Goal: Task Accomplishment & Management: Manage account settings

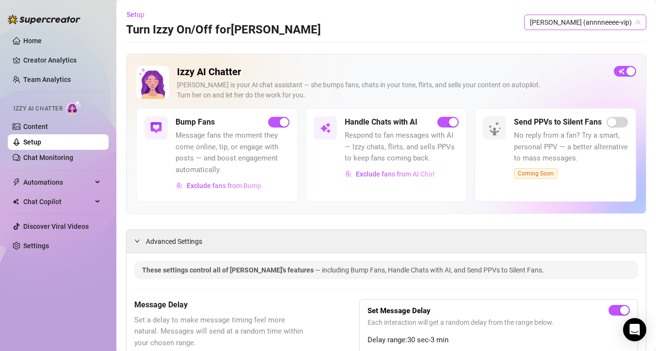
click at [621, 23] on span "[PERSON_NAME] (annnneeee-vip)" at bounding box center [585, 22] width 111 height 15
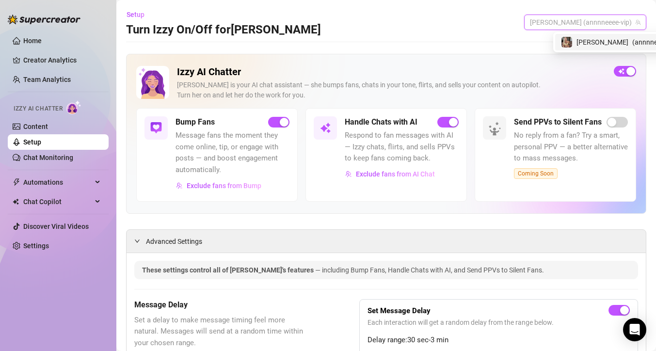
click at [457, 26] on div "Setup Turn Izzy On/Off for Anne Anne (annnneeee-vip)" at bounding box center [386, 22] width 520 height 31
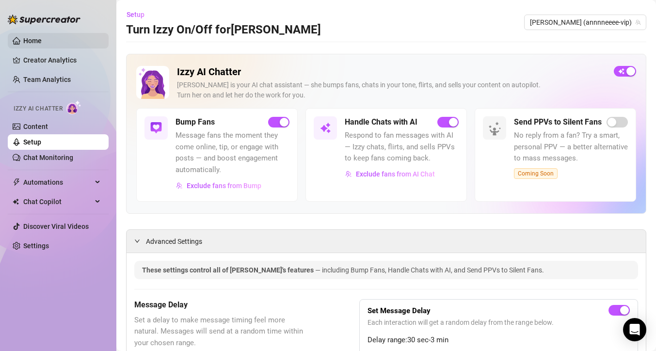
click at [37, 43] on link "Home" at bounding box center [32, 41] width 18 height 8
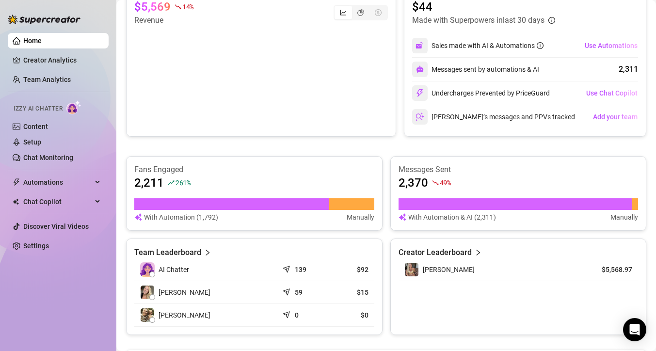
scroll to position [202, 0]
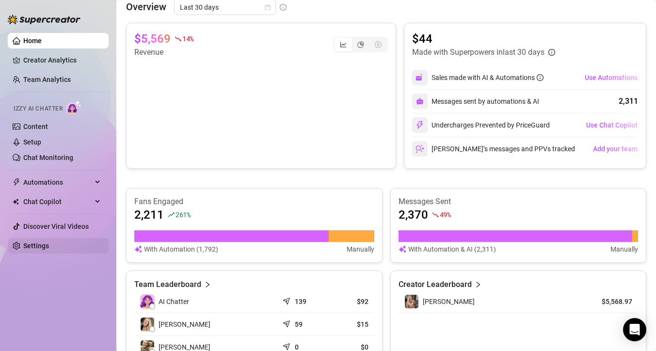
click at [27, 242] on link "Settings" at bounding box center [36, 246] width 26 height 8
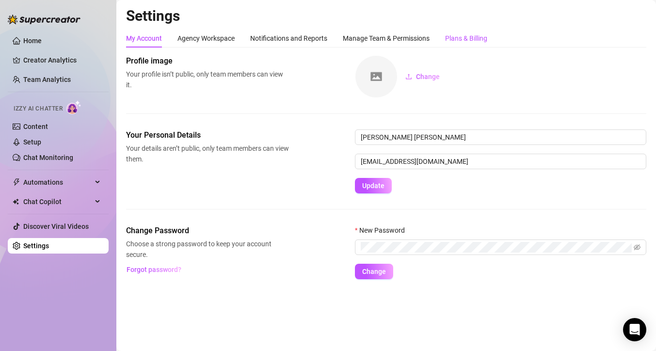
click at [475, 42] on div "Plans & Billing" at bounding box center [466, 38] width 42 height 11
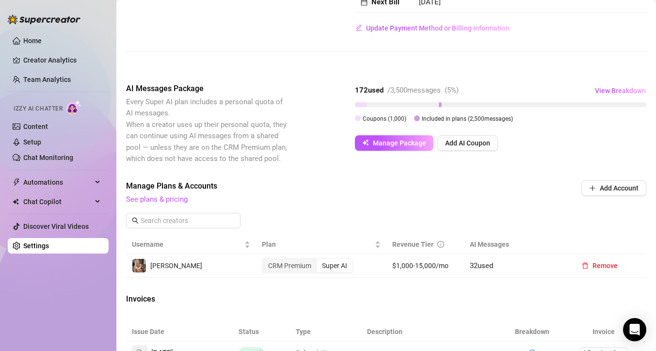
scroll to position [175, 0]
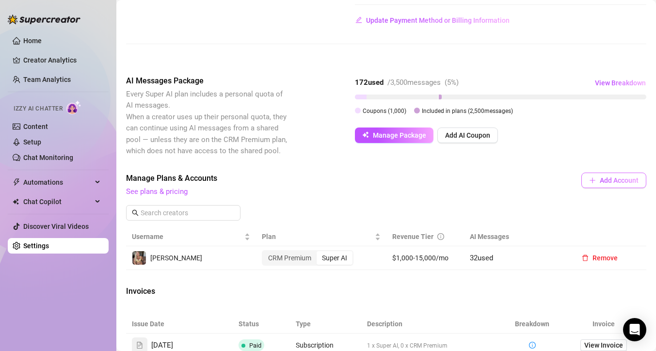
click at [615, 185] on button "Add Account" at bounding box center [613, 181] width 65 height 16
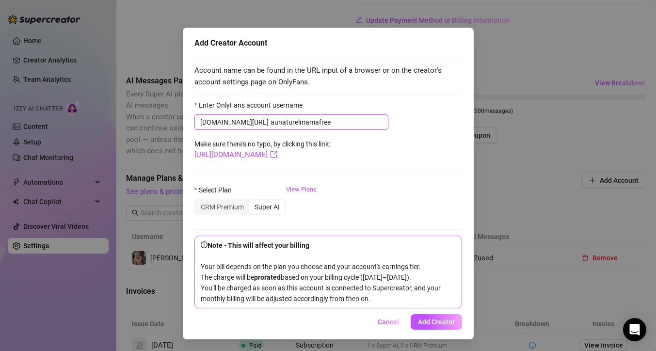
scroll to position [28, 0]
type input "aunaturelmamafree"
click at [257, 204] on div "Super AI" at bounding box center [267, 207] width 36 height 14
click at [252, 202] on input "Super AI" at bounding box center [252, 202] width 0 height 0
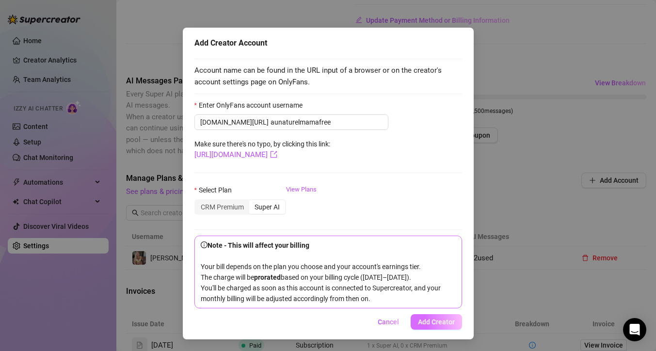
click at [441, 322] on span "Add Creator" at bounding box center [436, 322] width 37 height 8
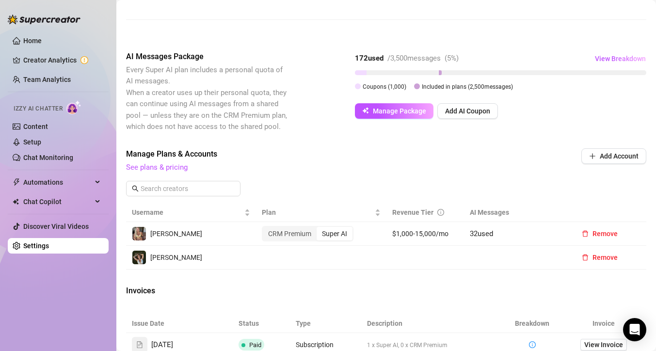
scroll to position [199, 0]
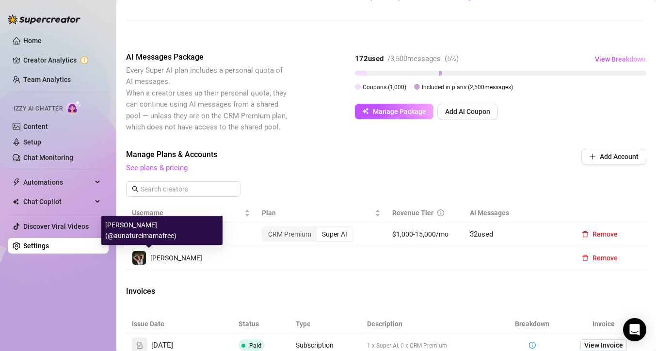
click at [159, 260] on span "[PERSON_NAME]" at bounding box center [176, 258] width 52 height 8
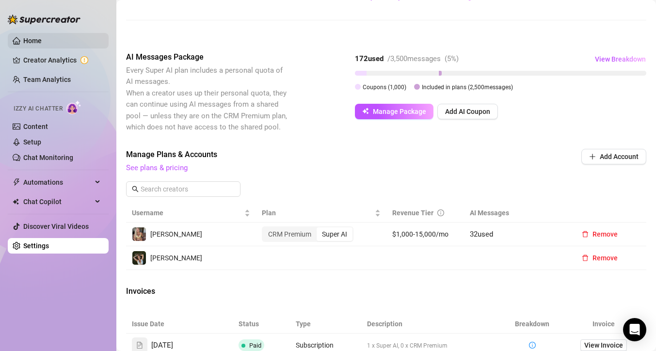
click at [42, 41] on link "Home" at bounding box center [32, 41] width 18 height 8
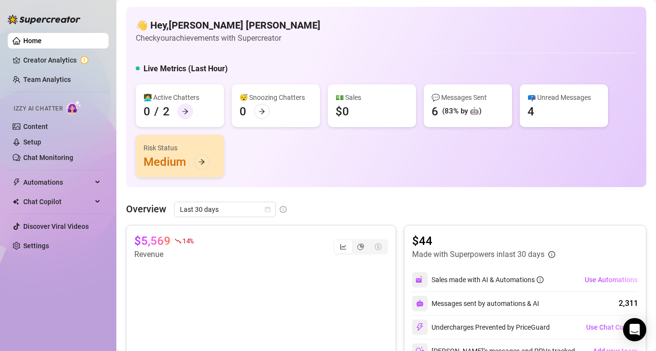
click at [187, 113] on icon "arrow-right" at bounding box center [185, 111] width 7 height 7
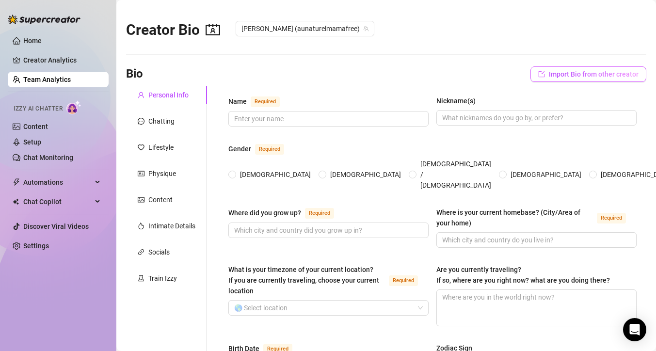
click at [601, 80] on button "Import Bio from other creator" at bounding box center [589, 74] width 116 height 16
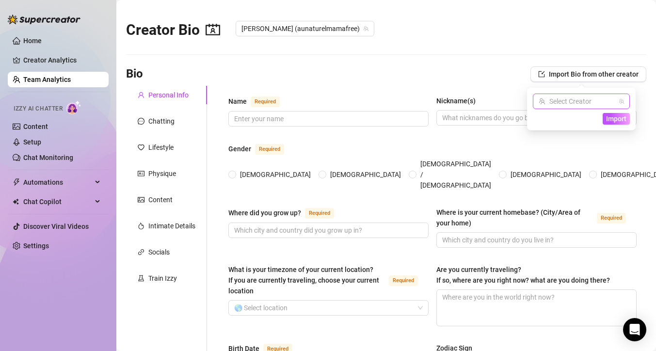
click at [598, 102] on input "search" at bounding box center [577, 101] width 77 height 15
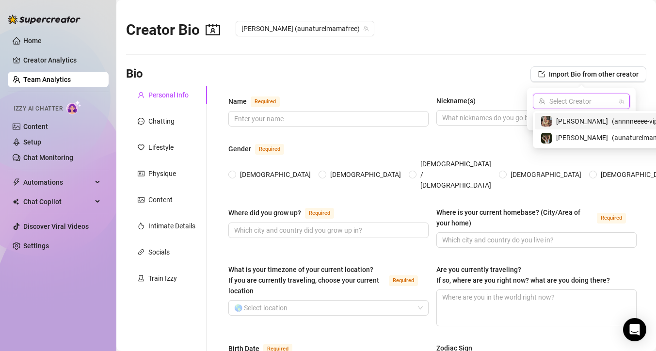
click at [612, 121] on span "( annnneeee-vip )" at bounding box center [636, 121] width 48 height 11
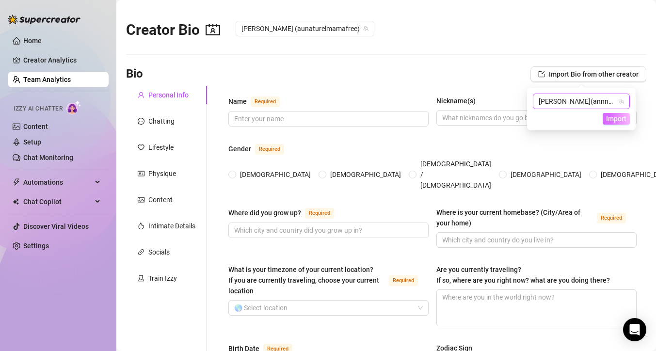
click at [616, 120] on span "Import" at bounding box center [616, 119] width 20 height 8
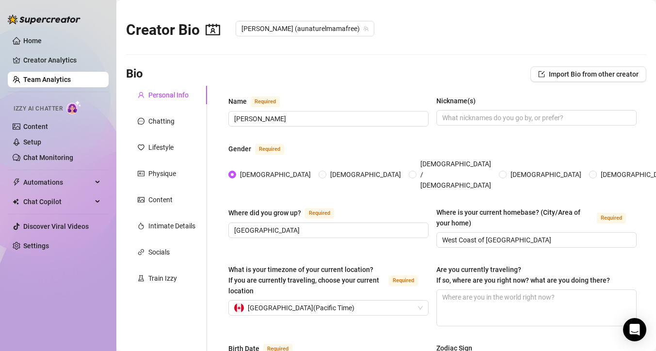
scroll to position [611, 0]
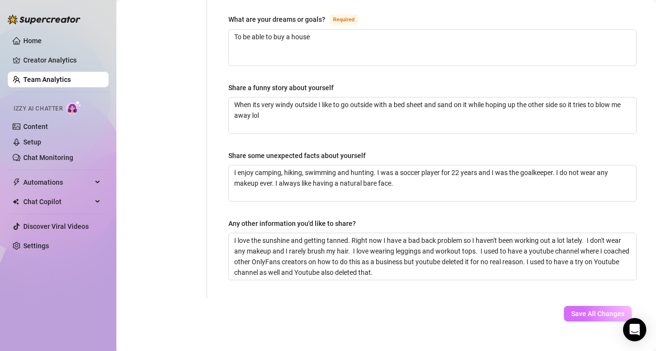
click at [606, 310] on span "Save All Changes" at bounding box center [597, 314] width 53 height 8
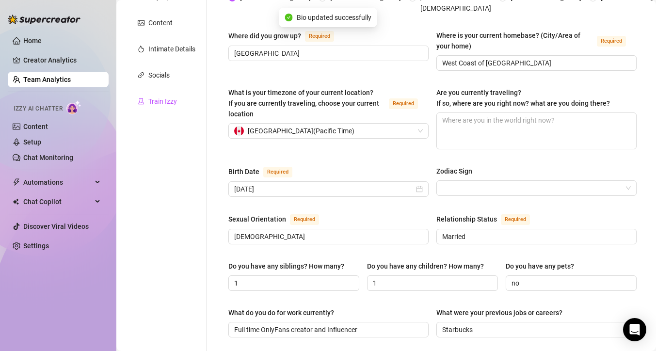
click at [151, 99] on div "Train Izzy" at bounding box center [162, 101] width 29 height 11
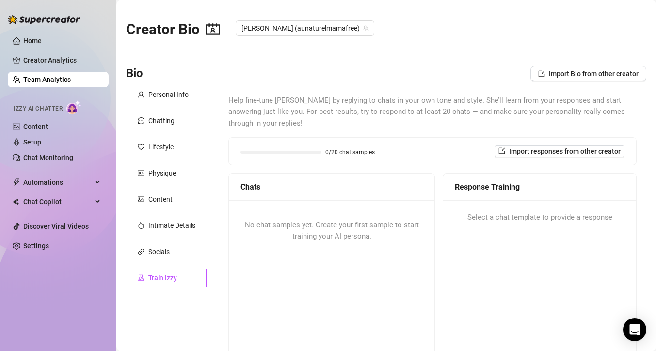
scroll to position [0, 0]
click at [586, 77] on span "Import Bio from other creator" at bounding box center [594, 74] width 90 height 8
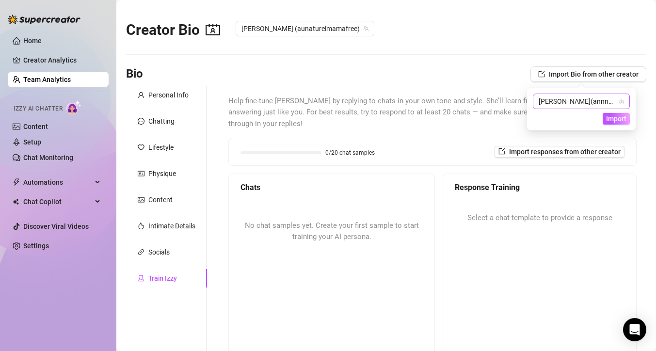
click at [591, 101] on span "( annnneeee-vip )" at bounding box center [615, 101] width 48 height 8
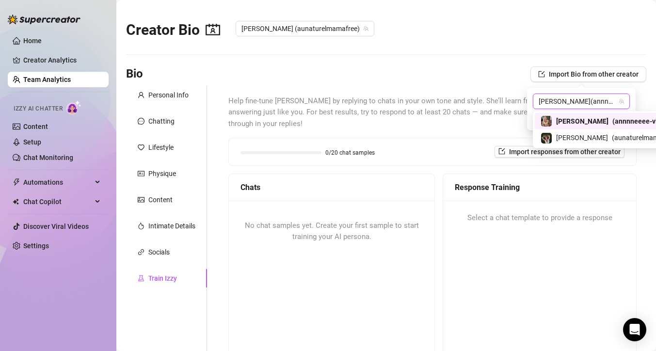
click at [613, 123] on span "( annnneeee-vip )" at bounding box center [638, 121] width 51 height 11
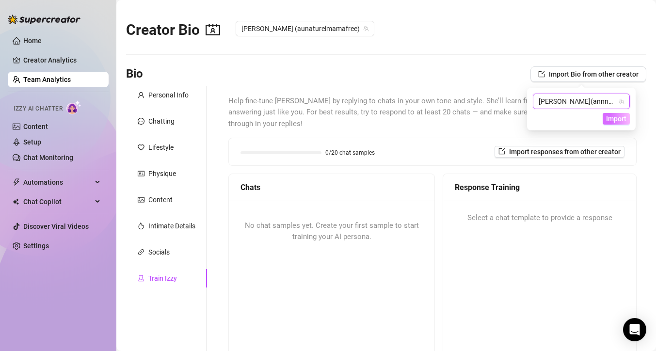
click at [623, 123] on button "Import" at bounding box center [616, 119] width 27 height 12
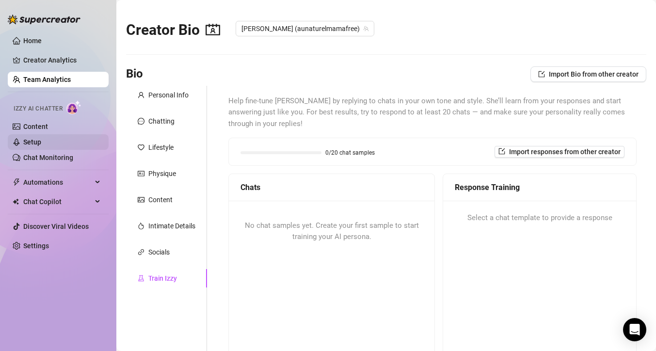
click at [40, 139] on link "Setup" at bounding box center [32, 142] width 18 height 8
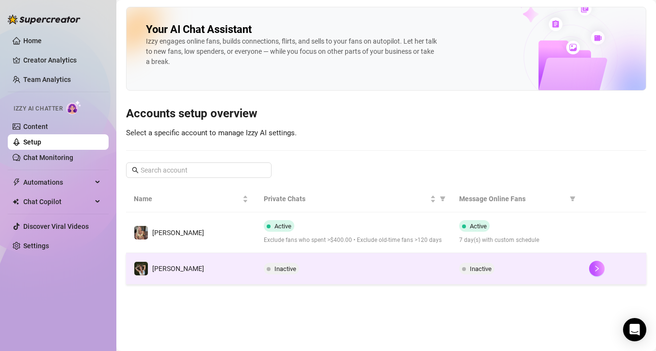
click at [294, 271] on span "Inactive" at bounding box center [285, 268] width 22 height 7
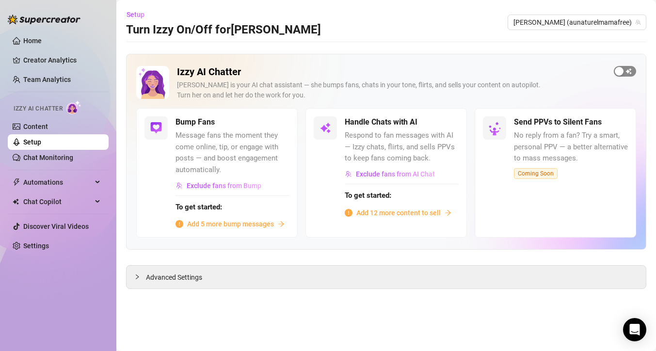
click at [621, 69] on div "button" at bounding box center [619, 71] width 9 height 9
click at [271, 124] on div "button" at bounding box center [273, 122] width 9 height 9
click at [207, 222] on span "Add 5 more bump messages" at bounding box center [230, 224] width 87 height 11
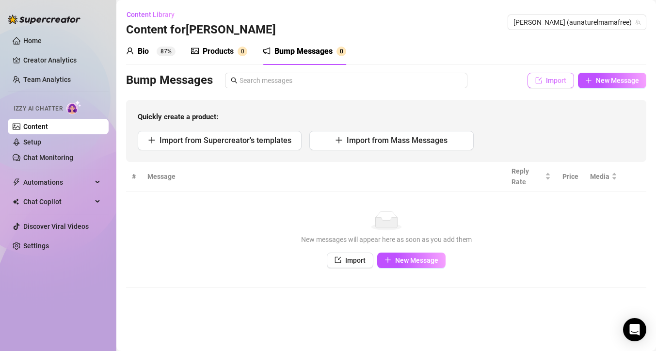
click at [562, 79] on span "Import" at bounding box center [556, 81] width 20 height 8
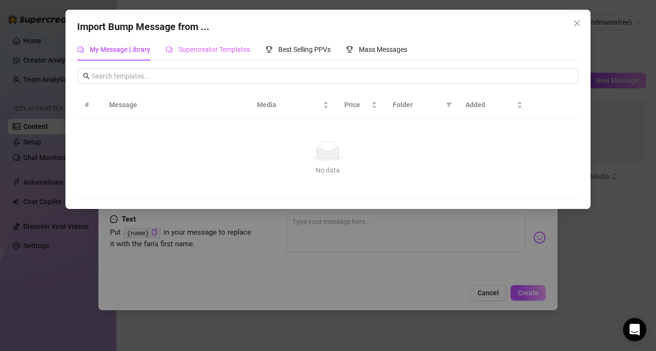
click at [223, 56] on div "Supercreator Templates" at bounding box center [208, 49] width 84 height 22
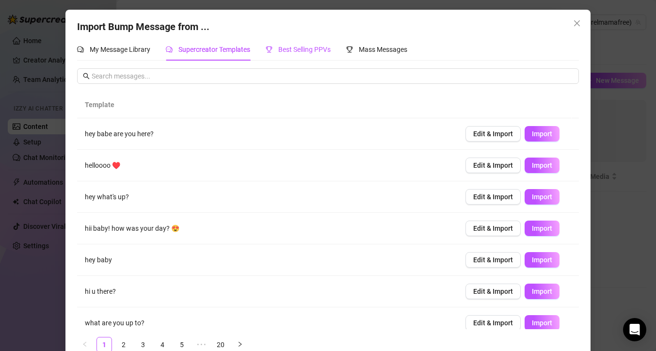
click at [306, 52] on span "Best Selling PPVs" at bounding box center [304, 50] width 52 height 8
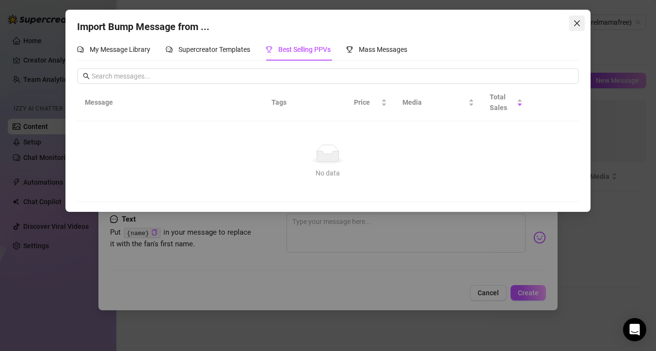
click at [577, 25] on icon "close" at bounding box center [577, 23] width 8 height 8
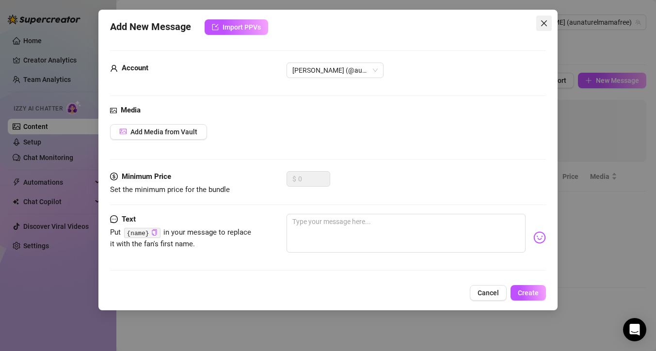
click at [546, 24] on icon "close" at bounding box center [544, 23] width 8 height 8
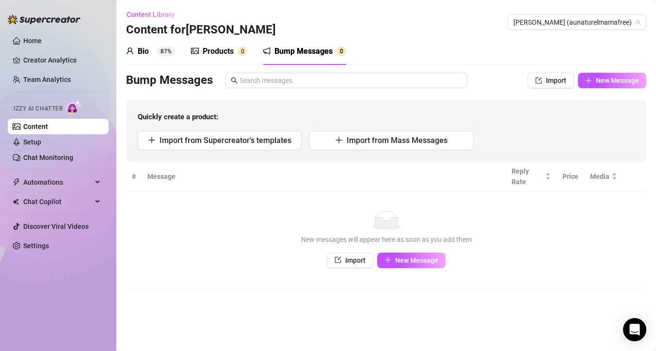
click at [201, 46] on div "Products 0" at bounding box center [219, 52] width 56 height 12
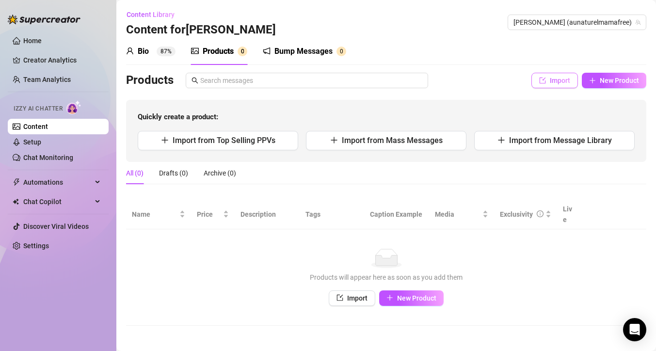
click at [560, 80] on span "Import" at bounding box center [560, 81] width 20 height 8
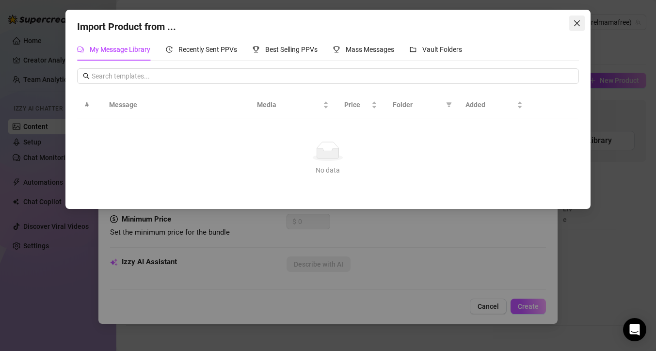
click at [575, 23] on icon "close" at bounding box center [577, 23] width 8 height 8
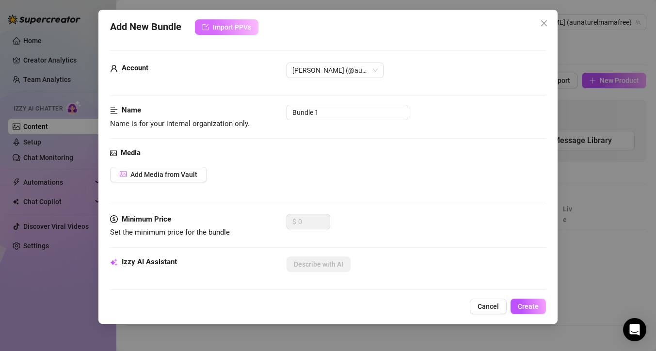
click at [241, 32] on button "Import PPVs" at bounding box center [227, 27] width 64 height 16
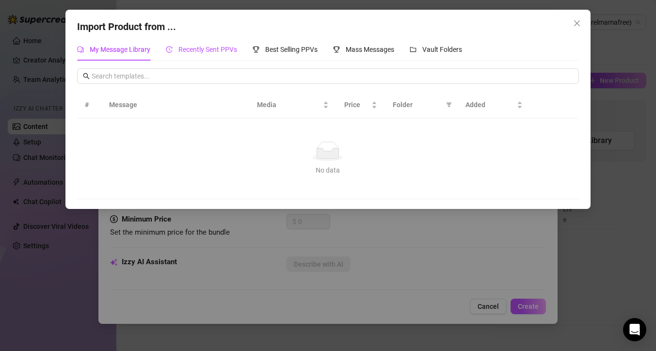
click at [233, 54] on div "Recently Sent PPVs" at bounding box center [201, 49] width 71 height 11
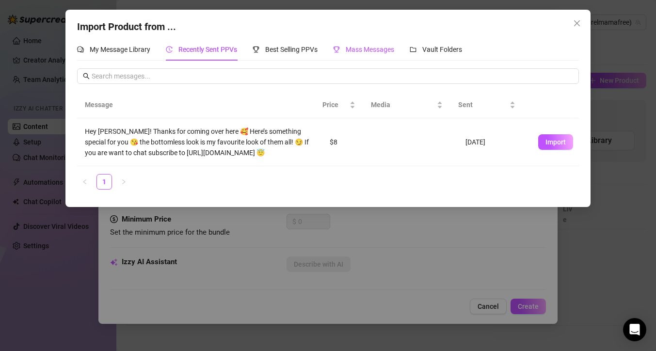
click at [357, 46] on span "Mass Messages" at bounding box center [370, 50] width 48 height 8
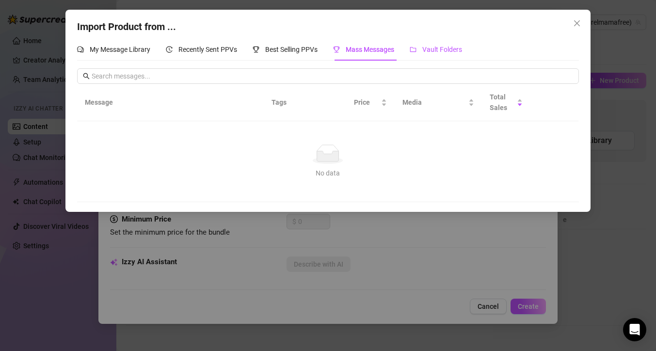
click at [435, 49] on span "Vault Folders" at bounding box center [442, 50] width 40 height 8
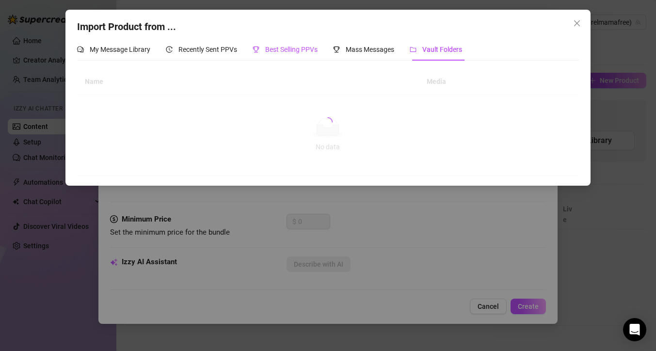
click at [297, 51] on span "Best Selling PPVs" at bounding box center [291, 50] width 52 height 8
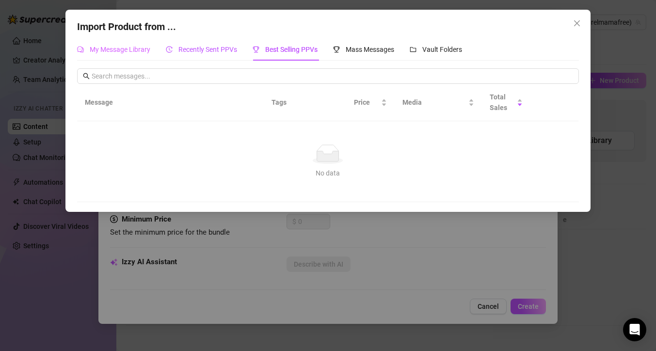
drag, startPoint x: 186, startPoint y: 50, endPoint x: 124, endPoint y: 58, distance: 62.6
click at [184, 50] on span "Recently Sent PPVs" at bounding box center [207, 50] width 59 height 8
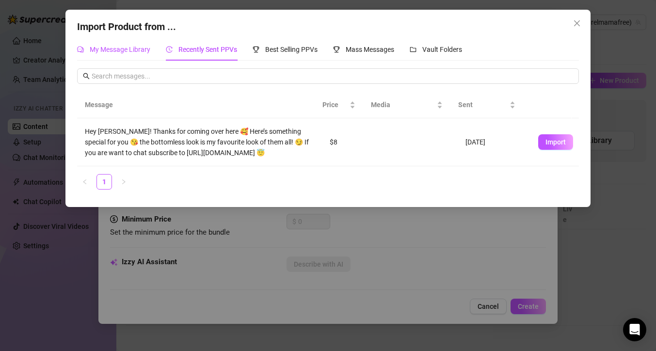
click at [103, 54] on div "My Message Library" at bounding box center [113, 49] width 73 height 11
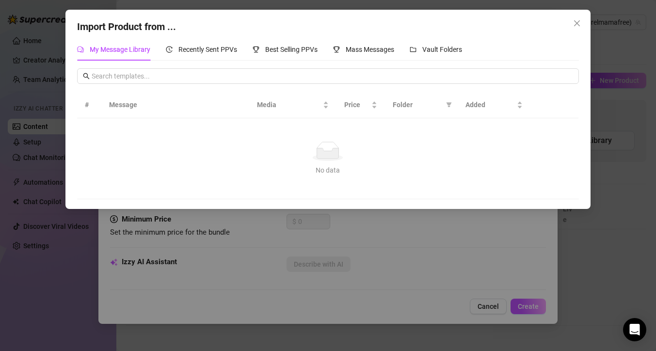
click at [581, 24] on span "Close" at bounding box center [577, 23] width 16 height 8
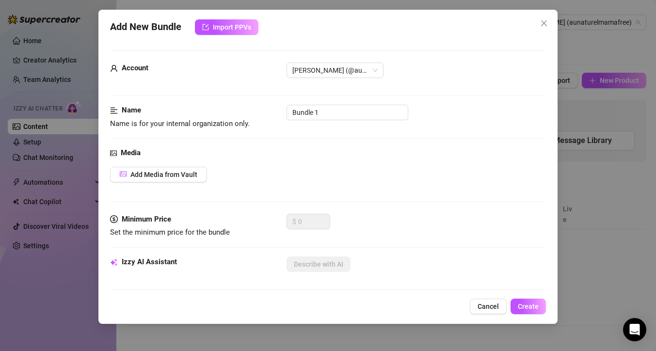
click at [597, 314] on div "Add New Bundle Import PPVs Account Anne (@aunaturelmamafree) Name Name is for y…" at bounding box center [328, 175] width 656 height 351
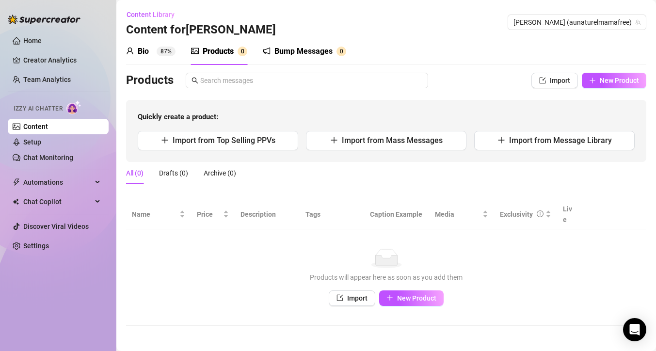
click at [303, 50] on div "Bump Messages" at bounding box center [303, 52] width 58 height 12
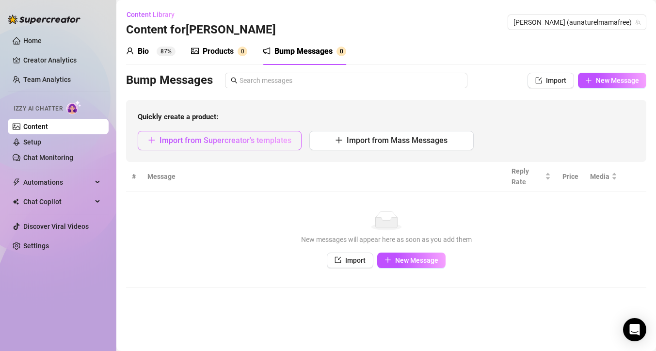
click at [242, 145] on button "Import from Supercreator's templates" at bounding box center [220, 140] width 164 height 19
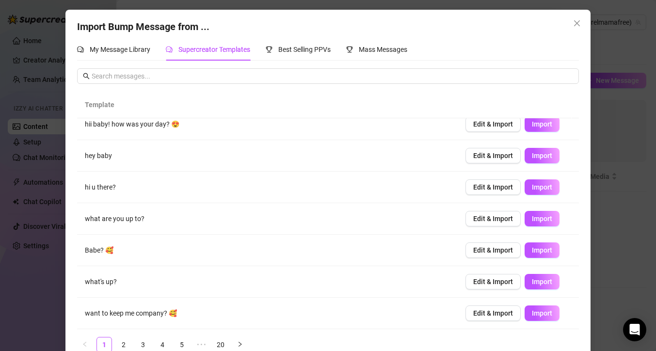
scroll to position [19, 0]
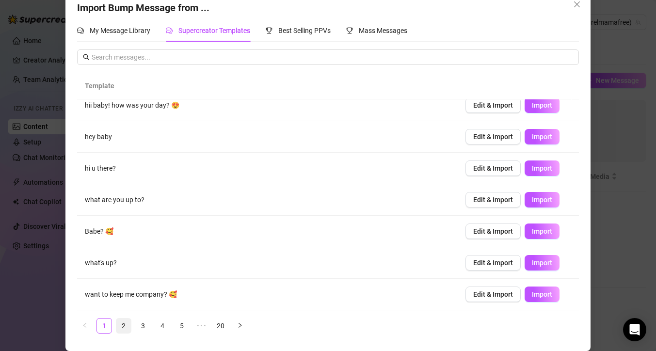
click at [116, 323] on link "2" at bounding box center [123, 326] width 15 height 15
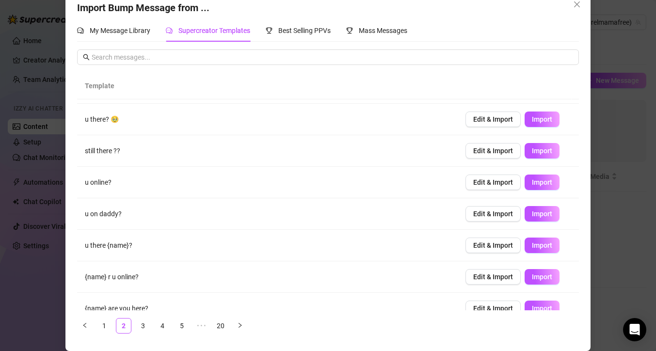
scroll to position [104, 0]
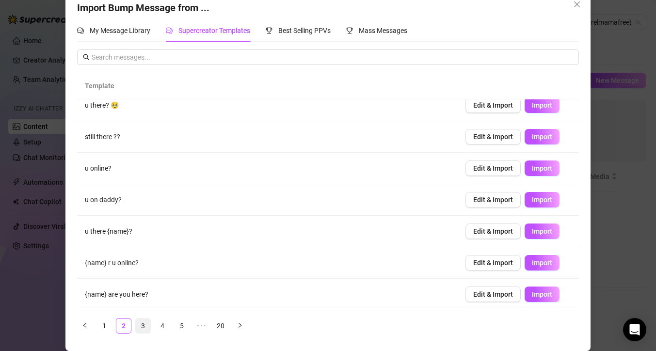
click at [143, 326] on link "3" at bounding box center [143, 326] width 15 height 15
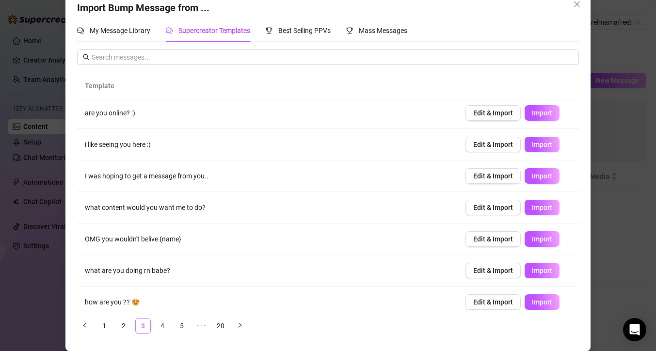
scroll to position [0, 0]
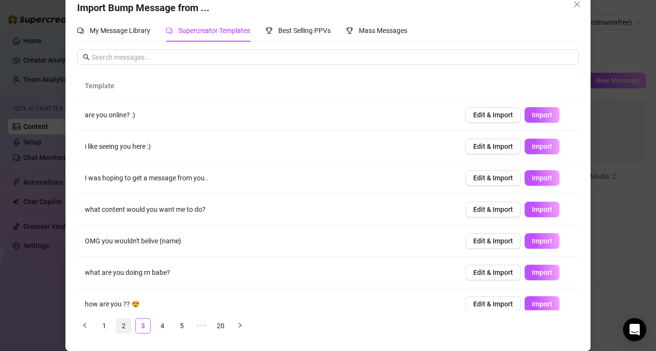
click at [122, 326] on link "2" at bounding box center [123, 326] width 15 height 15
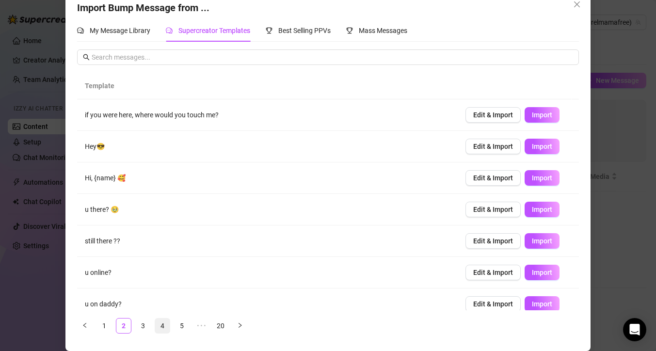
click at [161, 325] on link "4" at bounding box center [162, 326] width 15 height 15
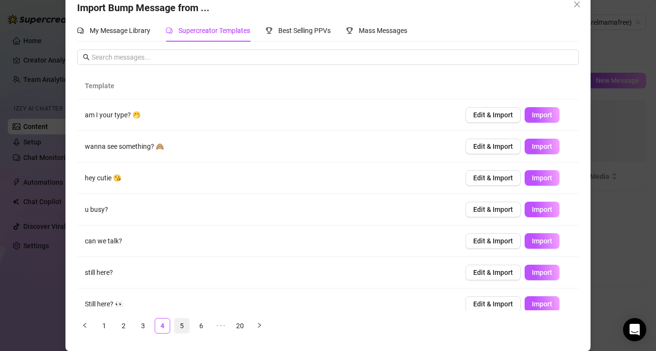
click at [175, 325] on link "5" at bounding box center [182, 326] width 15 height 15
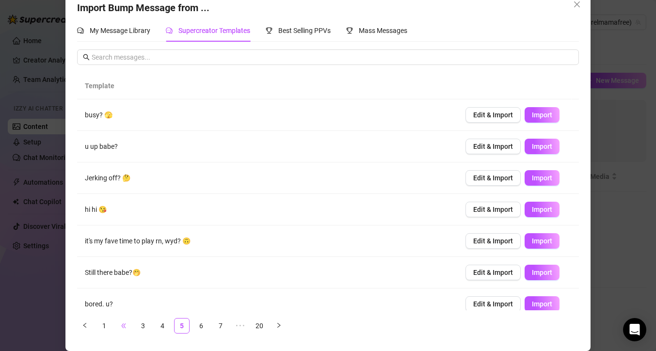
click at [122, 326] on span "•••" at bounding box center [124, 326] width 16 height 16
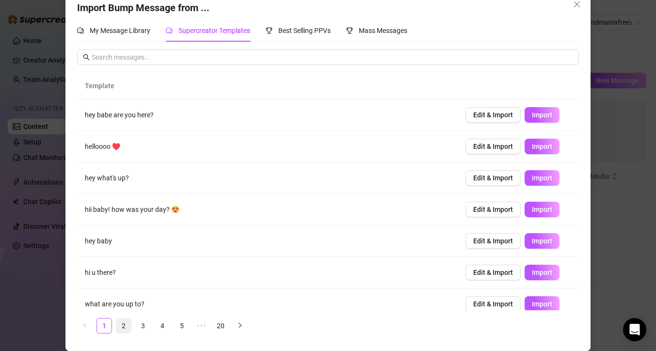
click at [121, 326] on link "2" at bounding box center [123, 326] width 15 height 15
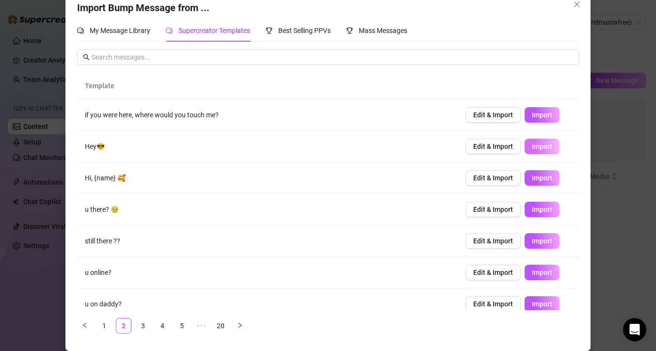
click at [538, 149] on span "Import" at bounding box center [542, 147] width 20 height 8
click at [158, 326] on link "4" at bounding box center [162, 326] width 15 height 15
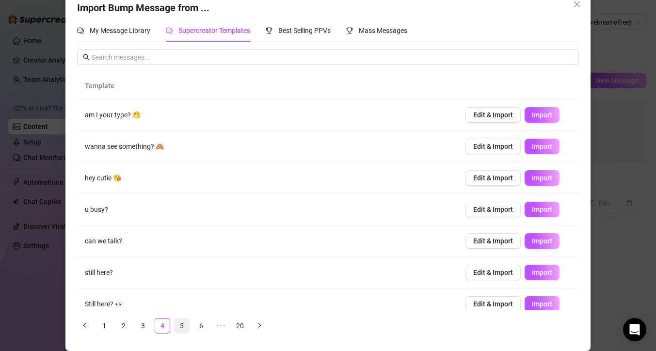
click at [179, 327] on link "5" at bounding box center [182, 326] width 15 height 15
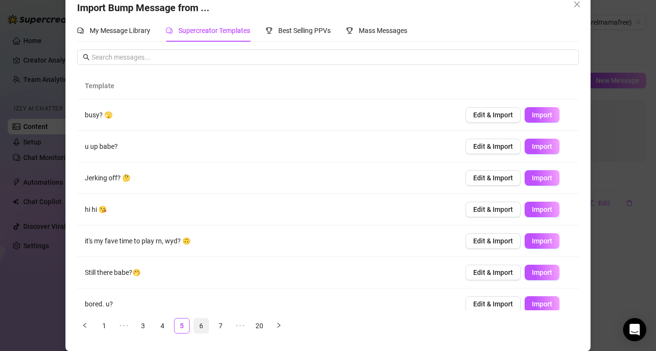
click at [197, 326] on link "6" at bounding box center [201, 326] width 15 height 15
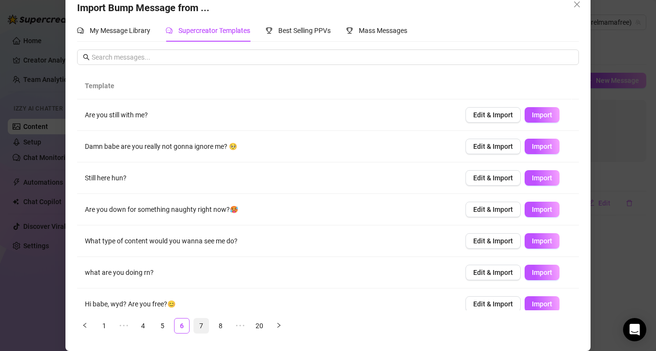
click at [201, 325] on link "7" at bounding box center [201, 326] width 15 height 15
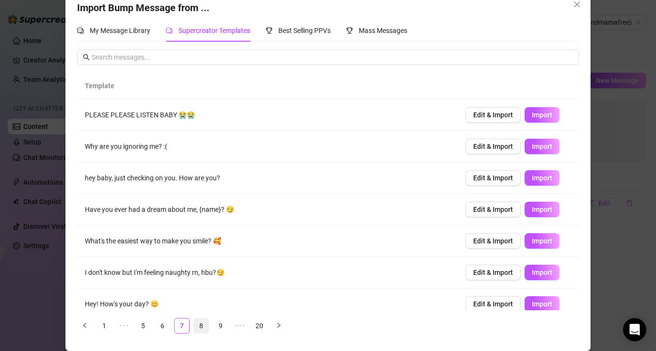
click at [201, 325] on link "8" at bounding box center [201, 326] width 15 height 15
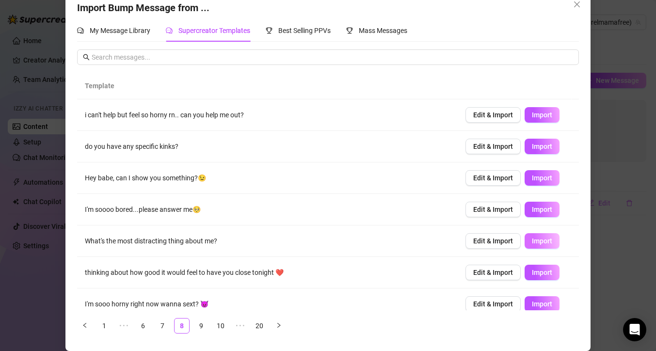
click at [541, 243] on span "Import" at bounding box center [542, 241] width 20 height 8
type textarea "What's the most distracting thing about me?"
click at [199, 323] on link "9" at bounding box center [201, 326] width 15 height 15
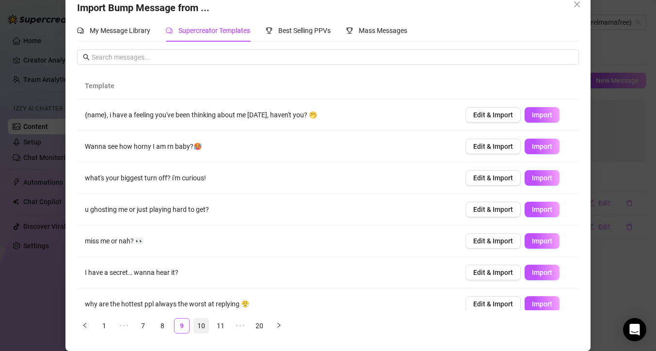
click at [201, 326] on link "10" at bounding box center [201, 326] width 15 height 15
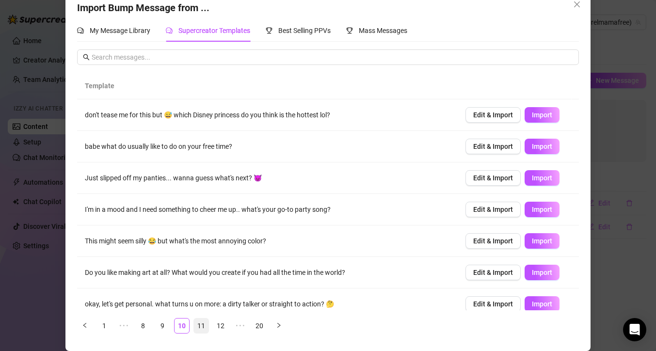
click at [202, 324] on link "11" at bounding box center [201, 326] width 15 height 15
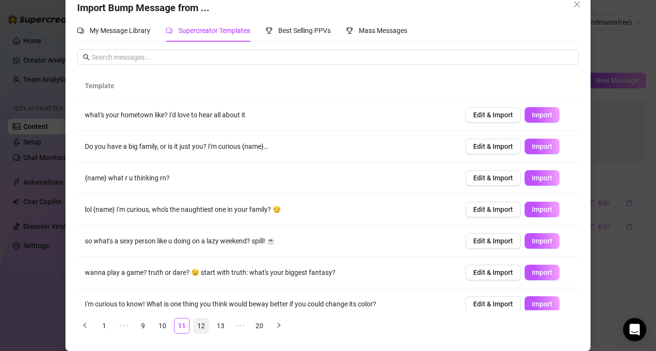
click at [201, 328] on link "12" at bounding box center [201, 326] width 15 height 15
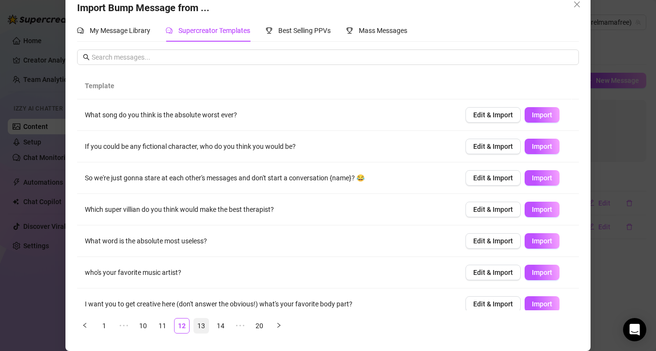
click at [197, 325] on link "13" at bounding box center [201, 326] width 15 height 15
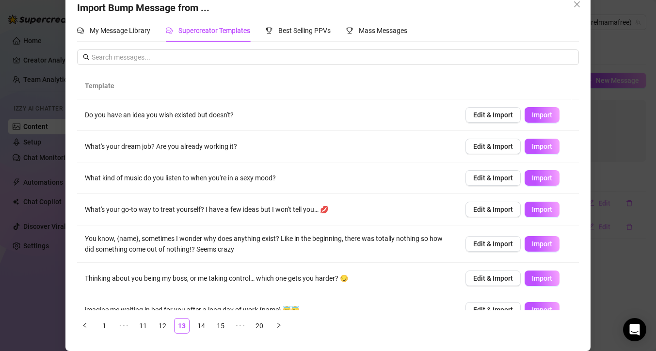
click at [354, 303] on td "imagine me waiting in bed for you after a long day of work {name} 😇😇" at bounding box center [267, 310] width 380 height 32
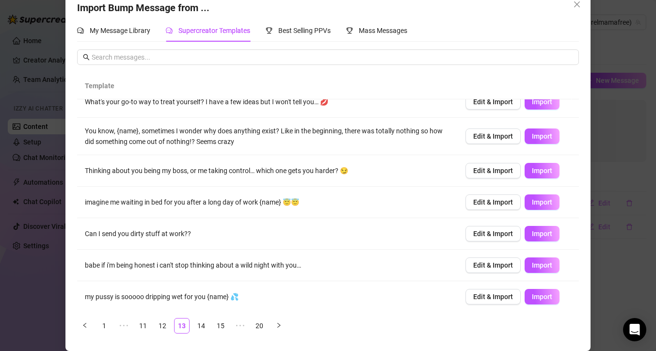
scroll to position [110, 0]
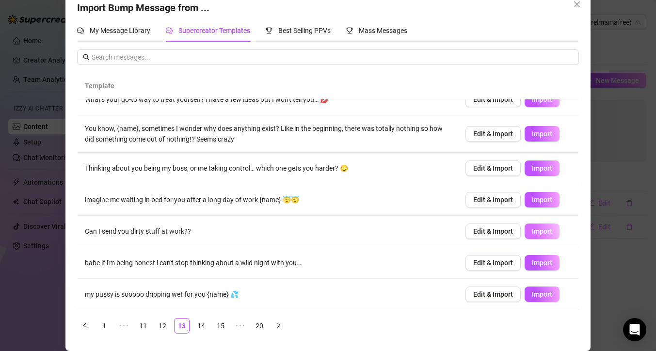
click at [542, 230] on button "Import" at bounding box center [542, 232] width 35 height 16
click at [203, 324] on link "14" at bounding box center [201, 326] width 15 height 15
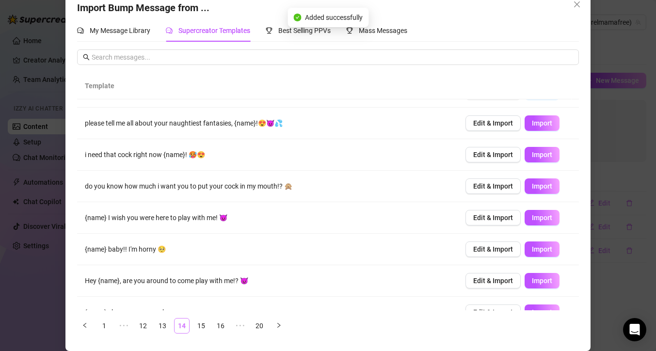
scroll to position [0, 0]
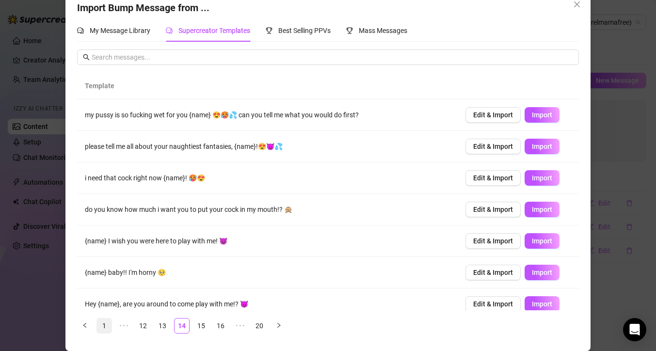
click at [97, 321] on link "1" at bounding box center [104, 326] width 15 height 15
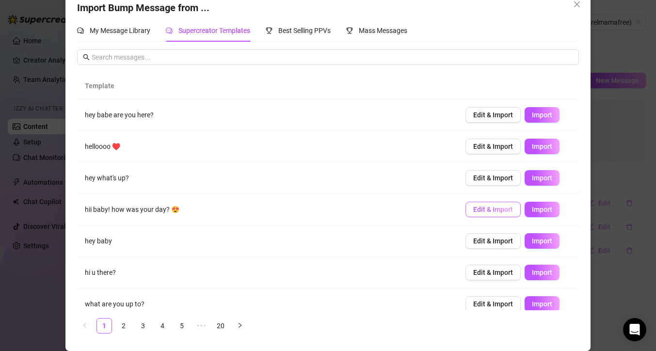
click at [473, 213] on span "Edit & Import" at bounding box center [493, 210] width 40 height 8
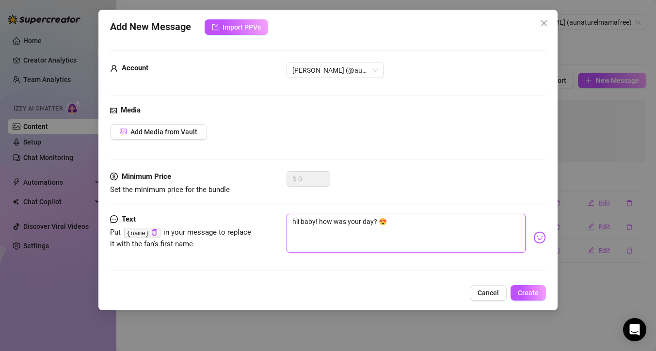
click at [295, 223] on textarea "hii baby! how was your day? 😍" at bounding box center [406, 233] width 239 height 39
type textarea "ii baby! how was your day? 😍"
type textarea "Hii baby! how was your day? 😍"
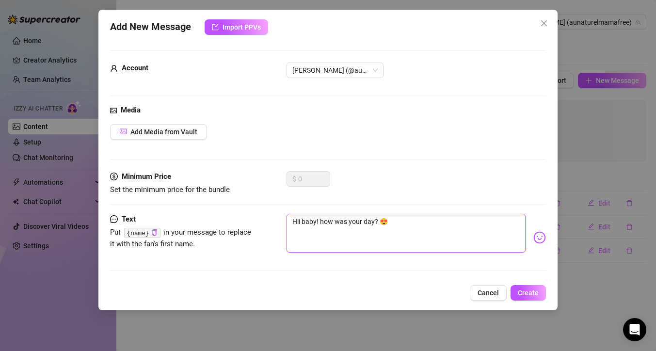
click at [317, 220] on textarea "Hii baby! how was your day? 😍" at bounding box center [406, 233] width 239 height 39
type textarea "Hii babye! how was your day? 😍"
click at [327, 221] on textarea "Hii babye! how was your day? 😍" at bounding box center [406, 233] width 239 height 39
type textarea "Hii babye! ow was your day? 😍"
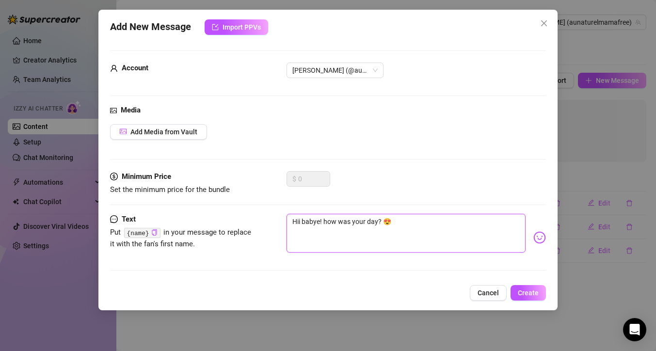
type textarea "Hii babye! ow was your day? 😍"
type textarea "Hii babye! How was your day? 😍"
click at [319, 219] on textarea "Hii babye! How was your day? 😍" at bounding box center [406, 233] width 239 height 39
click at [317, 220] on textarea "Hii babye! How was your day? 😍" at bounding box center [406, 233] width 239 height 39
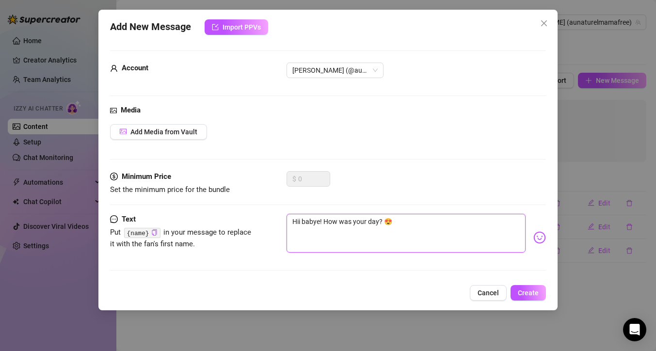
type textarea "Hii babe! How was your day? 😍"
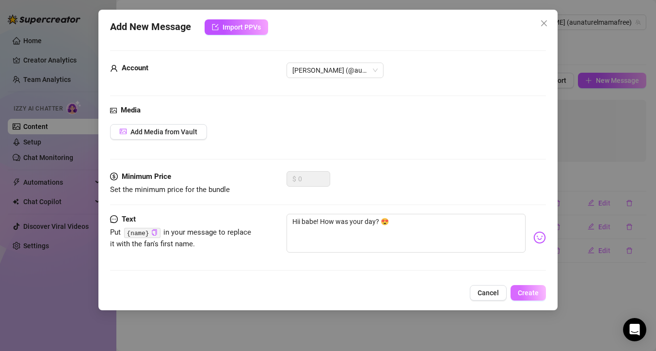
click at [526, 291] on span "Create" at bounding box center [528, 293] width 21 height 8
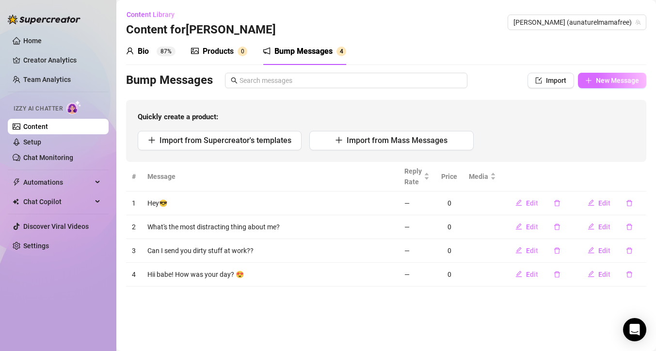
click at [590, 80] on icon "plus" at bounding box center [588, 80] width 7 height 7
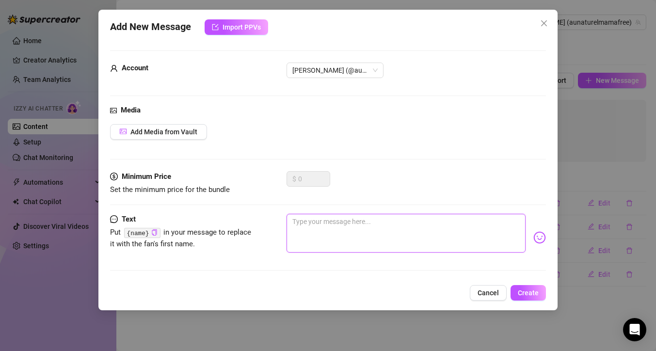
click at [470, 228] on textarea at bounding box center [406, 233] width 239 height 39
type textarea "W"
type textarea "Wh"
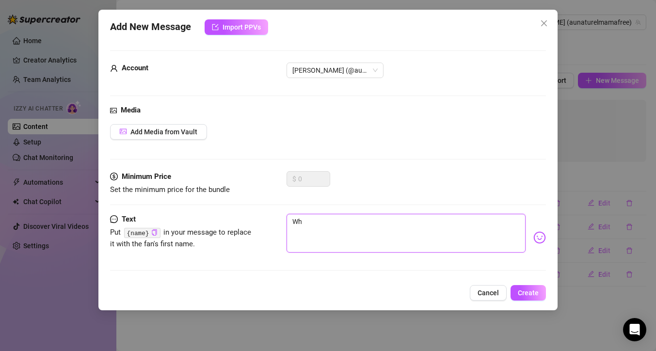
type textarea "Wha"
type textarea "What"
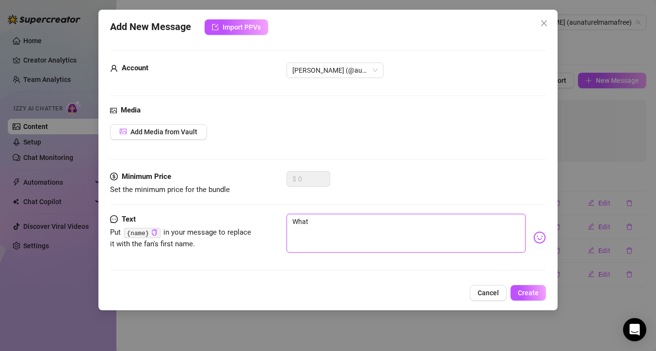
type textarea "What"
type textarea "What a"
type textarea "What ar"
type textarea "What are"
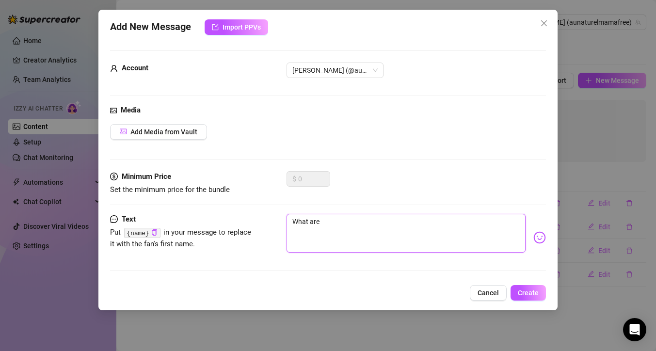
type textarea "What are"
type textarea "What are y"
type textarea "What are yo"
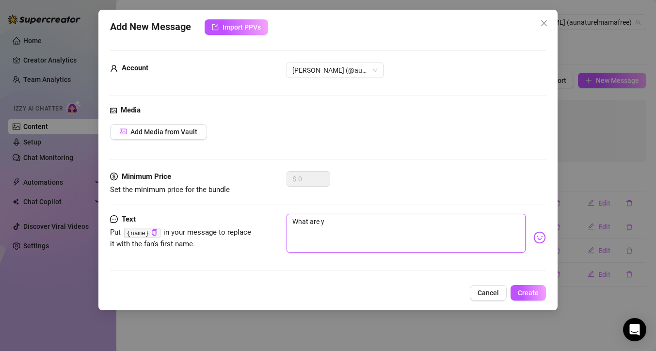
type textarea "What are yo"
type textarea "What are you"
type textarea "What are your"
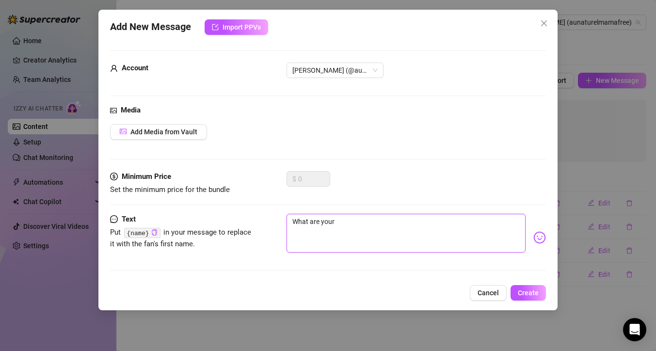
type textarea "What are your p"
type textarea "What are your pl"
type textarea "What are your pla"
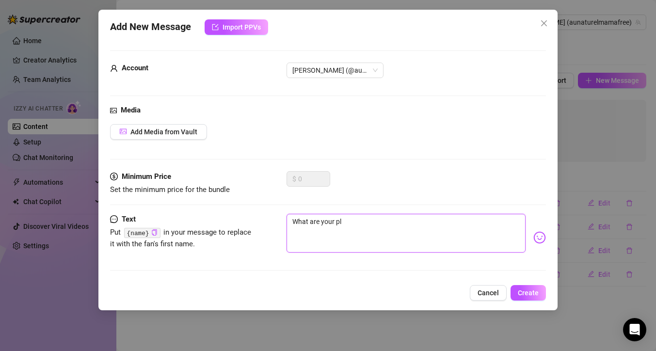
type textarea "What are your pla"
type textarea "What are your plan"
type textarea "What are your plans"
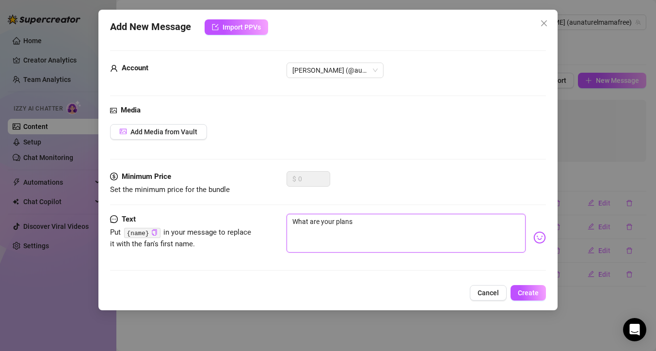
type textarea "What are your plans"
type textarea "What are your plans t"
type textarea "What are your plans to"
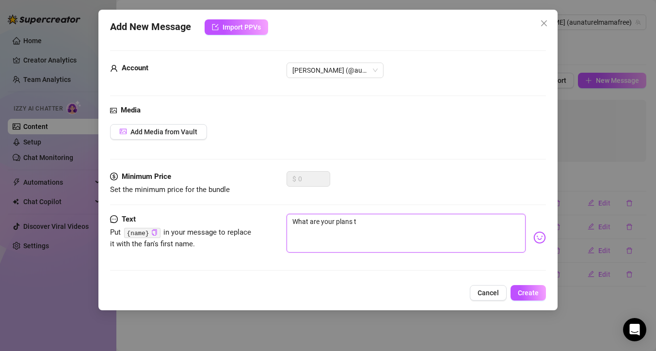
type textarea "What are your plans to"
type textarea "What are your plans tod"
type textarea "What are your plans toda"
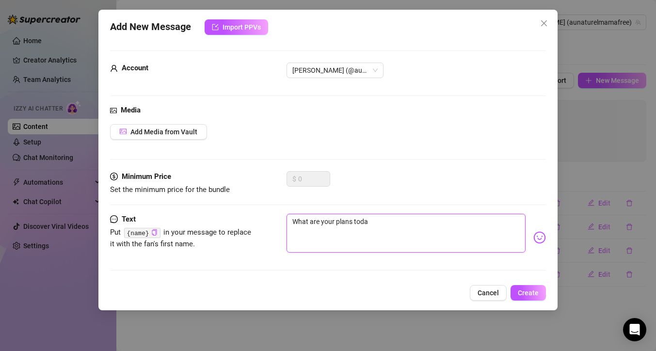
type textarea "What are your plans today"
type textarea "What are your plans [DATE]?"
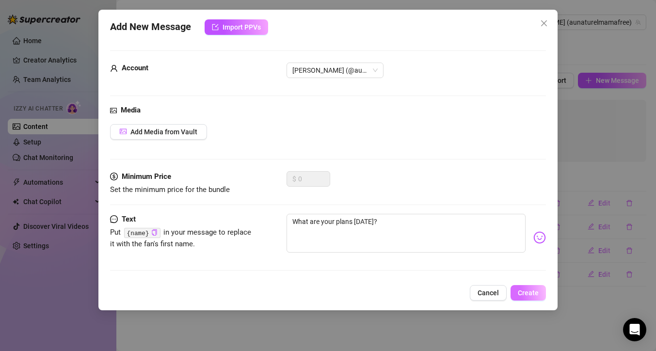
click at [516, 292] on button "Create" at bounding box center [528, 293] width 35 height 16
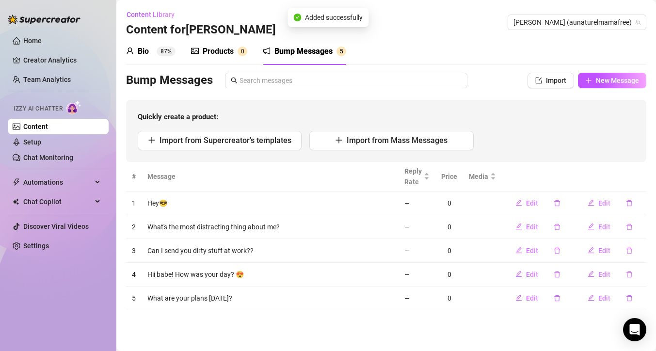
click at [224, 55] on div "Products" at bounding box center [218, 52] width 31 height 12
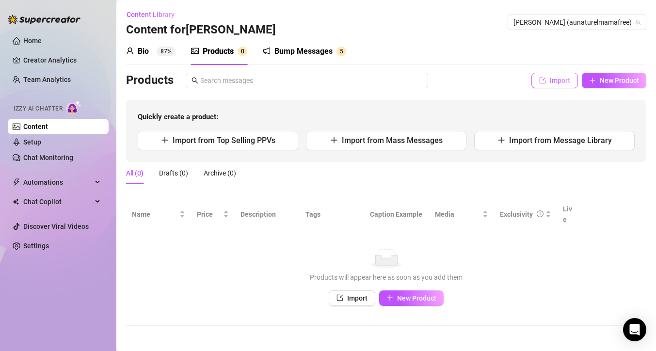
click at [552, 86] on button "Import" at bounding box center [555, 81] width 47 height 16
type textarea "Type your message here..."
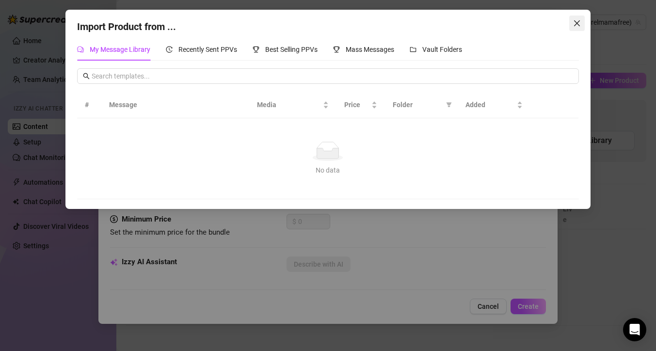
click at [578, 26] on icon "close" at bounding box center [577, 23] width 8 height 8
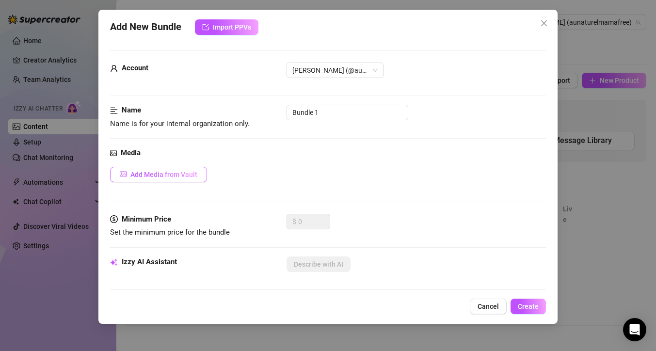
click at [188, 173] on span "Add Media from Vault" at bounding box center [163, 175] width 67 height 8
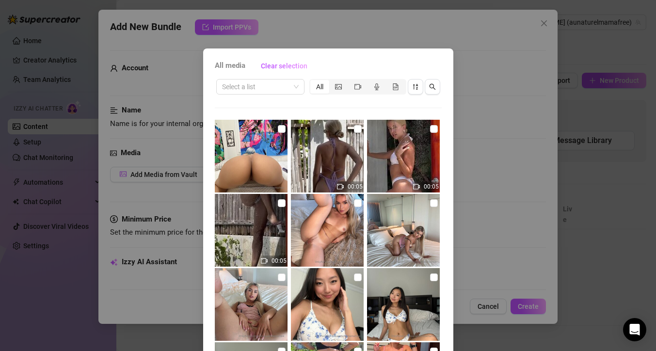
click at [362, 37] on div "All media Clear selection Select a list All 00:05 00:05 00:05 00:17 01:03 Cance…" at bounding box center [328, 175] width 656 height 351
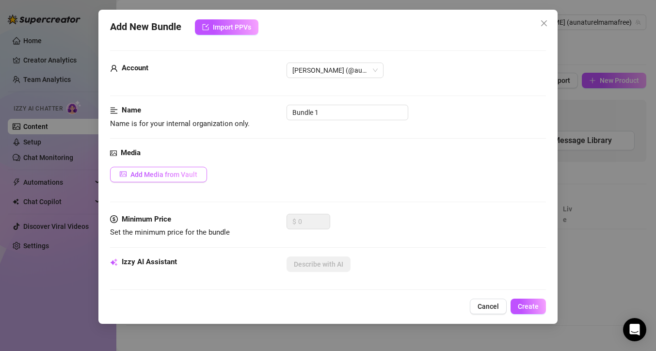
click at [162, 177] on span "Add Media from Vault" at bounding box center [163, 175] width 67 height 8
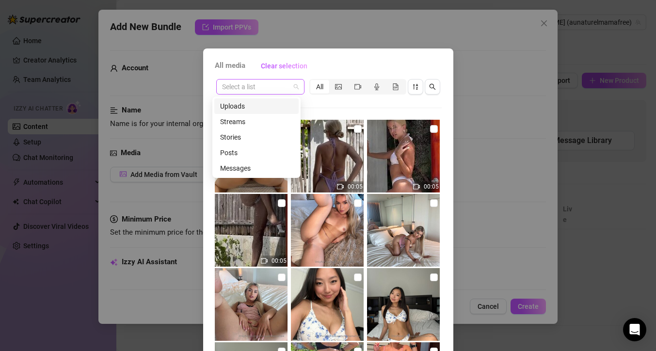
click at [291, 85] on span at bounding box center [260, 87] width 77 height 15
click at [238, 165] on div "Messages" at bounding box center [256, 168] width 73 height 11
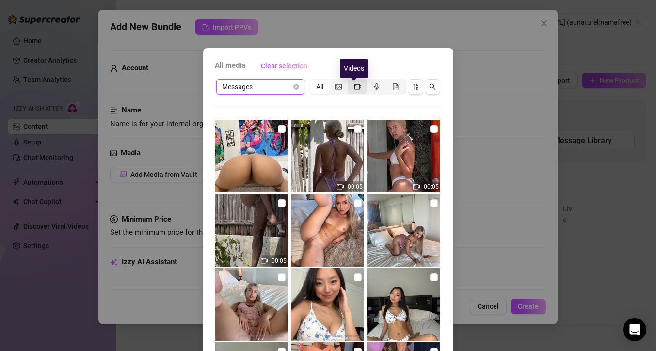
click at [355, 87] on icon "video-camera" at bounding box center [358, 86] width 7 height 7
click at [351, 81] on input "segmented control" at bounding box center [351, 81] width 0 height 0
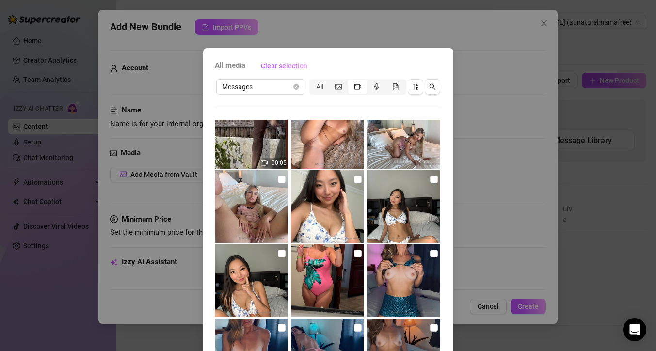
scroll to position [99, 0]
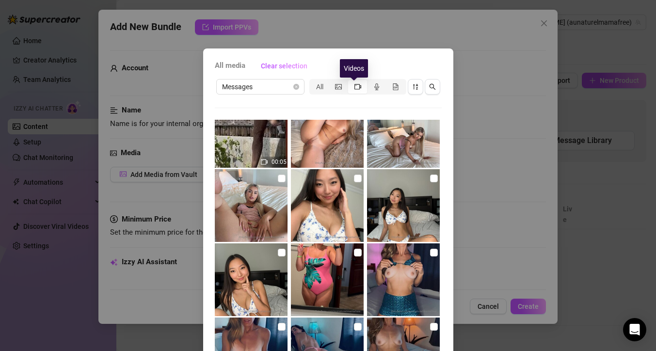
click at [357, 85] on icon "video-camera" at bounding box center [358, 86] width 7 height 7
click at [351, 81] on input "segmented control" at bounding box center [351, 81] width 0 height 0
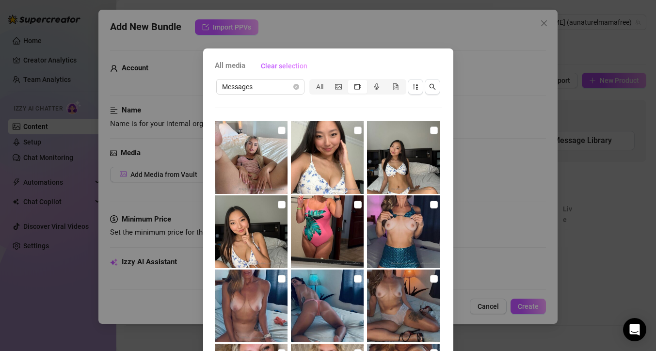
scroll to position [149, 0]
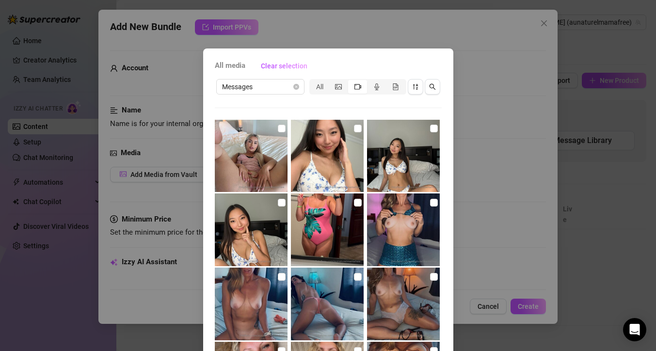
click at [470, 131] on div "All media Clear selection Messages All 00:05 00:05 00:05 Cancel OK" at bounding box center [328, 175] width 656 height 351
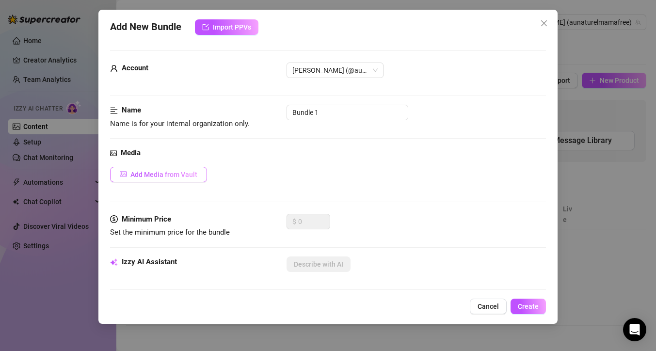
click at [156, 174] on span "Add Media from Vault" at bounding box center [163, 175] width 67 height 8
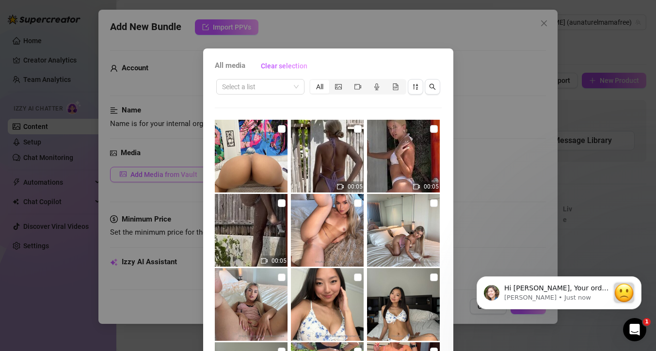
scroll to position [0, 0]
click at [298, 87] on div "Select a list" at bounding box center [260, 87] width 88 height 16
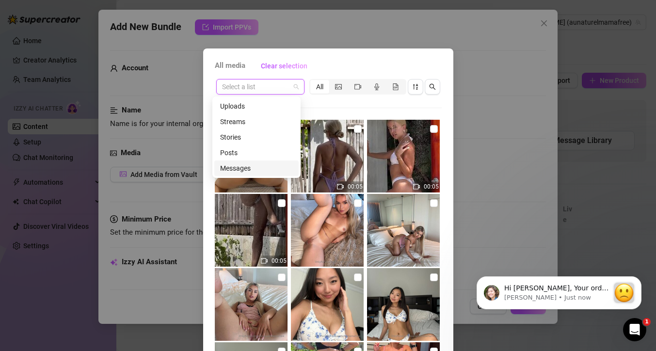
click at [244, 171] on div "Messages" at bounding box center [256, 168] width 73 height 11
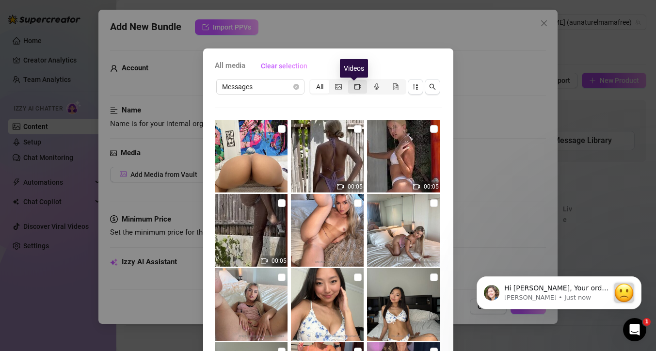
click at [355, 87] on icon "video-camera" at bounding box center [358, 86] width 7 height 7
click at [351, 81] on input "segmented control" at bounding box center [351, 81] width 0 height 0
click at [355, 84] on icon "video-camera" at bounding box center [358, 86] width 7 height 5
click at [351, 81] on input "segmented control" at bounding box center [351, 81] width 0 height 0
click at [532, 298] on p "Ella • Just now" at bounding box center [556, 297] width 105 height 9
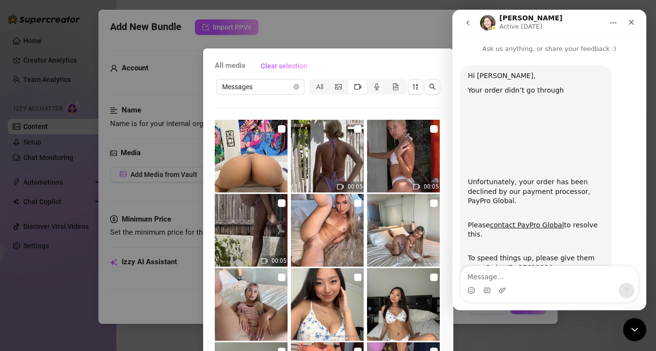
click at [500, 279] on textarea "Message…" at bounding box center [549, 274] width 177 height 16
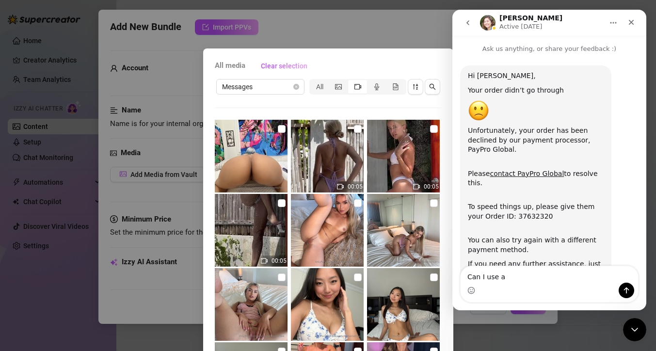
scroll to position [58, 0]
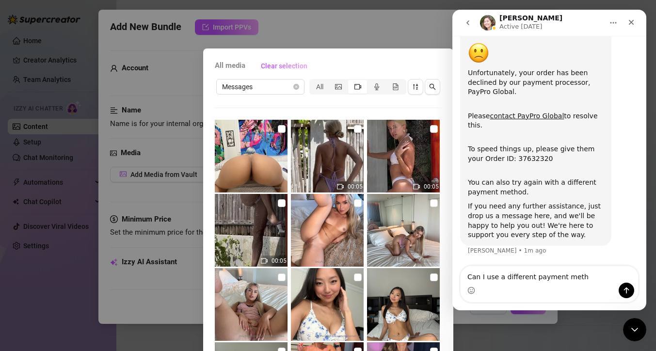
type textarea "Can I use a different payment methd"
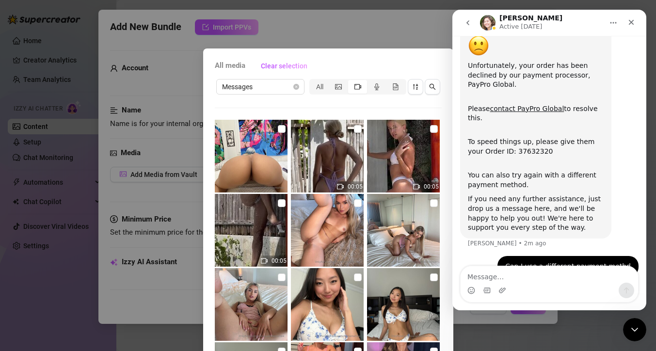
scroll to position [49, 0]
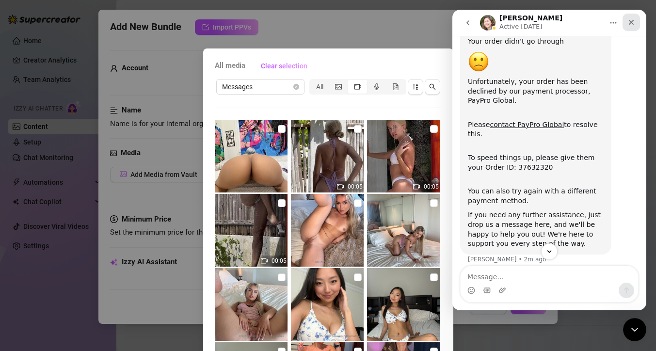
click at [632, 23] on icon "Close" at bounding box center [631, 22] width 5 height 5
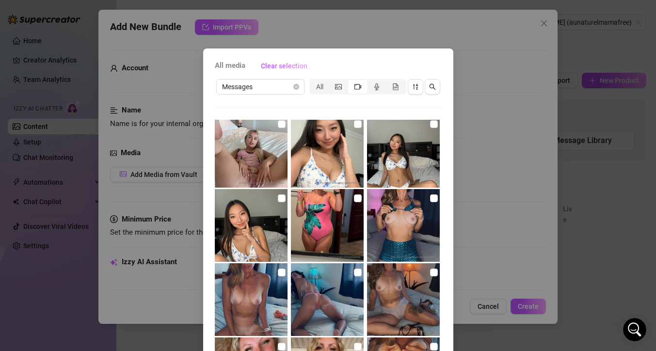
scroll to position [30, 0]
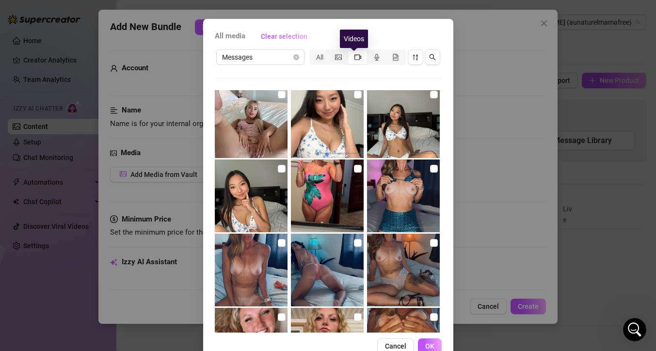
click at [355, 61] on span "segmented control" at bounding box center [358, 57] width 7 height 8
click at [351, 52] on input "segmented control" at bounding box center [351, 52] width 0 height 0
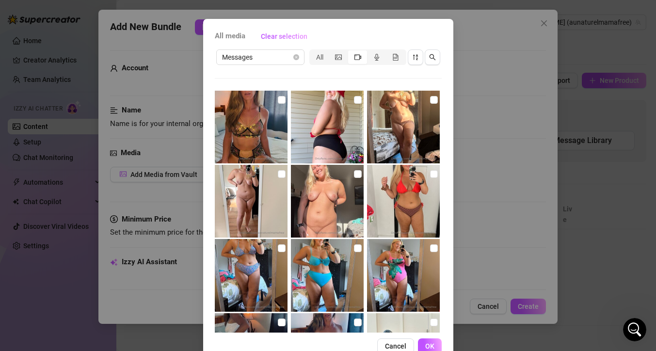
scroll to position [447, 0]
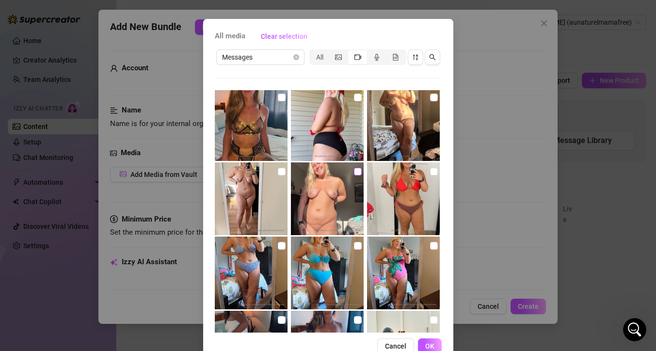
click at [354, 174] on input "checkbox" at bounding box center [358, 172] width 8 height 8
checkbox input "true"
click at [278, 171] on input "checkbox" at bounding box center [282, 172] width 8 height 8
checkbox input "true"
click at [430, 98] on input "checkbox" at bounding box center [434, 98] width 8 height 8
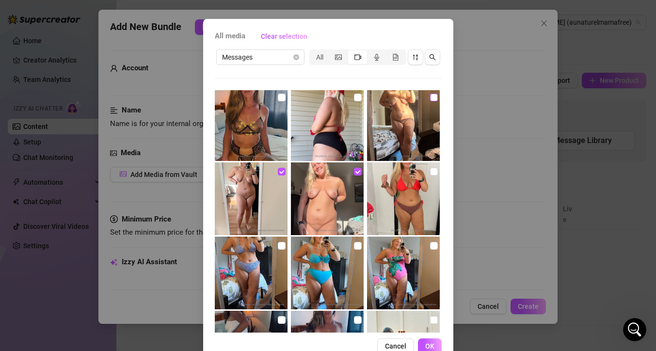
checkbox input "true"
click at [425, 342] on span "OK" at bounding box center [429, 346] width 9 height 8
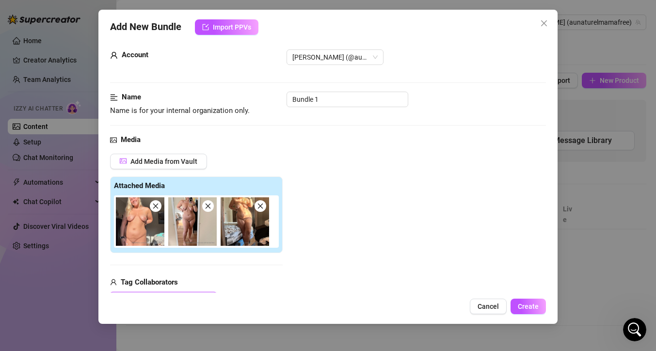
scroll to position [0, 0]
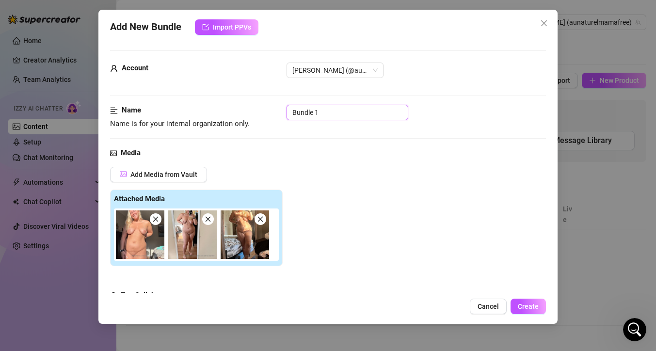
click at [345, 117] on input "Bundle 1" at bounding box center [348, 113] width 122 height 16
type input "nude bundle"
click at [464, 179] on div "Add Media from Vault Attached Media Tag Collaborators @ Tag creator" at bounding box center [328, 244] width 436 height 154
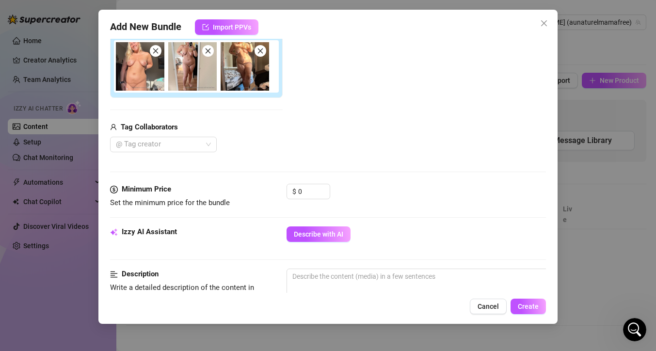
scroll to position [166, 0]
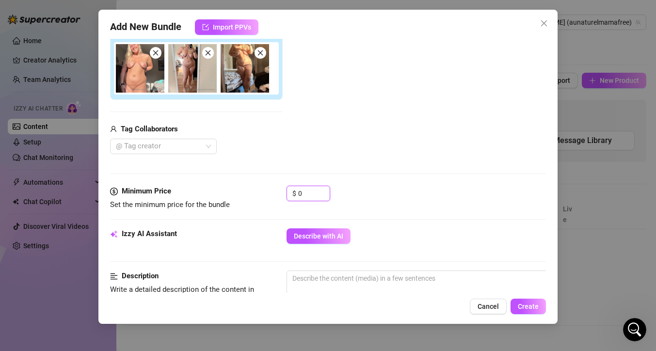
drag, startPoint x: 308, startPoint y: 194, endPoint x: 268, endPoint y: 185, distance: 41.6
click at [272, 187] on div "Minimum Price Set the minimum price for the bundle $ 0" at bounding box center [328, 198] width 436 height 25
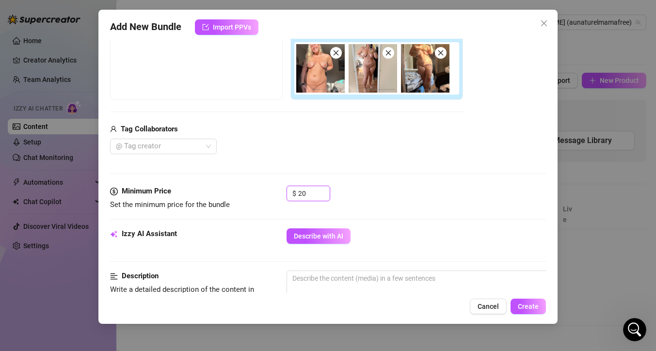
type input "20"
click at [427, 207] on div "$ 20" at bounding box center [416, 198] width 259 height 24
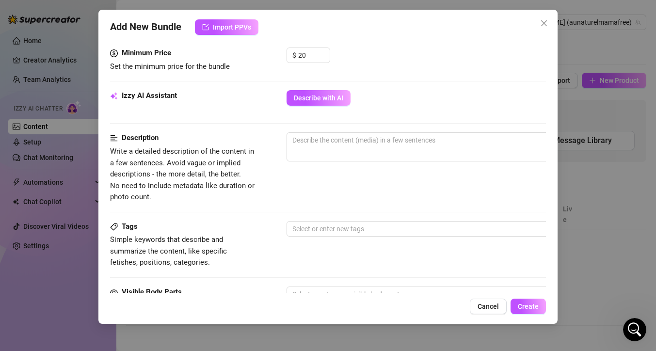
scroll to position [308, 0]
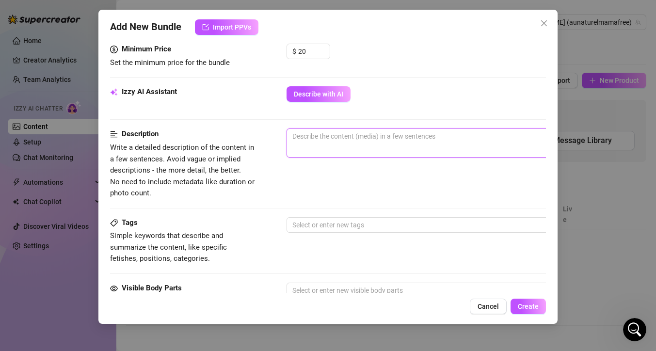
click at [318, 142] on textarea at bounding box center [456, 136] width 339 height 15
click at [332, 140] on textarea at bounding box center [456, 136] width 339 height 15
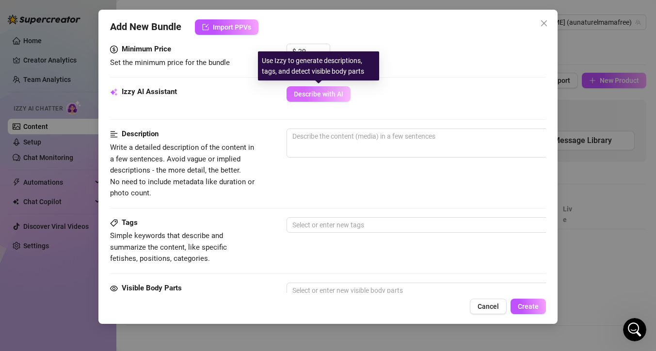
click at [321, 94] on span "Describe with AI" at bounding box center [318, 94] width 49 height 8
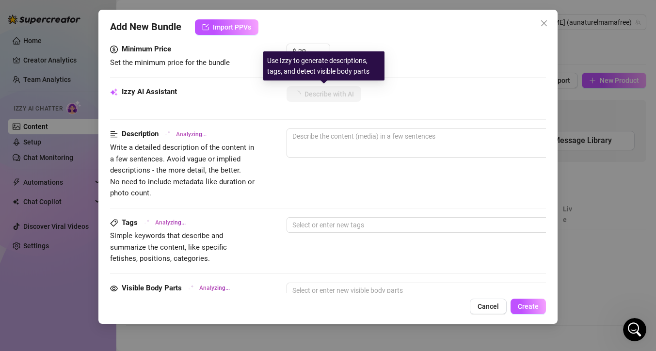
type textarea "[PERSON_NAME]"
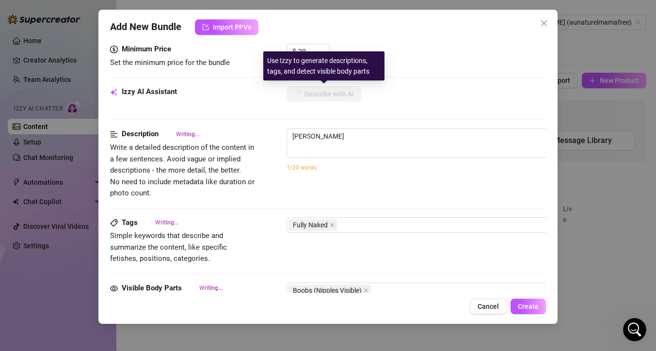
type textarea "[PERSON_NAME]"
type textarea "Anne poses completely"
type textarea "Anne poses completely naked"
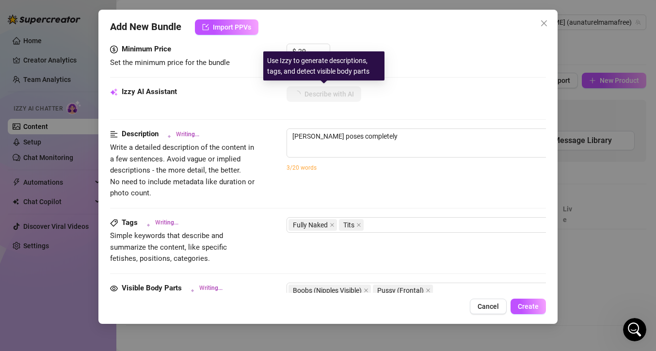
type textarea "Anne poses completely naked"
type textarea "Anne poses completely naked in"
type textarea "Anne poses completely naked in bright"
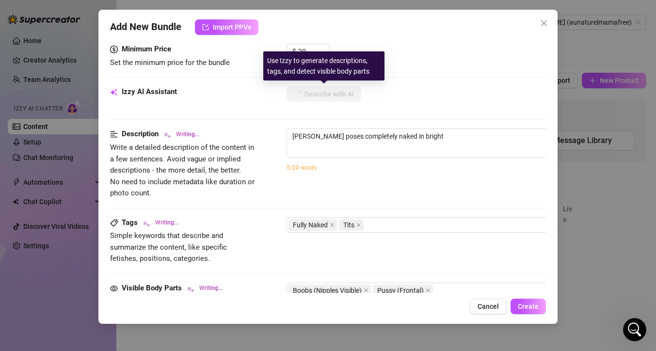
type textarea "Anne poses completely naked in bright natural"
type textarea "Anne poses completely naked in bright natural light,"
type textarea "Anne poses completely naked in bright natural light, showing"
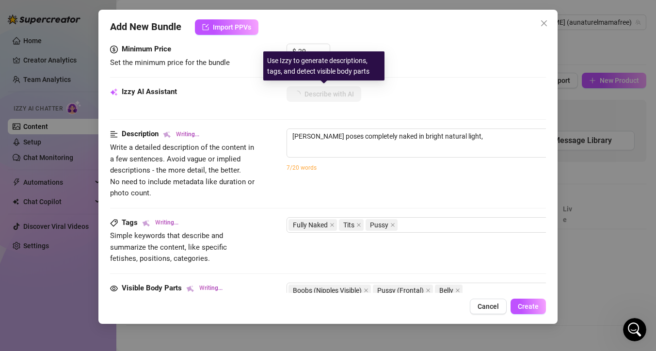
type textarea "Anne poses completely naked in bright natural light, showing"
type textarea "Anne poses completely naked in bright natural light, showing off"
type textarea "Anne poses completely naked in bright natural light, showing off her"
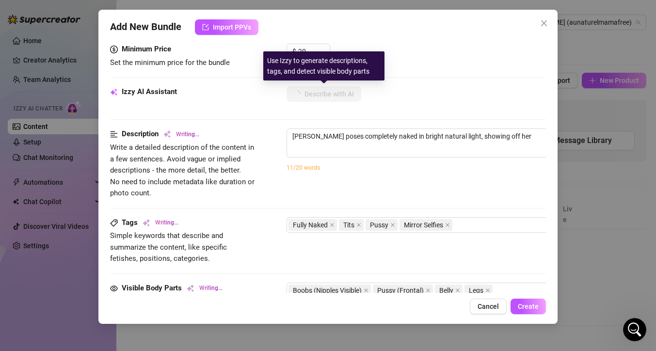
type textarea "Anne poses completely naked in bright natural light, showing off her full,"
type textarea "Anne poses completely naked in bright natural light, showing off her full, curvy"
type textarea "Anne poses completely naked in bright natural light, showing off her full, curv…"
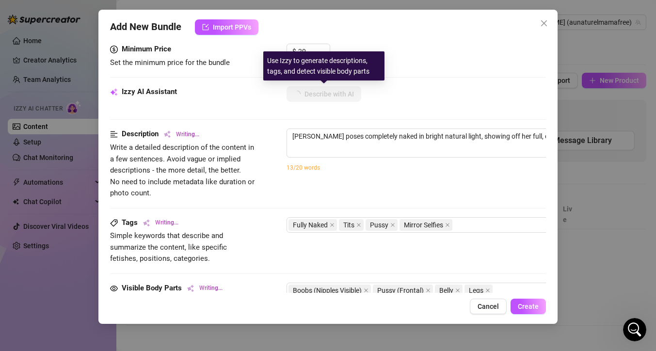
type textarea "Anne poses completely naked in bright natural light, showing off her full, curv…"
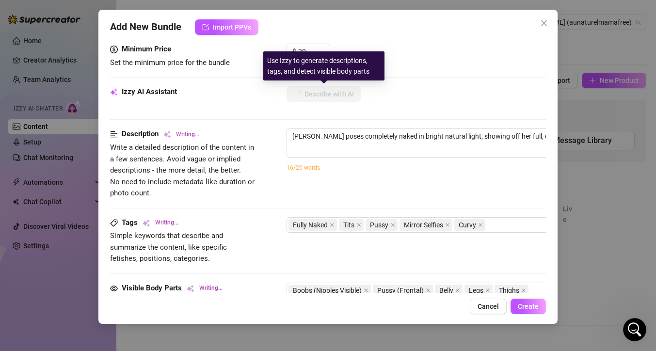
type textarea "Anne poses completely naked in bright natural light, showing off her full, curv…"
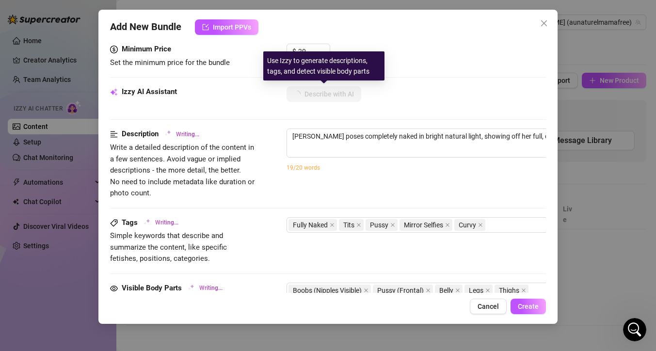
type textarea "Anne poses completely naked in bright natural light, showing off her full, curv…"
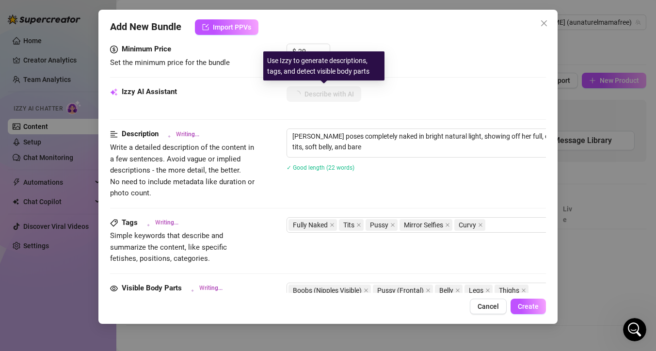
type textarea "Anne poses completely naked in bright natural light, showing off her full, curv…"
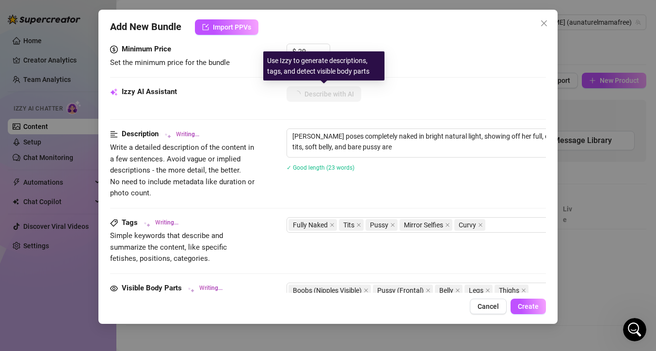
type textarea "Anne poses completely naked in bright natural light, showing off her full, curv…"
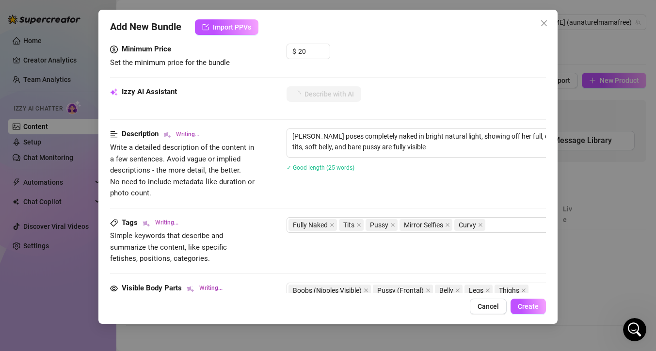
type textarea "Anne poses completely naked in bright natural light, showing off her full, curv…"
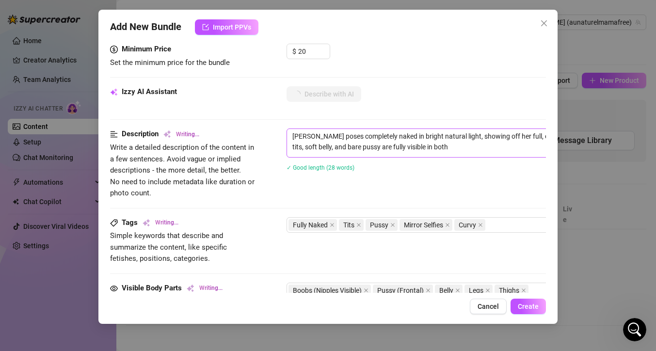
type textarea "Anne poses completely naked in bright natural light, showing off her full, curv…"
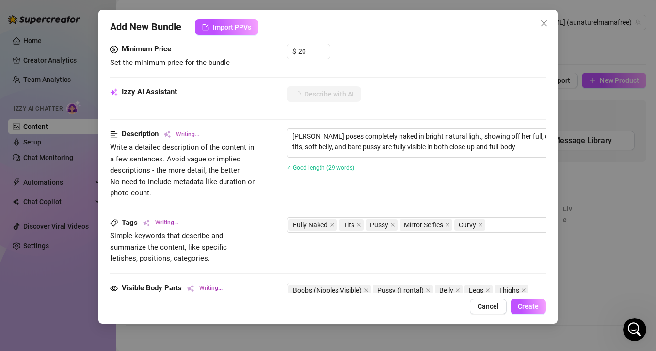
type textarea "Anne poses completely naked in bright natural light, showing off her full, curv…"
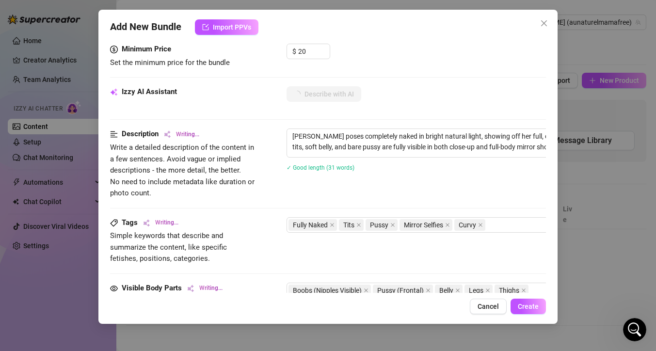
type textarea "Anne poses completely naked in bright natural light, showing off her full, curv…"
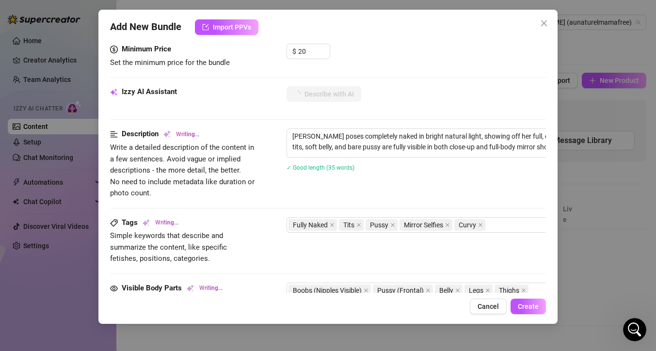
type textarea "Anne poses completely naked in bright natural light, showing off her full, curv…"
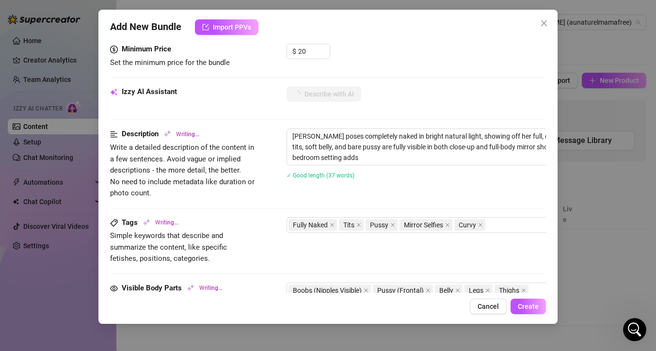
type textarea "Anne poses completely naked in bright natural light, showing off her full, curv…"
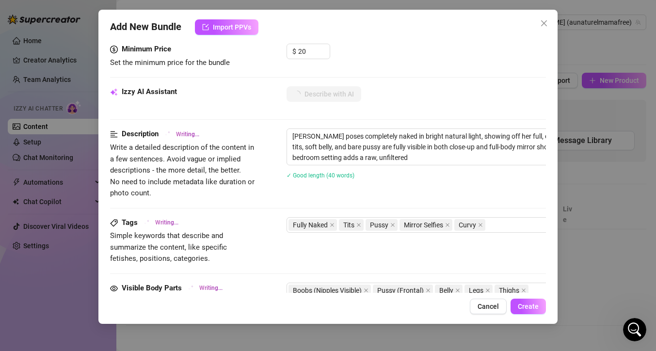
type textarea "Anne poses completely naked in bright natural light, showing off her full, curv…"
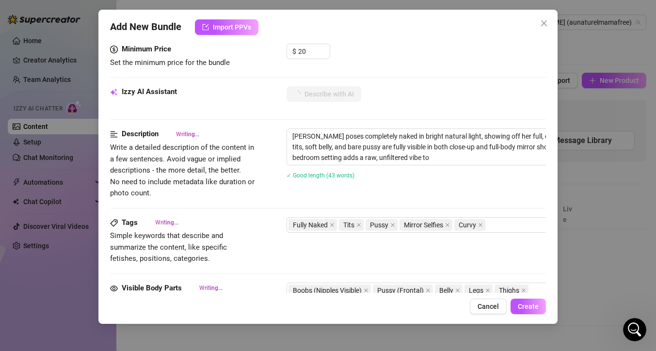
type textarea "Anne poses completely naked in bright natural light, showing off her full, curv…"
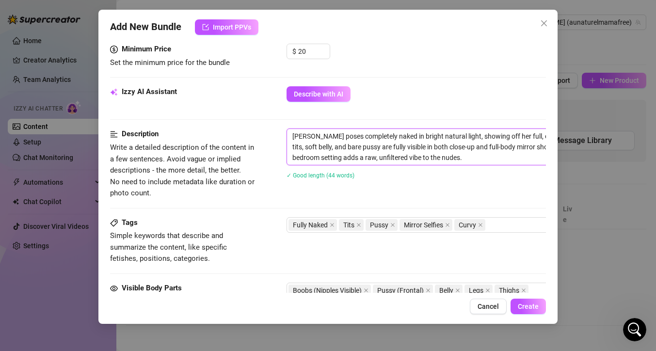
click at [448, 148] on textarea "Anne poses completely naked in bright natural light, showing off her full, curv…" at bounding box center [456, 147] width 339 height 36
type textarea "Anne poses completely naked in bright natural light, showing off her full, curv…"
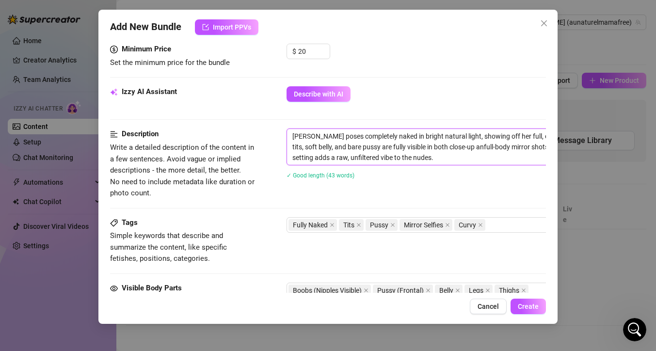
type textarea "Anne poses completely naked in bright natural light, showing off her full, curv…"
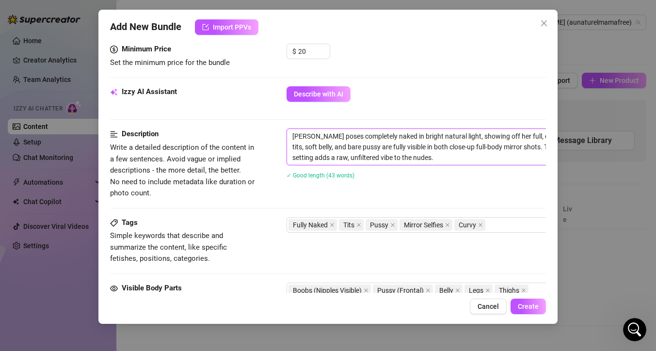
type textarea "Anne poses completely naked in bright natural light, showing off her full, curv…"
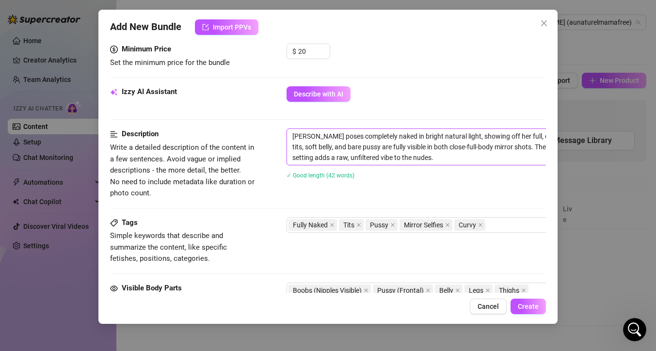
type textarea "Anne poses completely naked in bright natural light, showing off her full, curv…"
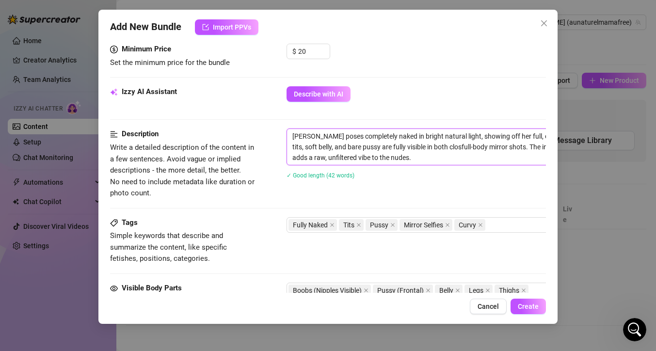
type textarea "Anne poses completely naked in bright natural light, showing off her full, curv…"
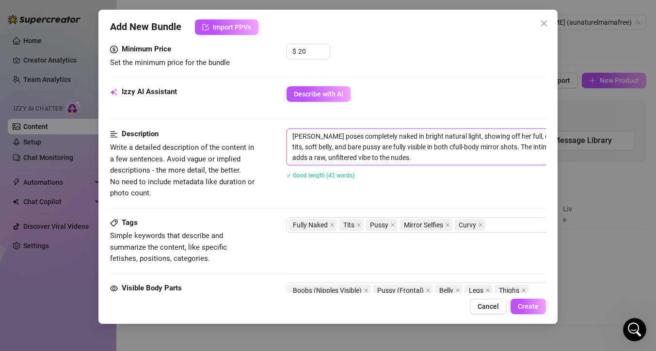
type textarea "Anne poses completely naked in bright natural light, showing off her full, curv…"
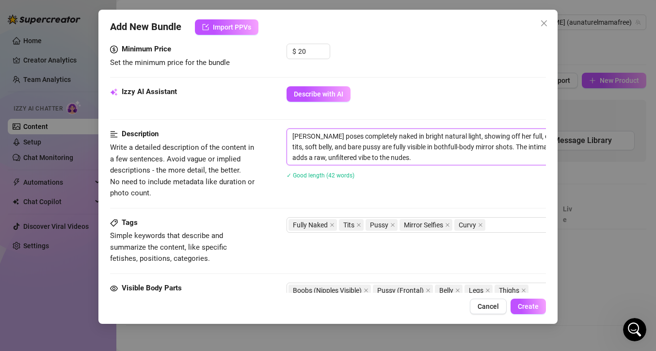
type textarea "Anne poses completely naked in bright natural light, showing off her full, curv…"
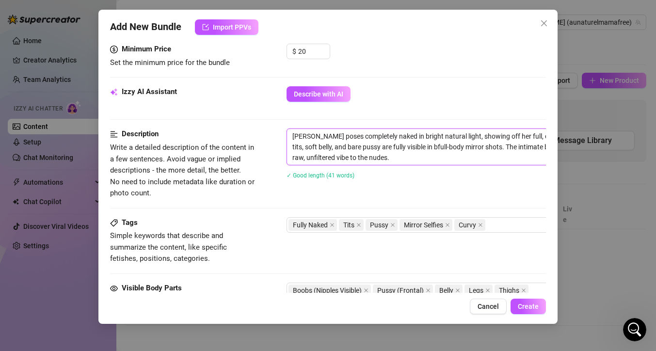
type textarea "[PERSON_NAME] poses completely naked in bright natural light, showing off her f…"
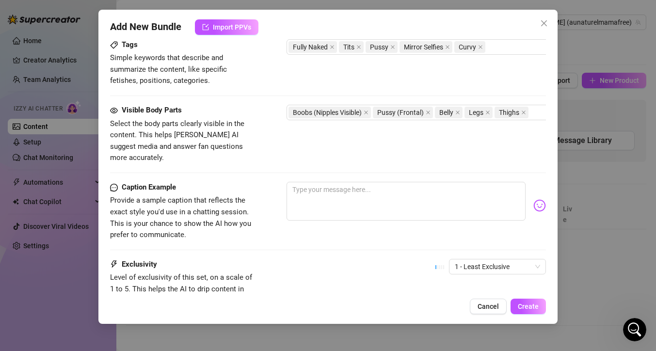
scroll to position [491, 0]
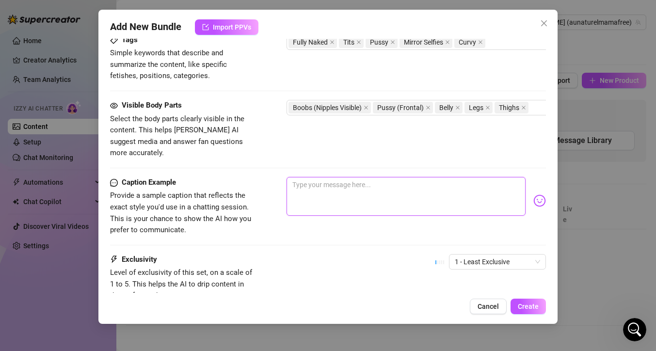
click at [367, 192] on textarea at bounding box center [406, 196] width 239 height 39
type textarea "A"
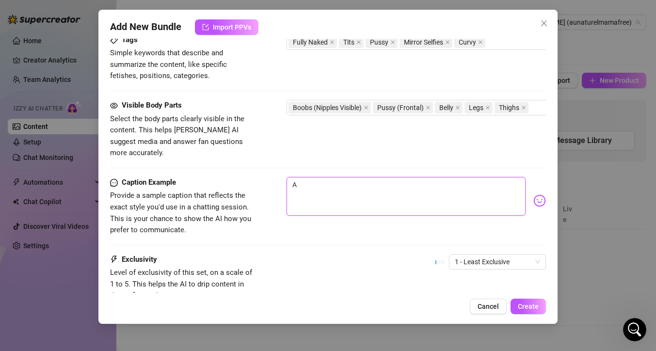
type textarea "A s"
click at [469, 255] on span "1 - Least Exclusive" at bounding box center [497, 262] width 85 height 15
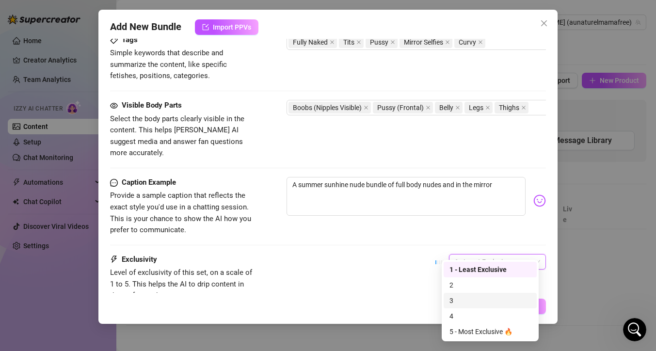
click at [455, 303] on div "3" at bounding box center [490, 300] width 81 height 11
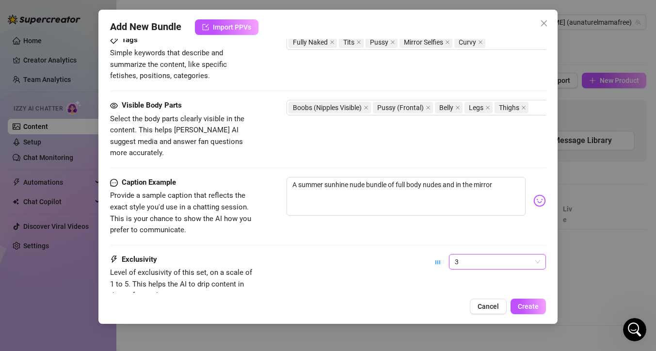
click at [509, 219] on div "Caption Example Provide a sample caption that reflects the exact style you'd us…" at bounding box center [328, 206] width 436 height 59
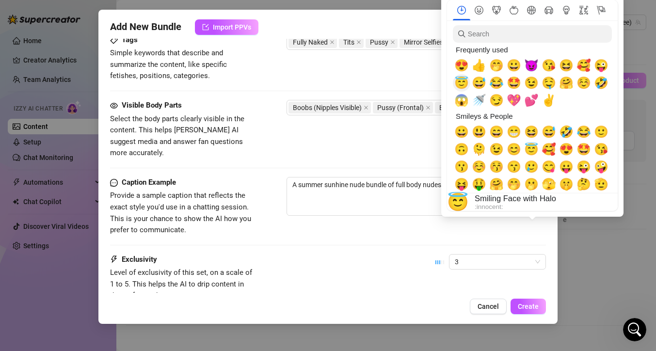
click at [466, 85] on span "😇" at bounding box center [461, 83] width 15 height 14
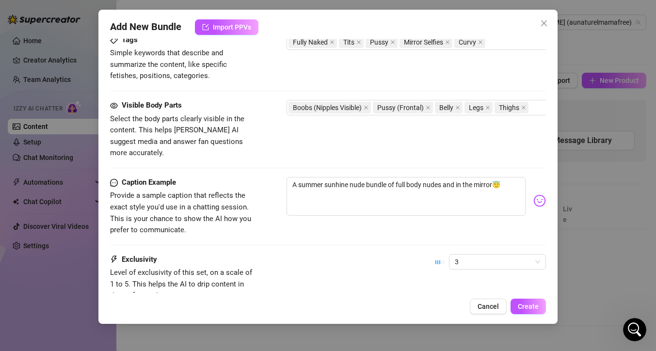
click at [359, 254] on div "Exclusivity Level of exclusivity of this set, on a scale of 1 to 5. This helps …" at bounding box center [328, 278] width 436 height 48
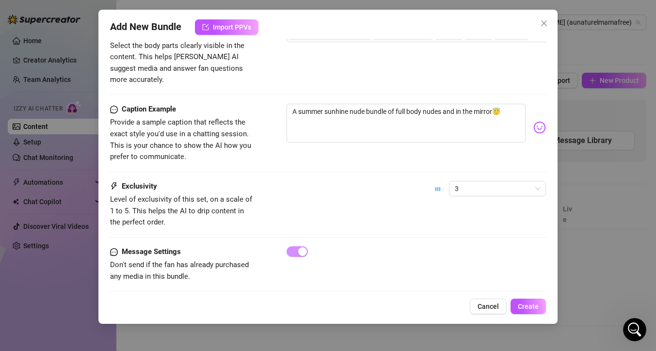
scroll to position [568, 0]
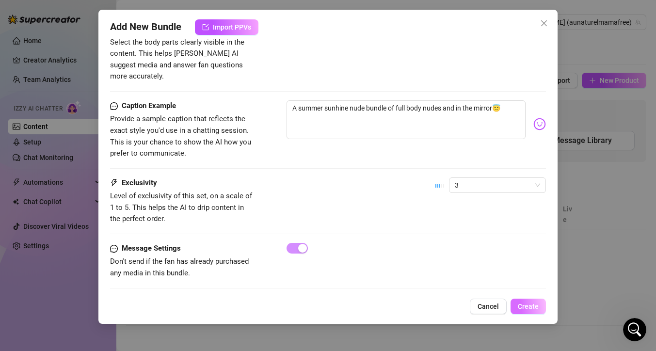
click at [526, 304] on span "Create" at bounding box center [528, 307] width 21 height 8
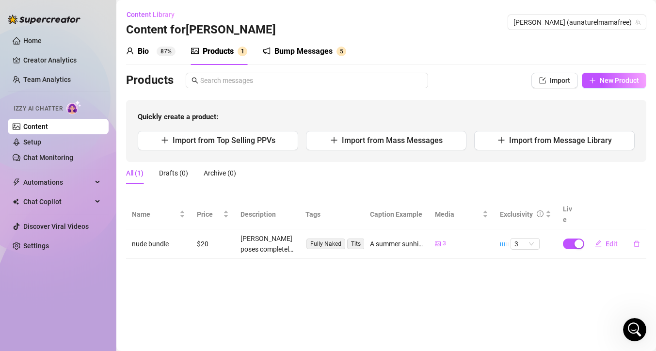
click at [483, 43] on div "Bio 87% Products 1 Bump Messages 5" at bounding box center [386, 51] width 520 height 27
click at [45, 250] on link "Settings" at bounding box center [36, 246] width 26 height 8
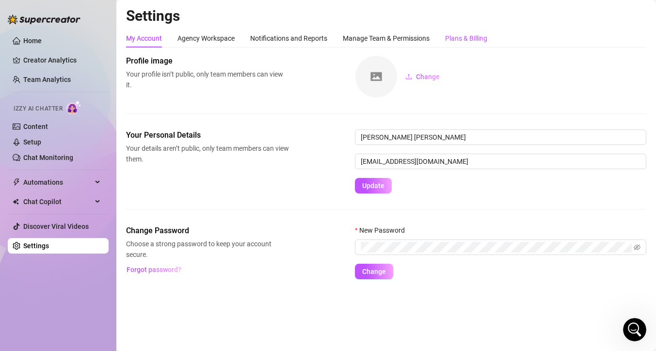
click at [468, 37] on div "Plans & Billing" at bounding box center [466, 38] width 42 height 11
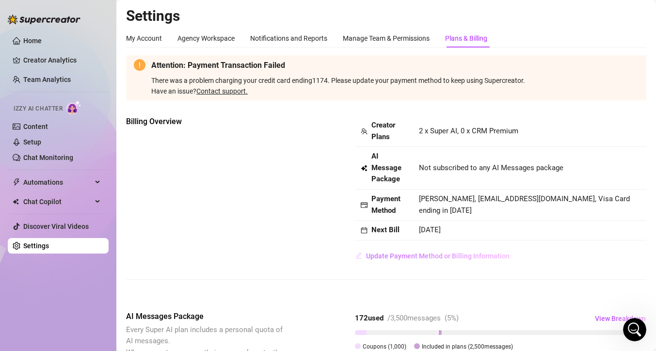
click at [395, 258] on span "Update Payment Method or Billing Information" at bounding box center [438, 256] width 144 height 8
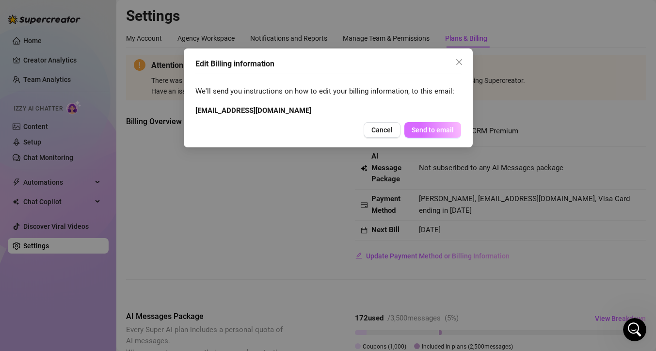
click at [441, 132] on span "Send to email" at bounding box center [433, 130] width 42 height 8
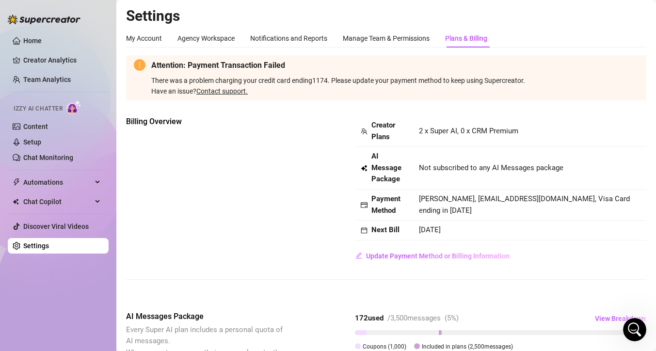
click at [283, 214] on div "Billing Overview Creator Plans 2 x Super AI, 0 x CRM Premium AI Message Package…" at bounding box center [386, 190] width 520 height 148
click at [636, 322] on div "Open Intercom Messenger" at bounding box center [633, 328] width 32 height 32
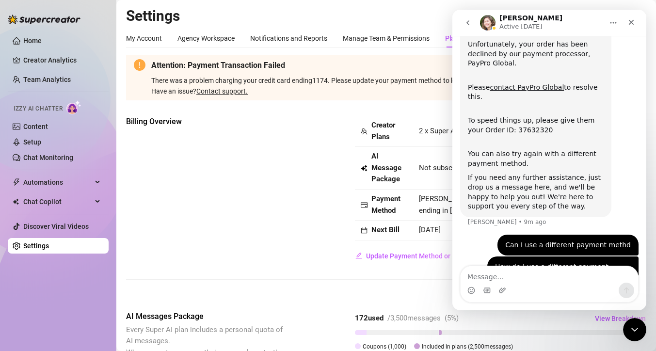
scroll to position [109, 0]
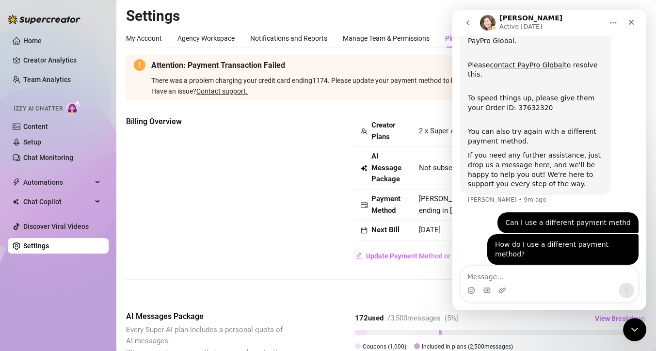
click at [313, 241] on div "Billing Overview Creator Plans 2 x Super AI, 0 x CRM Premium AI Message Package…" at bounding box center [386, 190] width 520 height 148
click at [634, 23] on icon "Close" at bounding box center [632, 22] width 8 height 8
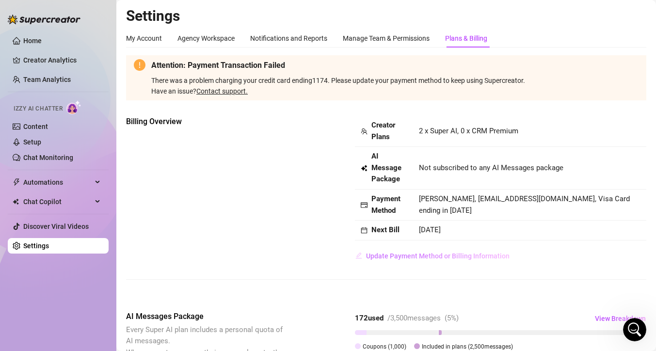
click at [396, 258] on span "Update Payment Method or Billing Information" at bounding box center [438, 256] width 144 height 8
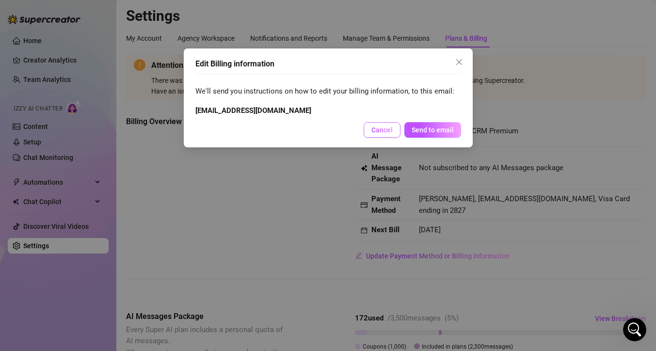
click at [365, 126] on button "Cancel" at bounding box center [382, 130] width 37 height 16
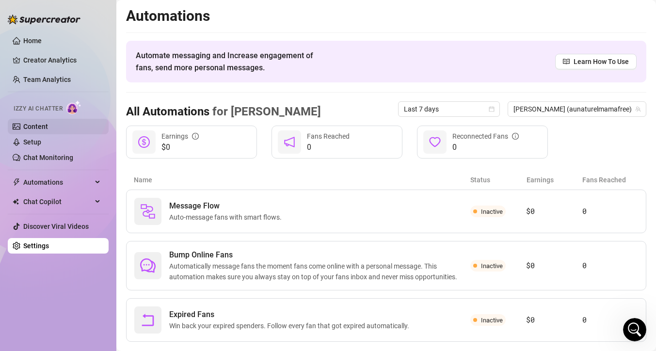
click at [48, 130] on link "Content" at bounding box center [35, 127] width 25 height 8
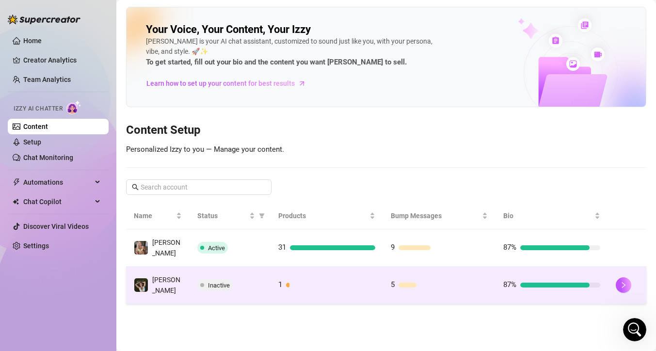
click at [193, 275] on td "Inactive" at bounding box center [230, 285] width 81 height 37
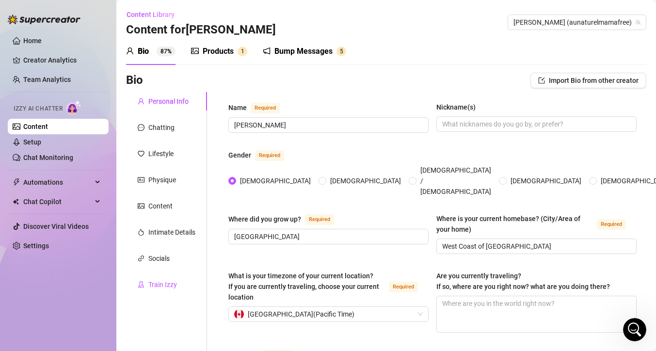
click at [170, 284] on div "Train Izzy" at bounding box center [162, 284] width 29 height 11
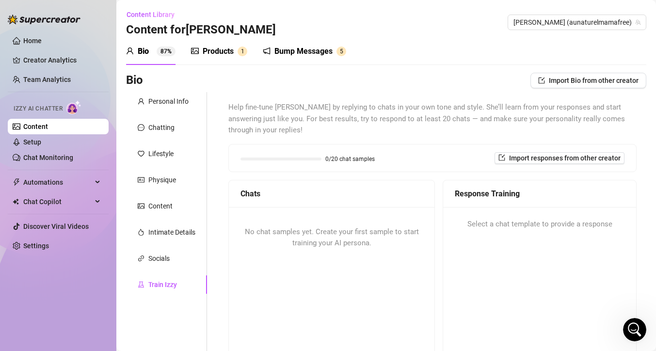
click at [236, 51] on div "Products 1" at bounding box center [219, 52] width 56 height 12
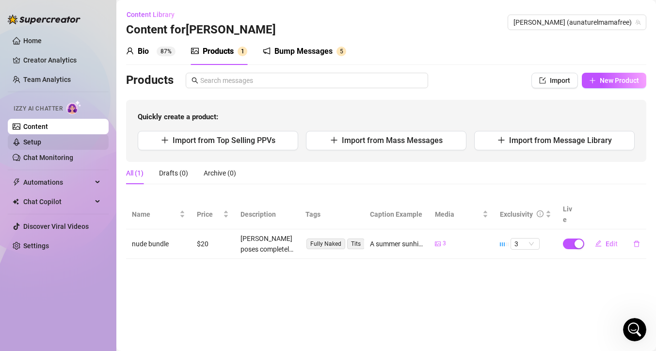
click at [41, 141] on link "Setup" at bounding box center [32, 142] width 18 height 8
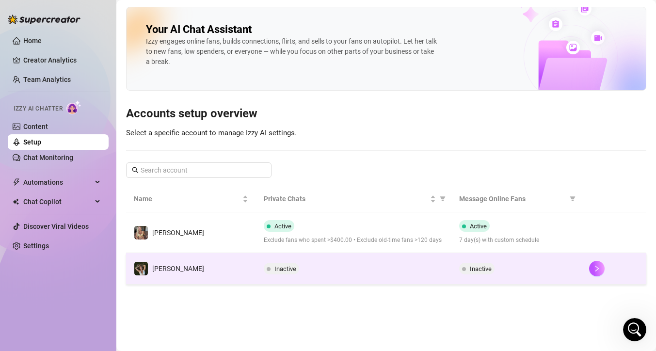
click at [276, 270] on span "Inactive" at bounding box center [285, 268] width 22 height 7
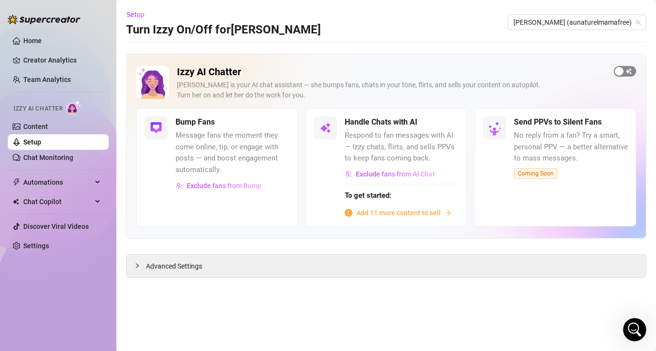
click at [622, 75] on div "button" at bounding box center [619, 71] width 9 height 9
click at [443, 124] on div "button" at bounding box center [442, 122] width 9 height 9
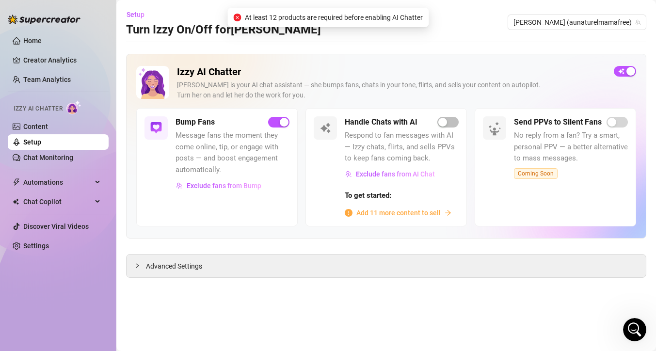
click at [384, 211] on span "Add 11 more content to sell" at bounding box center [398, 213] width 84 height 11
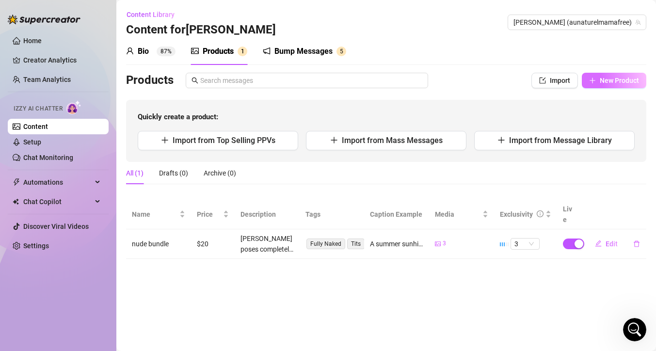
click at [593, 78] on icon "plus" at bounding box center [592, 80] width 7 height 7
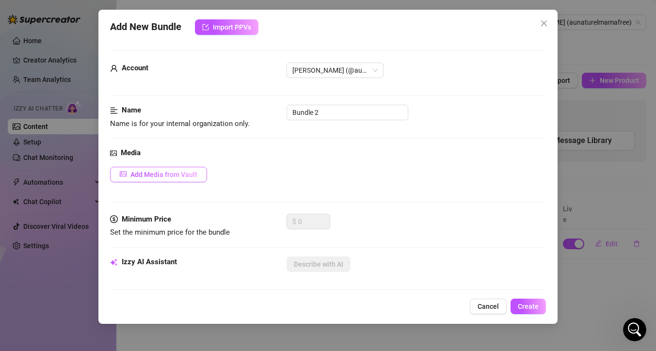
click at [155, 177] on span "Add Media from Vault" at bounding box center [163, 175] width 67 height 8
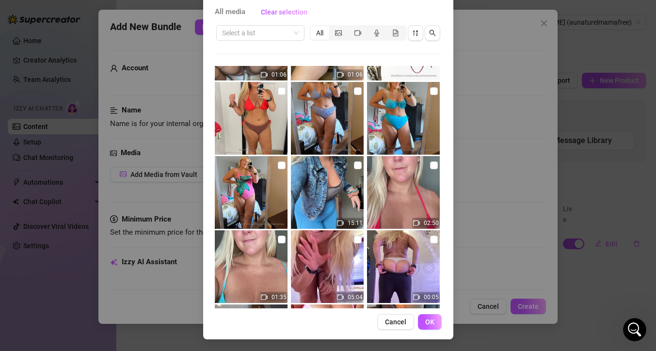
scroll to position [2069, 0]
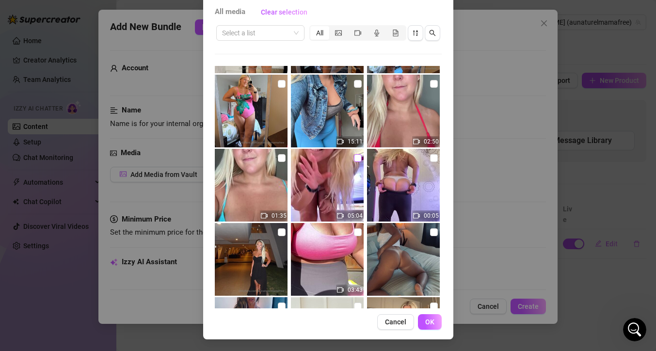
click at [354, 159] on input "checkbox" at bounding box center [358, 158] width 8 height 8
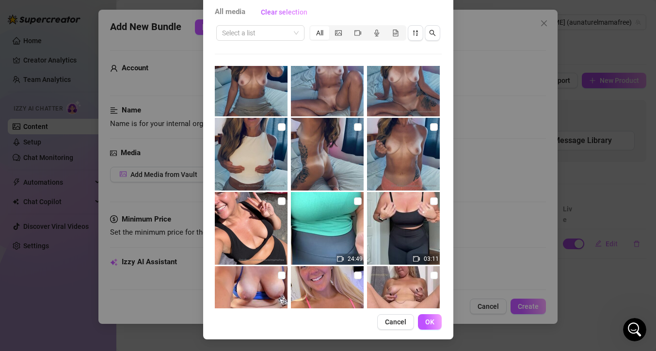
scroll to position [2699, 0]
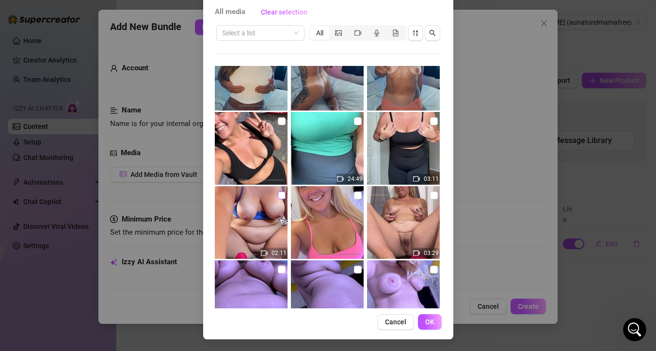
click at [278, 196] on input "checkbox" at bounding box center [282, 196] width 8 height 8
click at [427, 319] on span "OK" at bounding box center [429, 322] width 9 height 8
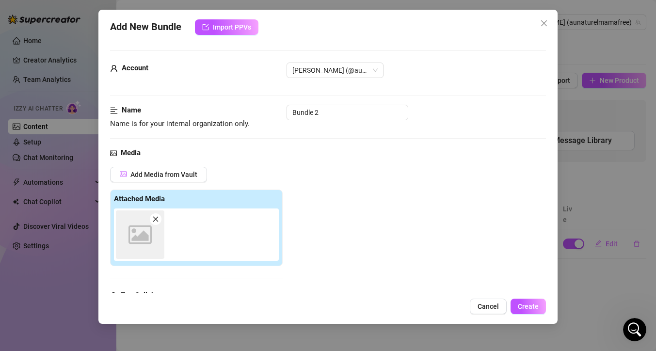
scroll to position [151, 0]
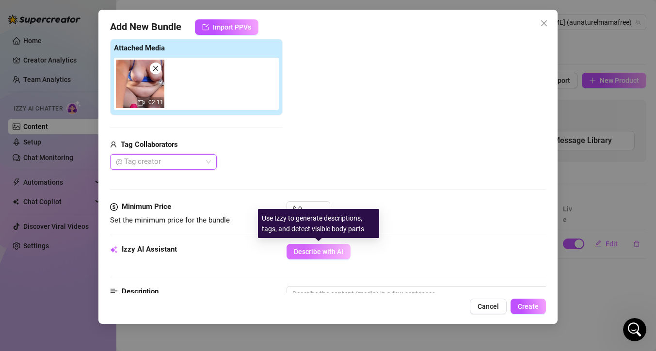
click at [319, 252] on span "Describe with AI" at bounding box center [318, 252] width 49 height 8
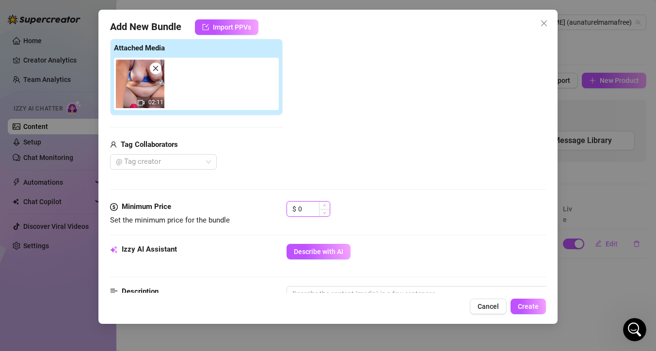
click at [307, 209] on input "0" at bounding box center [314, 209] width 32 height 15
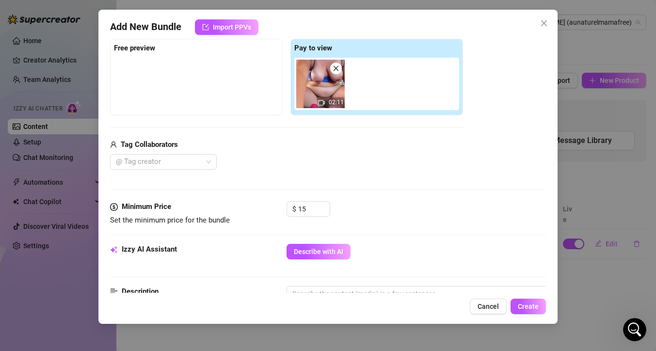
click at [402, 224] on div "$ 15" at bounding box center [416, 213] width 259 height 24
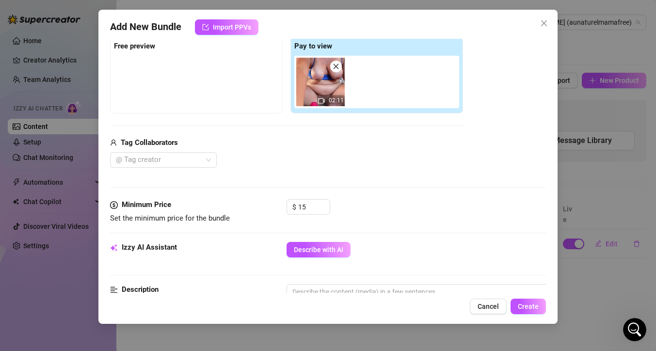
click at [313, 247] on span "Describe with AI" at bounding box center [318, 250] width 49 height 8
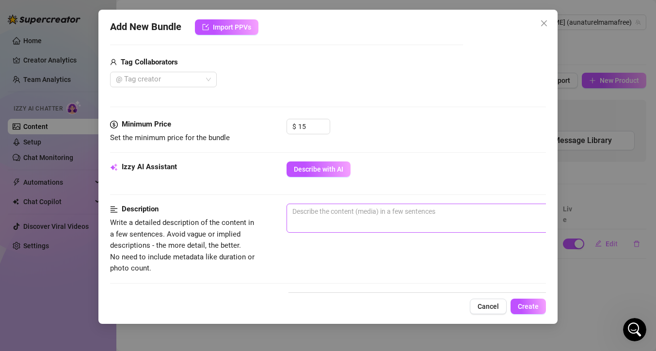
scroll to position [141, 0]
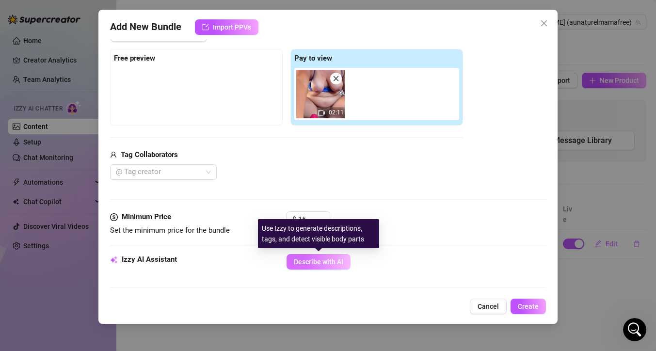
click at [320, 265] on span "Describe with AI" at bounding box center [318, 262] width 49 height 8
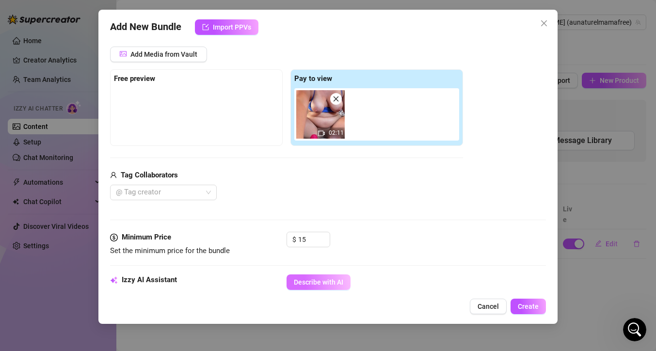
scroll to position [165, 0]
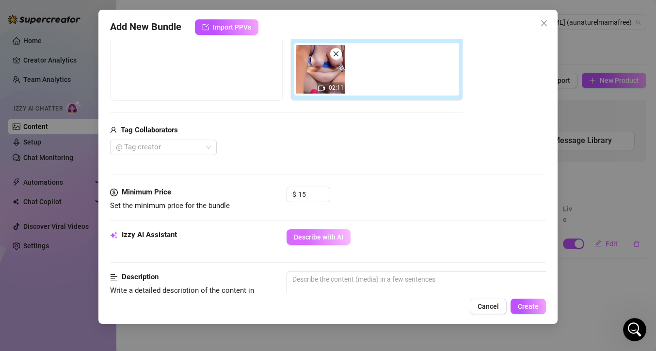
click at [319, 243] on button "Describe with AI" at bounding box center [319, 237] width 64 height 16
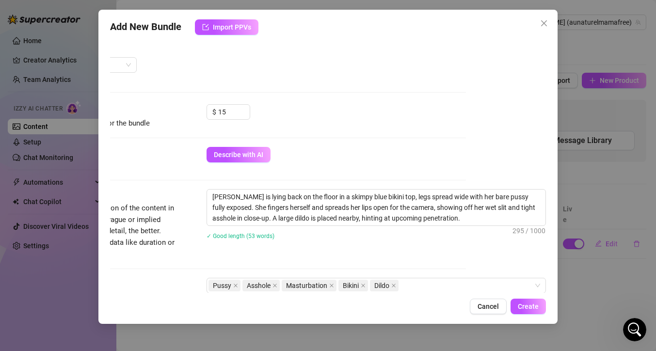
scroll to position [257, 87]
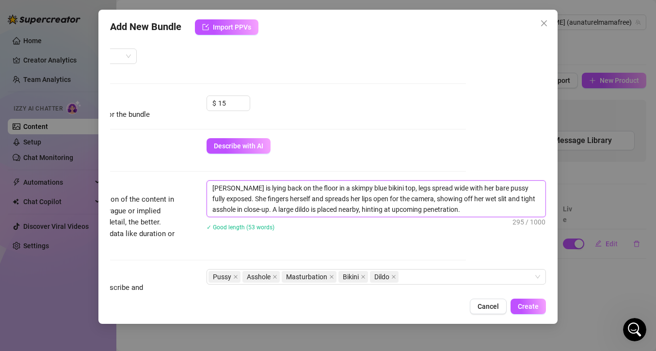
click at [362, 188] on textarea "Anne is lying back on the floor in a skimpy blue bikini top, legs spread wide w…" at bounding box center [376, 199] width 339 height 36
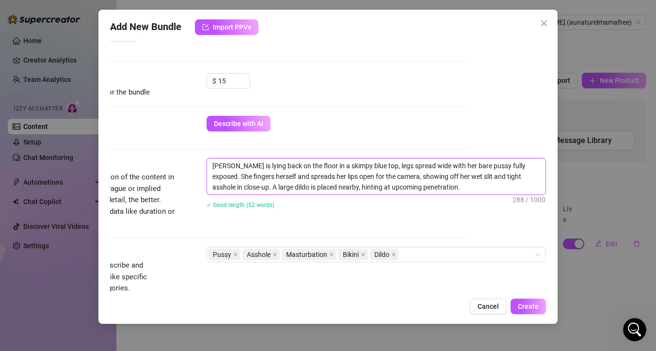
scroll to position [281, 87]
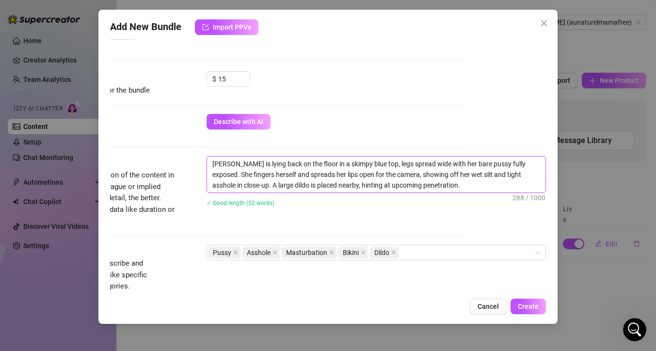
drag, startPoint x: 248, startPoint y: 175, endPoint x: 206, endPoint y: 175, distance: 41.7
click at [207, 175] on textarea "Anne is lying back on the floor in a skimpy blue top, legs spread wide with her…" at bounding box center [376, 175] width 339 height 36
drag, startPoint x: 515, startPoint y: 176, endPoint x: 465, endPoint y: 177, distance: 50.0
click at [465, 177] on textarea "Anne is lying back on the floor in a skimpy blue top, legs spread wide with her…" at bounding box center [376, 175] width 339 height 36
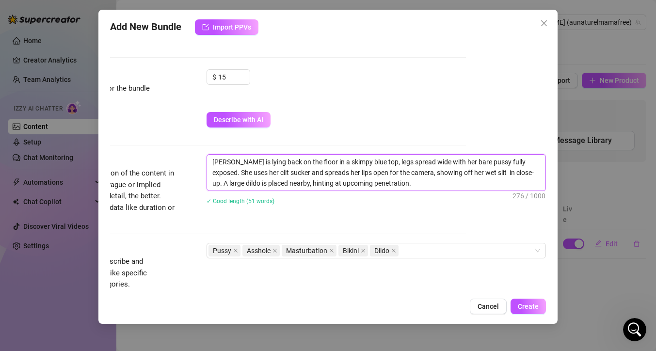
click at [382, 185] on textarea "Anne is lying back on the floor in a skimpy blue top, legs spread wide with her…" at bounding box center [376, 173] width 339 height 36
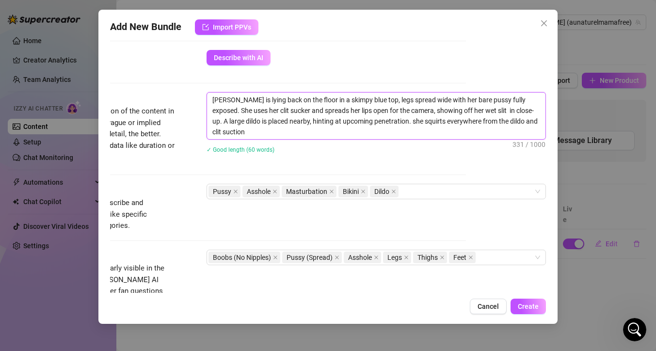
scroll to position [355, 87]
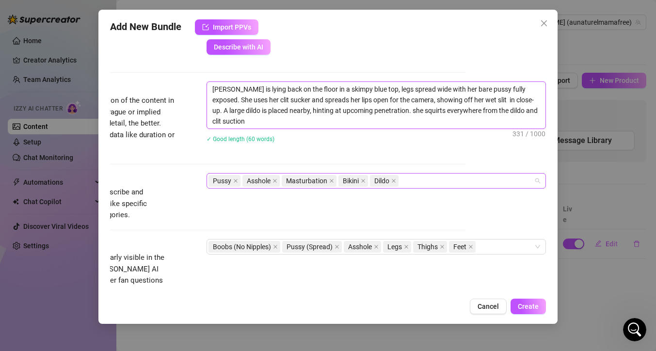
click at [405, 178] on div "Pussy Asshole Masturbation Bikini Dildo" at bounding box center [371, 181] width 325 height 14
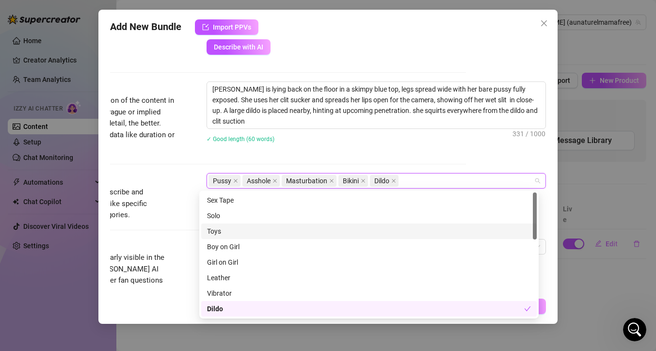
click at [347, 233] on div "Toys" at bounding box center [369, 231] width 324 height 11
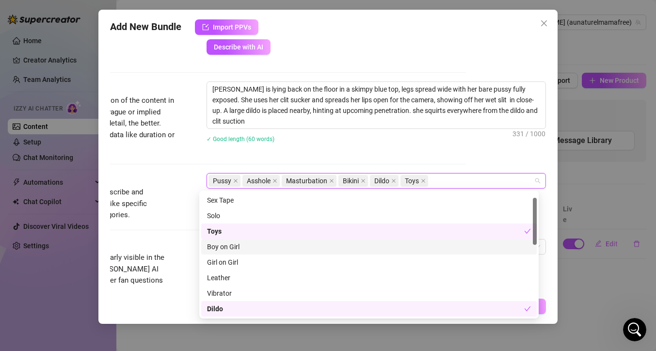
scroll to position [14, 0]
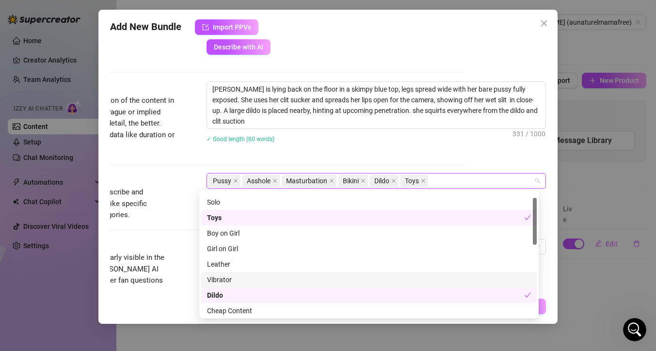
click at [362, 280] on div "Vibrator" at bounding box center [369, 279] width 324 height 11
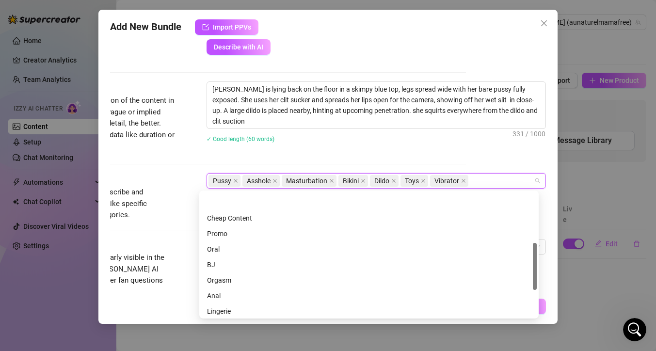
scroll to position [131, 0]
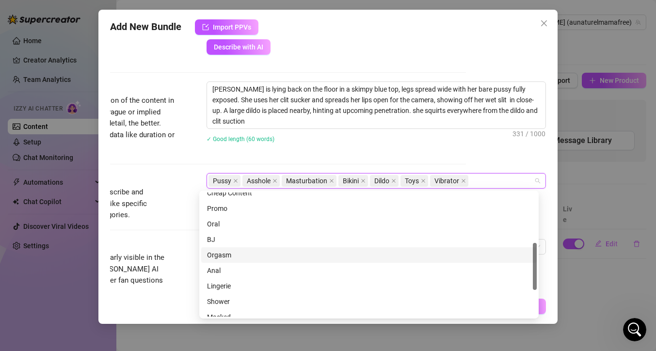
click at [350, 255] on div "Orgasm" at bounding box center [369, 255] width 324 height 11
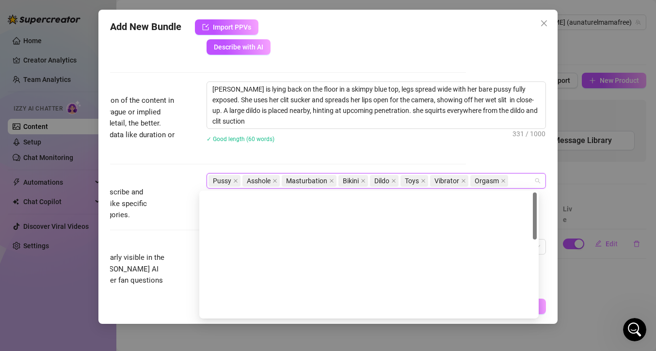
scroll to position [0, 0]
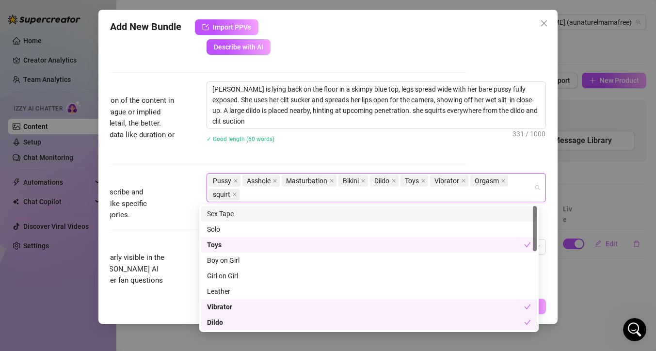
click at [391, 133] on div "✓ Good length (60 words)" at bounding box center [376, 138] width 339 height 11
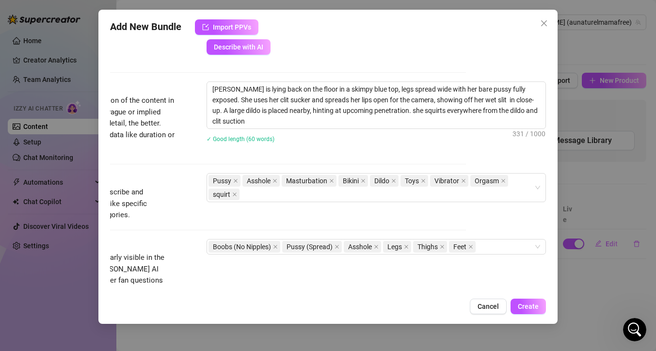
scroll to position [368, 87]
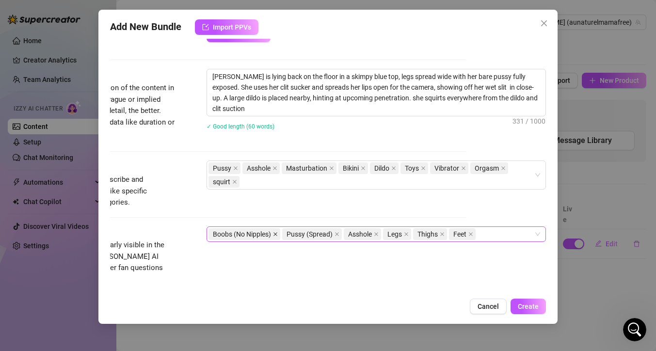
click at [274, 233] on icon "close" at bounding box center [276, 234] width 4 height 4
click at [408, 235] on div "Pussy (Spread) Asshole Legs Thighs Feet" at bounding box center [371, 234] width 325 height 14
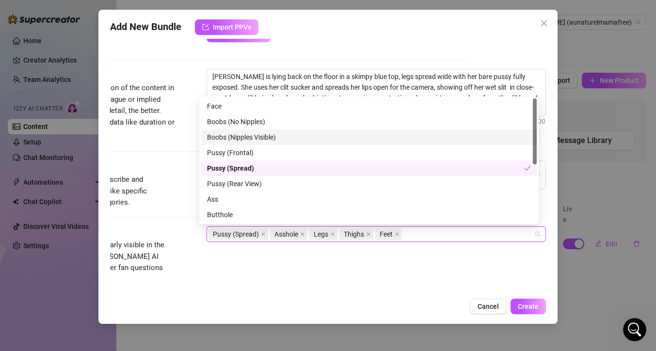
click at [264, 139] on div "Boobs (Nipples Visible)" at bounding box center [369, 137] width 324 height 11
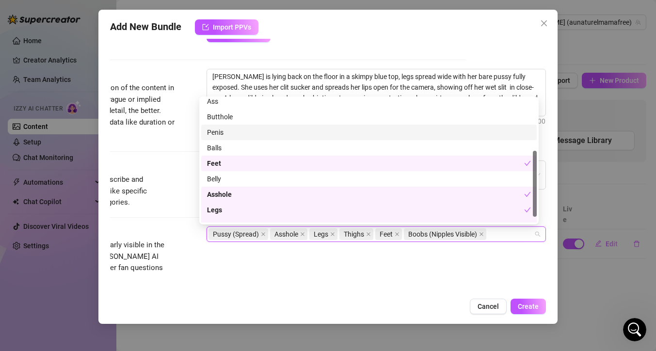
scroll to position [109, 0]
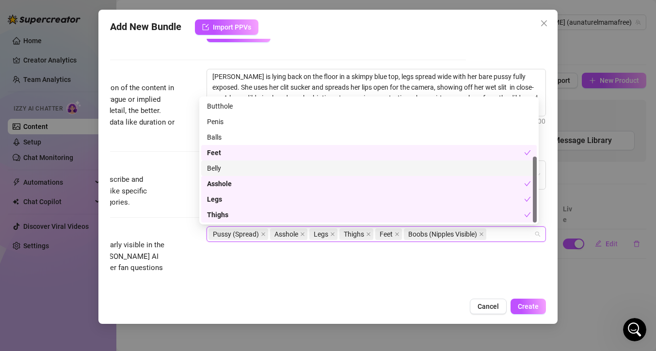
click at [276, 167] on div "Belly" at bounding box center [369, 168] width 324 height 11
click at [345, 271] on div "Visible Body Parts Select the body parts clearly visible in the content. This h…" at bounding box center [248, 255] width 436 height 59
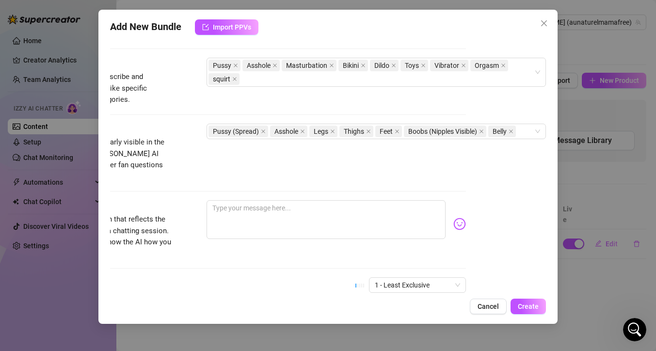
scroll to position [480, 87]
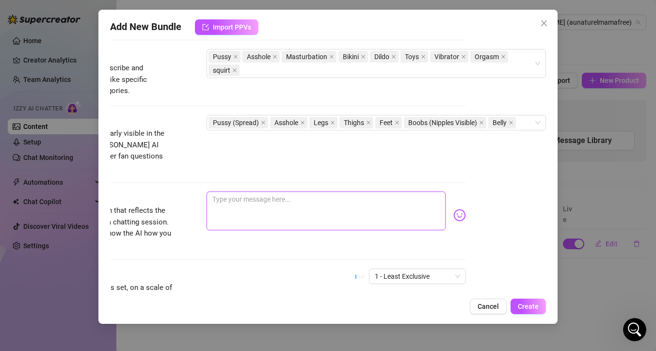
click at [327, 205] on textarea at bounding box center [326, 211] width 239 height 39
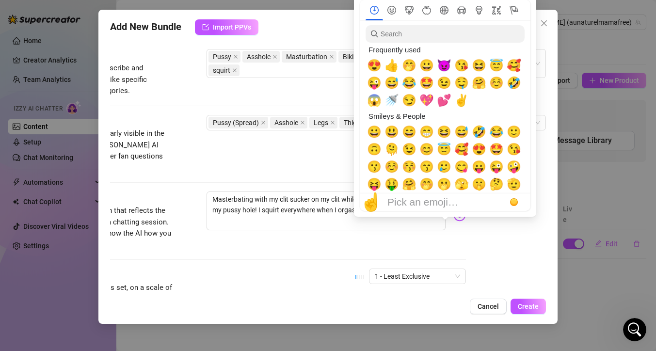
click at [444, 203] on body "Home Creator Analytics Team Analytics Izzy AI Chatter Content Setup Chat Monito…" at bounding box center [328, 175] width 656 height 351
drag, startPoint x: 371, startPoint y: 70, endPoint x: 426, endPoint y: 67, distance: 55.8
click at [371, 70] on span "😍" at bounding box center [374, 66] width 15 height 14
click at [447, 66] on span "😈" at bounding box center [444, 66] width 15 height 14
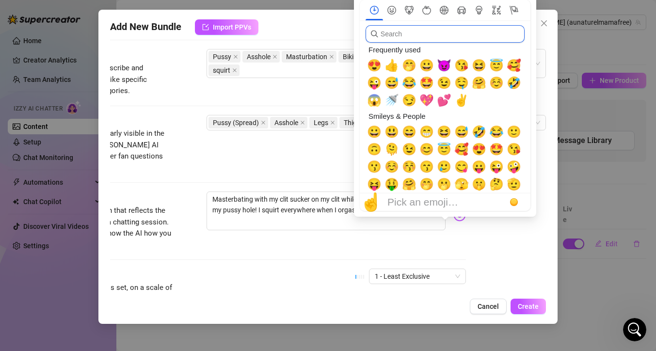
click at [390, 33] on input "search" at bounding box center [445, 33] width 159 height 17
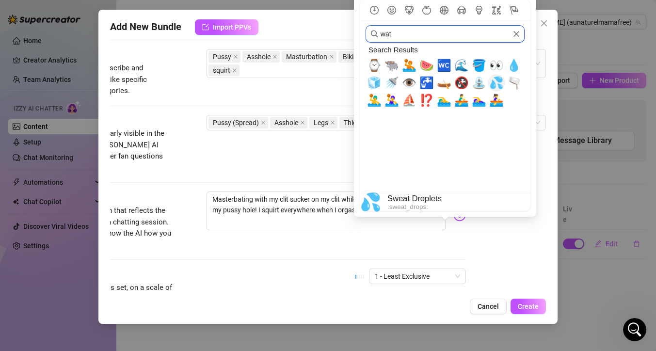
click at [499, 87] on span "💦" at bounding box center [496, 83] width 15 height 14
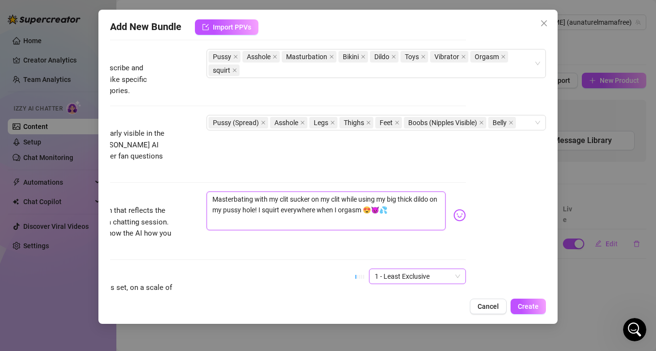
click at [446, 269] on div "1 - Least Exclusive" at bounding box center [417, 277] width 97 height 16
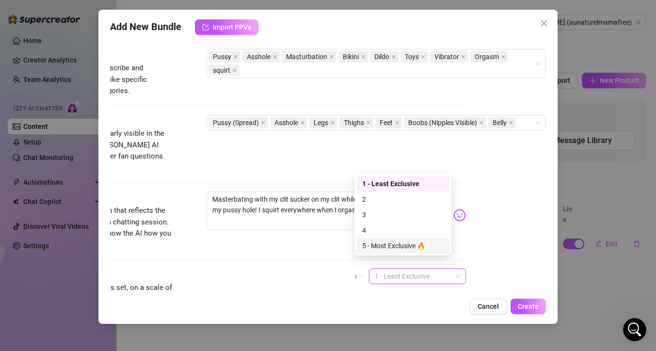
click at [394, 249] on div "5 - Most Exclusive 🔥" at bounding box center [402, 246] width 81 height 11
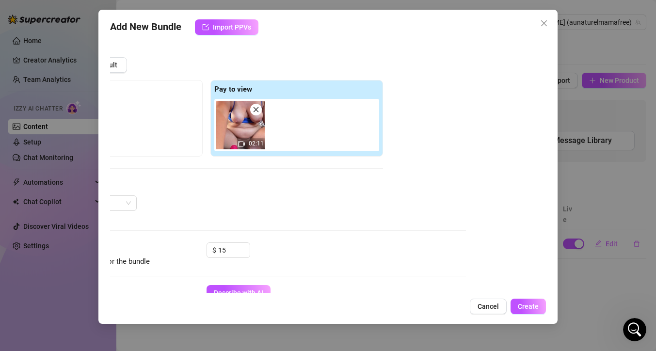
scroll to position [110, 87]
drag, startPoint x: 220, startPoint y: 250, endPoint x: 207, endPoint y: 251, distance: 12.7
click at [207, 251] on div "$ 15" at bounding box center [229, 250] width 44 height 16
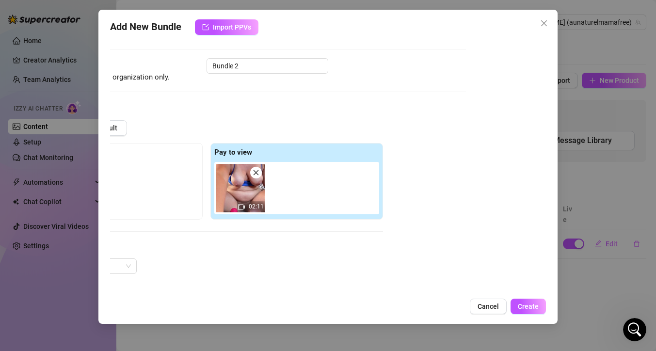
scroll to position [0, 87]
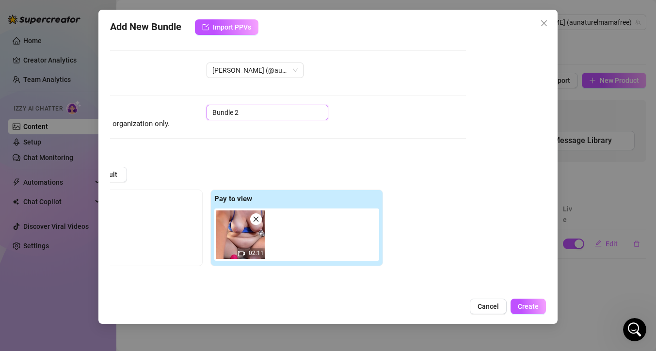
drag, startPoint x: 246, startPoint y: 117, endPoint x: 161, endPoint y: 106, distance: 85.7
click at [161, 106] on div "Name Name is for your internal organization only. Bundle 2" at bounding box center [248, 117] width 436 height 25
click at [530, 309] on span "Create" at bounding box center [528, 307] width 21 height 8
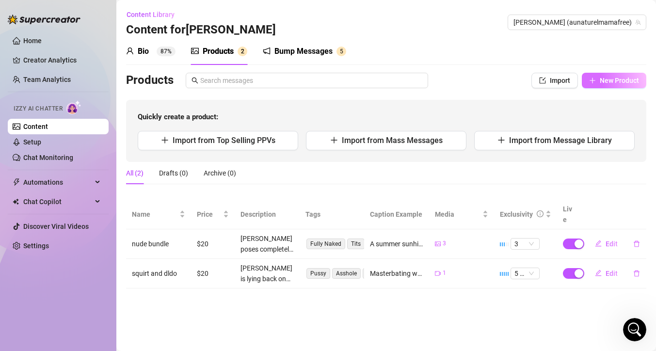
click at [619, 80] on span "New Product" at bounding box center [619, 81] width 39 height 8
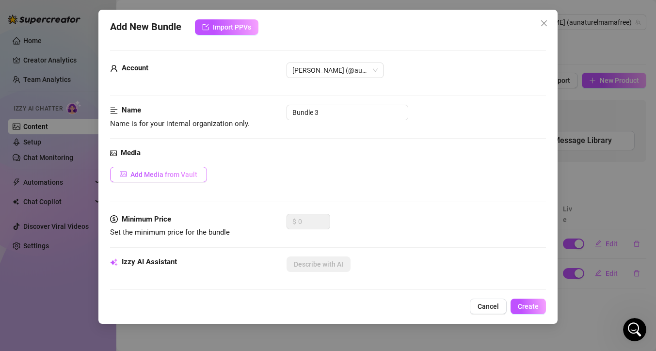
click at [173, 172] on span "Add Media from Vault" at bounding box center [163, 175] width 67 height 8
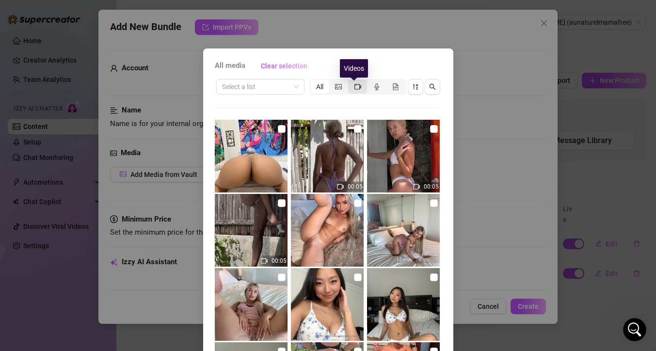
click at [355, 89] on icon "video-camera" at bounding box center [358, 86] width 7 height 7
click at [351, 81] on input "segmented control" at bounding box center [351, 81] width 0 height 0
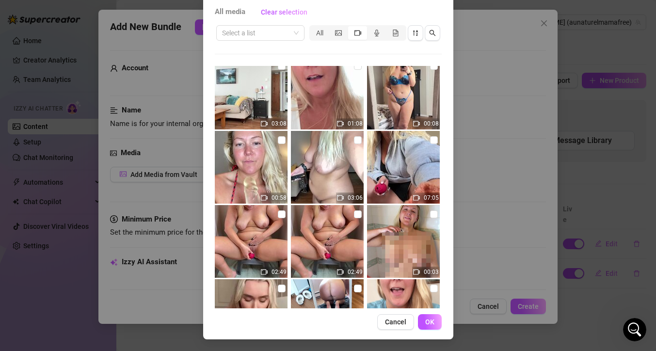
scroll to position [537, 0]
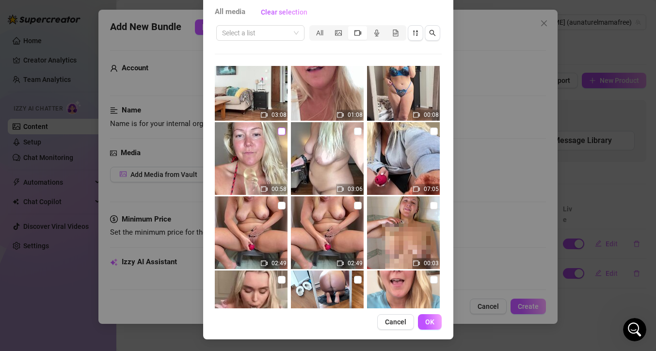
click at [278, 133] on input "checkbox" at bounding box center [282, 132] width 8 height 8
drag, startPoint x: 428, startPoint y: 319, endPoint x: 408, endPoint y: 305, distance: 24.0
click at [428, 318] on span "OK" at bounding box center [429, 322] width 9 height 8
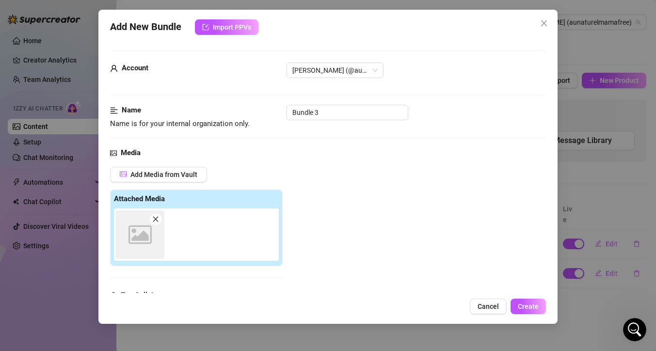
scroll to position [151, 0]
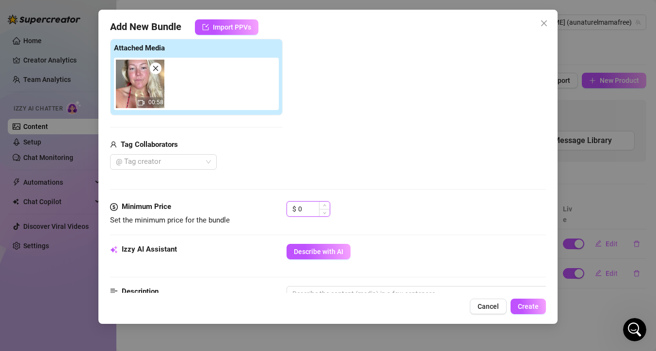
click at [306, 209] on input "0" at bounding box center [314, 209] width 32 height 15
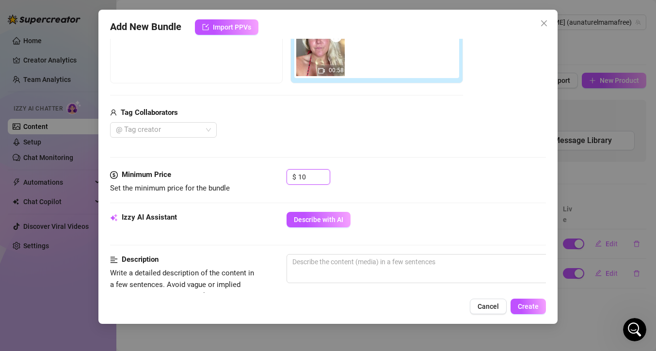
scroll to position [186, 0]
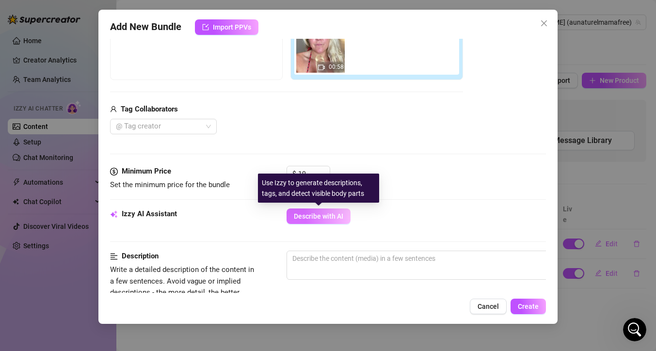
click at [327, 218] on span "Describe with AI" at bounding box center [318, 216] width 49 height 8
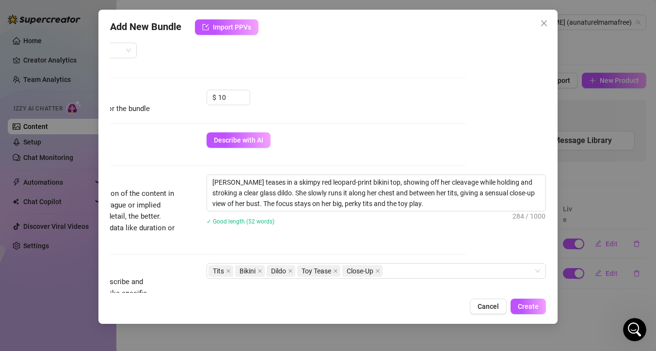
scroll to position [262, 87]
click at [238, 191] on textarea "Anne teases in a skimpy red leopard-print bikini top, showing off her cleavage …" at bounding box center [376, 193] width 339 height 36
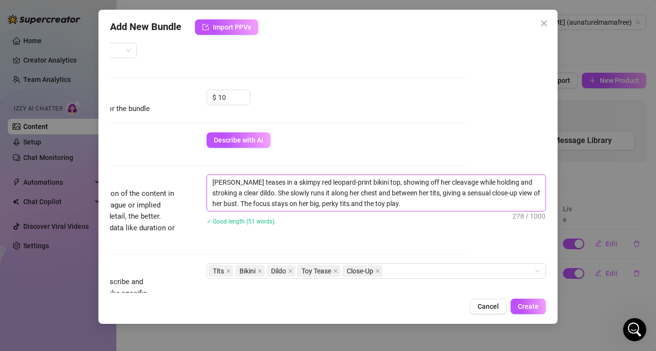
click at [517, 182] on textarea "Anne teases in a skimpy red leopard-print bikini top, showing off her cleavage …" at bounding box center [376, 193] width 339 height 36
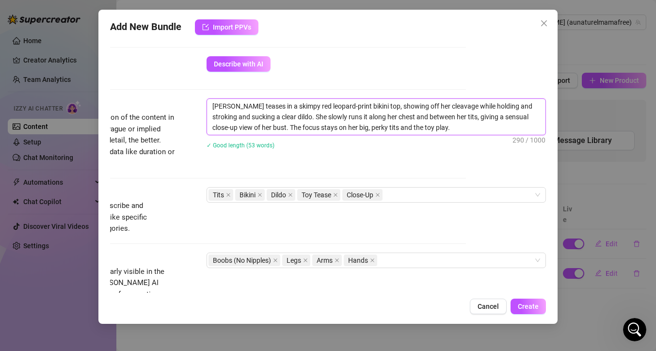
scroll to position [380, 87]
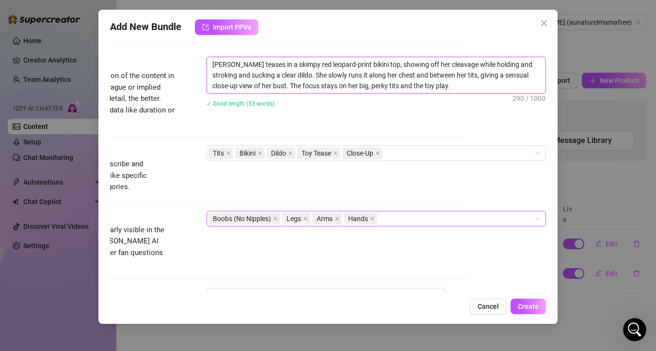
click at [381, 219] on div "Boobs (No Nipples) Legs Arms Hands" at bounding box center [371, 219] width 325 height 14
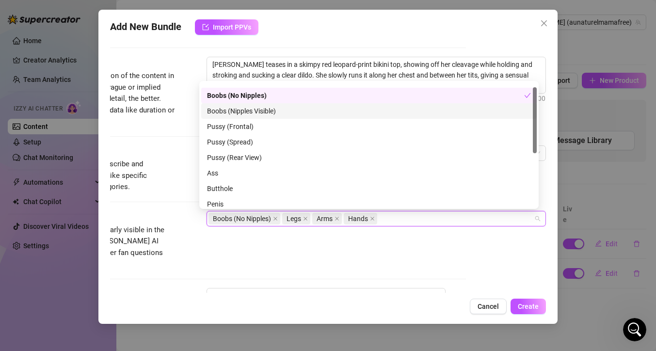
scroll to position [0, 0]
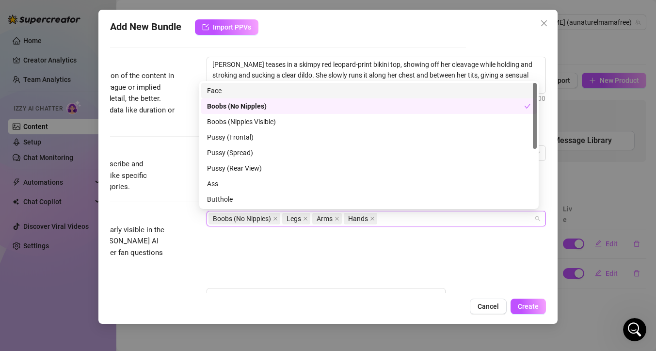
click at [305, 94] on div "Face" at bounding box center [369, 90] width 324 height 11
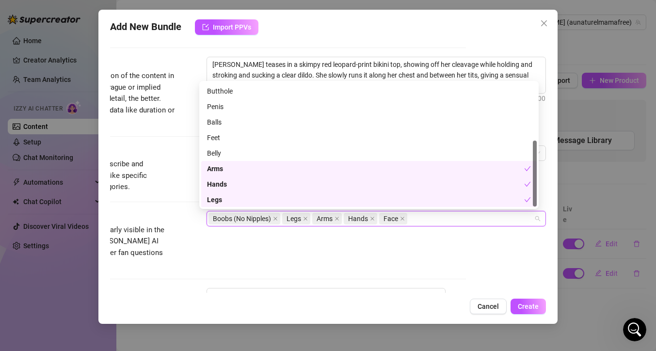
scroll to position [109, 0]
click at [311, 260] on div "Visible Body Parts Select the body parts clearly visible in the content. This h…" at bounding box center [248, 249] width 436 height 77
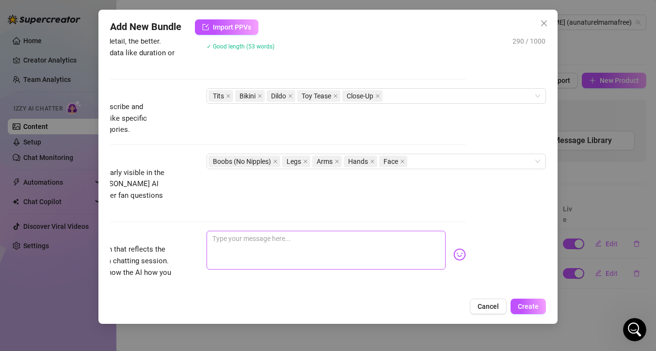
scroll to position [439, 87]
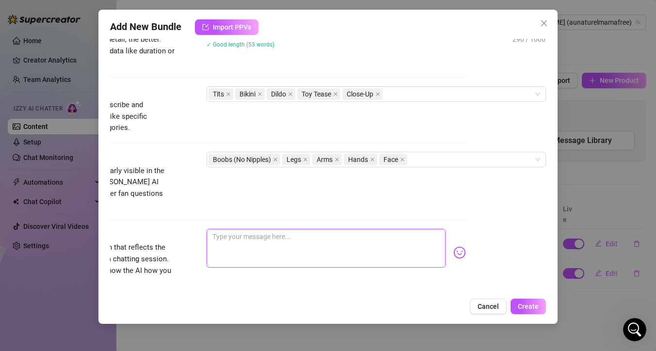
click at [289, 229] on textarea at bounding box center [326, 248] width 239 height 39
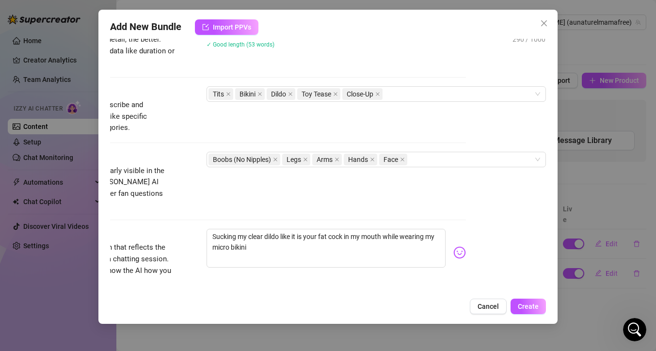
click at [453, 246] on img at bounding box center [459, 252] width 13 height 13
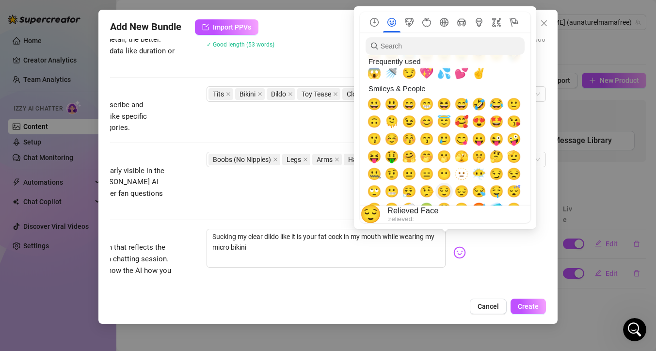
scroll to position [86, 0]
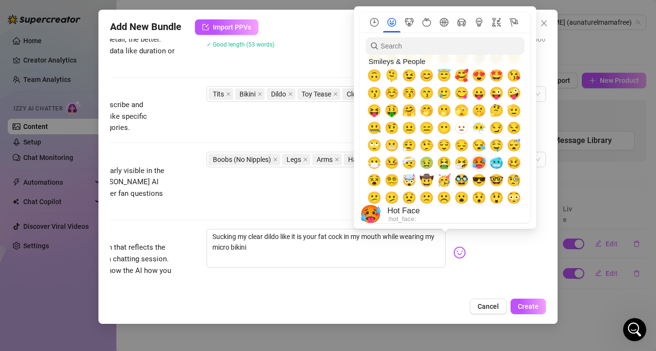
click at [480, 163] on span "🥵" at bounding box center [479, 163] width 15 height 14
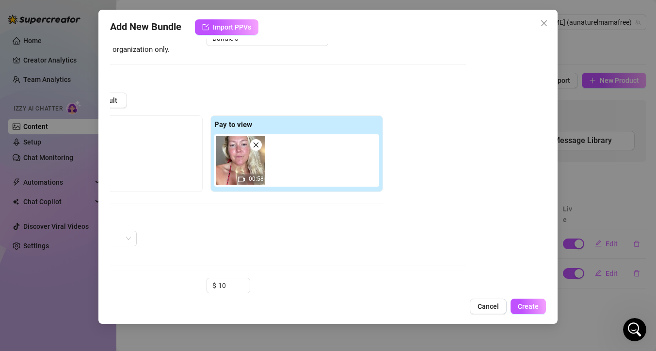
scroll to position [0, 87]
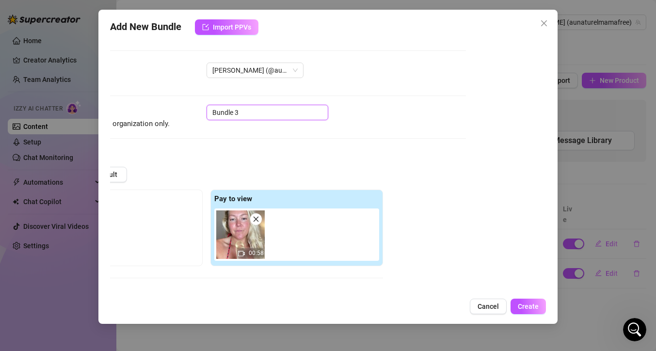
drag, startPoint x: 240, startPoint y: 115, endPoint x: 167, endPoint y: 116, distance: 72.3
click at [168, 117] on div "Name Name is for your internal organization only. Bundle 3" at bounding box center [248, 117] width 436 height 25
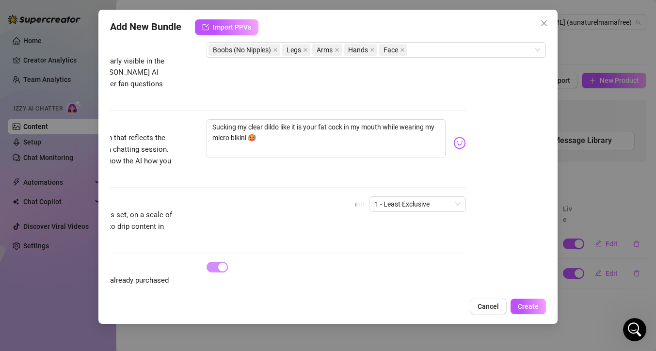
scroll to position [568, 87]
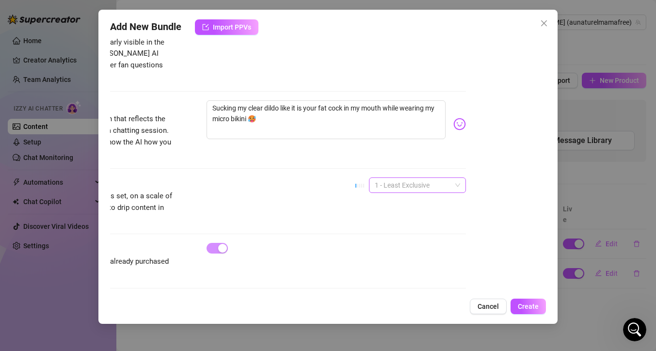
click at [430, 178] on span "1 - Least Exclusive" at bounding box center [417, 185] width 85 height 15
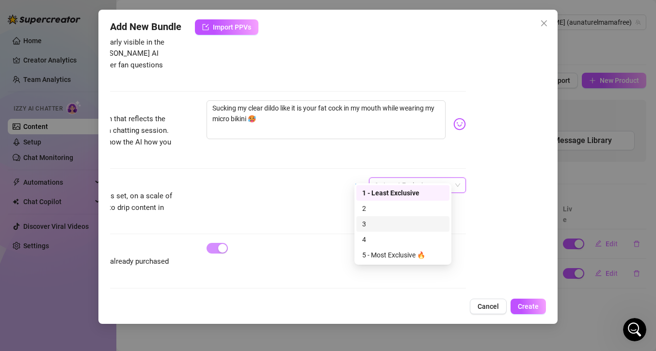
click at [398, 223] on div "3" at bounding box center [402, 224] width 81 height 11
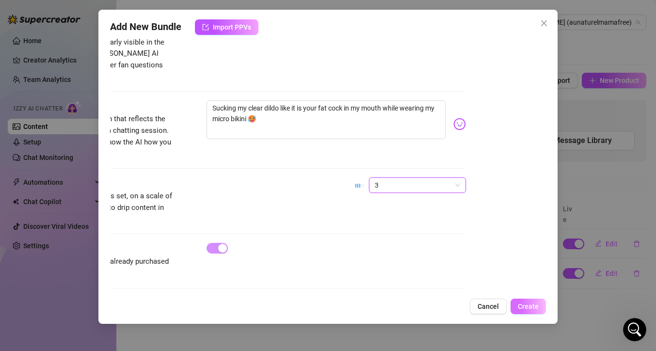
click at [527, 306] on span "Create" at bounding box center [528, 307] width 21 height 8
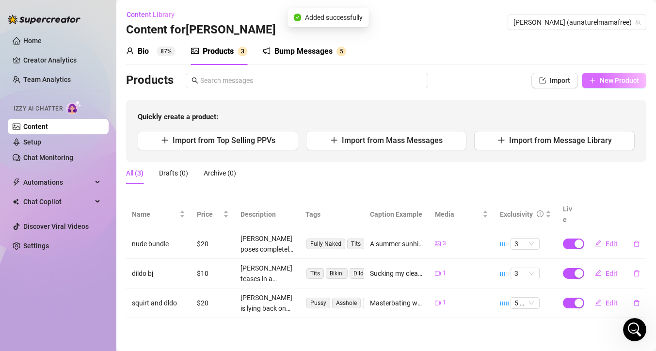
click at [623, 80] on span "New Product" at bounding box center [619, 81] width 39 height 8
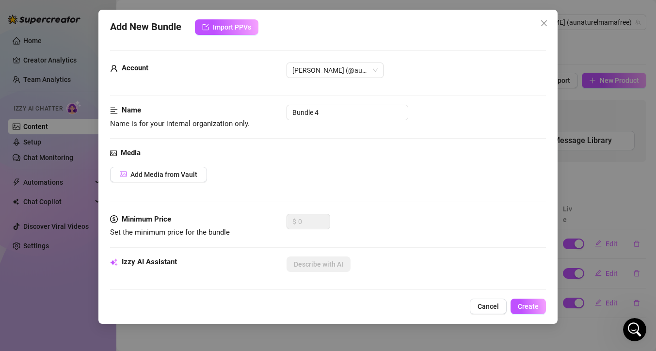
click at [179, 183] on div "Media Add Media from Vault" at bounding box center [328, 180] width 436 height 66
click at [181, 175] on span "Add Media from Vault" at bounding box center [163, 175] width 67 height 8
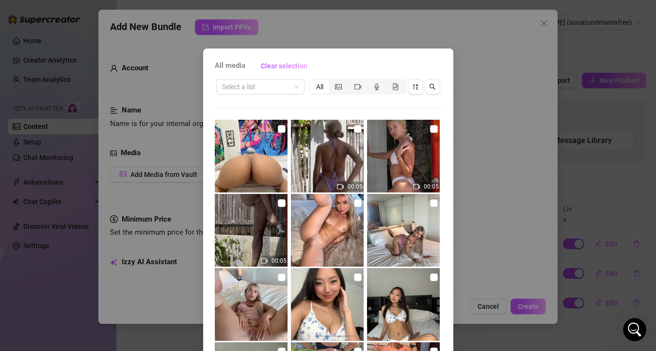
drag, startPoint x: 353, startPoint y: 90, endPoint x: 79, endPoint y: 177, distance: 287.9
click at [355, 90] on span "segmented control" at bounding box center [358, 87] width 7 height 8
click at [351, 81] on input "segmented control" at bounding box center [351, 81] width 0 height 0
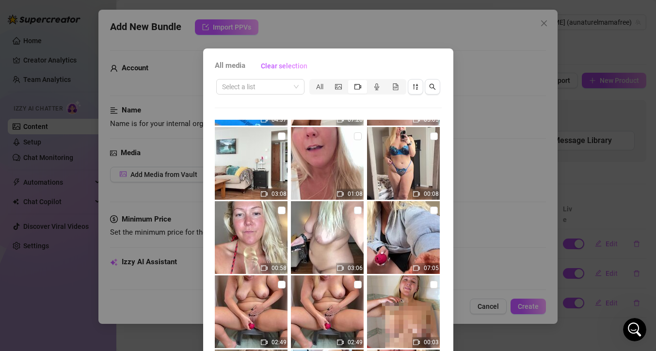
scroll to position [306, 0]
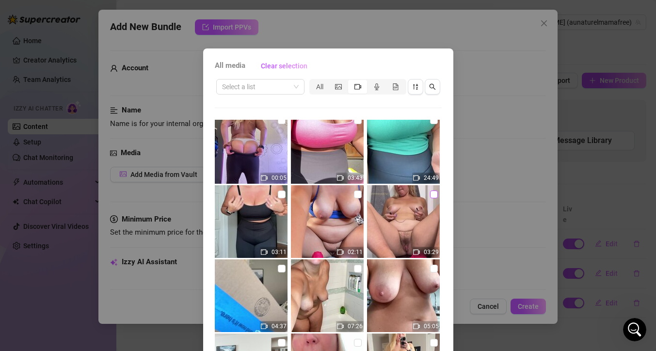
click at [430, 194] on input "checkbox" at bounding box center [434, 195] width 8 height 8
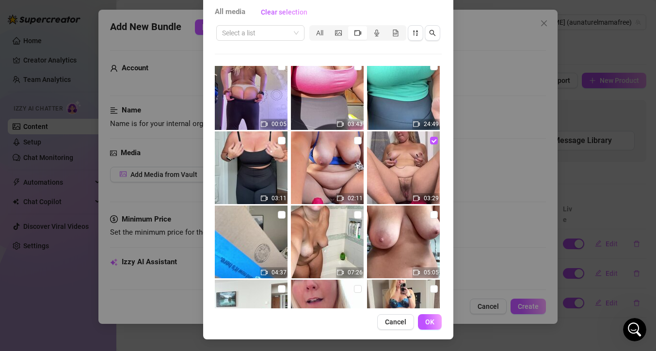
click at [430, 320] on button "OK" at bounding box center [430, 322] width 24 height 16
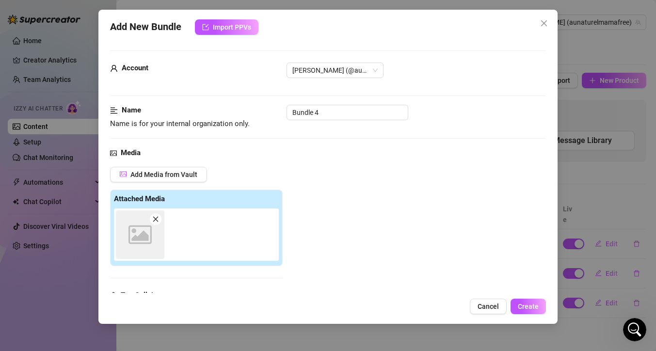
scroll to position [151, 0]
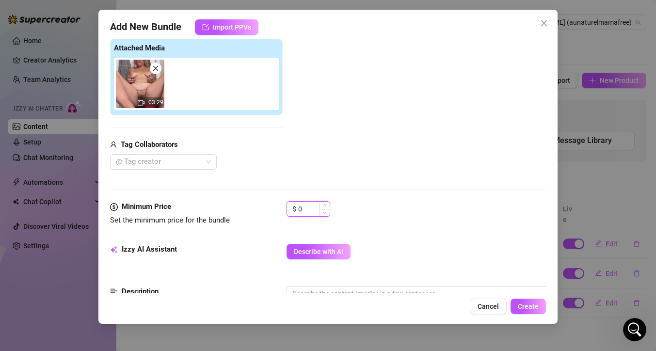
click at [307, 211] on input "0" at bounding box center [314, 209] width 32 height 15
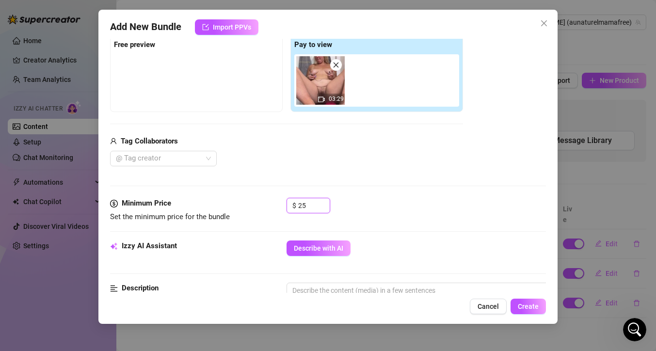
scroll to position [155, 0]
click at [340, 249] on span "Describe with AI" at bounding box center [318, 248] width 49 height 8
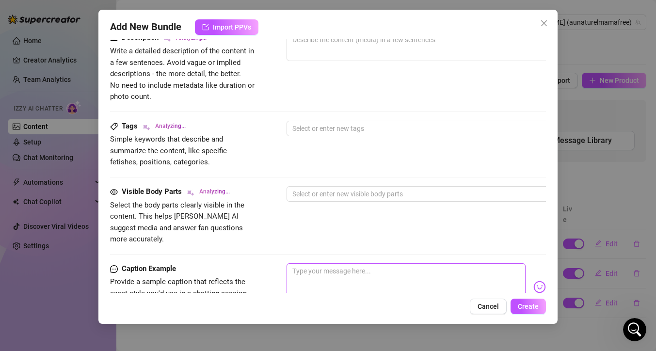
scroll to position [451, 0]
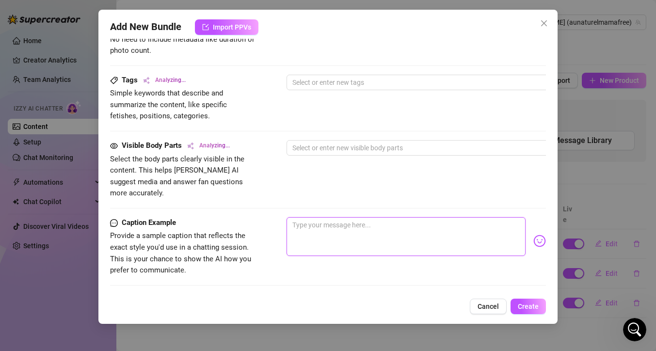
click at [340, 217] on textarea at bounding box center [406, 236] width 239 height 39
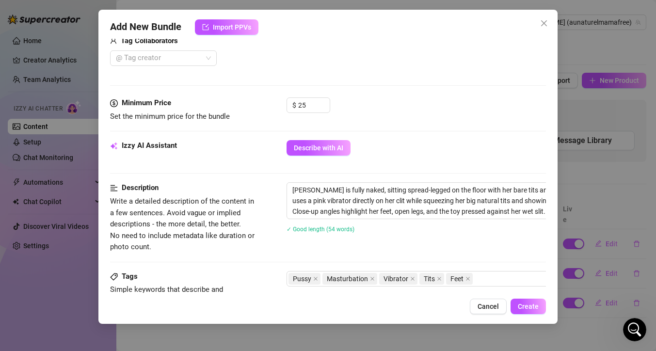
scroll to position [403, 0]
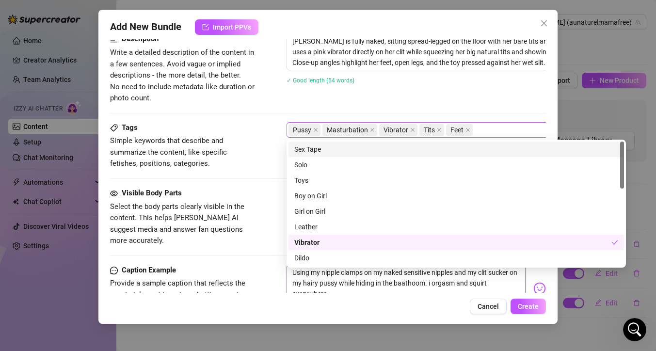
click at [484, 131] on div "Pussy Masturbation Vibrator Tits Feet" at bounding box center [451, 130] width 325 height 14
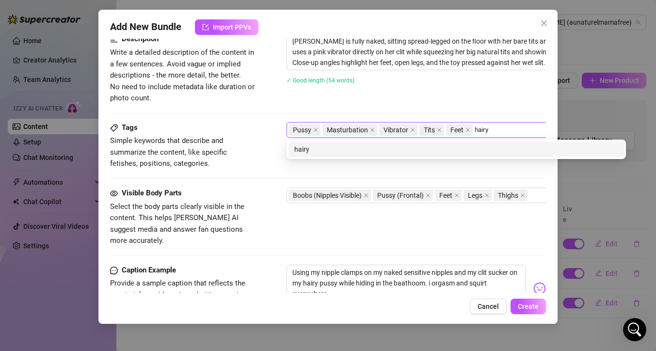
click at [322, 154] on div "hairy" at bounding box center [456, 149] width 324 height 11
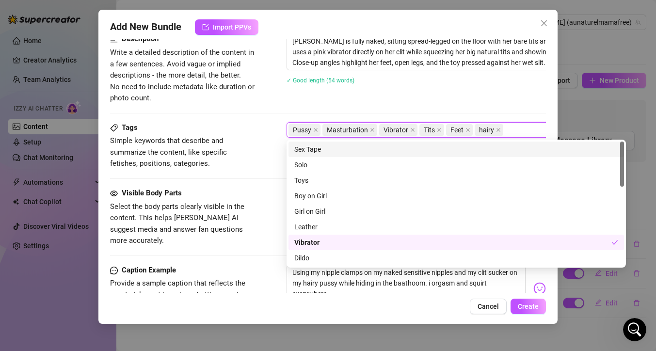
click at [419, 87] on div "✓ Good length (54 words)" at bounding box center [456, 80] width 339 height 16
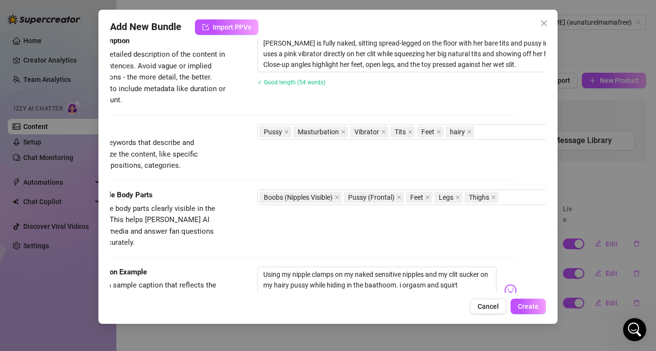
scroll to position [402, 42]
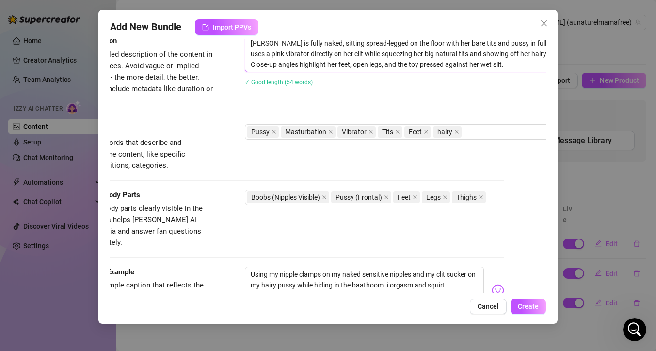
click at [411, 43] on textarea "Anne is fully naked, sitting spread-legged on the floor with her bare tits and …" at bounding box center [414, 54] width 339 height 36
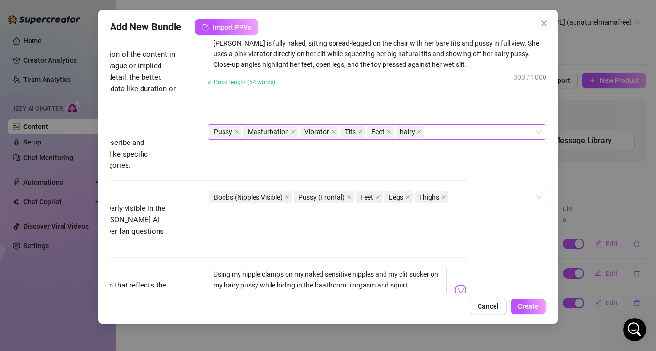
scroll to position [402, 77]
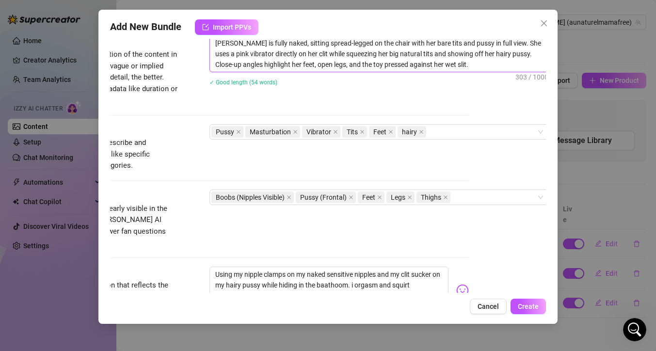
click at [253, 53] on textarea "Anne is fully naked, sitting spread-legged on the chair with her bare tits and …" at bounding box center [379, 54] width 339 height 36
drag, startPoint x: 248, startPoint y: 57, endPoint x: 216, endPoint y: 57, distance: 31.5
click at [216, 57] on textarea "Anne is fully naked, sitting spread-legged on the chair with her bare tits and …" at bounding box center [379, 54] width 339 height 36
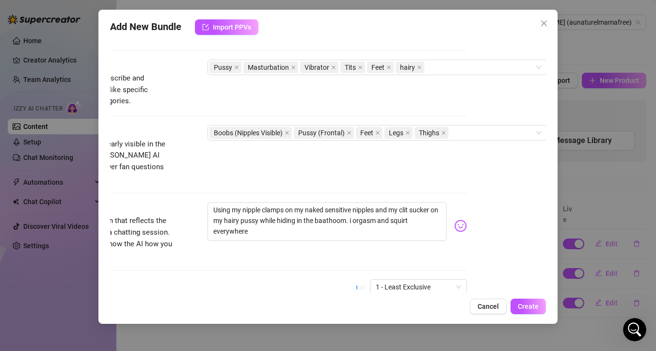
scroll to position [474, 79]
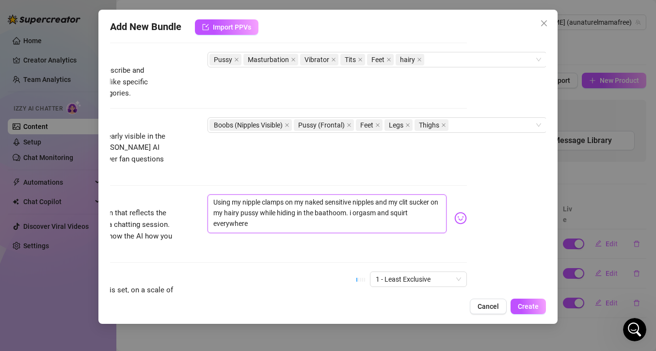
click at [339, 217] on textarea "Using my nipple clamps on my naked sensitive nipples and my clit sucker on my h…" at bounding box center [327, 213] width 239 height 39
click at [454, 212] on img at bounding box center [460, 218] width 13 height 13
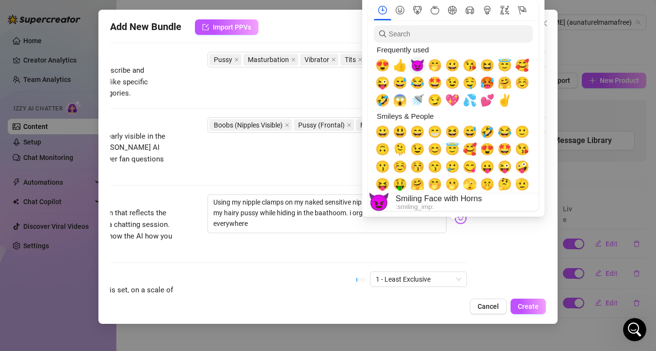
drag, startPoint x: 417, startPoint y: 66, endPoint x: 382, endPoint y: 63, distance: 35.1
click at [417, 66] on span "😈" at bounding box center [417, 66] width 15 height 14
click at [383, 68] on span "😍" at bounding box center [382, 66] width 15 height 14
click at [469, 102] on span "💦" at bounding box center [470, 101] width 15 height 14
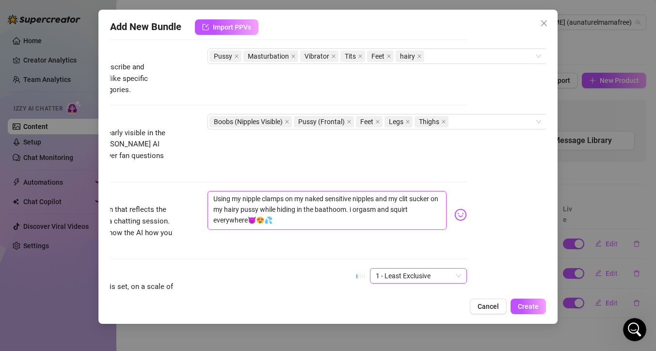
scroll to position [478, 79]
click at [426, 268] on span "1 - Least Exclusive" at bounding box center [418, 275] width 85 height 15
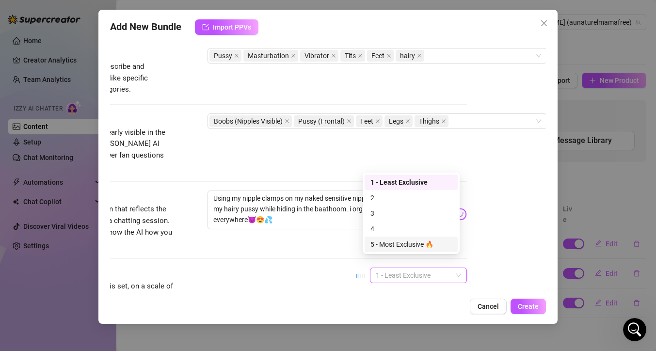
click at [398, 242] on div "5 - Most Exclusive 🔥" at bounding box center [411, 244] width 81 height 11
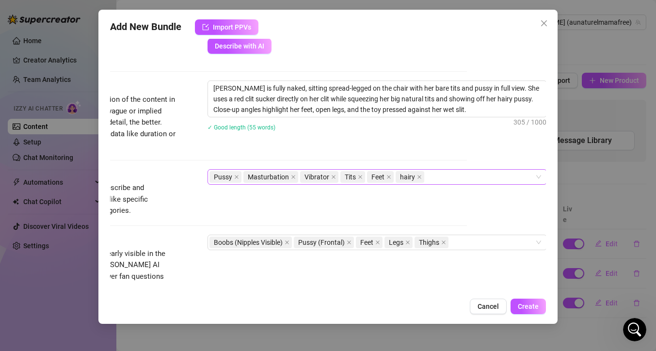
scroll to position [11, 79]
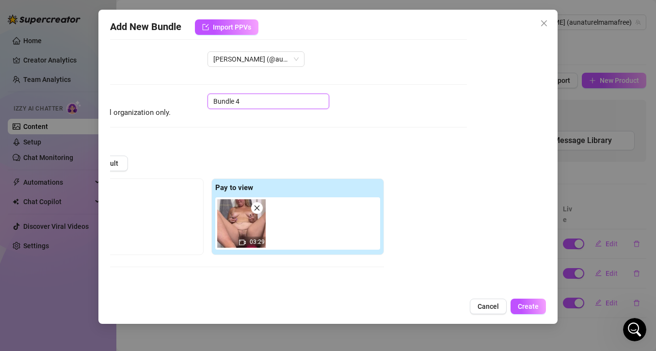
drag, startPoint x: 251, startPoint y: 110, endPoint x: 197, endPoint y: 88, distance: 58.5
click at [200, 99] on div "Name Name is for your internal organization only. Bundle 4" at bounding box center [249, 106] width 436 height 25
click at [527, 308] on span "Create" at bounding box center [528, 307] width 21 height 8
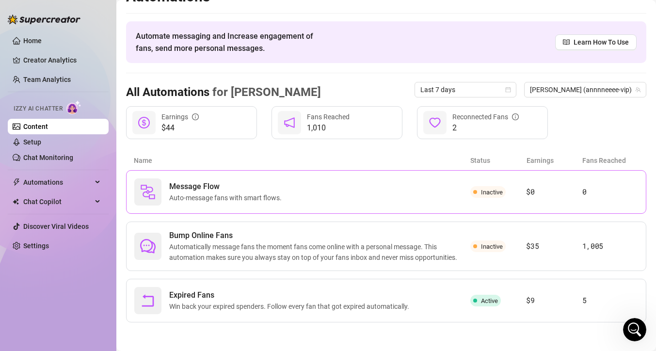
scroll to position [20, 0]
click at [41, 142] on link "Setup" at bounding box center [32, 142] width 18 height 8
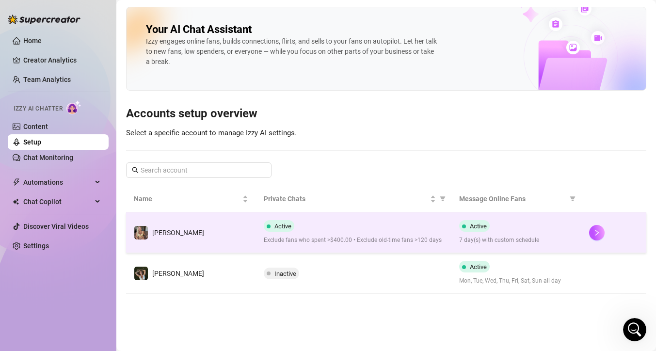
click at [182, 241] on td "[PERSON_NAME]" at bounding box center [191, 232] width 130 height 41
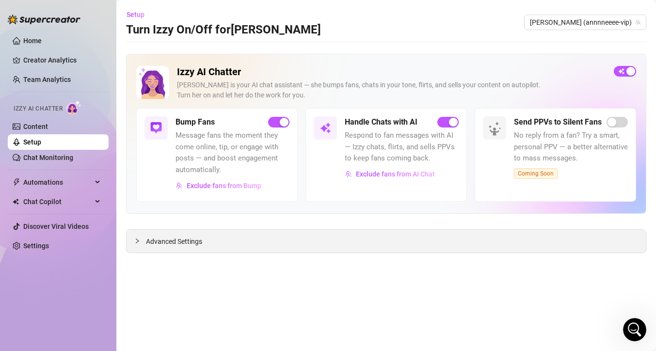
click at [173, 241] on span "Advanced Settings" at bounding box center [174, 241] width 56 height 11
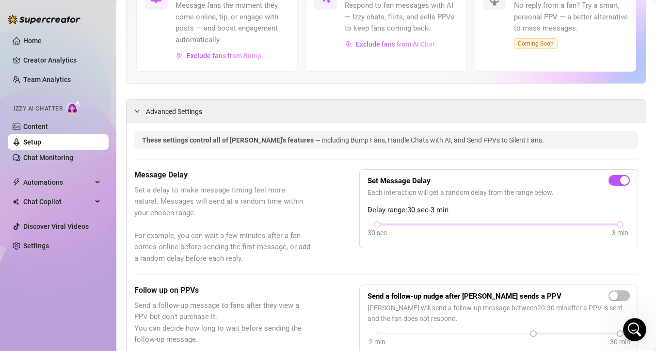
scroll to position [13, 0]
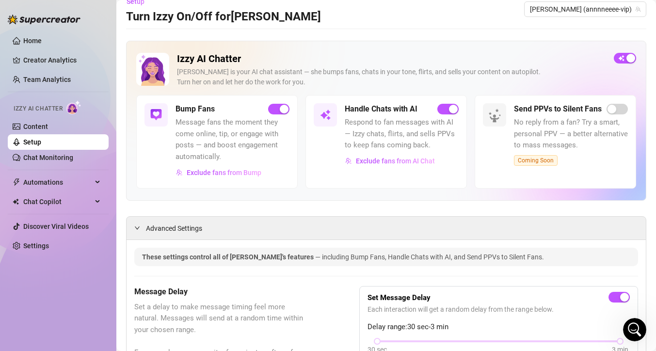
click at [324, 115] on img at bounding box center [326, 115] width 12 height 12
click at [372, 112] on h5 "Handle Chats with AI" at bounding box center [381, 109] width 73 height 12
click at [48, 129] on link "Content" at bounding box center [35, 127] width 25 height 8
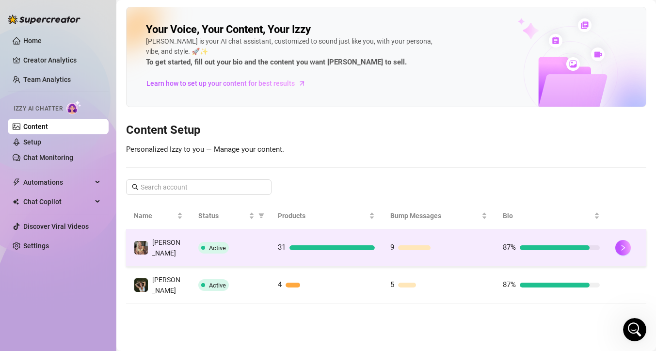
click at [172, 249] on td "[PERSON_NAME]" at bounding box center [158, 247] width 65 height 37
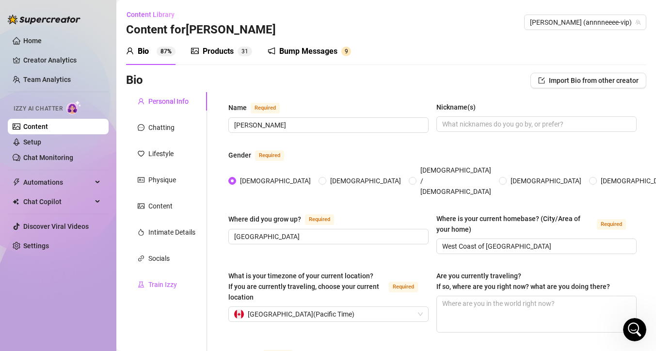
click at [173, 287] on div "Train Izzy" at bounding box center [162, 284] width 29 height 11
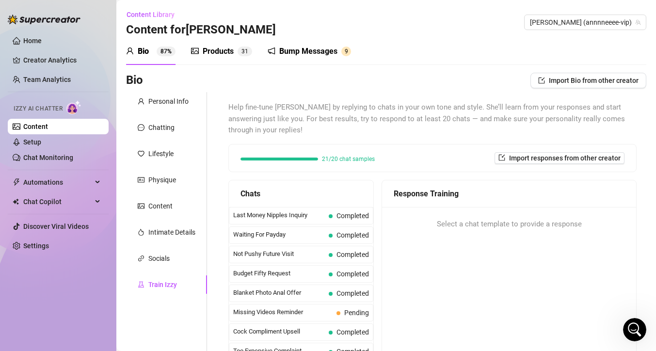
click at [222, 55] on div "Products" at bounding box center [218, 52] width 31 height 12
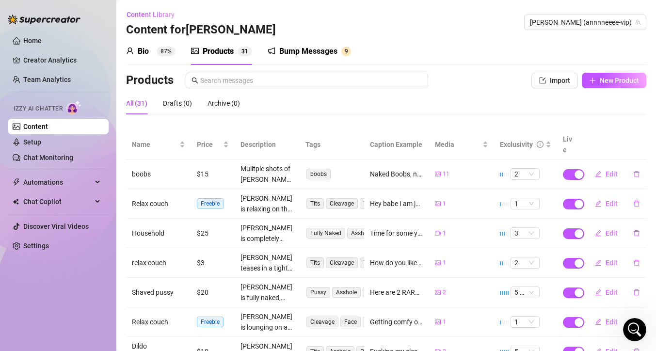
click at [142, 53] on div "Bio" at bounding box center [143, 52] width 11 height 12
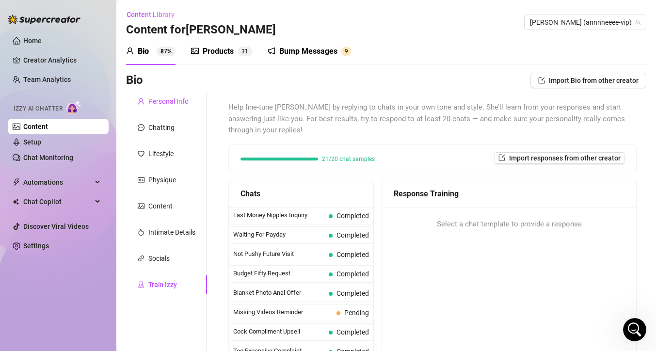
click at [172, 100] on div "Personal Info" at bounding box center [168, 101] width 40 height 11
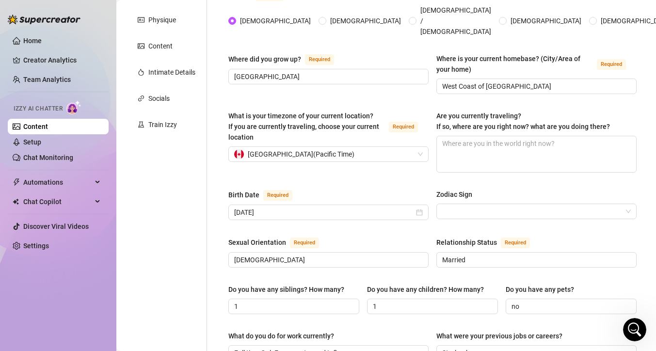
scroll to position [17, 0]
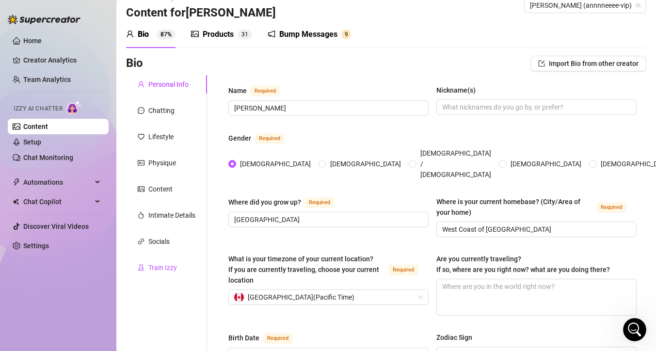
click at [160, 268] on div "Train Izzy" at bounding box center [162, 267] width 29 height 11
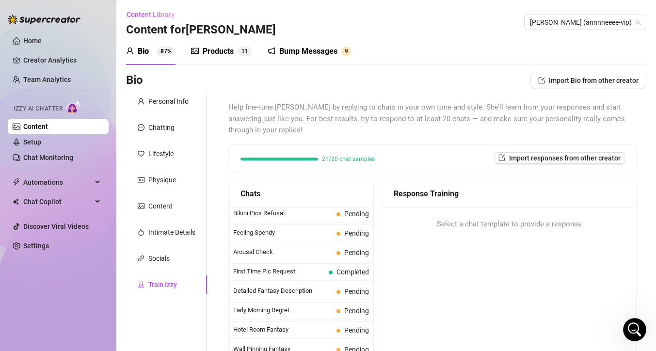
scroll to position [292, 0]
click at [40, 138] on link "Setup" at bounding box center [32, 142] width 18 height 8
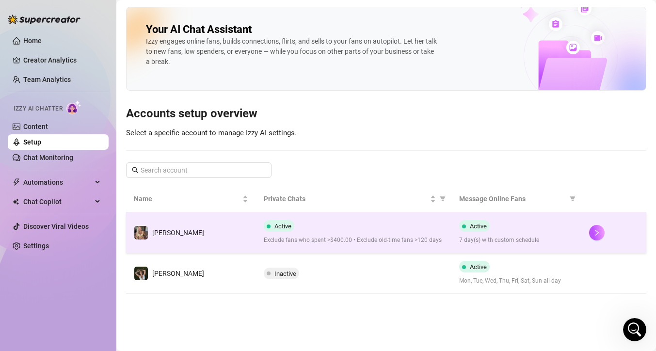
click at [359, 228] on div "Active Exclude fans who spent >$400.00 • Exclude old-time fans >120 days" at bounding box center [353, 232] width 179 height 25
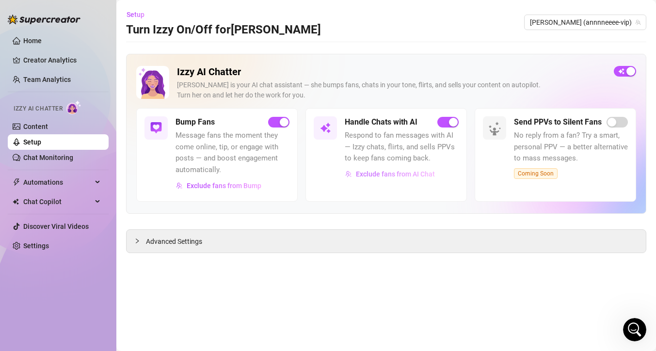
click at [400, 177] on span "Exclude fans from AI Chat" at bounding box center [395, 174] width 79 height 8
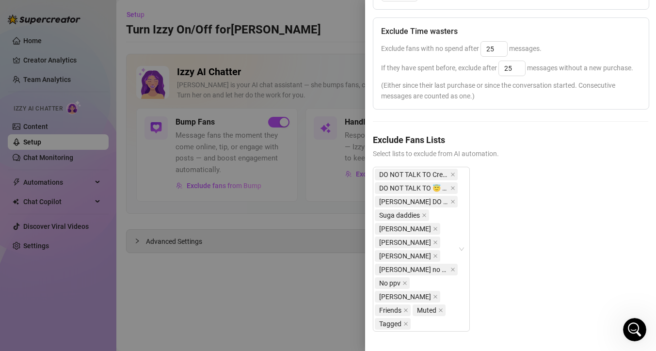
scroll to position [176, 0]
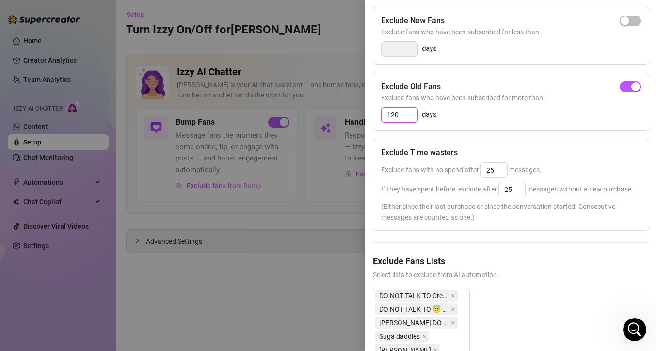
click at [399, 116] on input "120" at bounding box center [400, 115] width 36 height 15
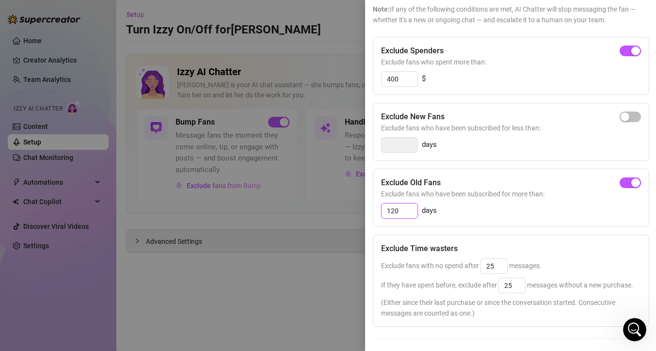
scroll to position [75, 0]
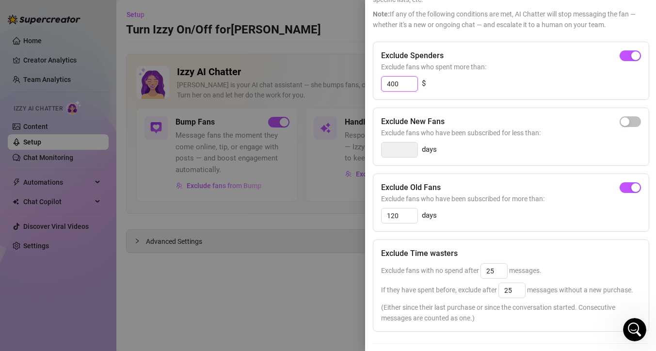
click at [401, 84] on input "400" at bounding box center [400, 84] width 36 height 15
click at [621, 57] on div "button" at bounding box center [625, 55] width 9 height 9
drag, startPoint x: 403, startPoint y: 83, endPoint x: 370, endPoint y: 85, distance: 33.0
click at [370, 85] on div "Settings Preview Exclude Fans - Handle Chats with AI Cancel Save Exclude Fans S…" at bounding box center [510, 175] width 291 height 351
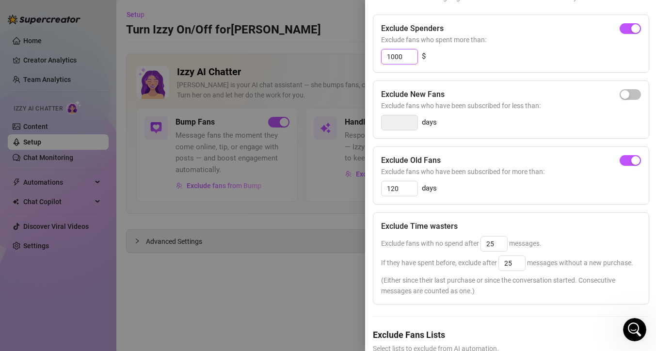
scroll to position [106, 0]
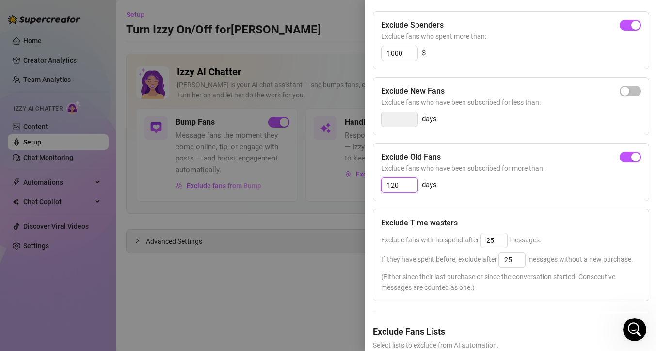
drag, startPoint x: 400, startPoint y: 184, endPoint x: 391, endPoint y: 185, distance: 9.2
click at [391, 185] on input "120" at bounding box center [400, 185] width 36 height 15
drag, startPoint x: 400, startPoint y: 186, endPoint x: 387, endPoint y: 187, distance: 13.1
click at [387, 187] on input "120" at bounding box center [400, 185] width 36 height 15
click at [514, 180] on div "240 days" at bounding box center [511, 185] width 260 height 16
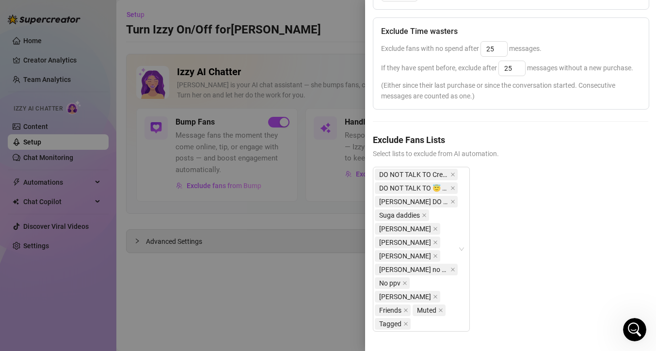
scroll to position [0, 0]
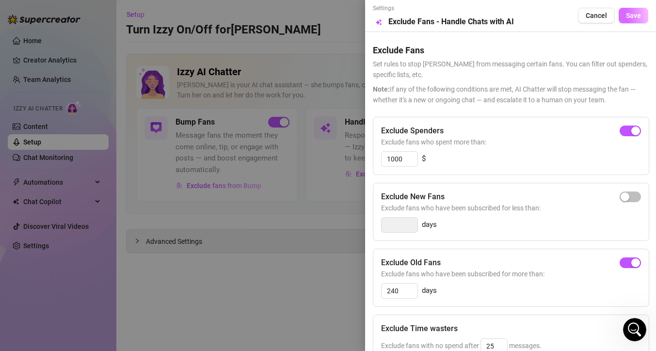
click at [626, 16] on span "Save" at bounding box center [633, 16] width 15 height 8
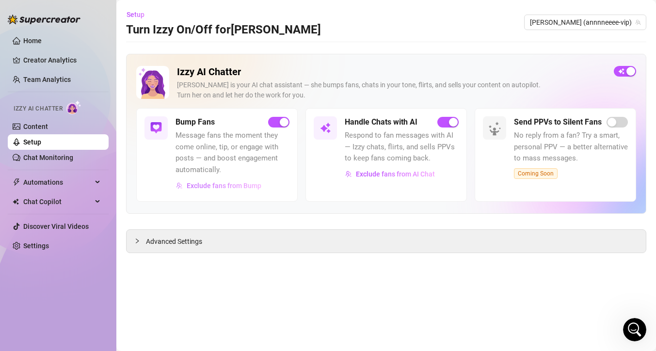
click at [214, 185] on span "Exclude fans from Bump" at bounding box center [224, 186] width 75 height 8
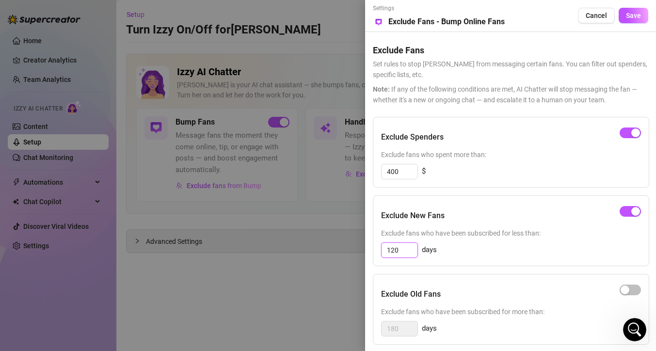
drag, startPoint x: 403, startPoint y: 251, endPoint x: 380, endPoint y: 245, distance: 24.1
click at [381, 245] on div "120" at bounding box center [399, 250] width 37 height 16
click at [628, 209] on span "button" at bounding box center [630, 211] width 21 height 11
drag, startPoint x: 402, startPoint y: 175, endPoint x: 380, endPoint y: 177, distance: 22.0
click at [380, 177] on div "Exclude Spenders Exclude fans who spent more than: 400 $" at bounding box center [511, 152] width 276 height 71
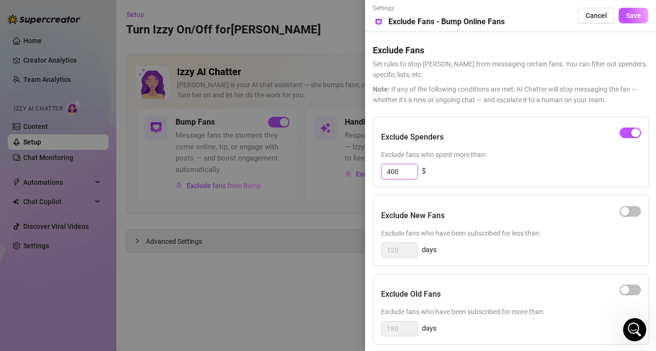
drag, startPoint x: 401, startPoint y: 170, endPoint x: 370, endPoint y: 174, distance: 31.3
click at [371, 175] on div "Settings Preview Exclude Fans - Bump Online Fans Cancel Save Exclude Fans Set r…" at bounding box center [510, 175] width 291 height 351
click at [482, 172] on div "400 $" at bounding box center [511, 172] width 260 height 16
click at [632, 136] on div "button" at bounding box center [635, 133] width 9 height 9
click at [629, 18] on span "Save" at bounding box center [633, 16] width 15 height 8
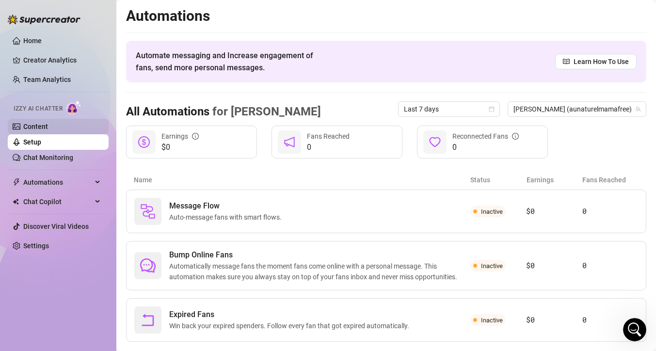
click at [43, 129] on link "Content" at bounding box center [35, 127] width 25 height 8
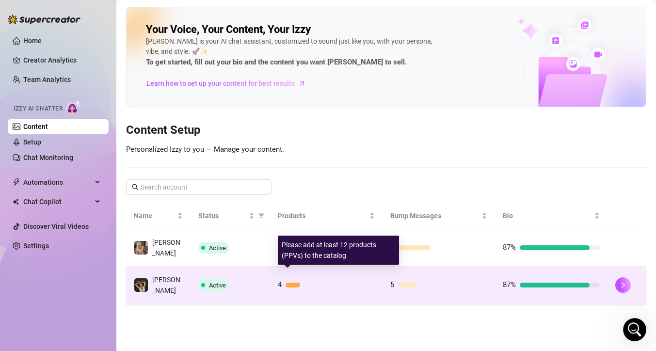
click at [308, 283] on div at bounding box center [330, 285] width 89 height 5
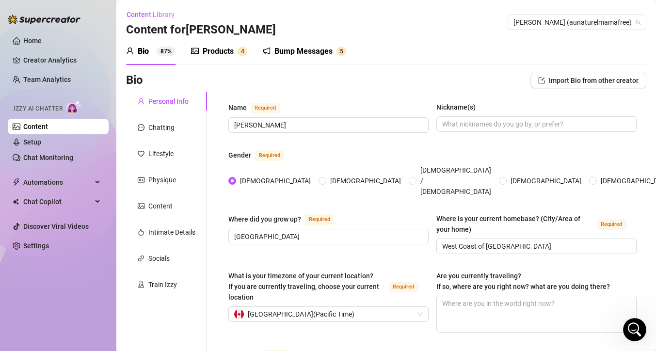
click at [221, 50] on div "Products" at bounding box center [218, 52] width 31 height 12
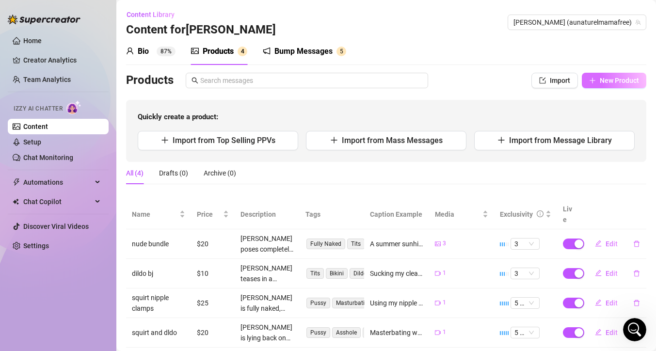
click at [600, 81] on span "New Product" at bounding box center [619, 81] width 39 height 8
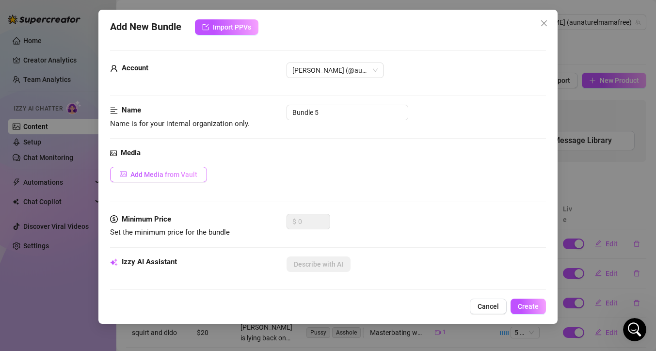
click at [181, 179] on button "Add Media from Vault" at bounding box center [158, 175] width 97 height 16
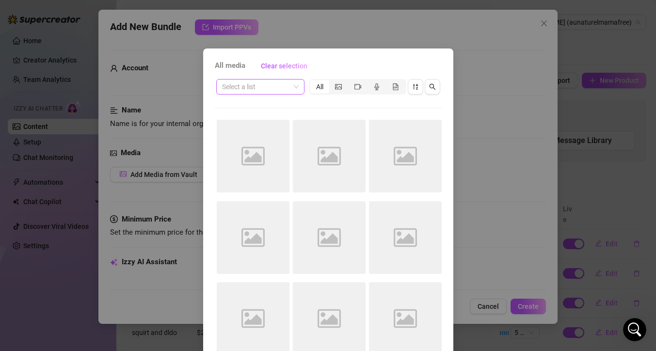
click at [296, 88] on div "Select a list" at bounding box center [260, 87] width 88 height 16
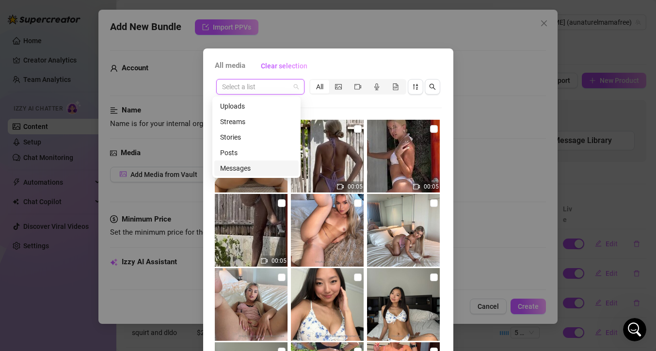
click at [245, 164] on div "Messages" at bounding box center [256, 168] width 73 height 11
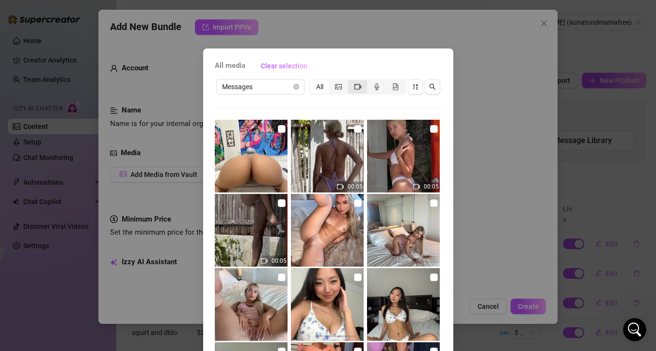
click at [355, 90] on span "segmented control" at bounding box center [358, 87] width 7 height 8
click at [351, 81] on input "segmented control" at bounding box center [351, 81] width 0 height 0
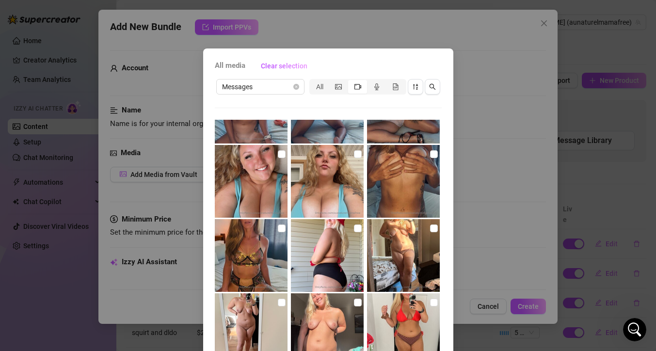
scroll to position [366, 0]
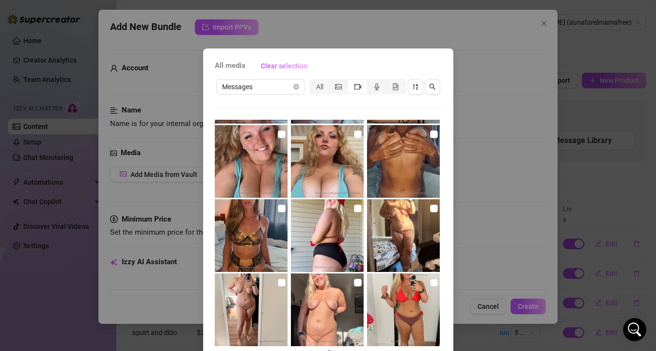
click at [355, 88] on icon "video-camera" at bounding box center [358, 86] width 7 height 7
click at [351, 81] on input "segmented control" at bounding box center [351, 81] width 0 height 0
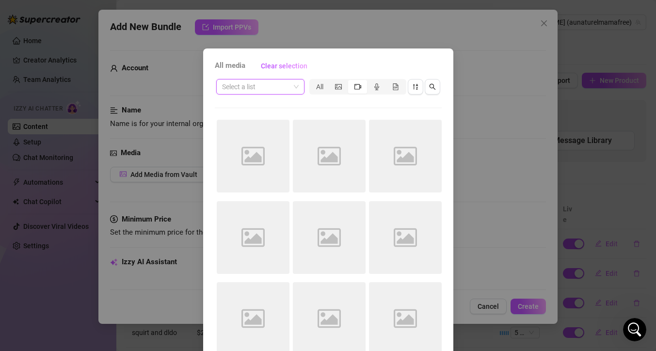
click at [354, 91] on div "segmented control" at bounding box center [357, 87] width 19 height 14
click at [351, 81] on input "segmented control" at bounding box center [351, 81] width 0 height 0
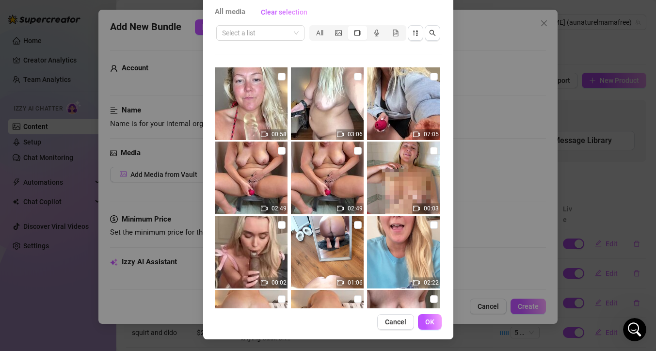
scroll to position [593, 0]
click at [430, 151] on input "checkbox" at bounding box center [434, 150] width 8 height 8
click at [354, 151] on input "checkbox" at bounding box center [358, 150] width 8 height 8
click at [425, 320] on span "OK" at bounding box center [429, 322] width 9 height 8
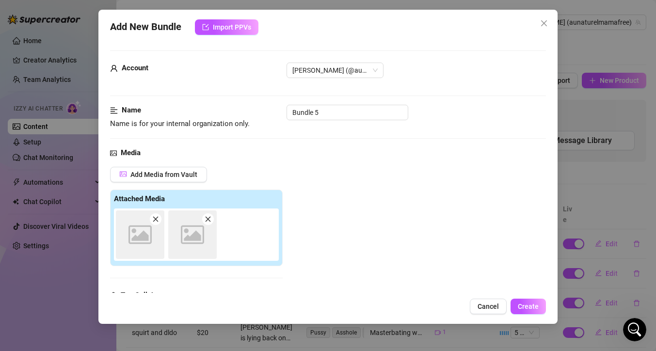
scroll to position [151, 0]
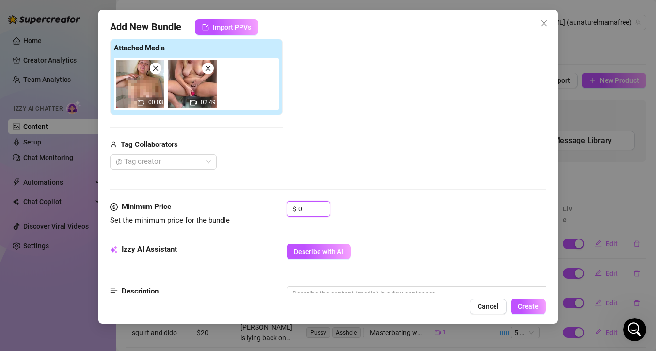
drag, startPoint x: 313, startPoint y: 211, endPoint x: 282, endPoint y: 213, distance: 31.6
click at [282, 213] on div "Minimum Price Set the minimum price for the bundle $ 0" at bounding box center [328, 213] width 436 height 25
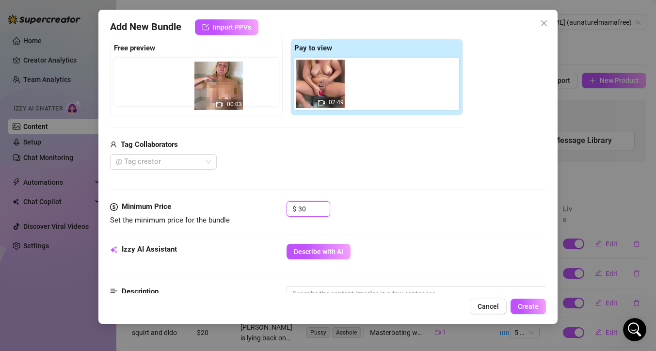
drag, startPoint x: 326, startPoint y: 89, endPoint x: 218, endPoint y: 90, distance: 108.6
click at [220, 91] on div "Free preview Pay to view 00:03 02:49" at bounding box center [286, 77] width 353 height 77
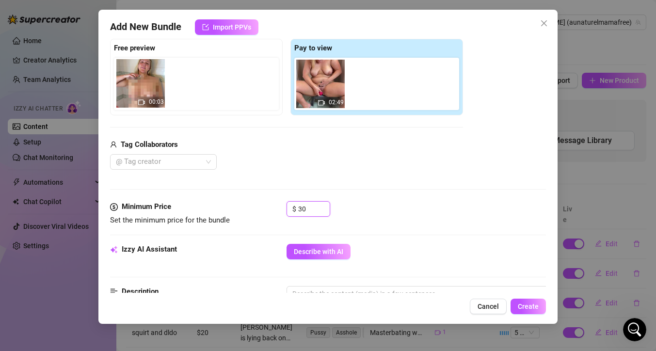
drag, startPoint x: 324, startPoint y: 86, endPoint x: 143, endPoint y: 85, distance: 181.9
click at [143, 85] on div "Free preview Pay to view 00:03 02:49" at bounding box center [286, 77] width 353 height 77
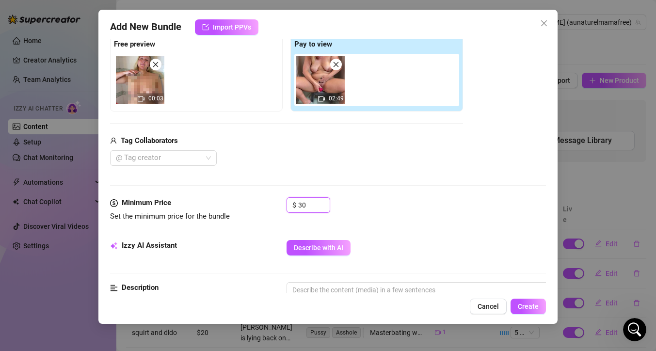
scroll to position [191, 0]
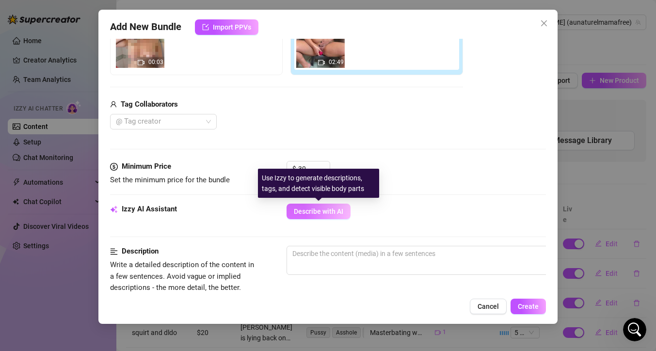
click at [330, 209] on span "Describe with AI" at bounding box center [318, 212] width 49 height 8
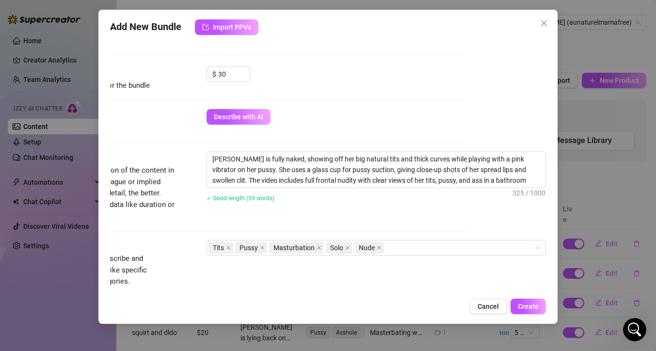
scroll to position [286, 87]
drag, startPoint x: 503, startPoint y: 160, endPoint x: 469, endPoint y: 160, distance: 33.9
click at [469, 160] on textarea "Anne is fully naked, showing off her big natural tits and thick curves while pl…" at bounding box center [376, 170] width 339 height 36
drag, startPoint x: 343, startPoint y: 172, endPoint x: 302, endPoint y: 169, distance: 41.3
click at [302, 169] on textarea "Anne is fully naked, showing off her big natural tits and thick curves while pl…" at bounding box center [376, 170] width 339 height 36
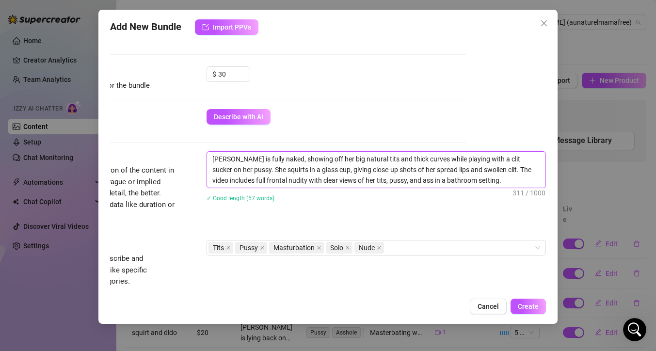
click at [479, 182] on textarea "Anne is fully naked, showing off her big natural tits and thick curves while pl…" at bounding box center [376, 170] width 339 height 36
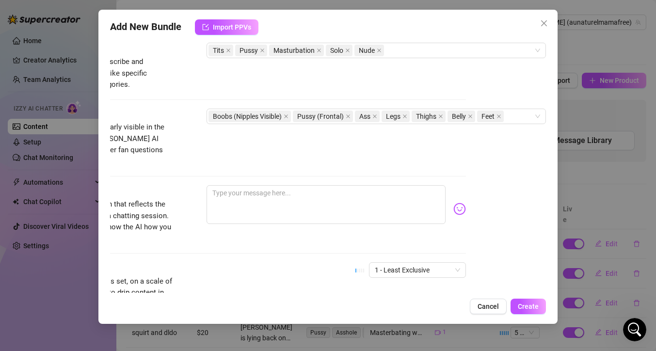
scroll to position [476, 87]
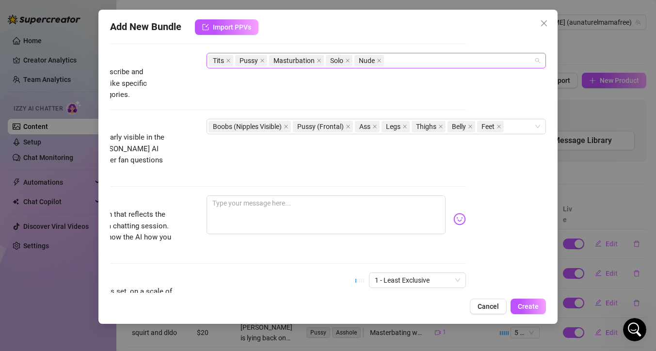
click at [393, 61] on div "Tits Pussy Masturbation Solo Nude" at bounding box center [371, 61] width 325 height 14
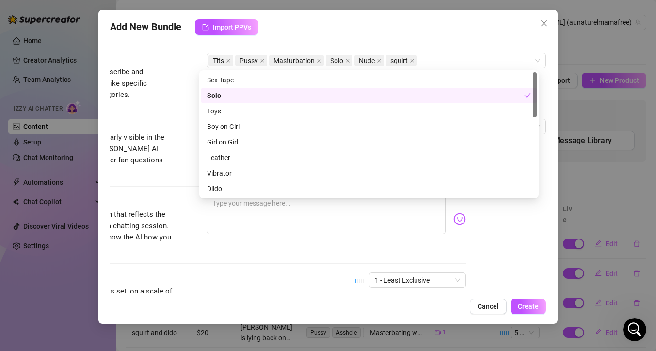
click at [177, 52] on div "Description Write a detailed description of the content in a few sentences. Avo…" at bounding box center [248, 7] width 436 height 92
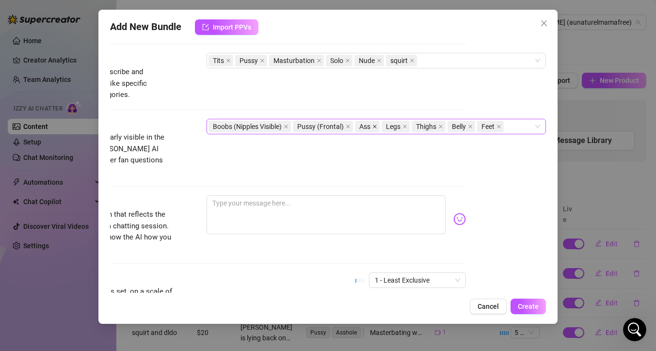
click at [372, 129] on span at bounding box center [374, 126] width 5 height 11
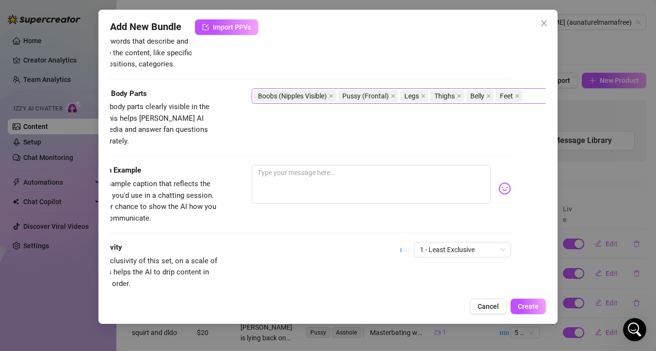
scroll to position [561, 35]
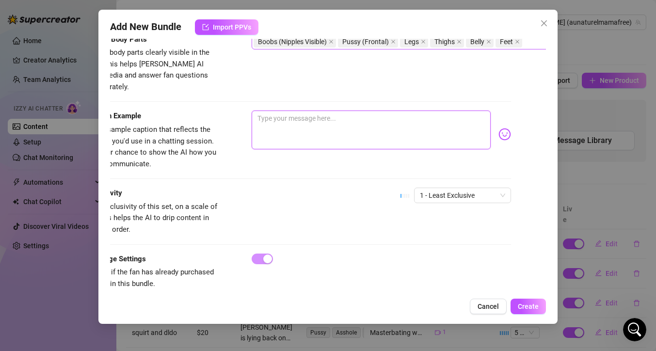
click at [305, 111] on textarea at bounding box center [371, 130] width 239 height 39
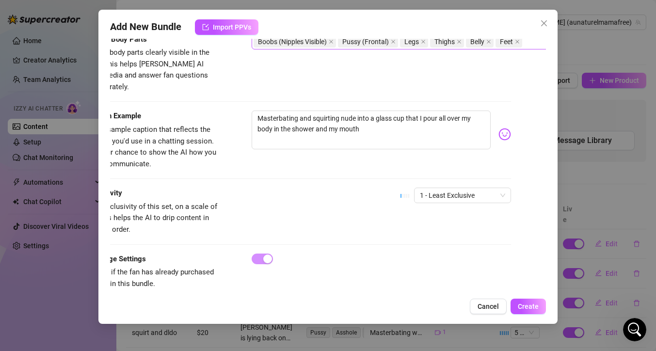
click at [499, 128] on img at bounding box center [505, 134] width 13 height 13
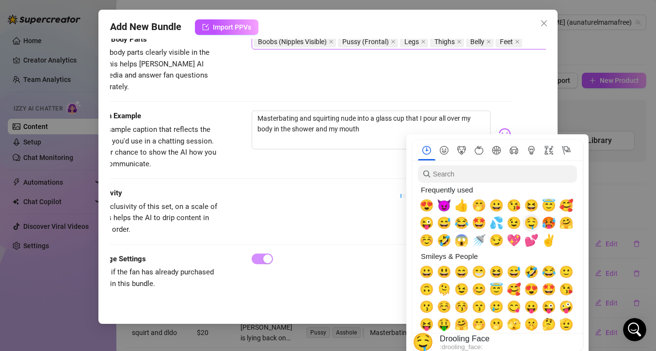
click at [531, 224] on span "🤤" at bounding box center [531, 223] width 15 height 14
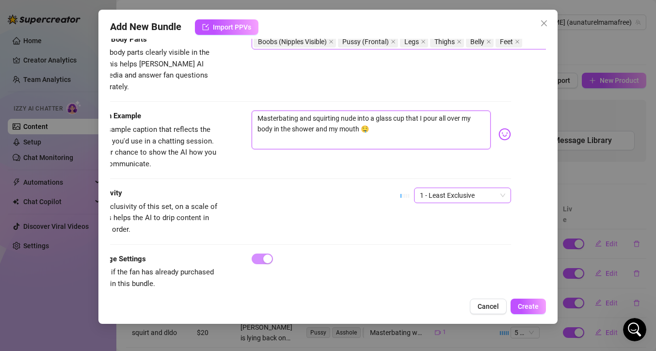
click at [457, 188] on span "1 - Least Exclusive" at bounding box center [462, 195] width 85 height 15
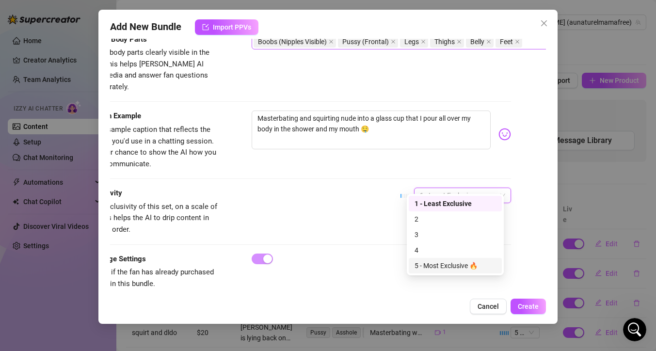
click at [451, 263] on div "5 - Most Exclusive 🔥" at bounding box center [455, 265] width 81 height 11
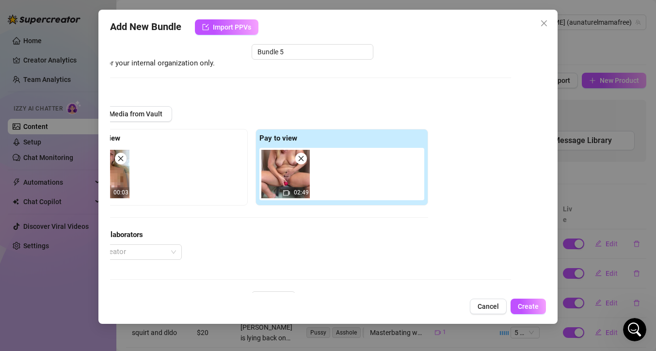
scroll to position [0, 35]
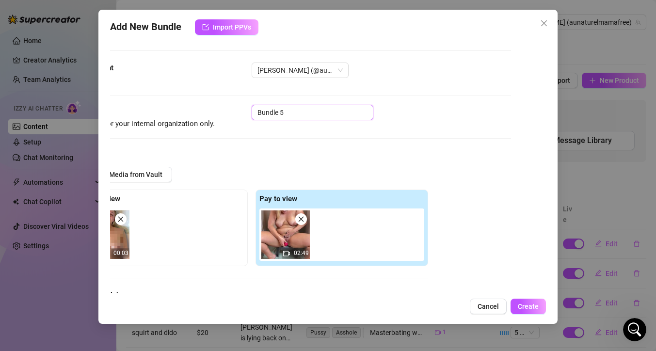
drag, startPoint x: 287, startPoint y: 115, endPoint x: 252, endPoint y: 114, distance: 35.4
click at [252, 114] on input "Bundle 5" at bounding box center [313, 113] width 122 height 16
click at [526, 310] on span "Create" at bounding box center [528, 307] width 21 height 8
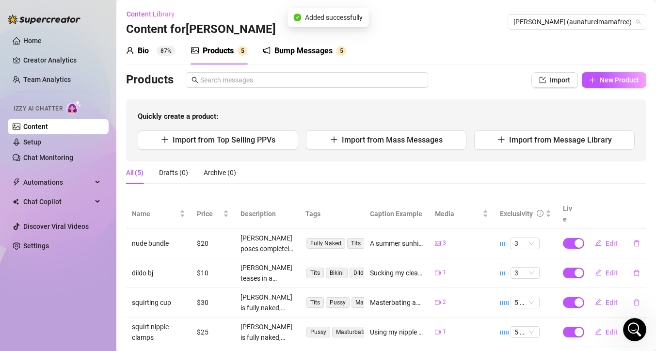
scroll to position [40, 0]
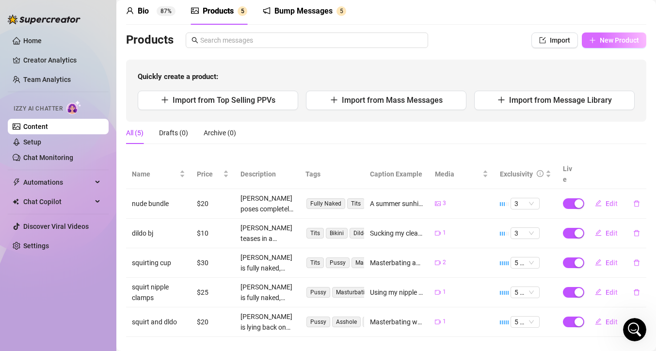
click at [603, 38] on span "New Product" at bounding box center [619, 40] width 39 height 8
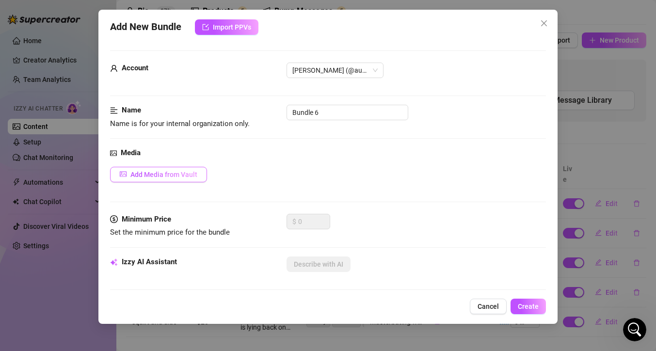
click at [136, 171] on span "Add Media from Vault" at bounding box center [163, 175] width 67 height 8
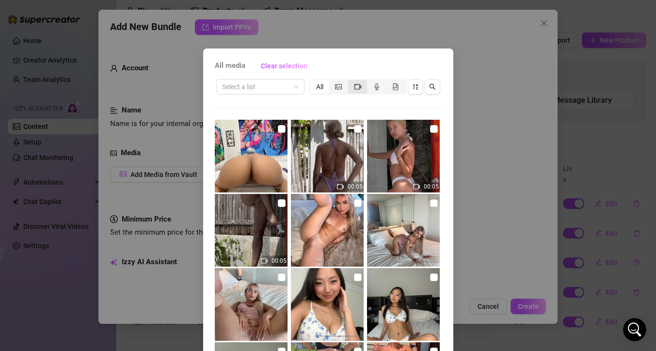
click at [355, 84] on icon "video-camera" at bounding box center [358, 86] width 7 height 5
click at [351, 81] on input "segmented control" at bounding box center [351, 81] width 0 height 0
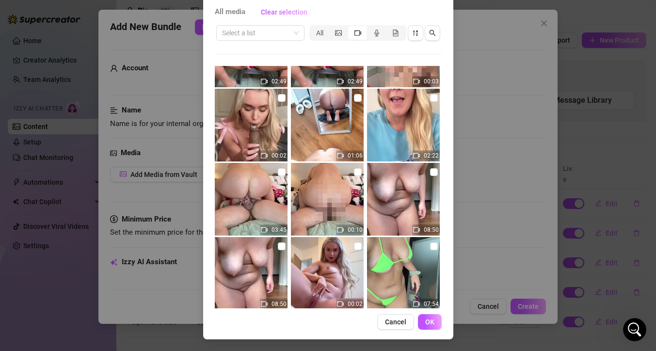
scroll to position [720, 0]
click at [430, 172] on input "checkbox" at bounding box center [434, 172] width 8 height 8
click at [428, 322] on span "OK" at bounding box center [429, 322] width 9 height 8
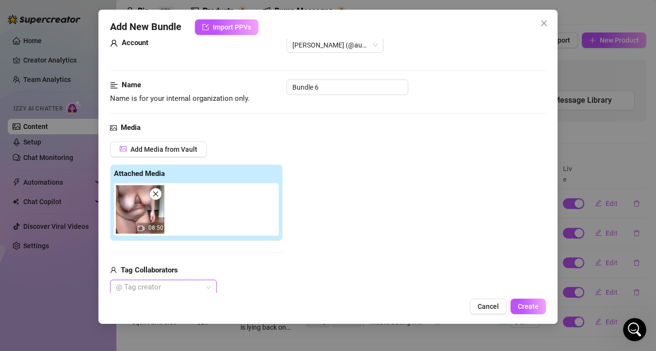
scroll to position [23, 0]
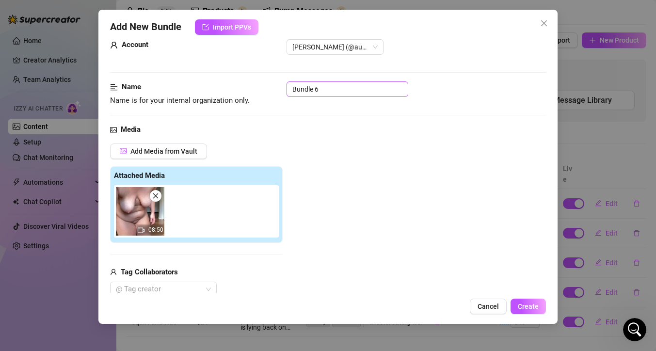
drag, startPoint x: 328, startPoint y: 97, endPoint x: 323, endPoint y: 85, distance: 13.1
click at [298, 92] on div "Name Name is for your internal organization only. Bundle 6" at bounding box center [328, 93] width 436 height 25
drag, startPoint x: 306, startPoint y: 88, endPoint x: 259, endPoint y: 84, distance: 47.2
click at [259, 84] on div "Name Name is for your internal organization only. Bundle 6" at bounding box center [328, 93] width 436 height 25
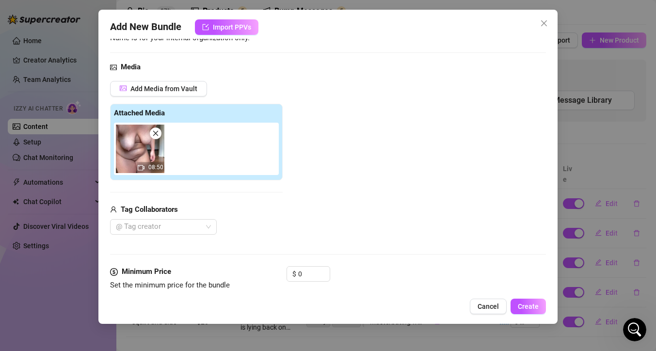
scroll to position [92, 0]
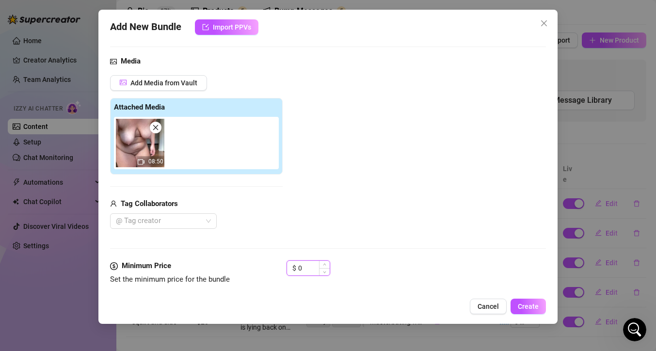
click at [305, 271] on input "0" at bounding box center [314, 268] width 32 height 15
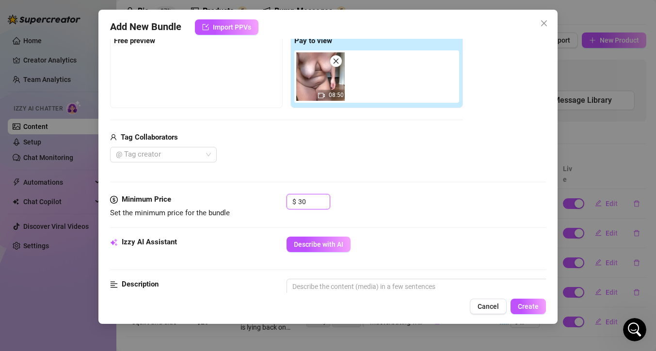
scroll to position [167, 0]
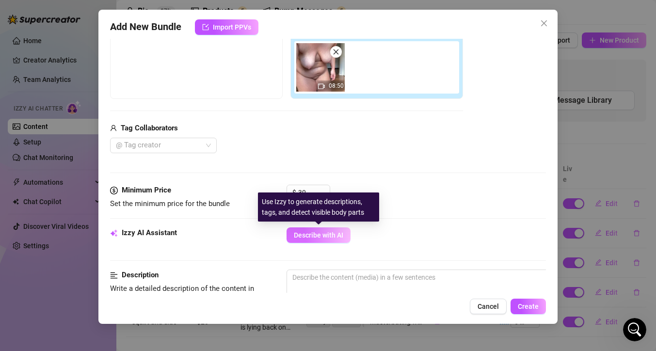
click at [331, 239] on span "Describe with AI" at bounding box center [318, 235] width 49 height 8
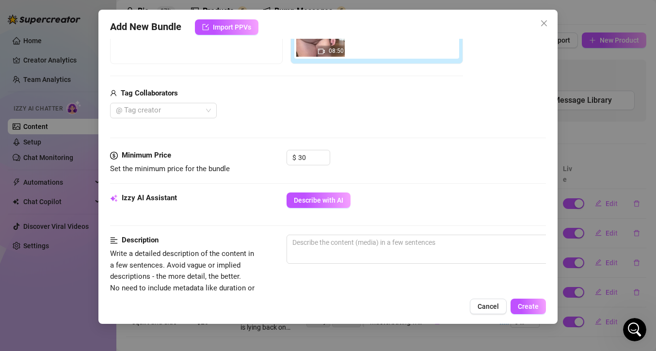
scroll to position [195, 0]
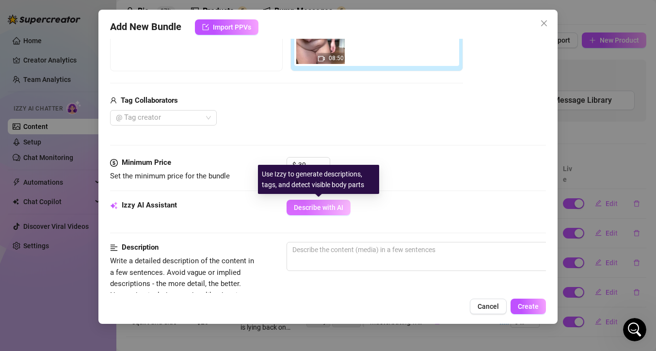
click at [325, 212] on button "Describe with AI" at bounding box center [319, 208] width 64 height 16
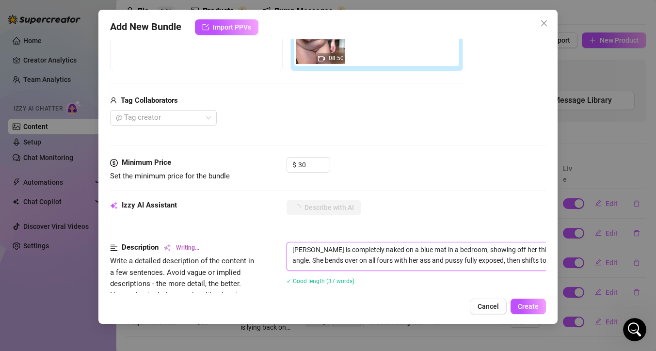
click at [399, 251] on textarea "Anne is completely naked on a blue mat in a bedroom, showing off her thick curv…" at bounding box center [456, 254] width 339 height 25
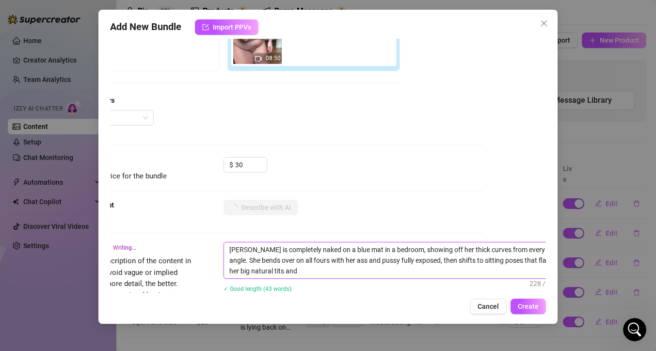
scroll to position [0, 0]
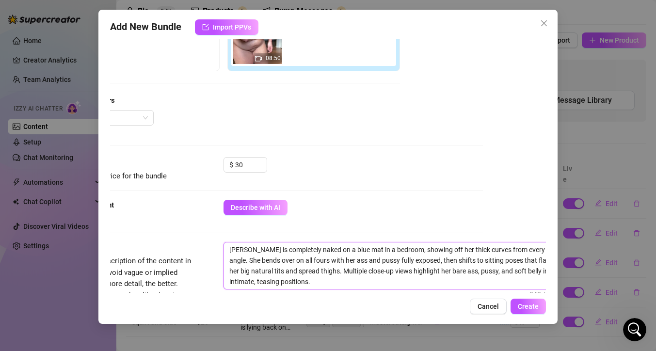
drag, startPoint x: 389, startPoint y: 250, endPoint x: 337, endPoint y: 252, distance: 52.4
click at [338, 252] on textarea "Anne is completely naked on a blue mat in a bedroom, showing off her thick curv…" at bounding box center [393, 265] width 339 height 47
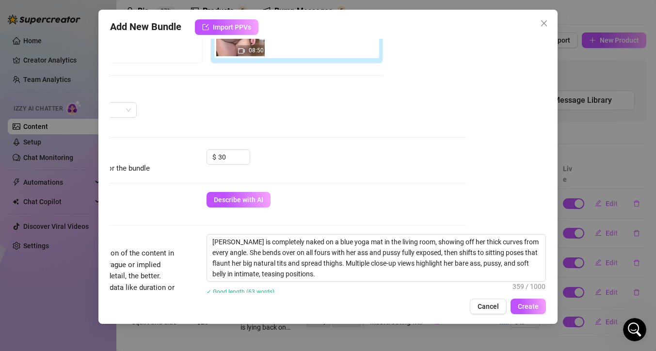
scroll to position [201, 87]
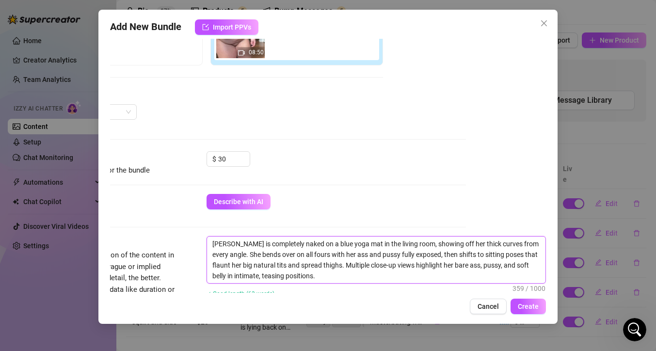
drag, startPoint x: 392, startPoint y: 245, endPoint x: 417, endPoint y: 245, distance: 24.7
click at [392, 245] on textarea "Anne is completely naked on a blue yoga mat in the living room, showing off her…" at bounding box center [376, 260] width 339 height 47
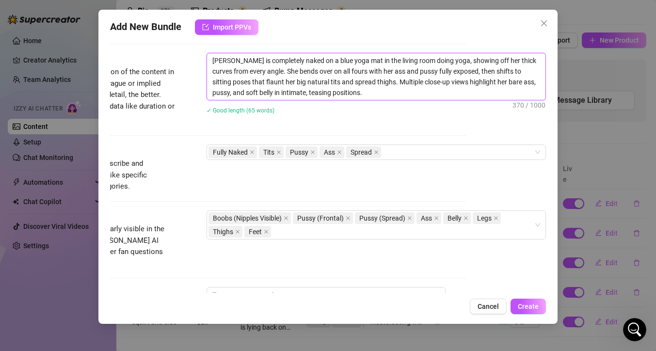
scroll to position [386, 87]
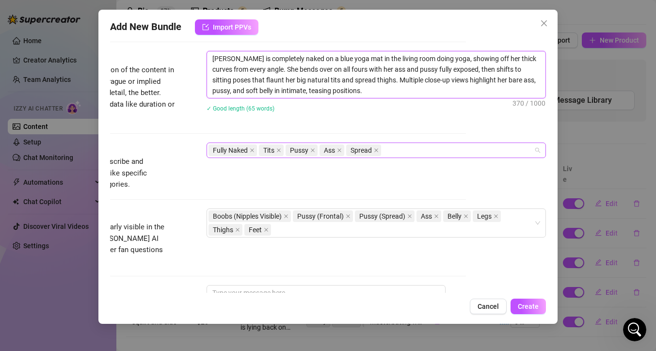
click at [416, 151] on div "Fully Naked Tits Pussy Ass Spread" at bounding box center [371, 151] width 325 height 14
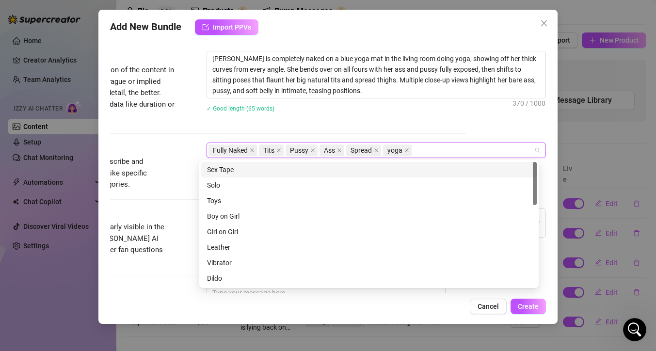
click at [342, 126] on div "Description Write a detailed description of the content in a few sentences. Avo…" at bounding box center [248, 97] width 436 height 92
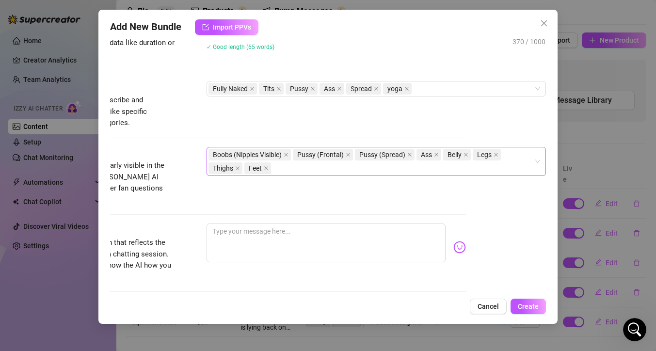
scroll to position [455, 87]
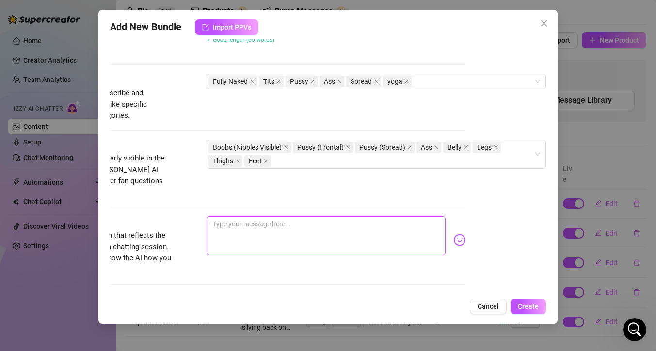
click at [253, 218] on textarea at bounding box center [326, 235] width 239 height 39
click at [276, 223] on textarea "Naked yoga! Doing all sorts of positions like cat and cow and teddy bear stand.…" at bounding box center [326, 235] width 239 height 39
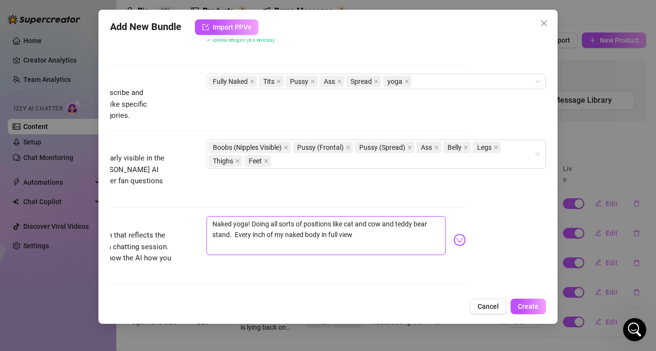
click at [365, 227] on textarea "Naked yoga! Doing all sorts of positions like cat and cow and teddy bear stand.…" at bounding box center [326, 235] width 239 height 39
click at [453, 234] on img at bounding box center [459, 240] width 13 height 13
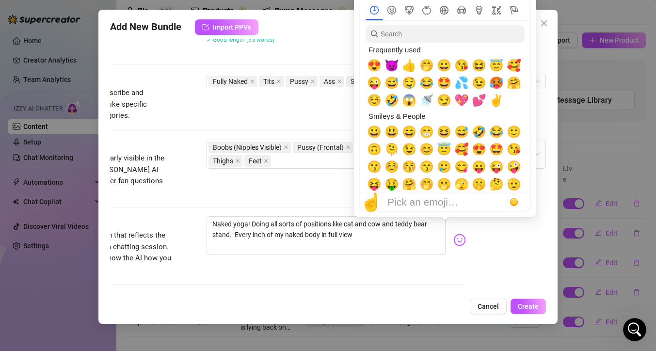
click at [453, 234] on img at bounding box center [459, 240] width 13 height 13
click at [478, 151] on span "😍" at bounding box center [479, 150] width 15 height 14
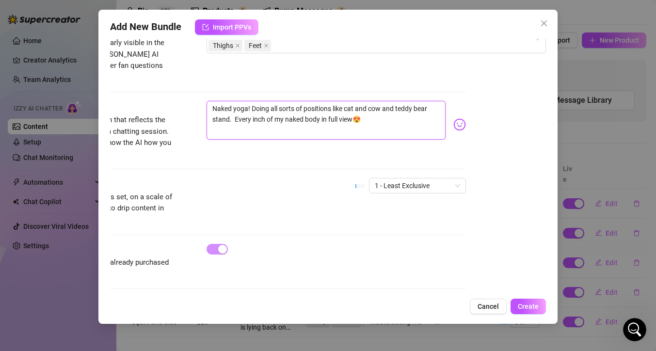
scroll to position [571, 87]
click at [425, 177] on span "1 - Least Exclusive" at bounding box center [417, 184] width 85 height 15
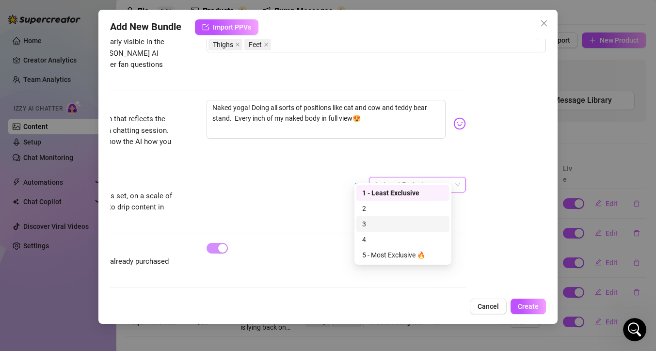
click at [395, 230] on div "3" at bounding box center [402, 224] width 93 height 16
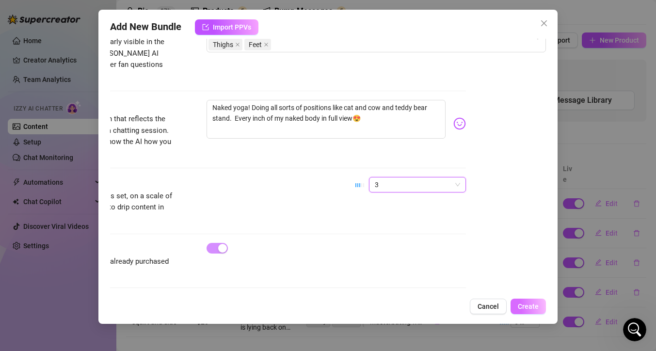
click at [533, 306] on span "Create" at bounding box center [528, 307] width 21 height 8
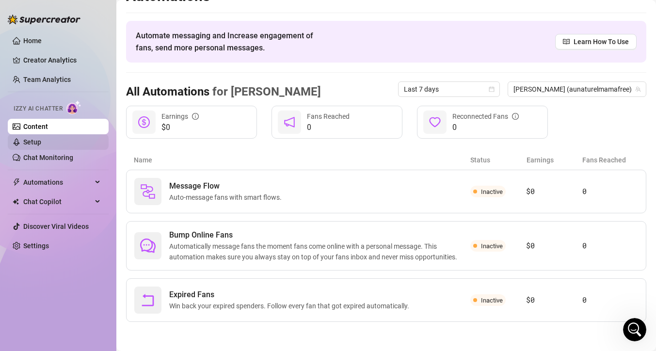
scroll to position [20, 0]
click at [40, 143] on link "Setup" at bounding box center [32, 142] width 18 height 8
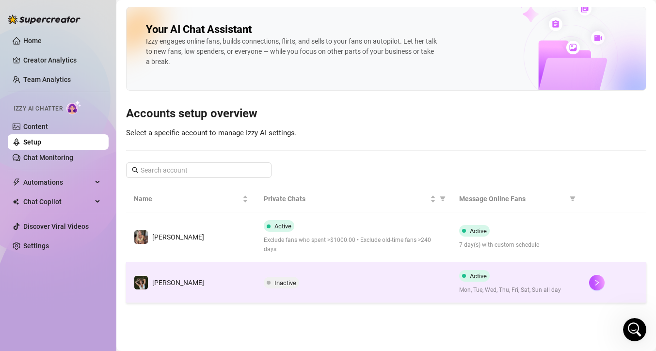
click at [283, 279] on span "Inactive" at bounding box center [285, 282] width 22 height 7
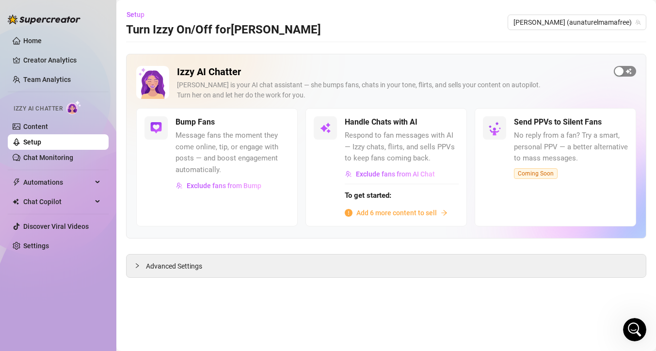
click at [626, 66] on span "button" at bounding box center [625, 71] width 22 height 11
click at [254, 187] on span "Exclude fans from Bump" at bounding box center [224, 186] width 75 height 8
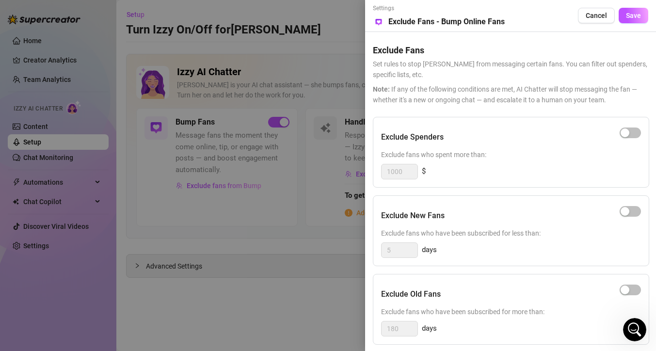
click at [630, 23] on div "Settings Preview Exclude Fans - Bump Online Fans Cancel Save" at bounding box center [510, 16] width 275 height 24
click at [633, 18] on span "Save" at bounding box center [633, 16] width 15 height 8
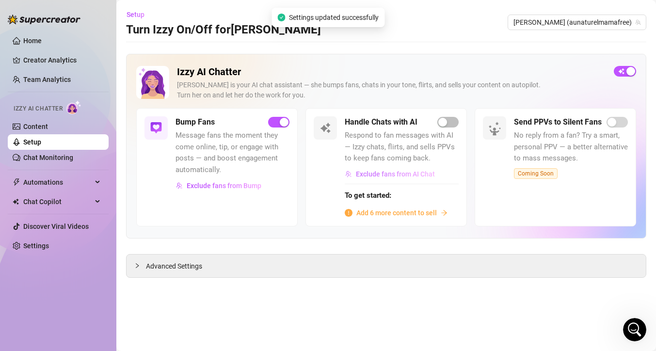
click at [404, 176] on span "Exclude fans from AI Chat" at bounding box center [395, 174] width 79 height 8
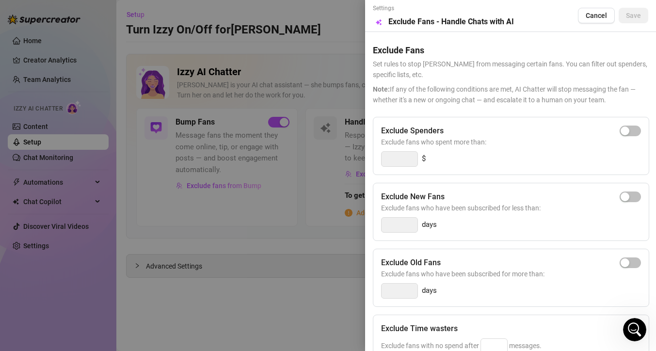
click at [539, 271] on span "Exclude fans who have been subscribed for more than:" at bounding box center [511, 274] width 260 height 11
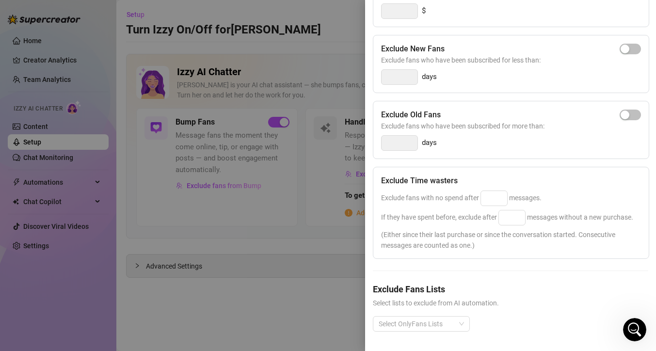
scroll to position [166, 0]
click at [455, 317] on div at bounding box center [416, 324] width 83 height 14
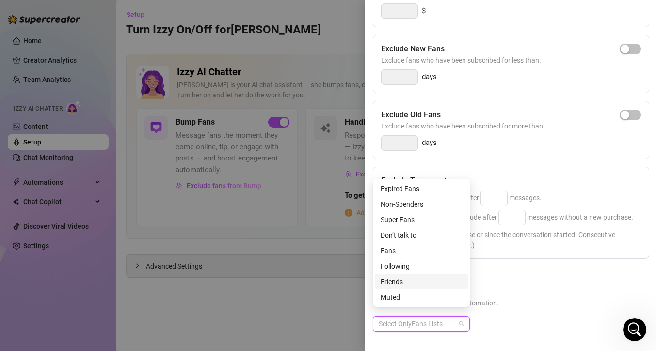
click at [396, 281] on div "Friends" at bounding box center [421, 281] width 81 height 11
click at [396, 294] on div "Muted" at bounding box center [421, 297] width 81 height 11
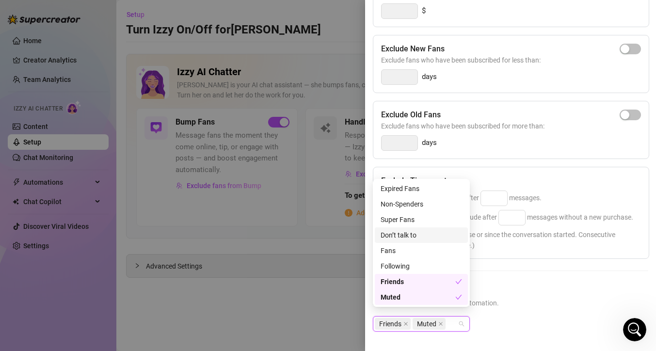
click at [405, 236] on div "Don’t talk to" at bounding box center [421, 235] width 81 height 11
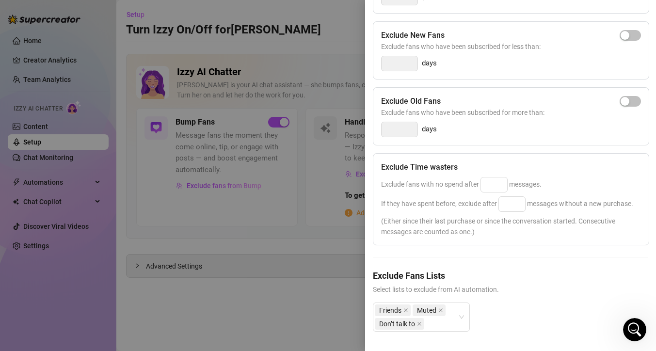
click at [576, 316] on div "Friends Muted Don’t talk to" at bounding box center [510, 325] width 275 height 45
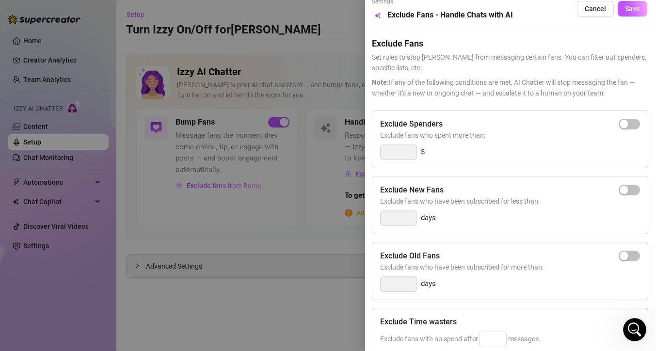
scroll to position [0, 1]
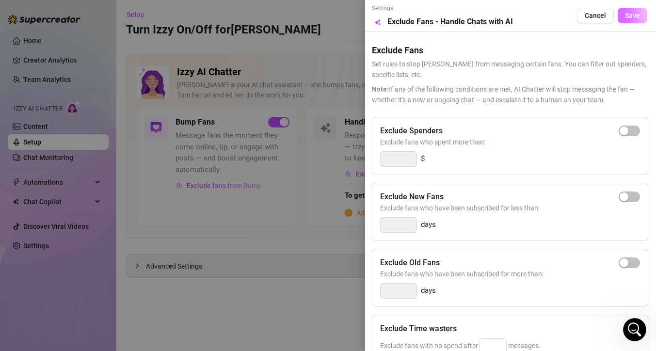
click at [631, 14] on span "Save" at bounding box center [632, 16] width 15 height 8
click at [575, 273] on span "Exclude fans who have been subscribed for more than:" at bounding box center [510, 274] width 260 height 11
click at [562, 331] on div "Exclude Time wasters" at bounding box center [510, 329] width 260 height 12
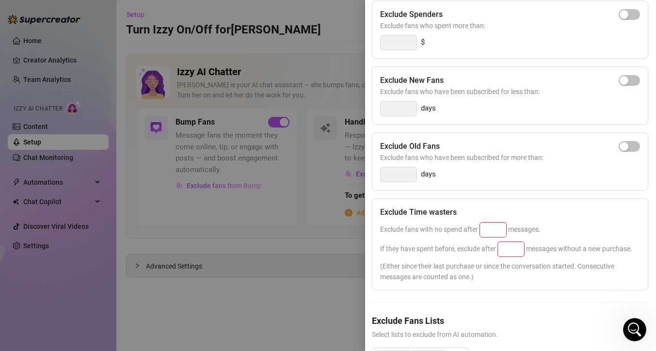
scroll to position [117, 1]
click at [494, 230] on input at bounding box center [493, 229] width 26 height 15
type input "2"
type input "25"
click at [512, 245] on input at bounding box center [511, 249] width 26 height 15
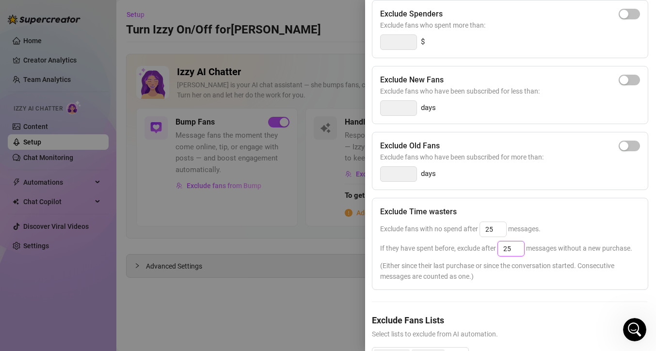
type input "25"
click at [590, 282] on span "(Either since their last purchase or since the conversation started. Consecutiv…" at bounding box center [510, 270] width 260 height 21
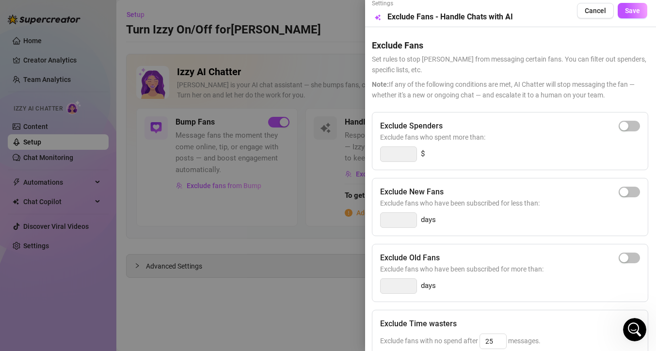
scroll to position [3, 1]
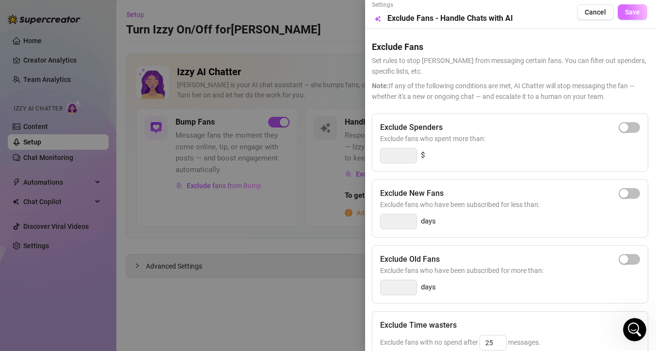
click at [626, 16] on button "Save" at bounding box center [633, 12] width 30 height 16
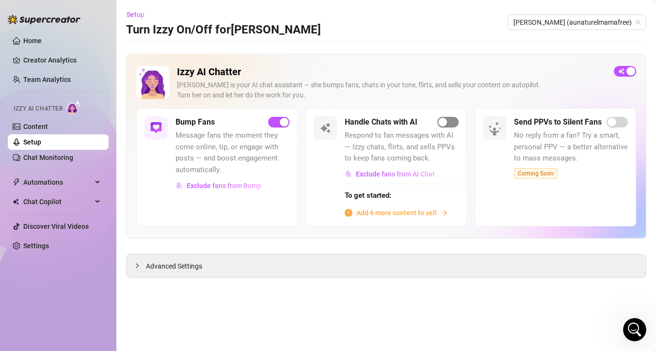
click at [444, 122] on div "button" at bounding box center [442, 122] width 9 height 9
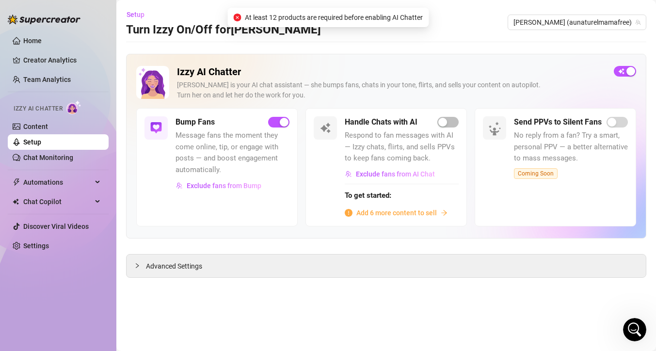
click at [403, 215] on span "Add 6 more content to sell" at bounding box center [396, 213] width 81 height 11
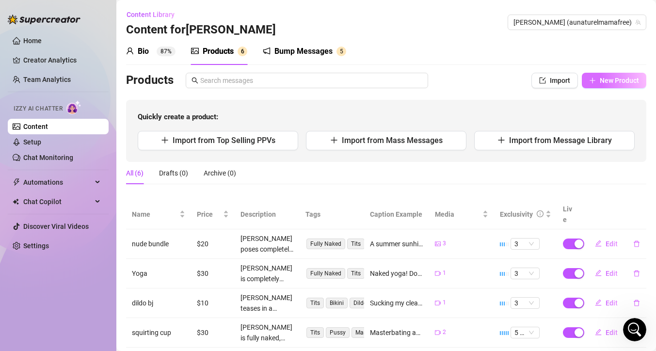
click at [609, 81] on span "New Product" at bounding box center [619, 81] width 39 height 8
type textarea "Type your message here..."
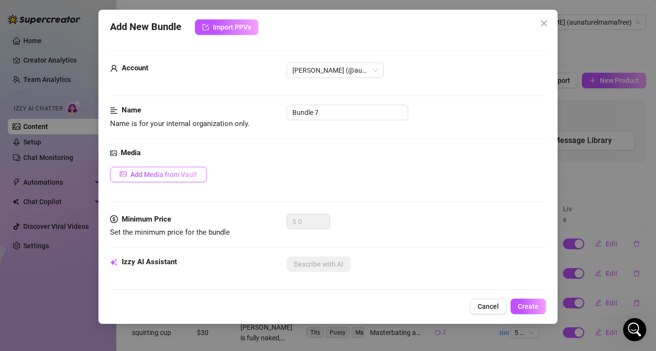
click at [129, 174] on button "Add Media from Vault" at bounding box center [158, 175] width 97 height 16
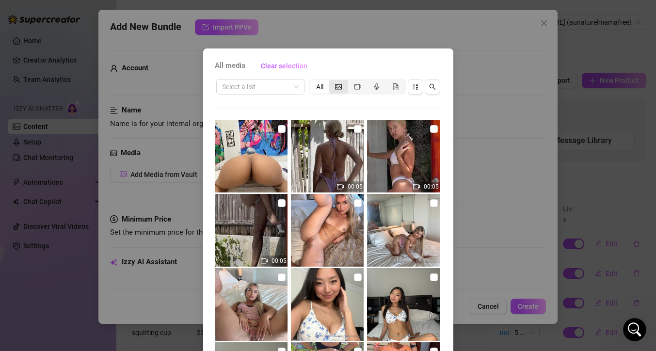
click at [335, 89] on icon "picture" at bounding box center [338, 86] width 7 height 7
click at [332, 81] on input "segmented control" at bounding box center [332, 81] width 0 height 0
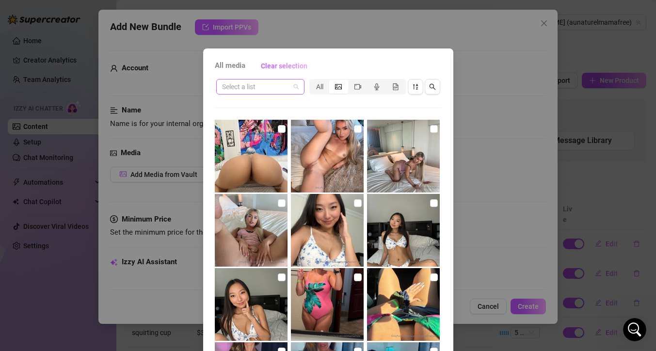
click at [289, 87] on span at bounding box center [260, 87] width 77 height 15
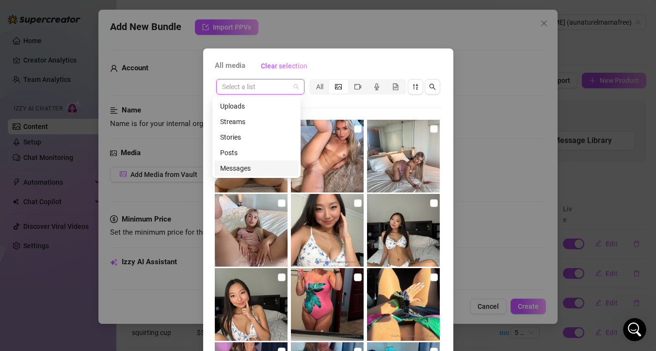
click at [242, 170] on div "Messages" at bounding box center [256, 168] width 73 height 11
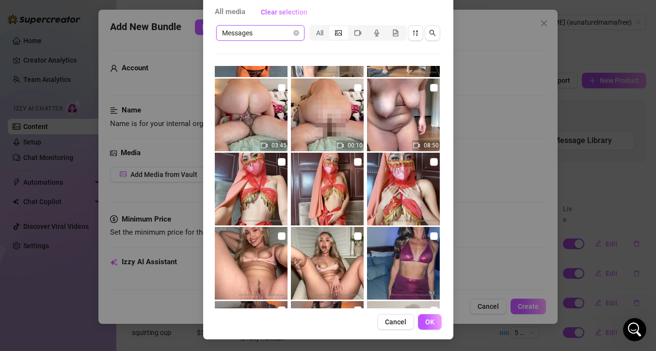
scroll to position [2843, 0]
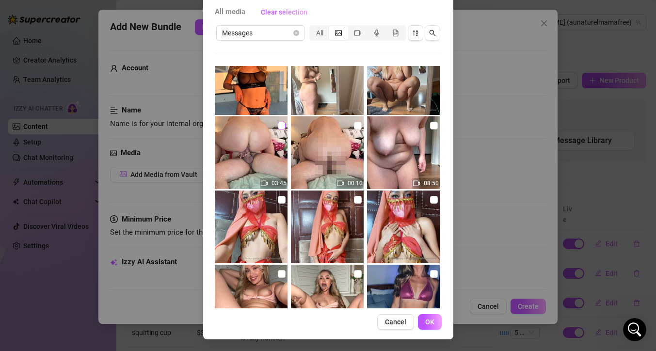
click at [278, 126] on input "checkbox" at bounding box center [282, 126] width 8 height 8
checkbox input "true"
click at [354, 126] on input "checkbox" at bounding box center [358, 126] width 8 height 8
checkbox input "true"
click at [431, 323] on button "OK" at bounding box center [430, 322] width 24 height 16
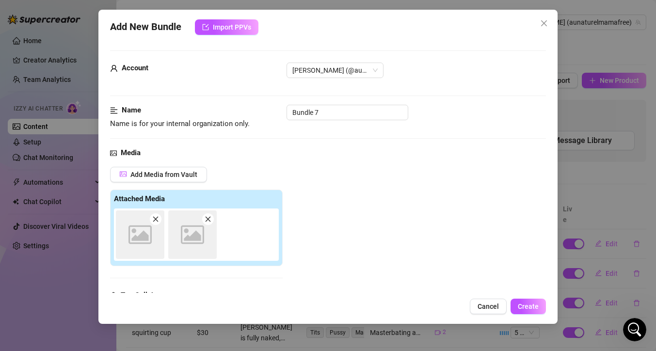
scroll to position [151, 0]
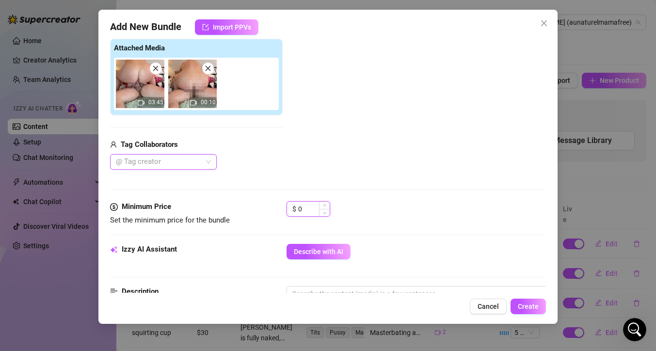
click at [310, 205] on input "0" at bounding box center [314, 209] width 32 height 15
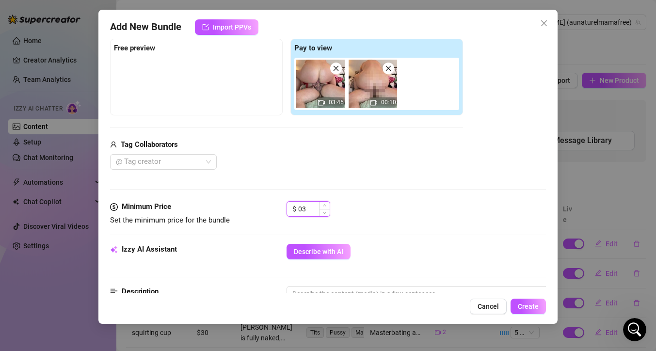
type input "0"
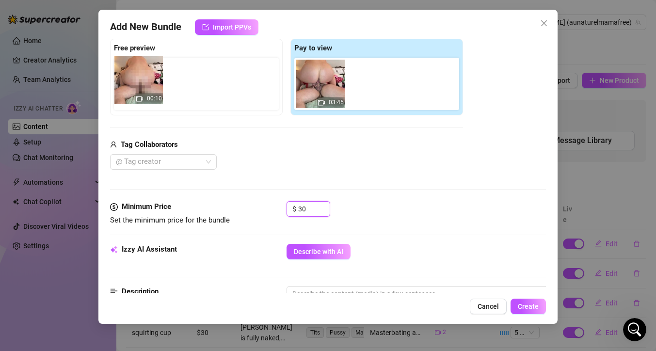
drag, startPoint x: 387, startPoint y: 99, endPoint x: 150, endPoint y: 95, distance: 236.7
click at [149, 95] on div "Free preview Pay to view 03:45 00:10" at bounding box center [286, 77] width 353 height 77
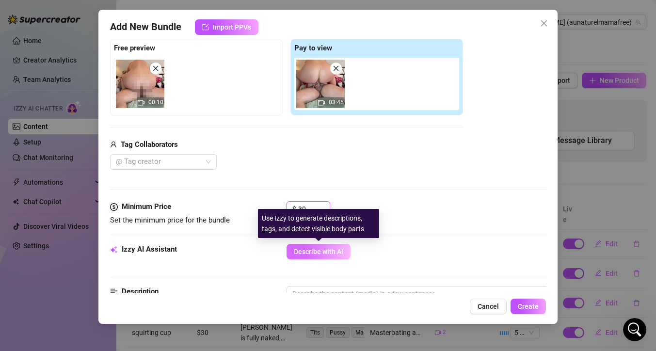
type input "30"
click at [334, 251] on span "Describe with AI" at bounding box center [318, 252] width 49 height 8
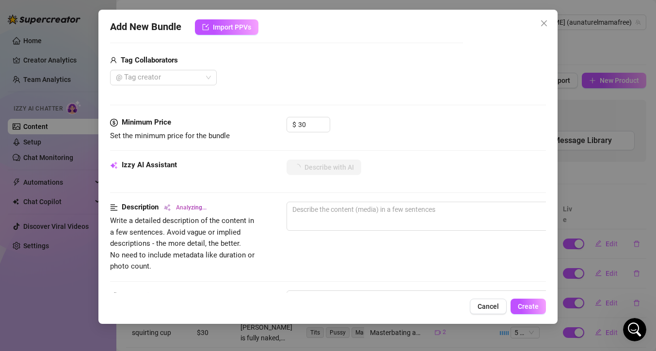
scroll to position [236, 0]
type textarea "[PERSON_NAME]"
type textarea "[PERSON_NAME] rides"
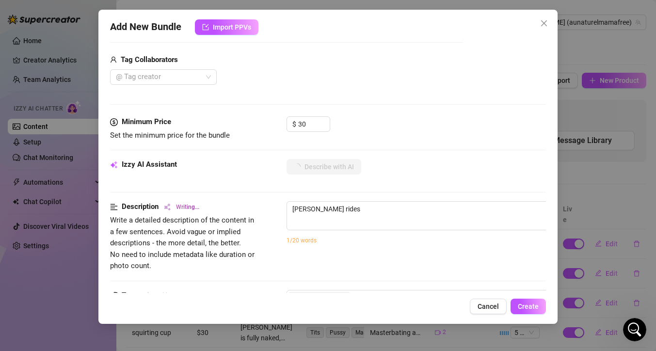
type textarea "[PERSON_NAME] rides a"
type textarea "[PERSON_NAME] rides a partner"
type textarea "[PERSON_NAME] rides a partner naked"
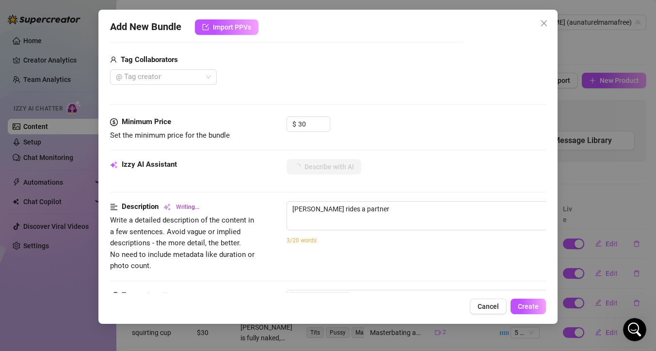
type textarea "[PERSON_NAME] rides a partner naked"
type textarea "[PERSON_NAME] rides a partner naked in"
type textarea "[PERSON_NAME] rides a partner naked in a"
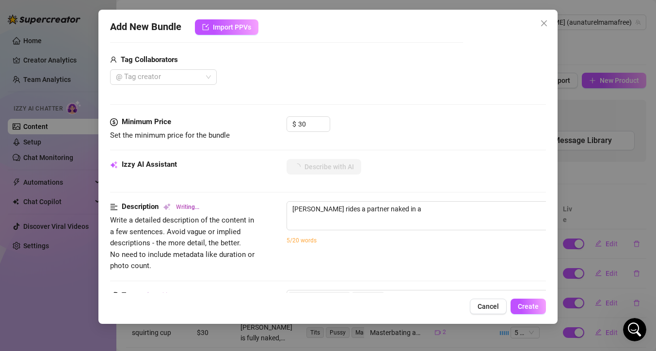
type textarea "[PERSON_NAME] rides a partner naked in a bedroom,"
type textarea "[PERSON_NAME] rides a partner naked in a bedroom, bouncing"
type textarea "[PERSON_NAME] rides a partner naked in a bedroom, bouncing on"
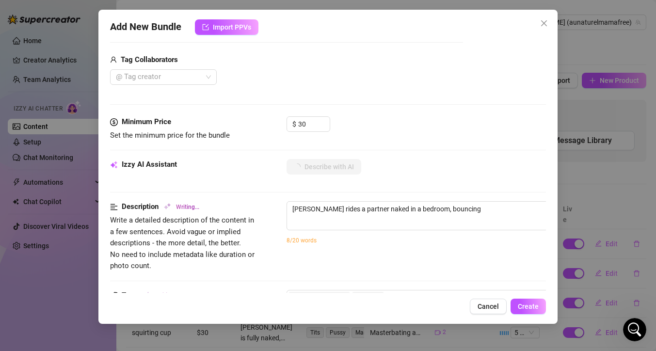
type textarea "[PERSON_NAME] rides a partner naked in a bedroom, bouncing on"
type textarea "[PERSON_NAME] rides a partner naked in a bedroom, bouncing on his"
type textarea "[PERSON_NAME] rides a partner naked in a bedroom, bouncing on his cock"
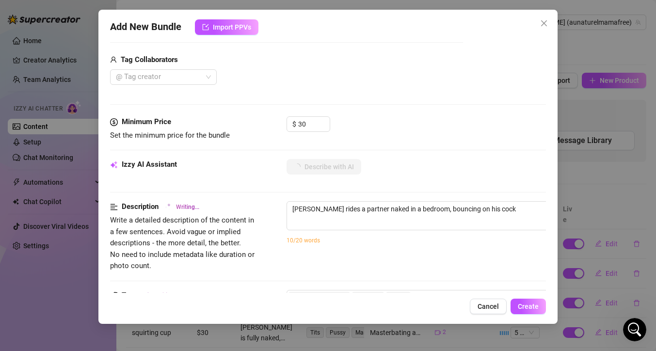
type textarea "[PERSON_NAME] rides a partner naked in a bedroom, bouncing on his cock in"
type textarea "[PERSON_NAME] rides a partner naked in a bedroom, bouncing on his cock in rever…"
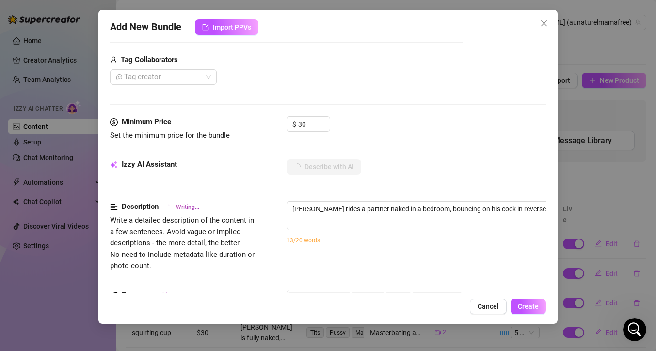
type textarea "[PERSON_NAME] rides a partner naked in a bedroom, bouncing on his cock in rever…"
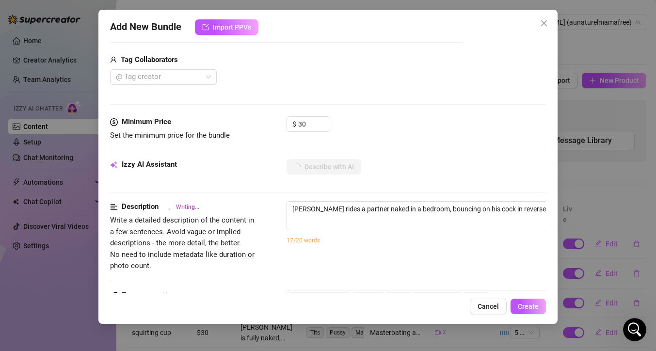
type textarea "[PERSON_NAME] rides a partner naked in a bedroom, bouncing on his cock in rever…"
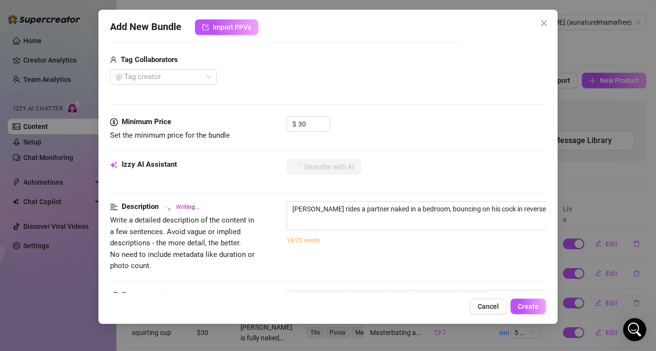
type textarea "[PERSON_NAME] rides a partner naked in a bedroom, bouncing on his cock in rever…"
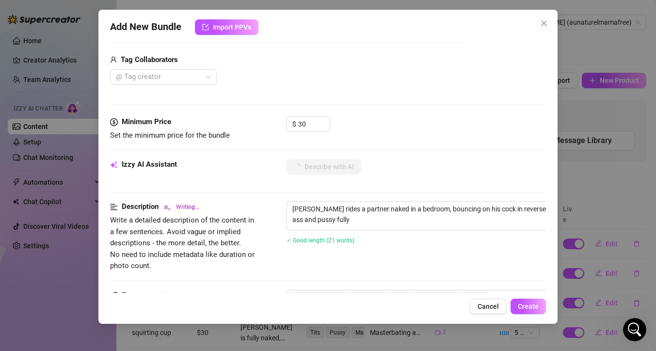
type textarea "[PERSON_NAME] rides a partner naked in a bedroom, bouncing on his cock in rever…"
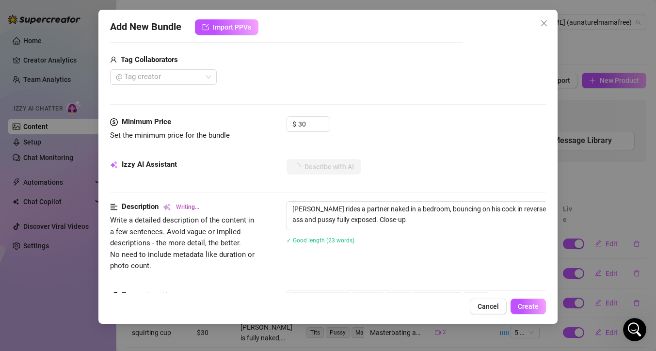
type textarea "[PERSON_NAME] rides a partner naked in a bedroom, bouncing on his cock in rever…"
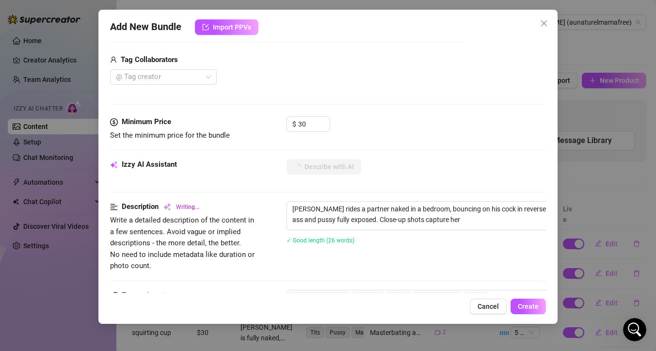
type textarea "[PERSON_NAME] rides a partner naked in a bedroom, bouncing on his cock in rever…"
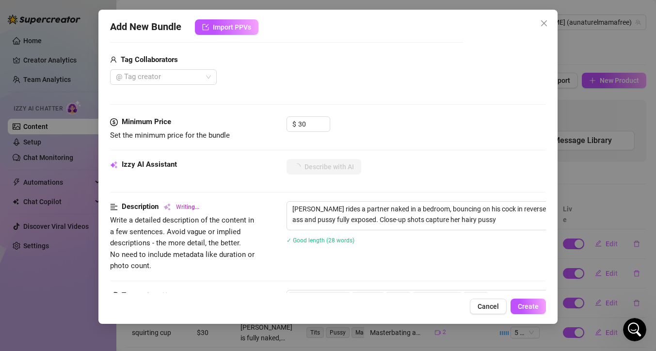
type textarea "[PERSON_NAME] rides a partner naked in a bedroom, bouncing on his cock in rever…"
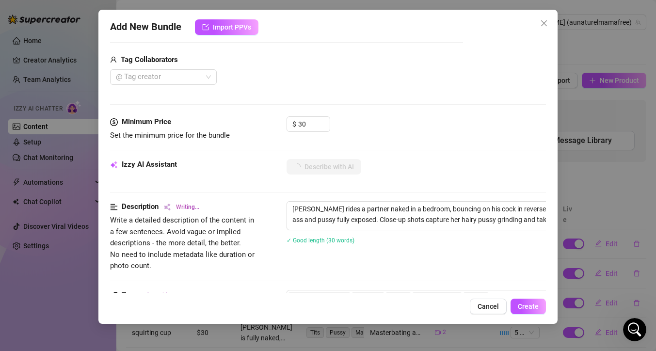
type textarea "[PERSON_NAME] rides a partner naked in a bedroom, bouncing on his cock in rever…"
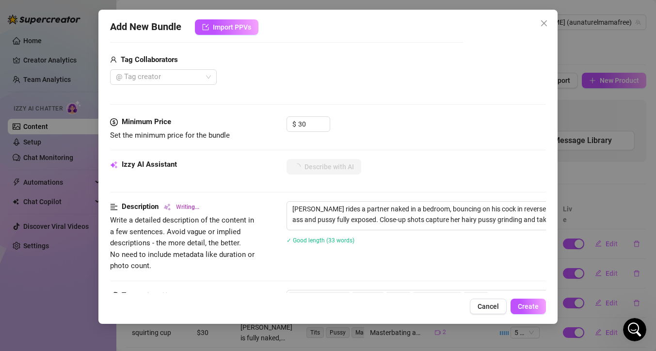
type textarea "[PERSON_NAME] rides a partner naked in a bedroom, bouncing on his cock in rever…"
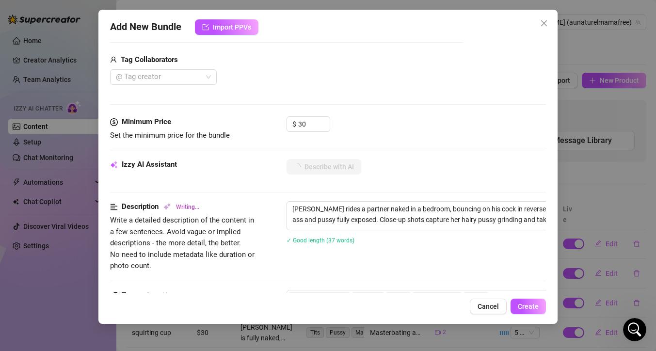
type textarea "[PERSON_NAME] rides a partner naked in a bedroom, bouncing on his cock in rever…"
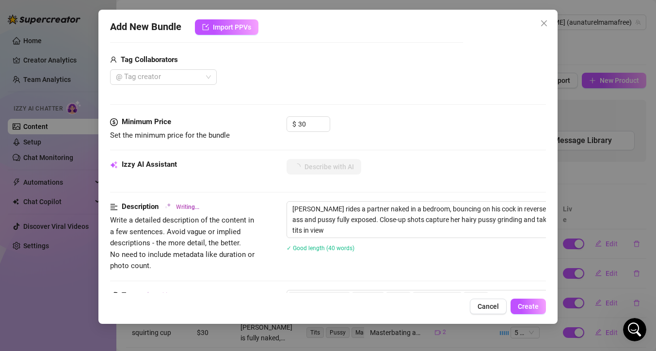
type textarea "[PERSON_NAME] rides a partner naked in a bedroom, bouncing on his cock in rever…"
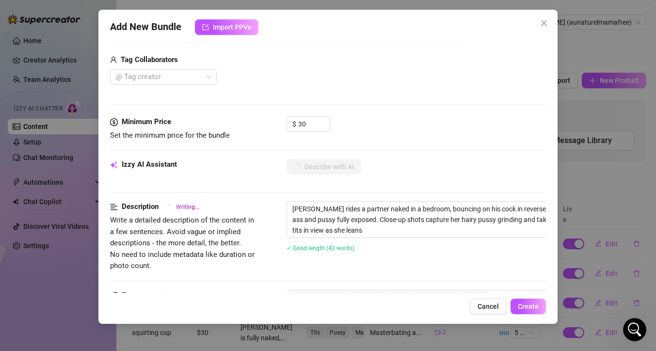
type textarea "[PERSON_NAME] rides a partner naked in a bedroom, bouncing on his cock in rever…"
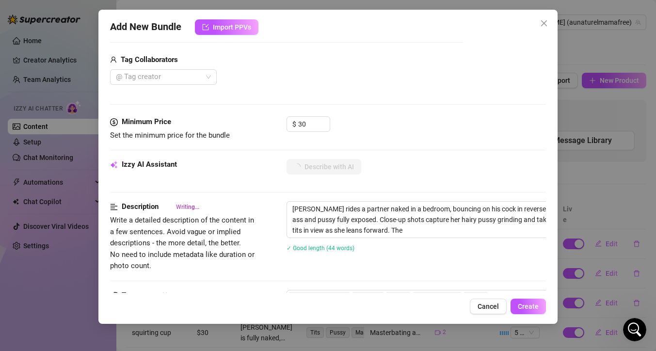
type textarea "[PERSON_NAME] rides a partner naked in a bedroom, bouncing on his cock in rever…"
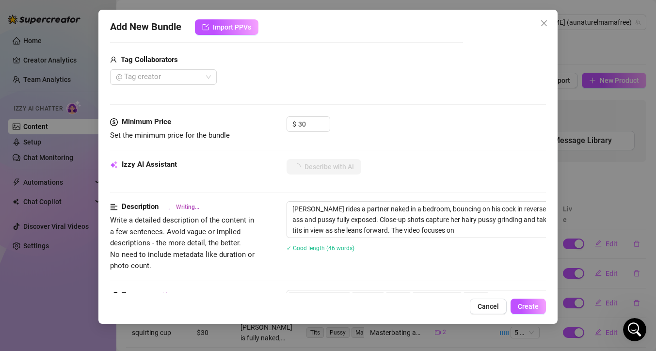
type textarea "[PERSON_NAME] rides a partner naked in a bedroom, bouncing on his cock in rever…"
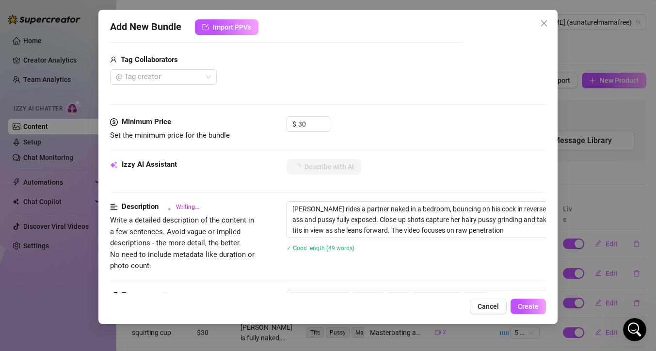
type textarea "[PERSON_NAME] rides a partner naked in a bedroom, bouncing on his cock in rever…"
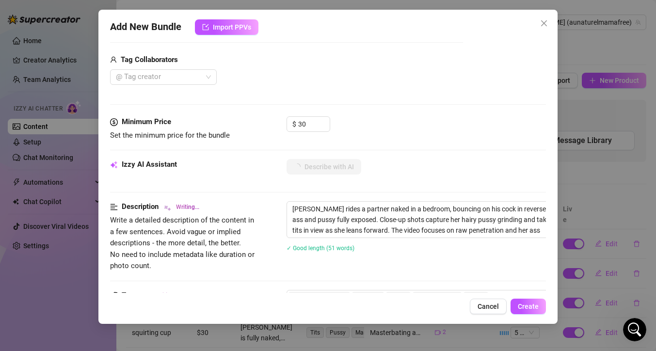
type textarea "[PERSON_NAME] rides a partner naked in a bedroom, bouncing on his cock in rever…"
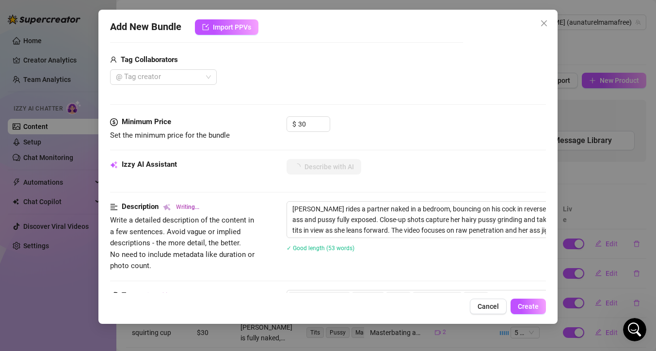
type textarea "[PERSON_NAME] rides a partner naked in a bedroom, bouncing on his cock in rever…"
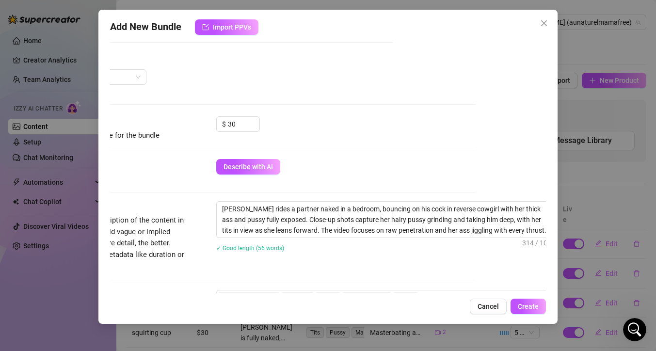
scroll to position [236, 87]
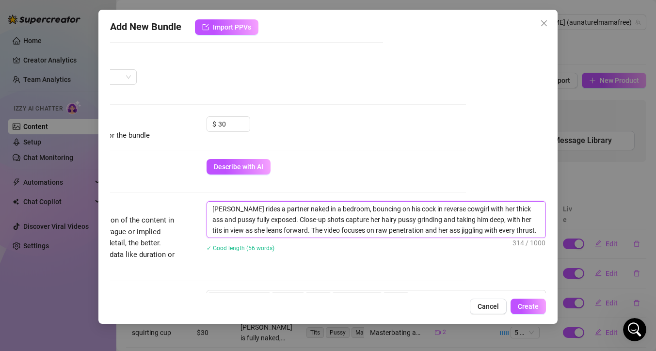
click at [450, 207] on textarea "[PERSON_NAME] rides a partner naked in a bedroom, bouncing on his cock in rever…" at bounding box center [376, 220] width 339 height 36
type textarea "[PERSON_NAME] rides a partner naked in a bedroom, bouncing on his cock in rever…"
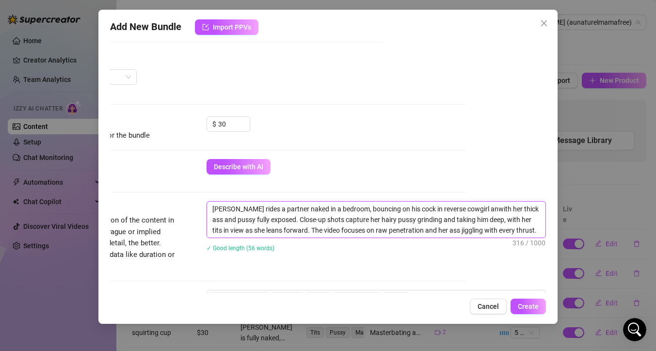
type textarea "[PERSON_NAME] rides a partner naked in a bedroom, bouncing on his cock in rever…"
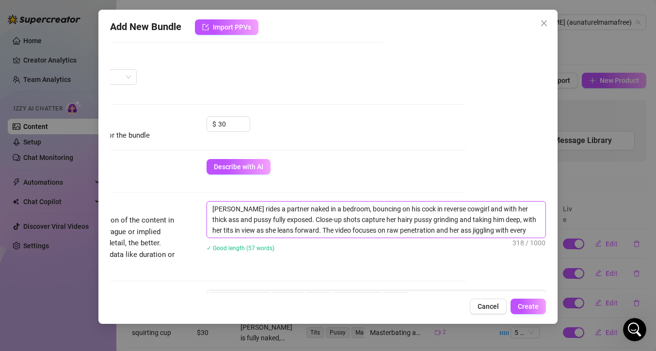
type textarea "[PERSON_NAME] rides a partner naked in a bedroom, bouncing on his cock in rever…"
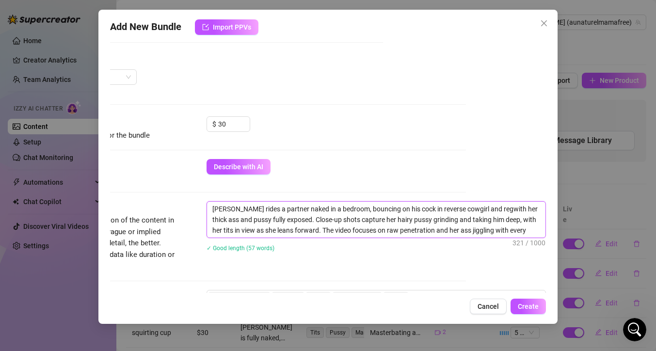
type textarea "[PERSON_NAME] rides a partner naked in a bedroom, bouncing on his cock in rever…"
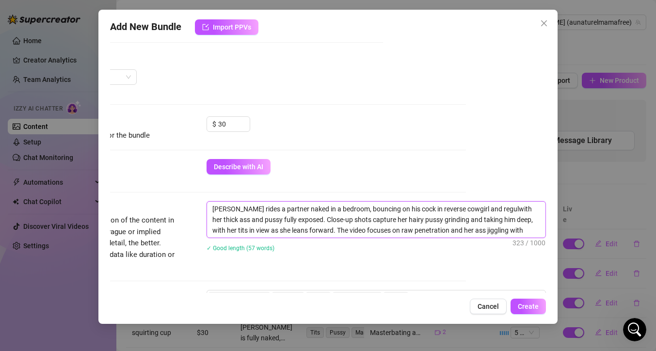
type textarea "[PERSON_NAME] rides a partner naked in a bedroom, bouncing on his cock in rever…"
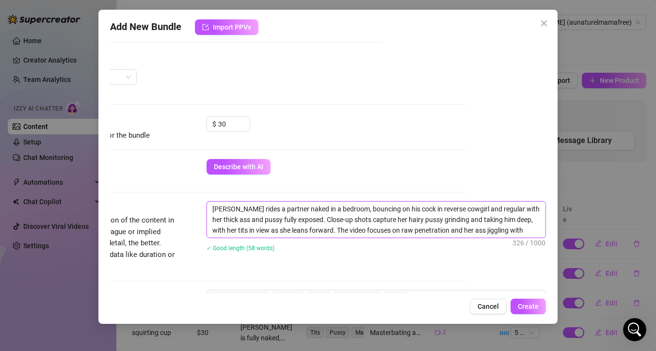
type textarea "[PERSON_NAME] rides a partner naked in a bedroom, bouncing on his cock in rever…"
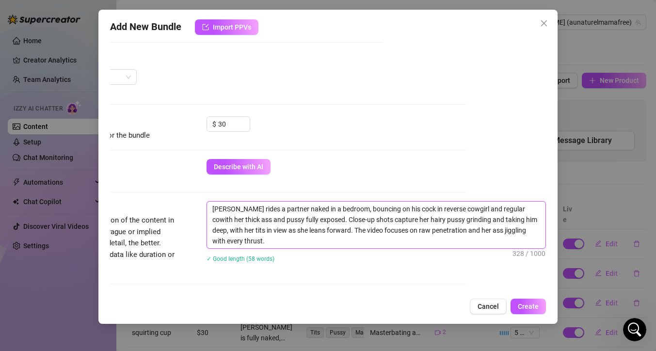
type textarea "[PERSON_NAME] rides a partner naked in a bedroom, bouncing on his cock in rever…"
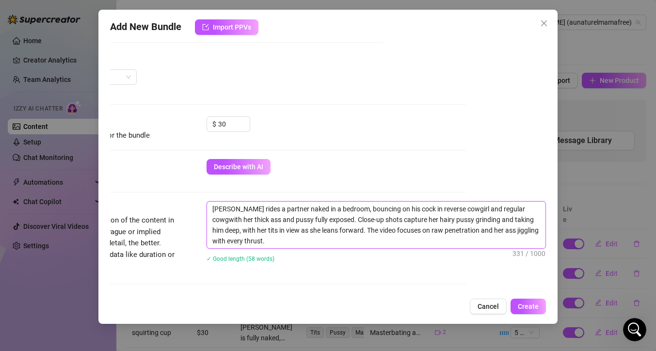
type textarea "[PERSON_NAME] rides a partner naked in a bedroom, bouncing on his cock in rever…"
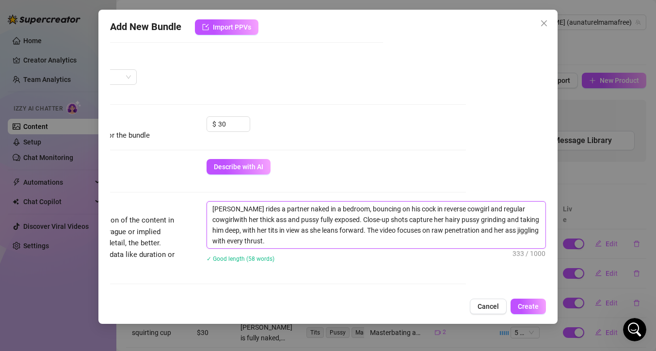
type textarea "[PERSON_NAME] rides a partner naked in a bedroom, bouncing on his cock in rever…"
click at [272, 238] on textarea "[PERSON_NAME] rides a partner naked in a bedroom, bouncing on his cock in rever…" at bounding box center [376, 225] width 339 height 47
type textarea "[PERSON_NAME] rides a partner naked in a bedroom, bouncing on his cock in rever…"
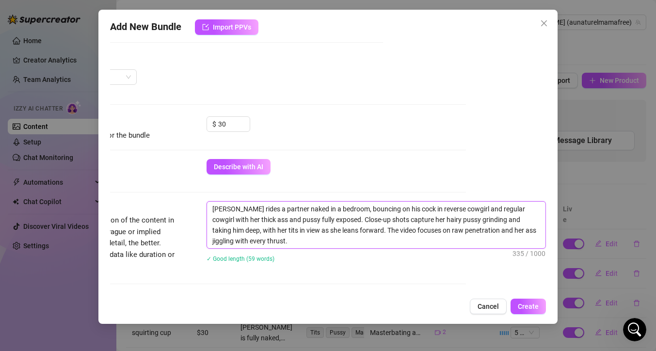
type textarea "[PERSON_NAME] rides a partner naked in a bedroom, bouncing on his cock in rever…"
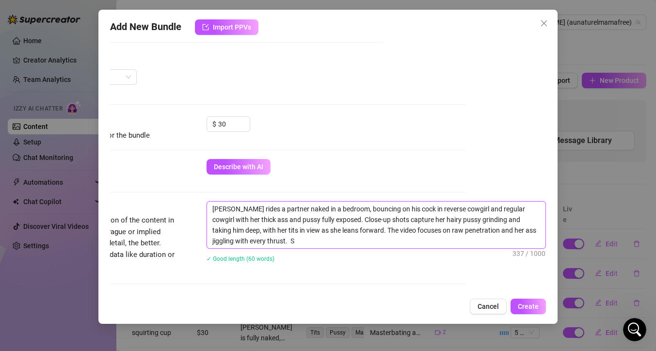
type textarea "[PERSON_NAME] rides a partner naked in a bedroom, bouncing on his cock in rever…"
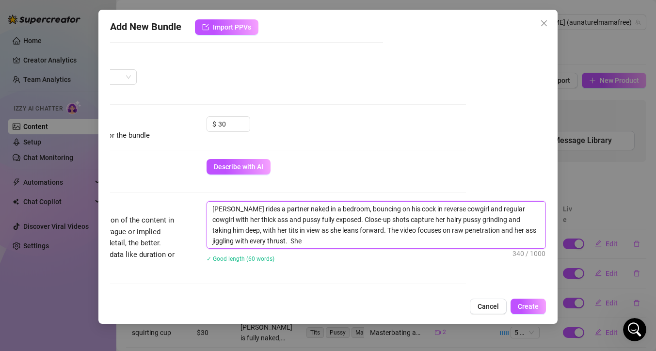
type textarea "[PERSON_NAME] rides a partner naked in a bedroom, bouncing on his cock in rever…"
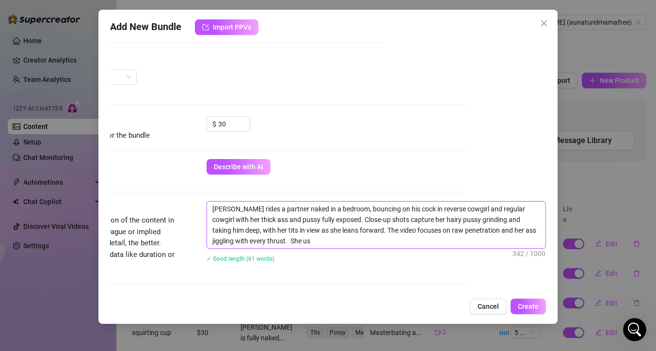
type textarea "[PERSON_NAME] rides a partner naked in a bedroom, bouncing on his cock in rever…"
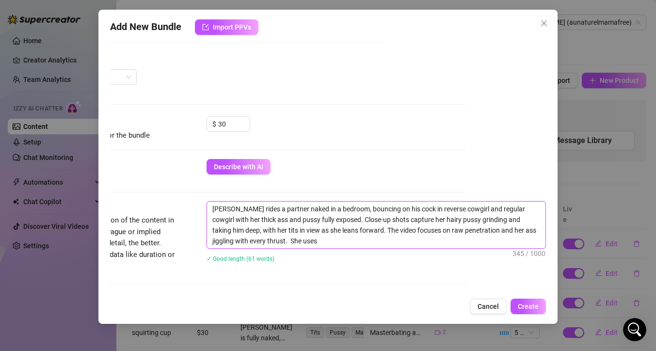
type textarea "[PERSON_NAME] rides a partner naked in a bedroom, bouncing on his cock in rever…"
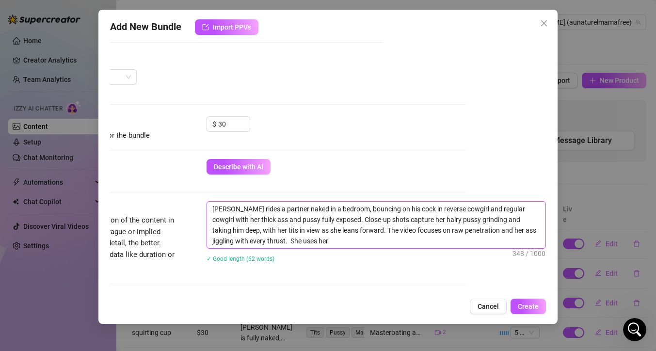
type textarea "[PERSON_NAME] rides a partner naked in a bedroom, bouncing on his cock in rever…"
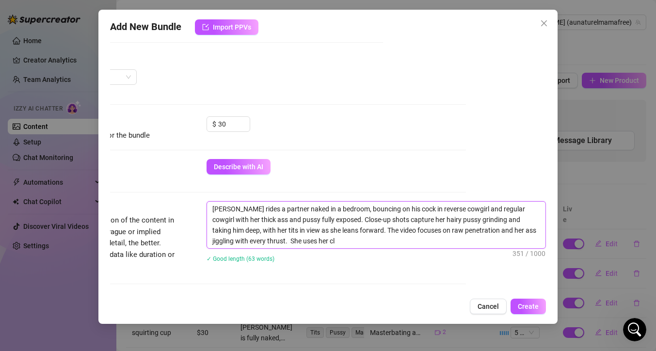
type textarea "[PERSON_NAME] rides a partner naked in a bedroom, bouncing on his cock in rever…"
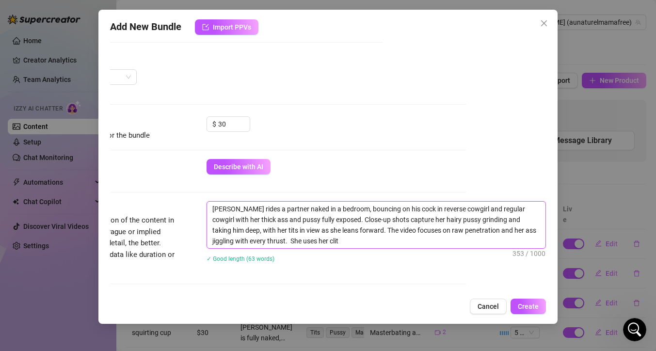
type textarea "[PERSON_NAME] rides a partner naked in a bedroom, bouncing on his cock in rever…"
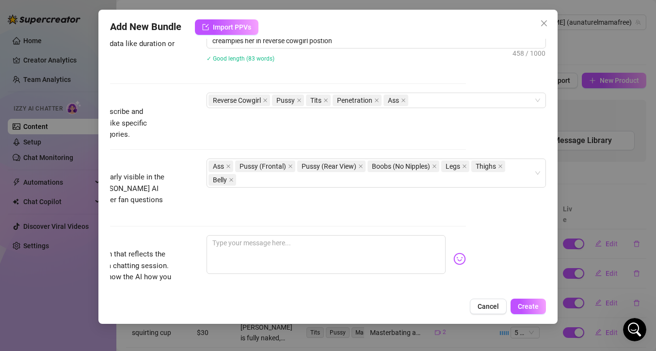
scroll to position [449, 87]
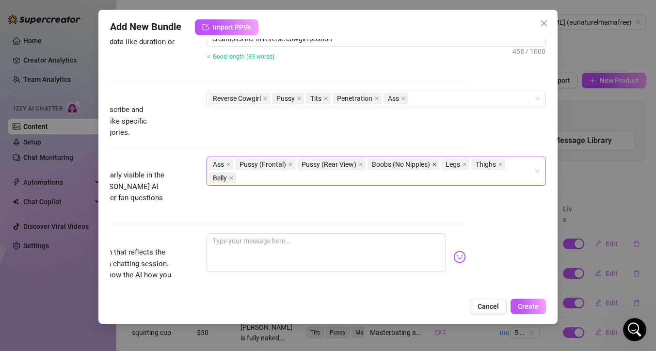
click at [433, 163] on icon "close" at bounding box center [435, 164] width 4 height 4
click at [468, 161] on div "Ass Pussy (Frontal) Pussy (Rear View) Legs Thighs Belly" at bounding box center [371, 165] width 325 height 14
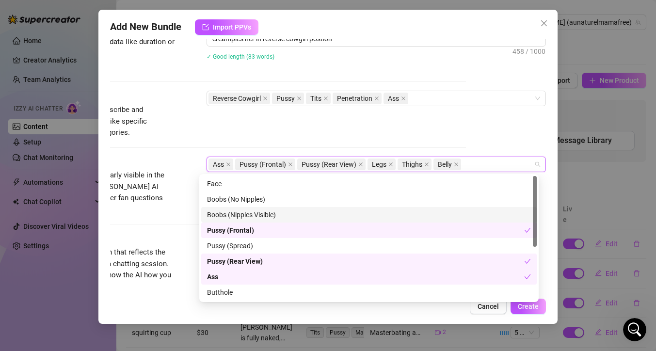
click at [359, 212] on div "Boobs (Nipples Visible)" at bounding box center [369, 215] width 324 height 11
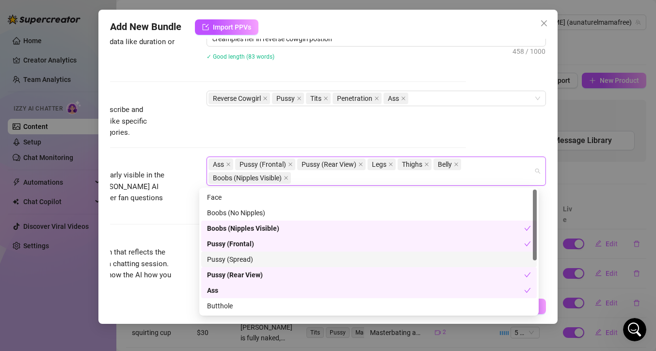
click at [335, 262] on div "Pussy (Spread)" at bounding box center [369, 259] width 324 height 11
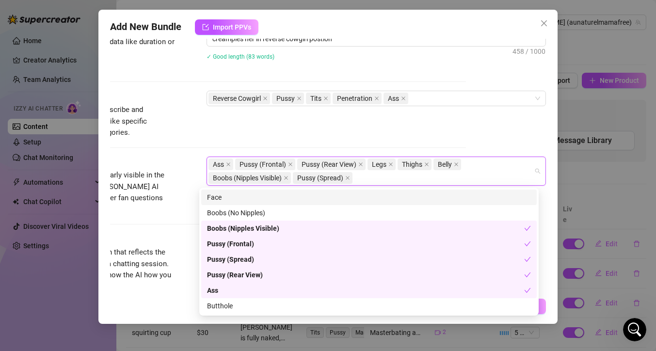
click at [338, 196] on div "Face" at bounding box center [369, 197] width 324 height 11
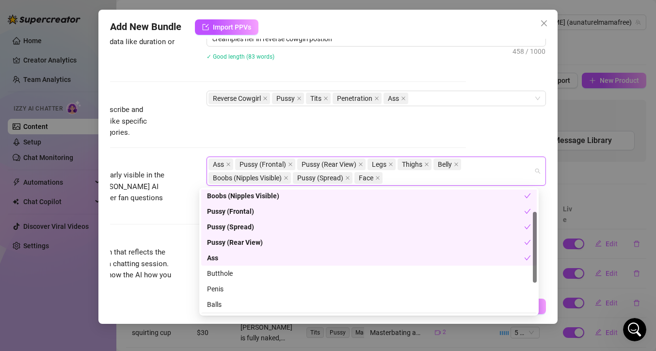
scroll to position [39, 0]
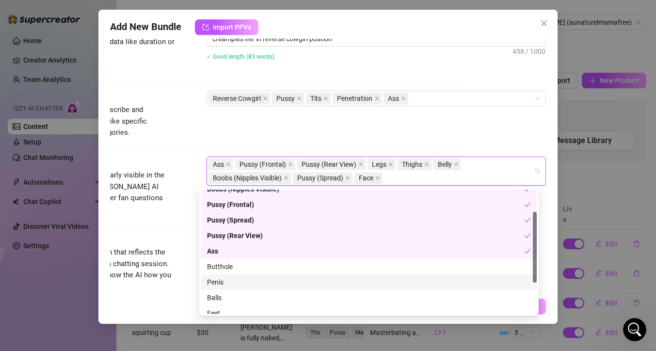
click at [300, 280] on div "Penis" at bounding box center [369, 282] width 324 height 11
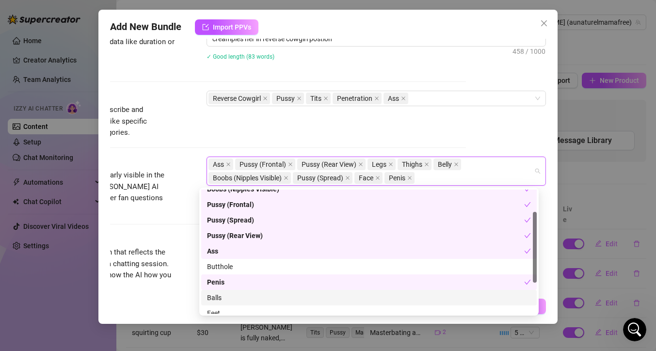
click at [293, 301] on div "Balls" at bounding box center [369, 297] width 324 height 11
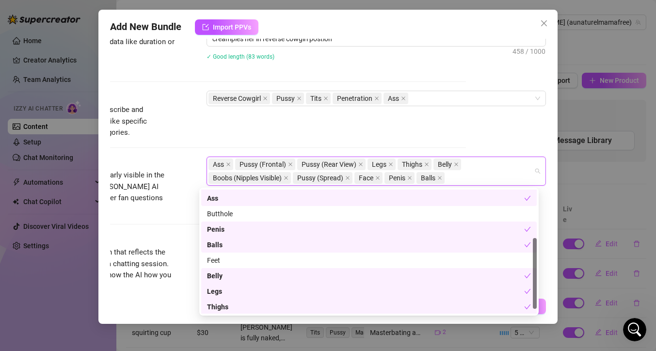
scroll to position [93, 0]
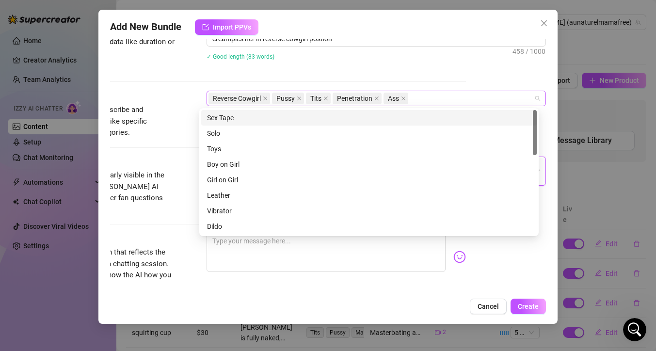
click at [426, 96] on div "Reverse Cowgirl Pussy Tits Penetration Ass" at bounding box center [371, 99] width 325 height 14
click at [334, 61] on div "✓ Good length (83 words)" at bounding box center [376, 56] width 339 height 11
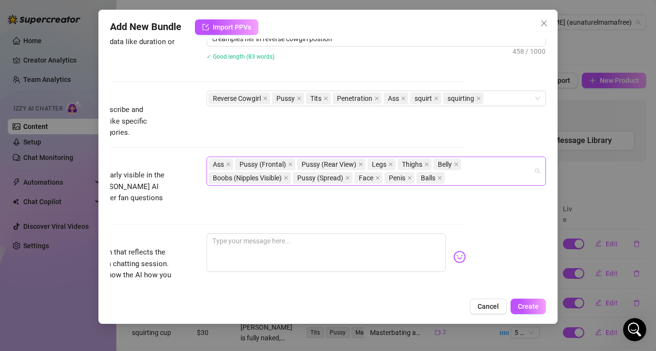
click at [473, 172] on div "Ass Pussy (Frontal) Pussy (Rear View) Legs Thighs Belly Boobs (Nipples Visible)…" at bounding box center [371, 171] width 325 height 27
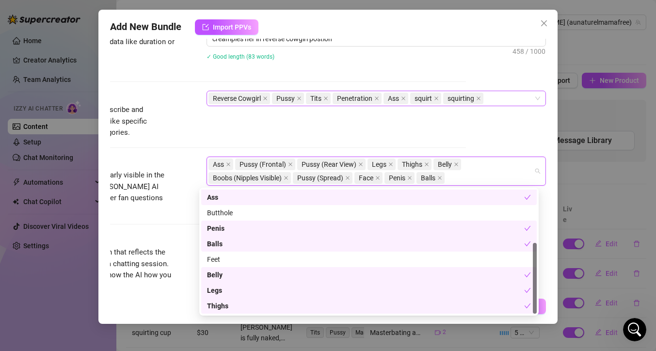
click at [497, 97] on div "Reverse Cowgirl Pussy Tits Penetration Ass squirt squirting" at bounding box center [371, 99] width 325 height 14
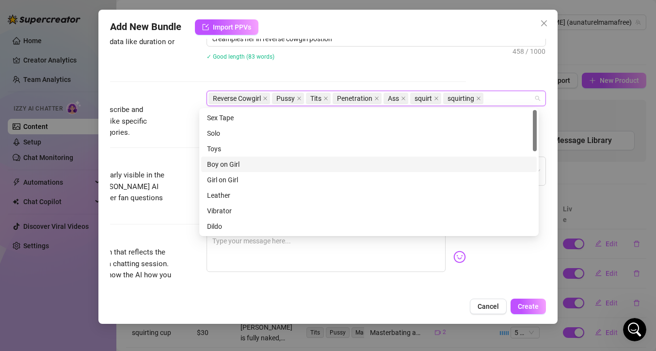
click at [399, 158] on div "Boy on Girl" at bounding box center [369, 165] width 336 height 16
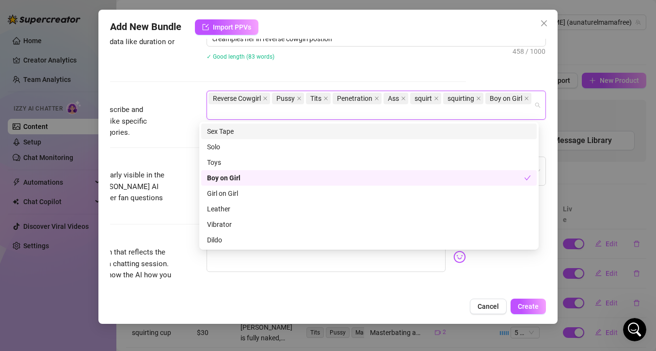
click at [413, 126] on div "Sex Tape" at bounding box center [369, 131] width 324 height 11
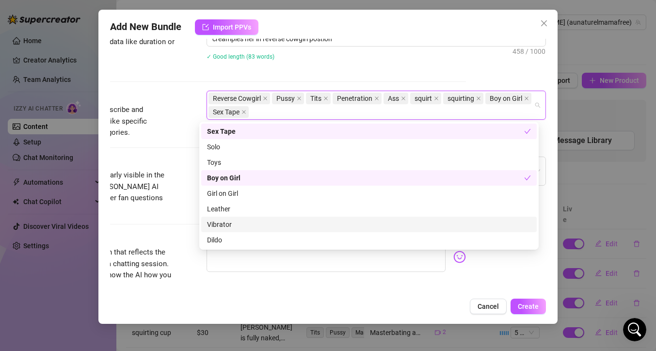
click at [342, 229] on div "Vibrator" at bounding box center [369, 224] width 324 height 11
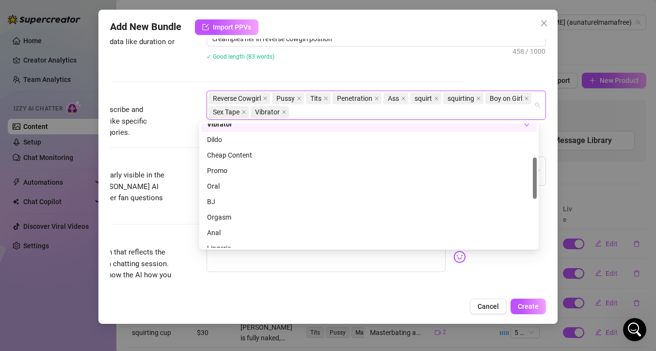
scroll to position [102, 0]
click at [302, 216] on div "Orgasm" at bounding box center [369, 215] width 324 height 11
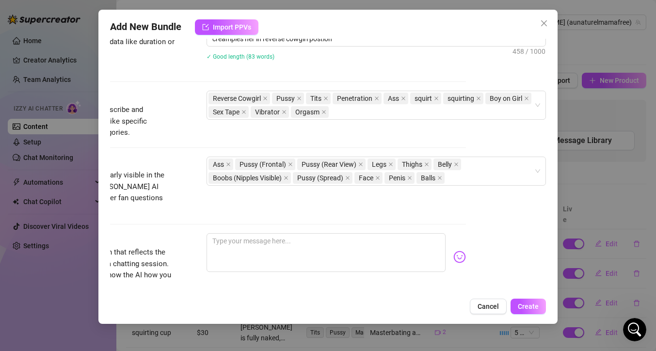
click at [407, 54] on div "✓ Good length (83 words)" at bounding box center [376, 56] width 339 height 11
click at [276, 233] on textarea at bounding box center [326, 252] width 239 height 39
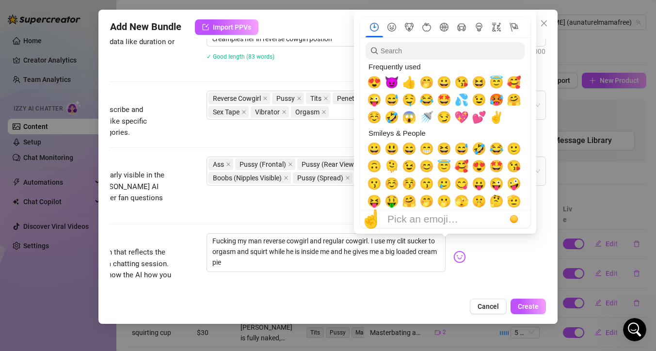
click at [453, 251] on img at bounding box center [459, 257] width 13 height 13
click at [464, 97] on span "💦" at bounding box center [461, 100] width 15 height 14
click at [443, 100] on span "🤩" at bounding box center [444, 100] width 15 height 14
click at [390, 75] on div "😈" at bounding box center [391, 82] width 17 height 17
click at [374, 86] on span "😍" at bounding box center [374, 83] width 15 height 14
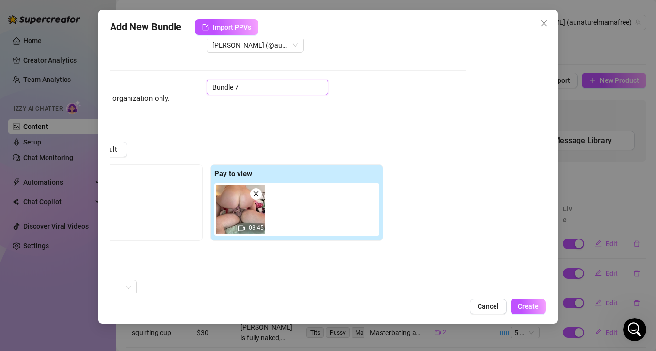
scroll to position [25, 0]
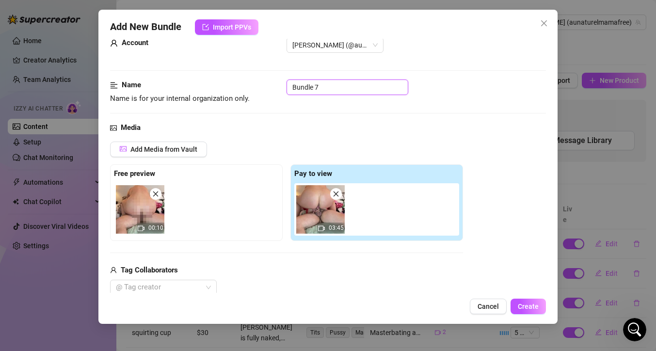
drag, startPoint x: 265, startPoint y: 83, endPoint x: 74, endPoint y: 104, distance: 192.3
click at [74, 105] on div "Add New Bundle Import PPVs Account [PERSON_NAME] (@aunaturelmamafree) Name Name…" at bounding box center [328, 175] width 656 height 351
click at [303, 88] on input "Bundle 7" at bounding box center [348, 88] width 122 height 16
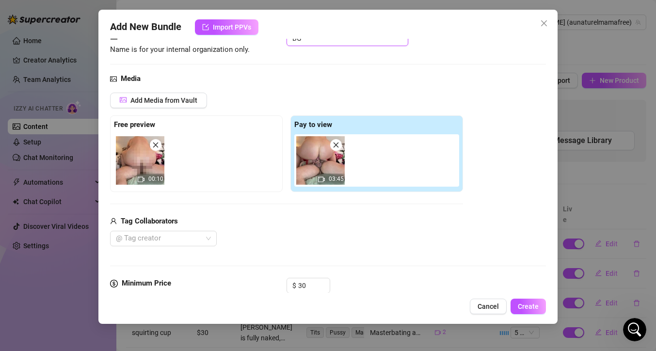
scroll to position [76, 0]
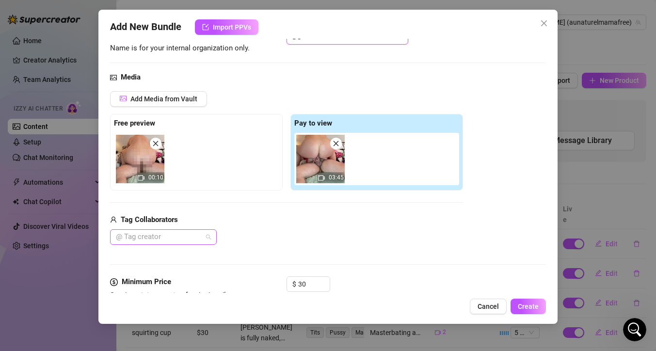
click at [204, 244] on div "@ Tag creator" at bounding box center [163, 237] width 107 height 16
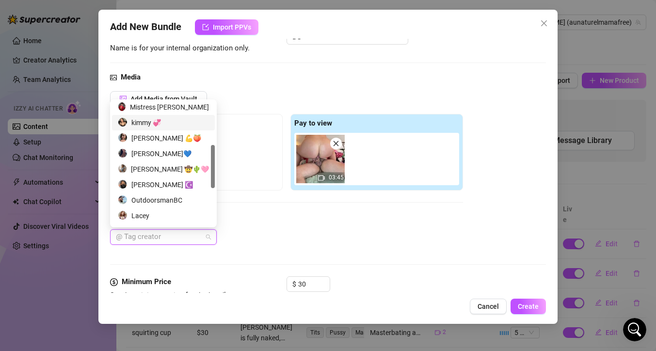
scroll to position [126, 0]
click at [152, 201] on div "OutdoorsmanBC" at bounding box center [163, 200] width 91 height 11
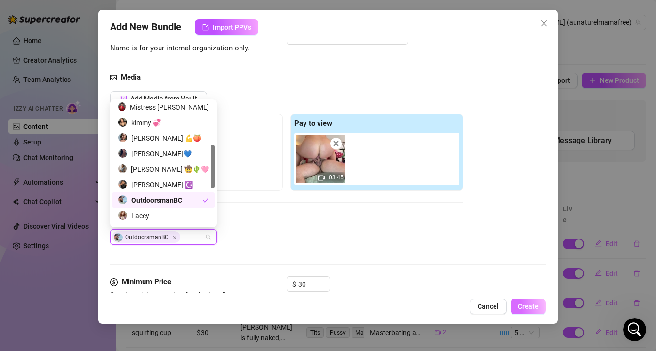
click at [530, 307] on span "Create" at bounding box center [528, 307] width 21 height 8
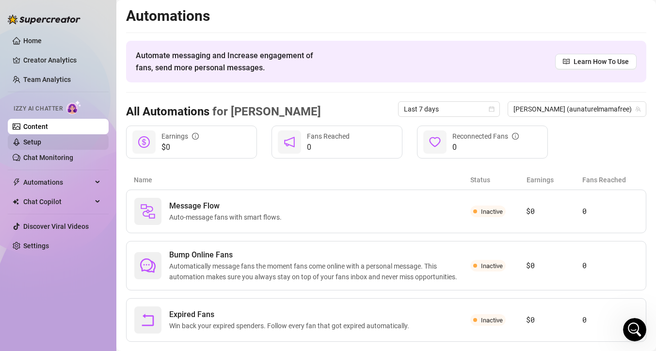
click at [41, 146] on link "Setup" at bounding box center [32, 142] width 18 height 8
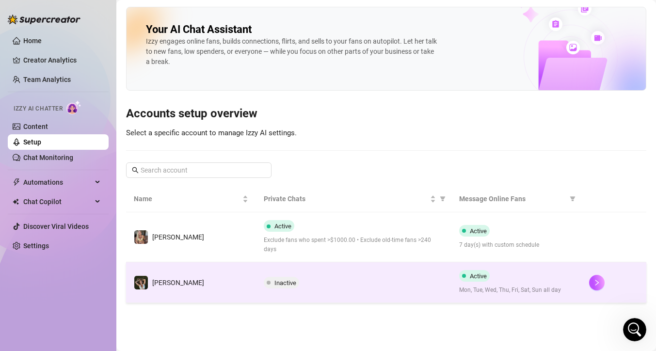
click at [294, 279] on span "Inactive" at bounding box center [285, 282] width 22 height 7
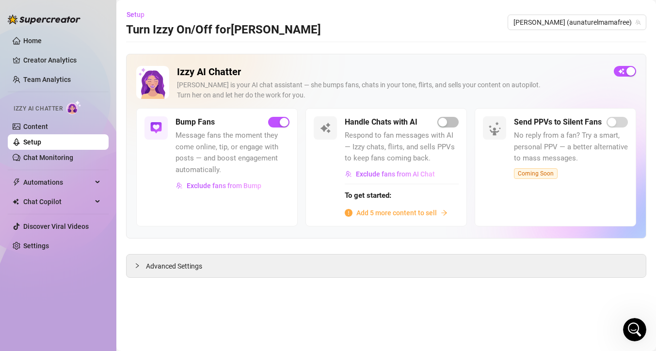
click at [376, 212] on span "Add 5 more content to sell" at bounding box center [396, 213] width 81 height 11
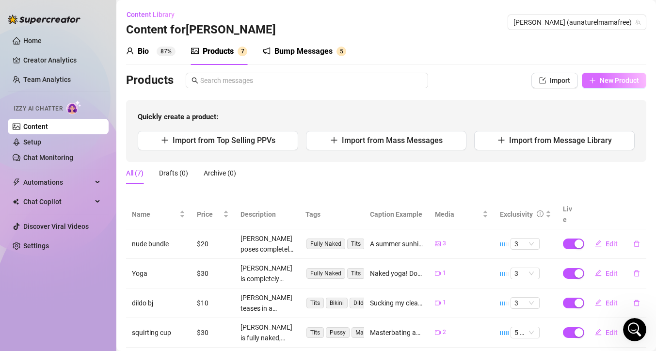
click at [600, 82] on span "New Product" at bounding box center [619, 81] width 39 height 8
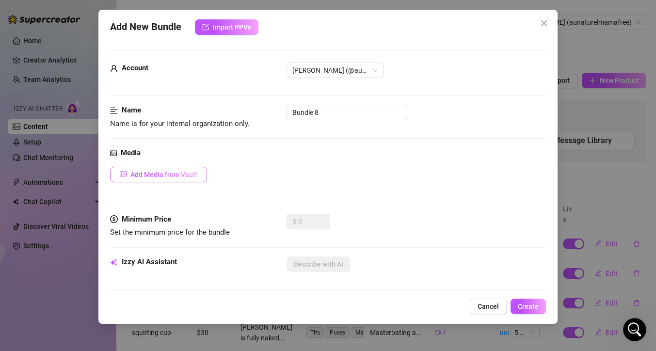
click at [153, 175] on span "Add Media from Vault" at bounding box center [163, 175] width 67 height 8
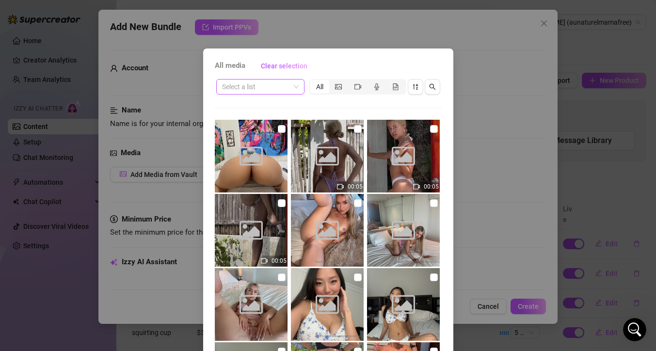
click at [292, 89] on span at bounding box center [260, 87] width 77 height 15
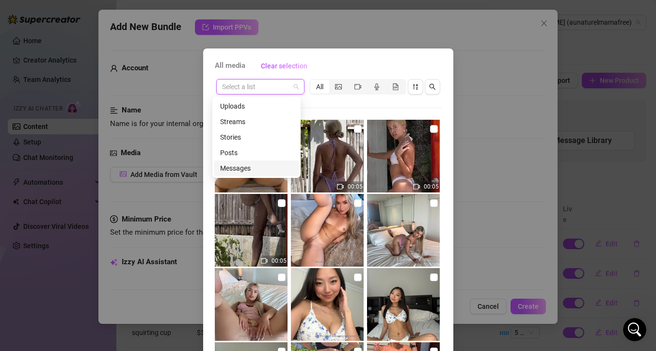
click at [249, 166] on div "Messages" at bounding box center [256, 168] width 73 height 11
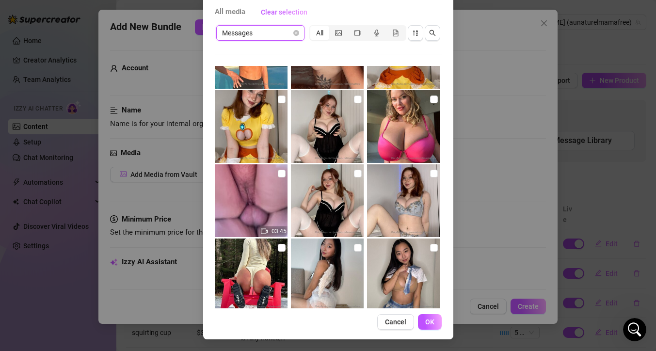
scroll to position [3616, 0]
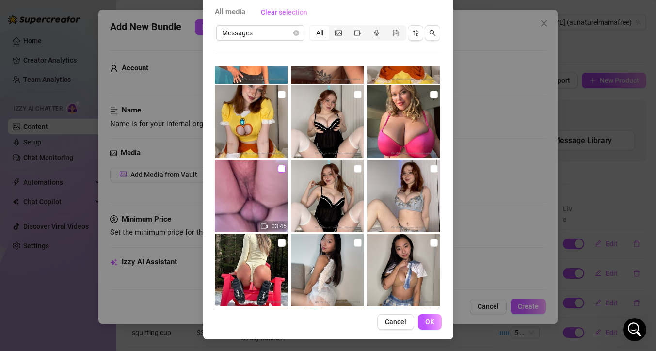
click at [278, 170] on input "checkbox" at bounding box center [282, 169] width 8 height 8
click at [425, 320] on span "OK" at bounding box center [429, 322] width 9 height 8
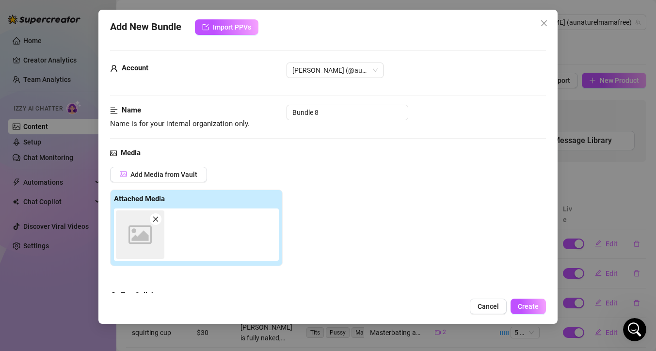
scroll to position [151, 0]
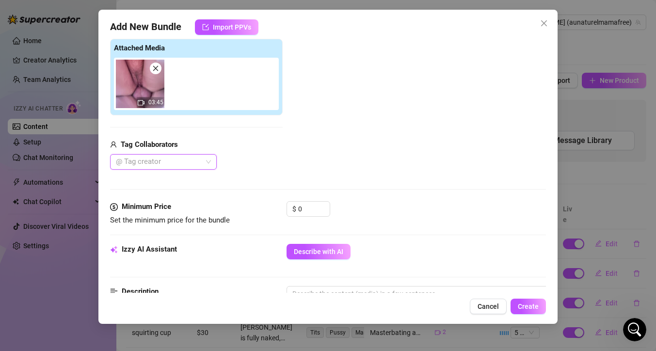
click at [196, 161] on div at bounding box center [158, 162] width 93 height 14
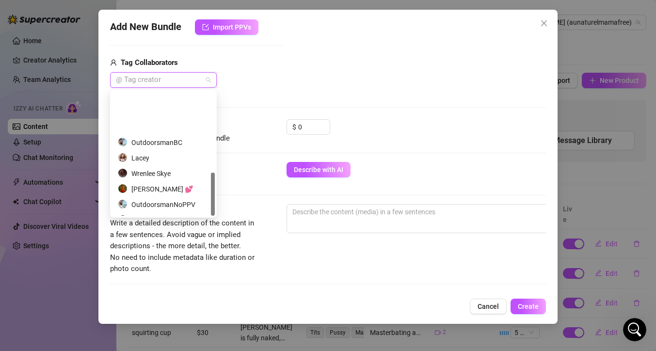
scroll to position [233, 0]
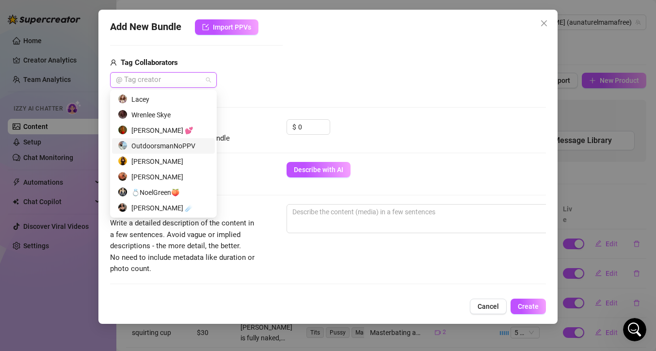
click at [174, 145] on div "OutdoorsmanNoPPV" at bounding box center [163, 146] width 91 height 11
click at [253, 88] on div "Media Add Media from Vault Attached Media 03:45 Tag Collaborators OutdoorsmanNo…" at bounding box center [328, 17] width 436 height 205
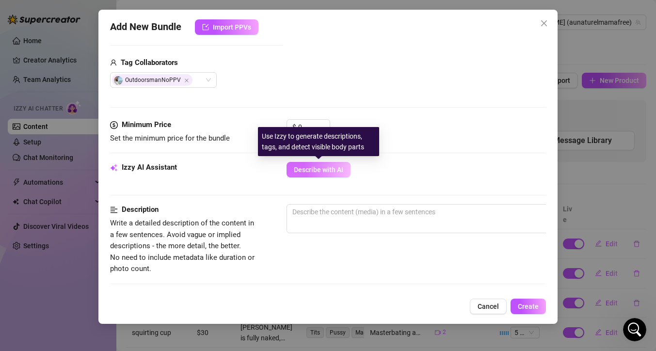
click at [321, 173] on span "Describe with AI" at bounding box center [318, 170] width 49 height 8
click at [308, 130] on div "Use Izzy to generate descriptions, tags, and detect visible body parts" at bounding box center [323, 141] width 121 height 29
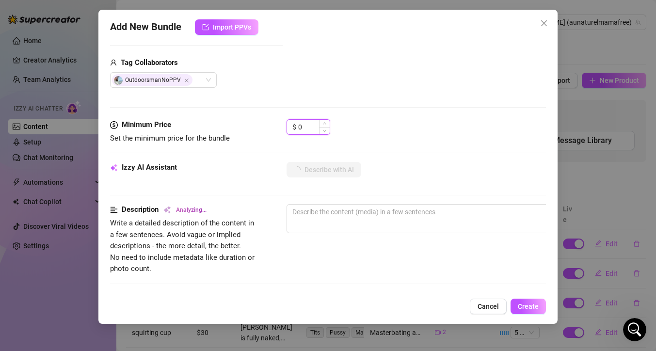
click at [300, 125] on input "0" at bounding box center [314, 127] width 32 height 15
click at [305, 126] on input "0" at bounding box center [314, 127] width 32 height 15
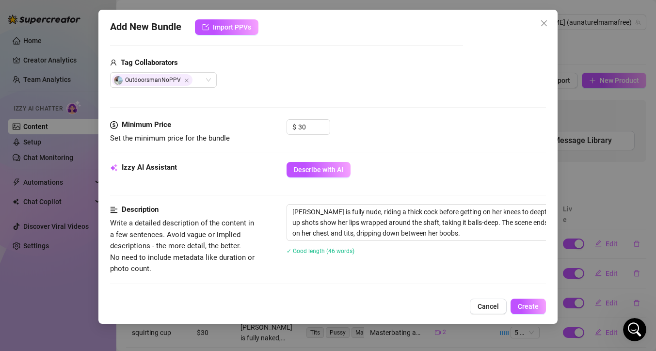
scroll to position [233, 87]
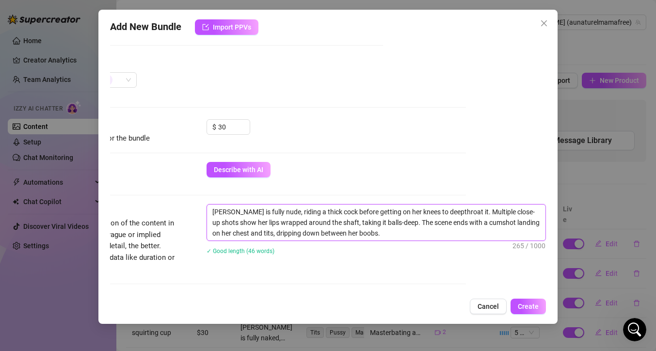
click at [245, 233] on textarea "[PERSON_NAME] is fully nude, riding a thick cock before getting on her knees to…" at bounding box center [376, 223] width 339 height 36
drag, startPoint x: 354, startPoint y: 235, endPoint x: 204, endPoint y: 234, distance: 149.9
click at [207, 235] on textarea "[PERSON_NAME] is fully nude, riding a thick cock before getting on her knees to…" at bounding box center [376, 223] width 339 height 36
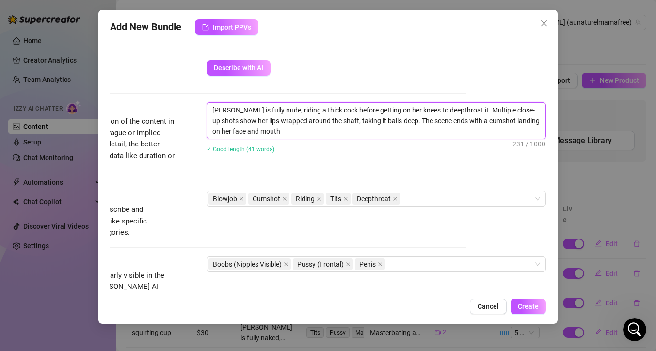
scroll to position [365, 87]
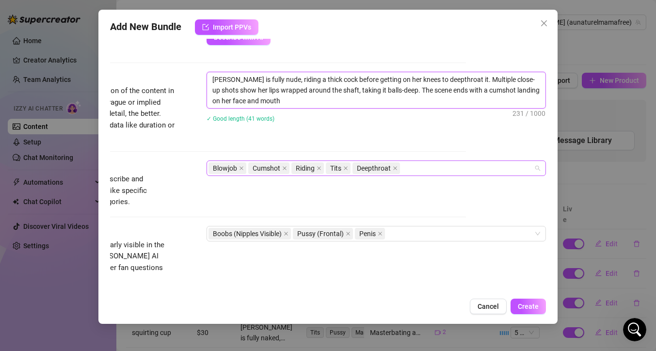
click at [421, 172] on div "Blowjob Cumshot Riding Tits Deepthroat" at bounding box center [371, 168] width 325 height 14
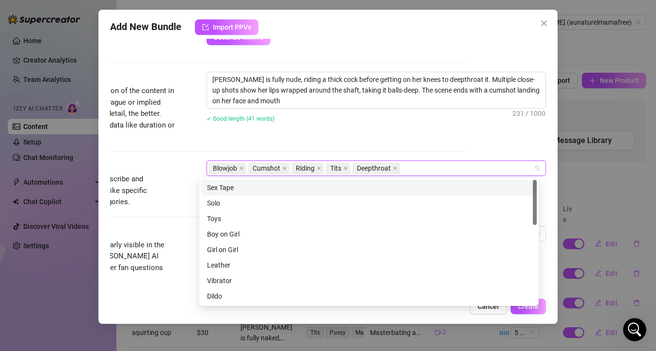
click at [346, 190] on div "Sex Tape" at bounding box center [369, 187] width 324 height 11
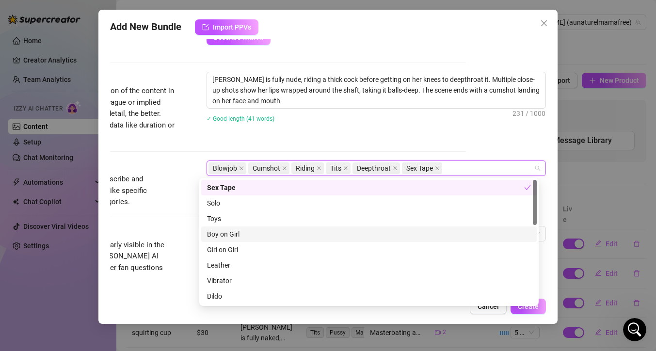
click at [309, 238] on div "Boy on Girl" at bounding box center [369, 234] width 324 height 11
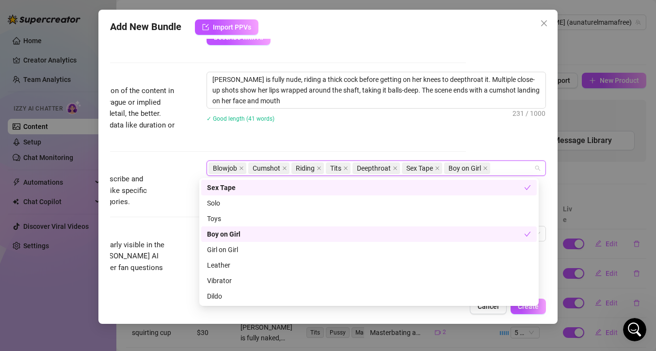
click at [455, 140] on div "Account [PERSON_NAME] (@aunaturelmamafree) Name Name is for your internal organ…" at bounding box center [328, 166] width 436 height 254
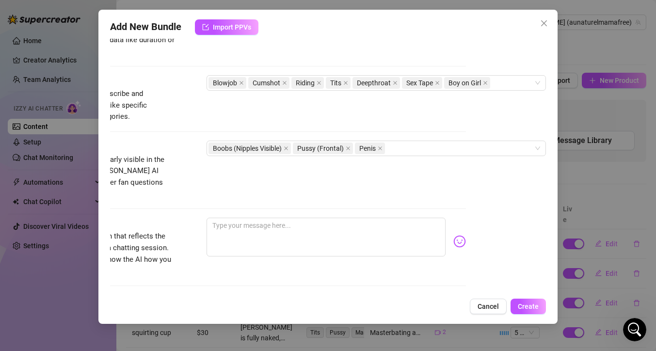
scroll to position [460, 87]
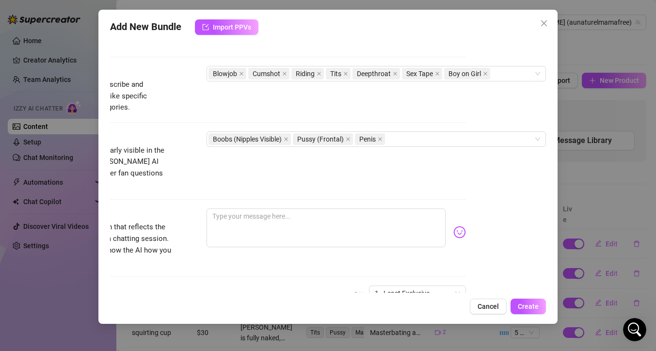
click at [455, 140] on div "Boobs (Nipples Visible) Pussy (Frontal) Penis" at bounding box center [371, 139] width 325 height 14
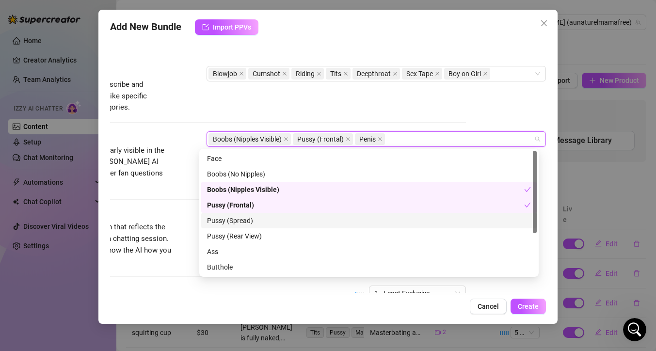
click at [343, 225] on div "Pussy (Spread)" at bounding box center [369, 220] width 324 height 11
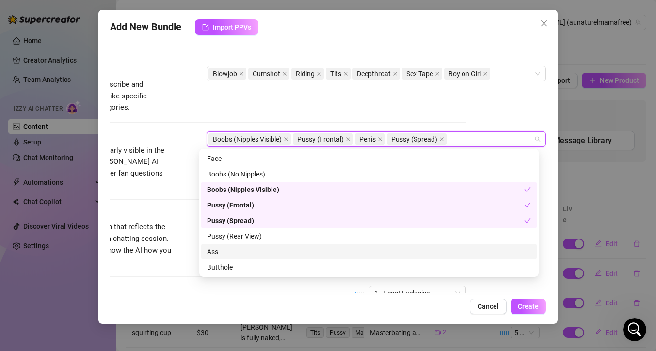
click at [303, 250] on div "Ass" at bounding box center [369, 251] width 324 height 11
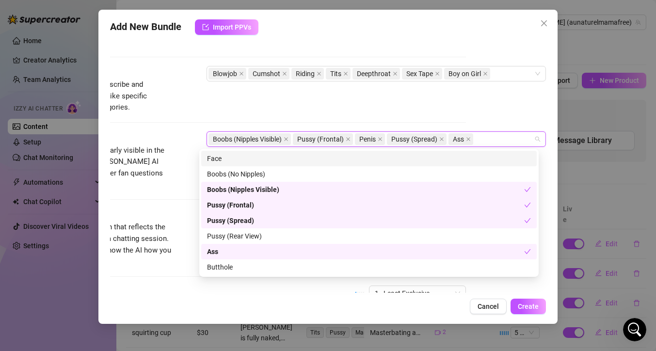
click at [276, 161] on div "Face" at bounding box center [369, 158] width 324 height 11
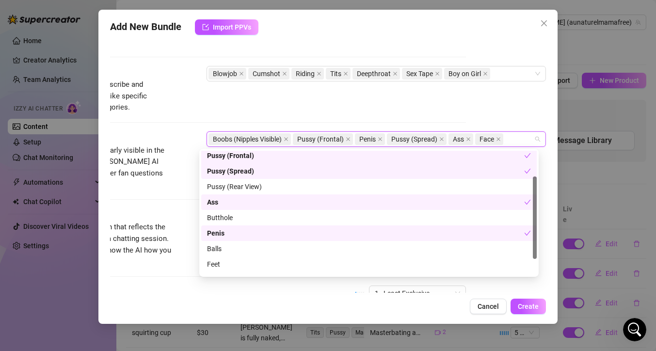
scroll to position [62, 0]
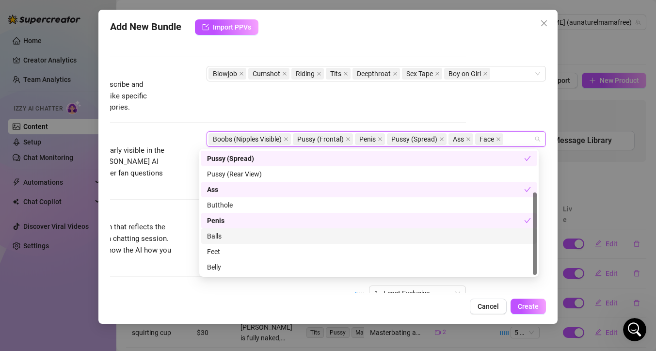
click at [229, 237] on div "Balls" at bounding box center [369, 236] width 324 height 11
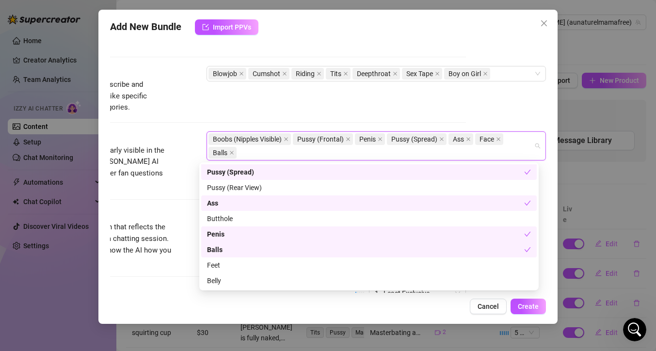
click at [392, 108] on div "Tags Simple keywords that describe and summarize the content, like specific fet…" at bounding box center [248, 90] width 436 height 48
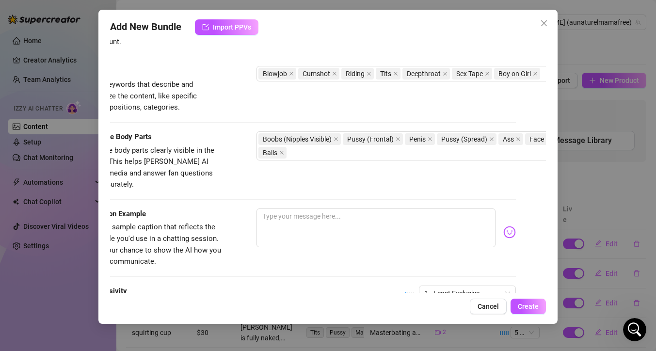
scroll to position [460, 17]
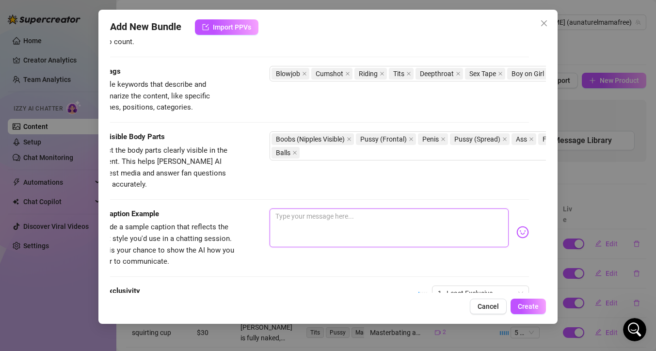
click at [326, 209] on textarea at bounding box center [389, 228] width 239 height 39
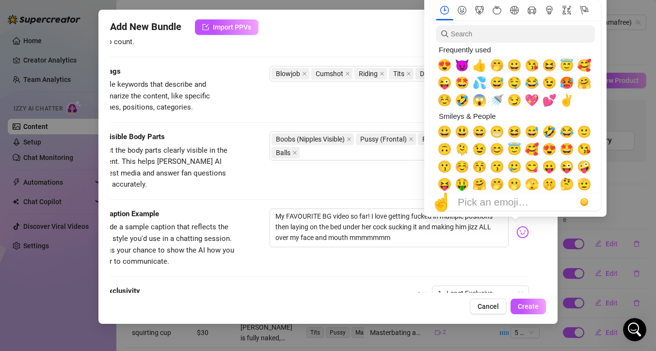
click at [516, 226] on img at bounding box center [522, 232] width 13 height 13
click at [464, 69] on span "😈" at bounding box center [462, 66] width 15 height 14
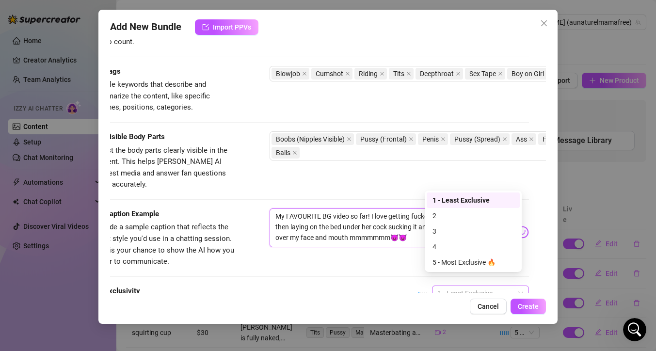
click at [479, 286] on span "1 - Least Exclusive" at bounding box center [480, 293] width 85 height 15
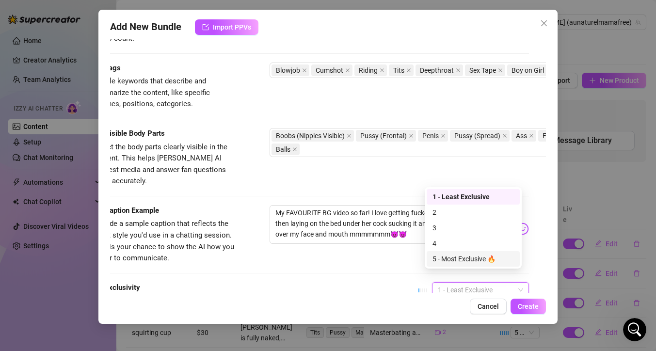
click at [482, 262] on div "5 - Most Exclusive 🔥" at bounding box center [473, 259] width 81 height 11
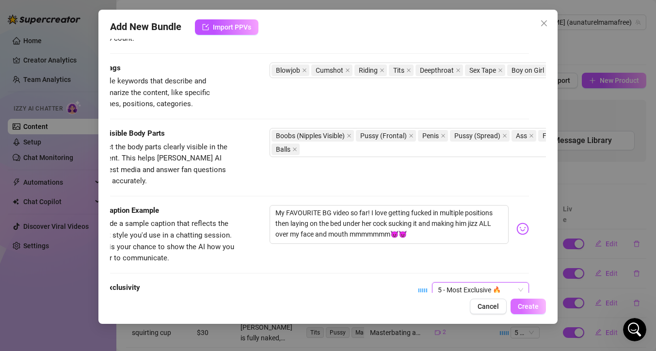
click at [520, 301] on button "Create" at bounding box center [528, 307] width 35 height 16
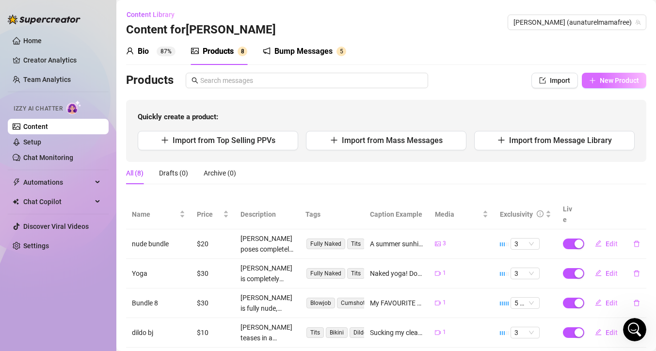
click at [623, 83] on span "New Product" at bounding box center [619, 81] width 39 height 8
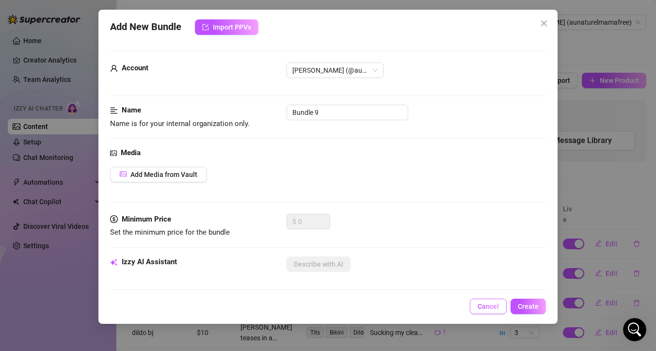
click at [491, 306] on span "Cancel" at bounding box center [488, 307] width 21 height 8
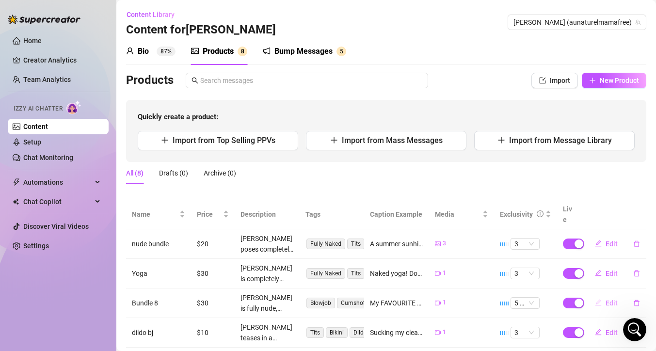
click at [606, 299] on span "Edit" at bounding box center [612, 303] width 12 height 8
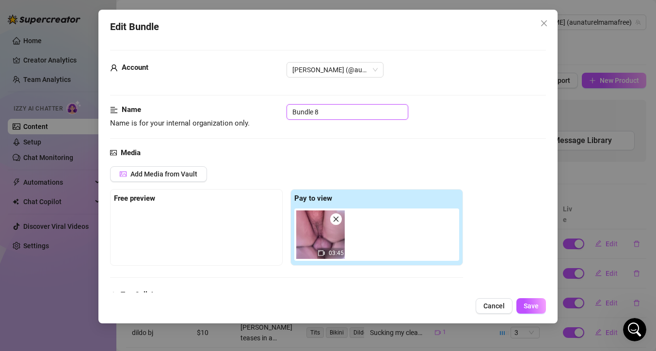
drag, startPoint x: 326, startPoint y: 114, endPoint x: 251, endPoint y: 98, distance: 76.8
click at [533, 304] on span "Save" at bounding box center [531, 306] width 15 height 8
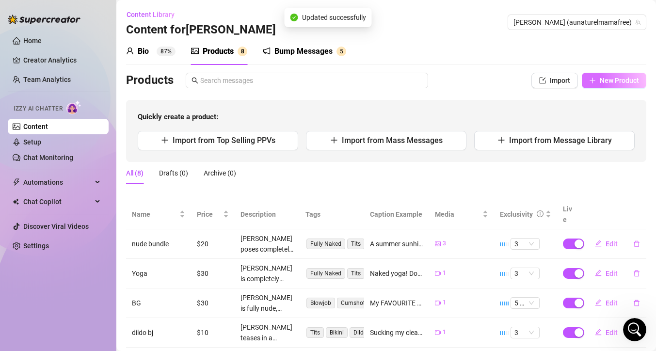
click at [612, 86] on button "New Product" at bounding box center [614, 81] width 65 height 16
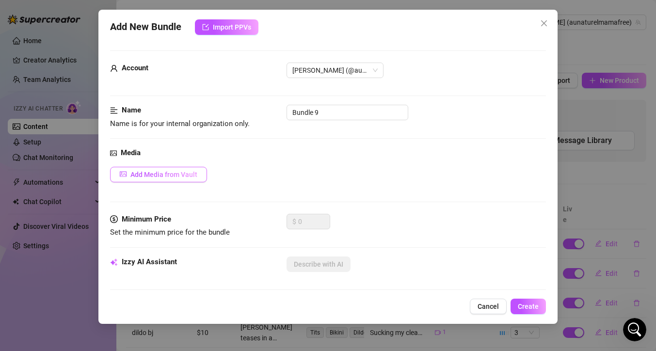
click at [201, 173] on button "Add Media from Vault" at bounding box center [158, 175] width 97 height 16
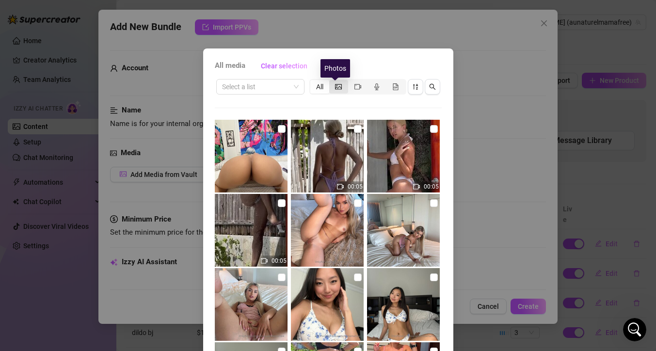
click at [338, 87] on icon "picture" at bounding box center [338, 86] width 7 height 7
click at [332, 81] on input "segmented control" at bounding box center [332, 81] width 0 height 0
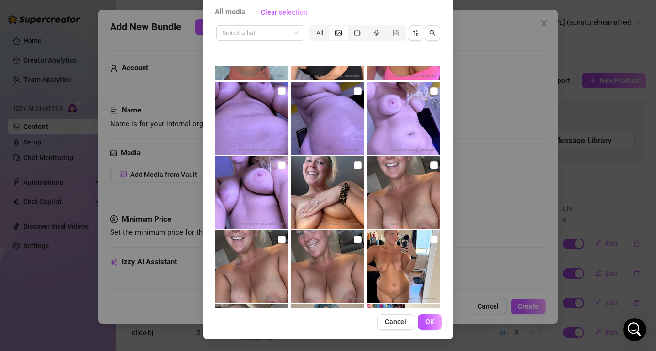
scroll to position [2434, 0]
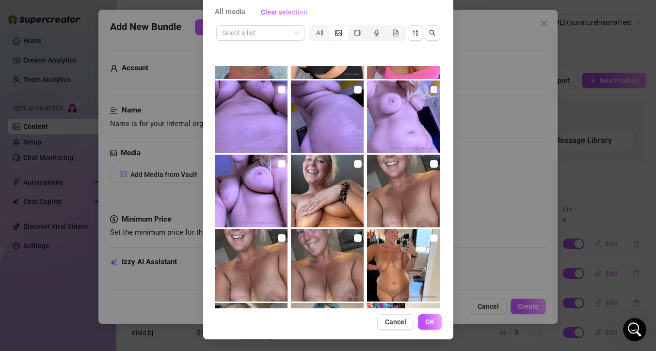
click at [430, 89] on input "checkbox" at bounding box center [434, 90] width 8 height 8
click at [354, 88] on input "checkbox" at bounding box center [358, 90] width 8 height 8
click at [278, 89] on input "checkbox" at bounding box center [282, 90] width 8 height 8
click at [278, 163] on input "checkbox" at bounding box center [282, 164] width 8 height 8
click at [432, 321] on button "OK" at bounding box center [430, 322] width 24 height 16
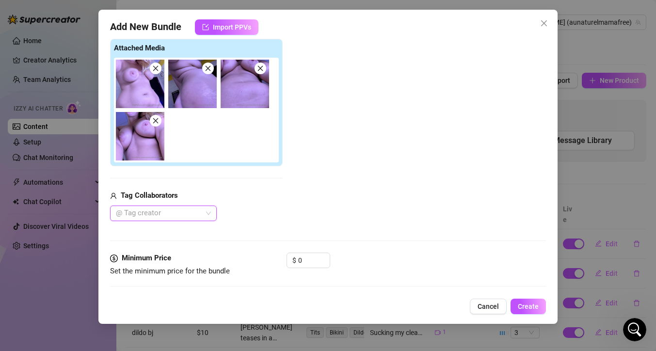
scroll to position [188, 0]
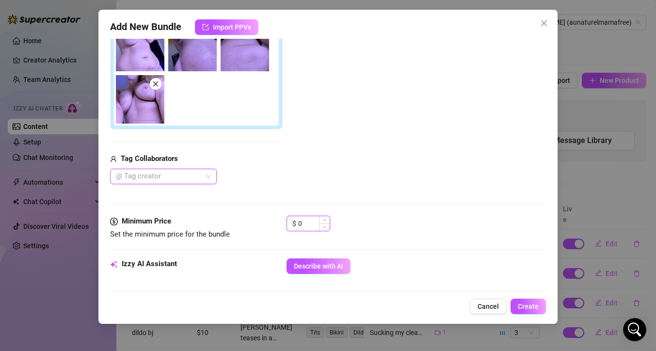
click at [306, 223] on input "0" at bounding box center [314, 223] width 32 height 15
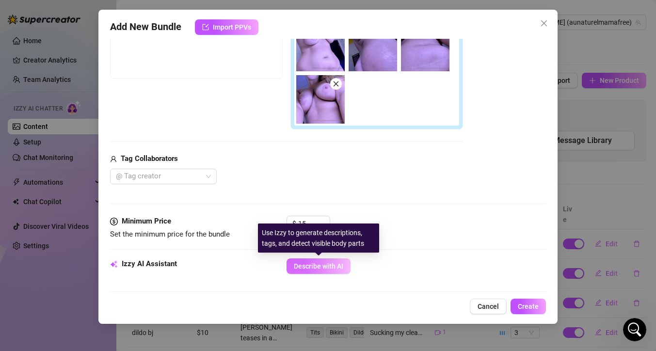
click at [315, 264] on span "Describe with AI" at bounding box center [318, 266] width 49 height 8
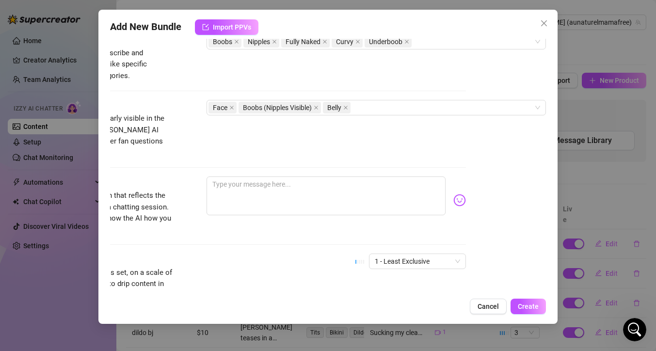
scroll to position [543, 87]
click at [255, 182] on textarea at bounding box center [326, 196] width 239 height 39
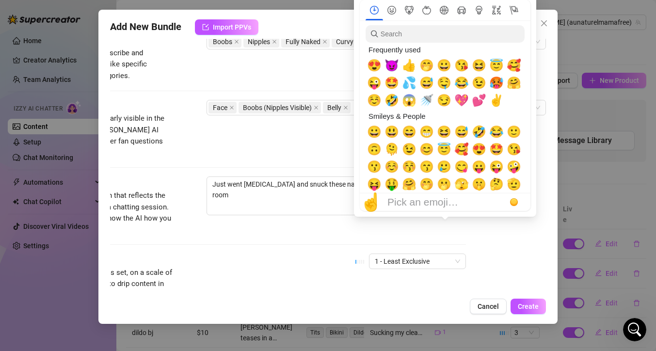
click at [447, 196] on div "Pick an emoji…" at bounding box center [422, 202] width 71 height 12
click at [427, 65] on span "🤭" at bounding box center [426, 66] width 15 height 14
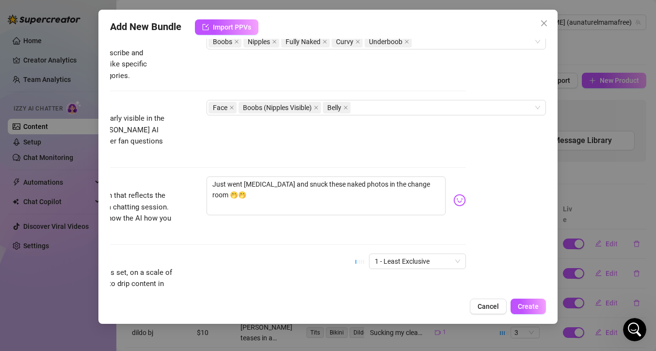
click at [488, 264] on div "Account [PERSON_NAME] (@aunaturelmamafree) Name Name is for your internal organ…" at bounding box center [328, 166] width 436 height 254
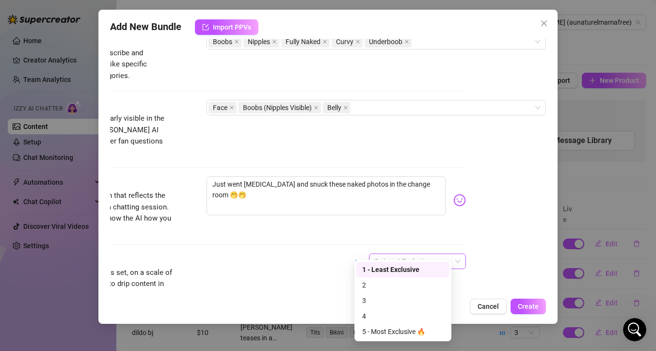
click at [433, 254] on span "1 - Least Exclusive" at bounding box center [417, 261] width 85 height 15
click at [392, 284] on div "2" at bounding box center [402, 285] width 81 height 11
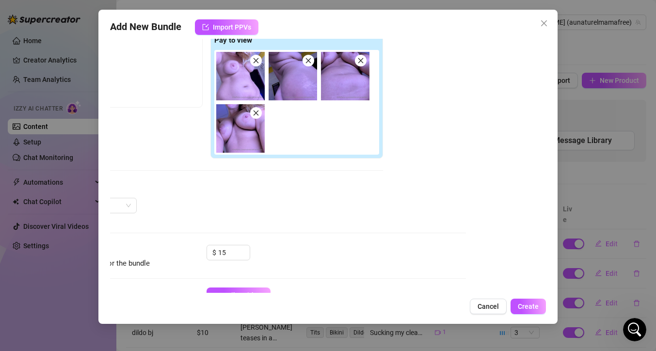
scroll to position [0, 87]
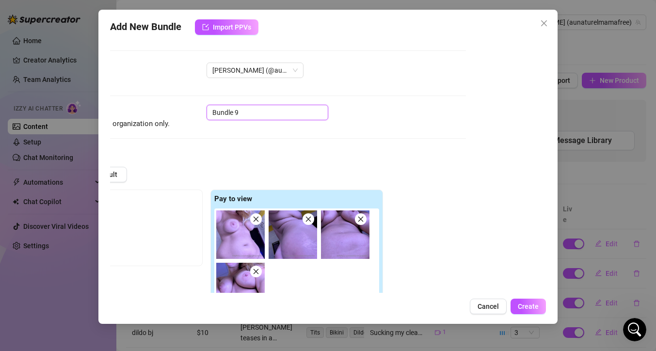
drag, startPoint x: 247, startPoint y: 109, endPoint x: 170, endPoint y: 101, distance: 77.5
click at [531, 308] on span "Create" at bounding box center [528, 307] width 21 height 8
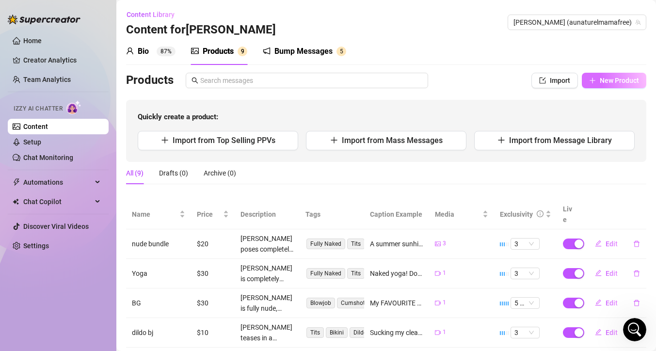
click at [590, 81] on button "New Product" at bounding box center [614, 81] width 65 height 16
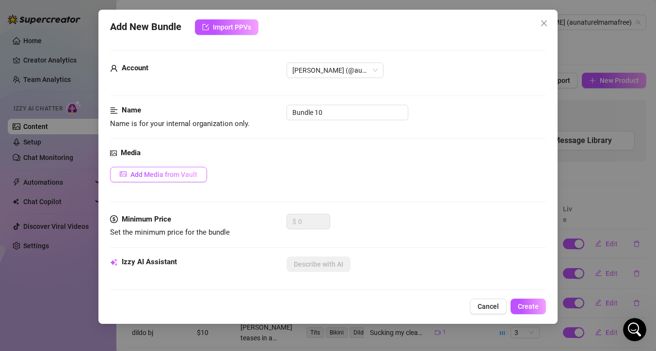
click at [197, 174] on span "Add Media from Vault" at bounding box center [163, 175] width 67 height 8
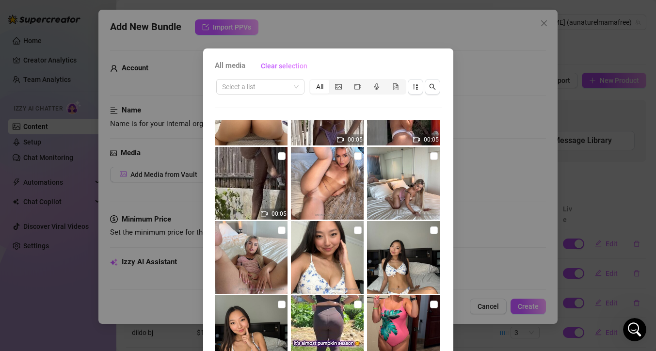
scroll to position [69, 0]
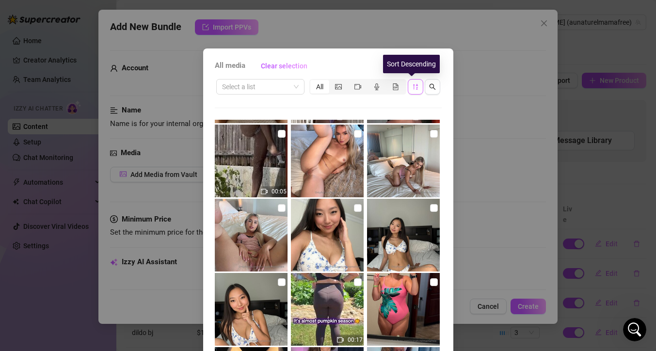
click at [412, 86] on icon "sort-descending" at bounding box center [415, 86] width 7 height 7
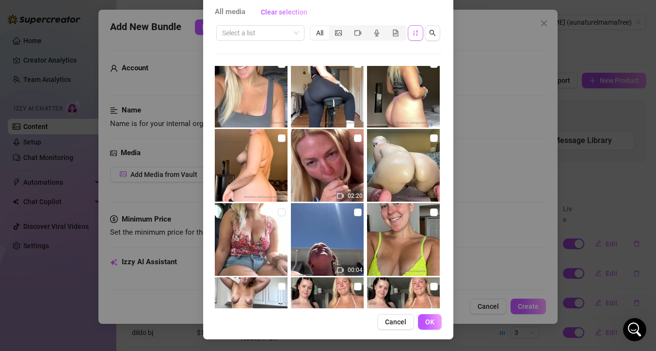
scroll to position [1407, 0]
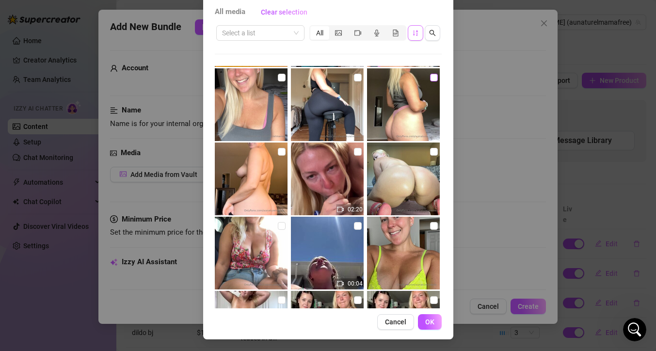
click at [430, 81] on input "checkbox" at bounding box center [434, 78] width 8 height 8
click at [425, 323] on span "OK" at bounding box center [429, 322] width 9 height 8
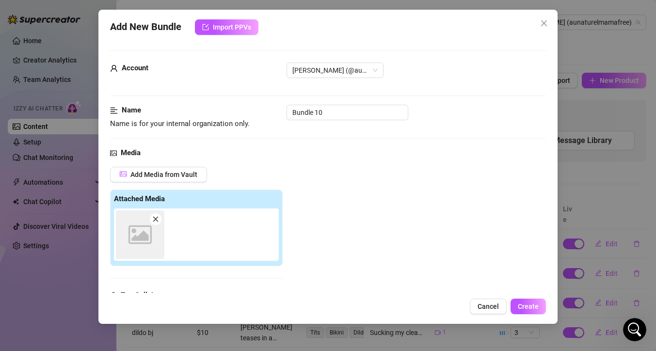
scroll to position [151, 0]
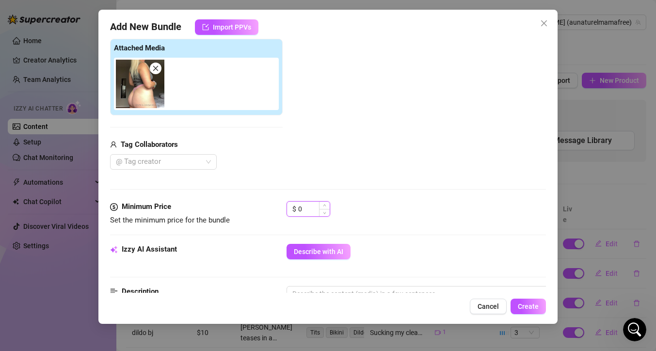
click at [312, 205] on input "0" at bounding box center [314, 209] width 32 height 15
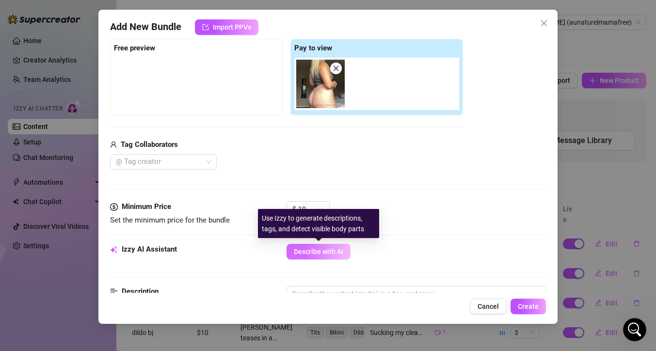
click at [335, 251] on span "Describe with AI" at bounding box center [318, 252] width 49 height 8
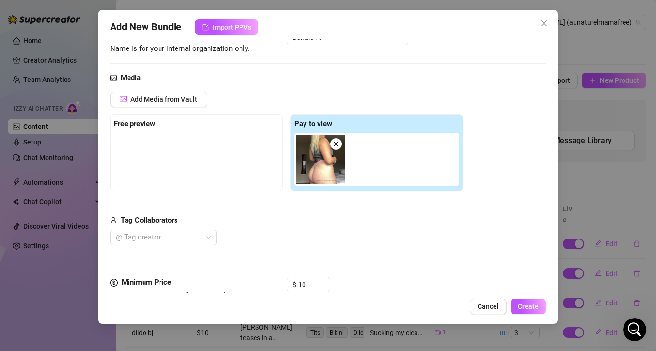
scroll to position [57, 0]
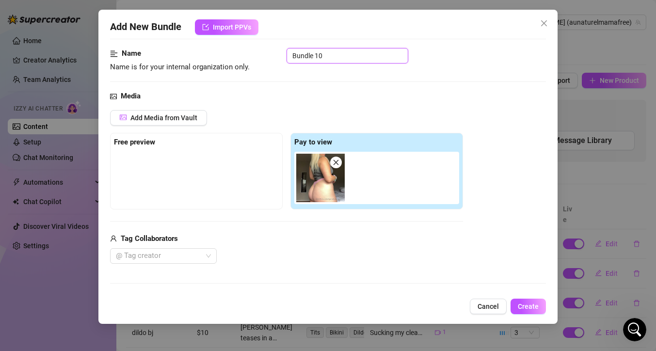
drag, startPoint x: 274, startPoint y: 51, endPoint x: 267, endPoint y: 50, distance: 6.8
click at [268, 51] on div "Name Name is for your internal organization only. Bundle 10" at bounding box center [328, 60] width 436 height 25
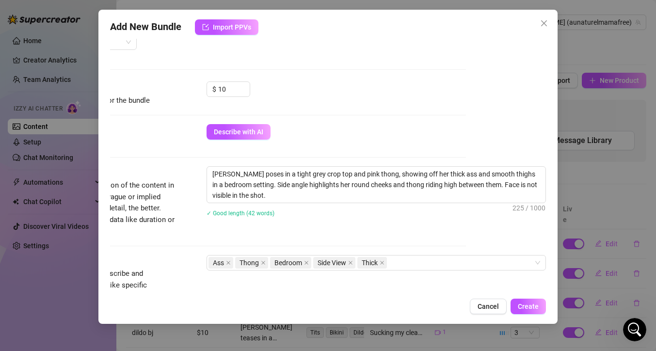
scroll to position [271, 82]
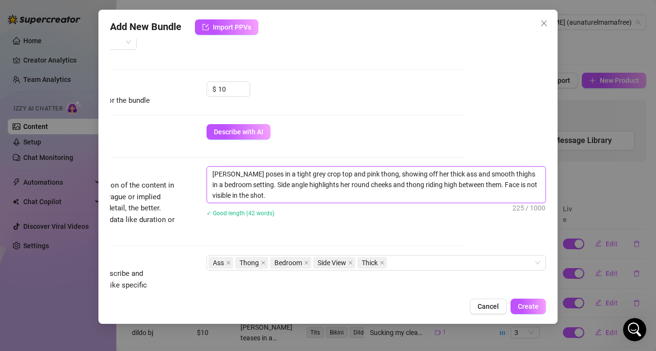
click at [528, 185] on textarea "[PERSON_NAME] poses in a tight grey crop top and pink thong, showing off her th…" at bounding box center [376, 185] width 339 height 36
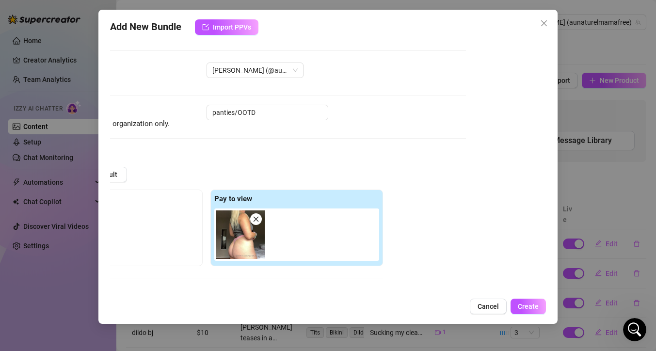
scroll to position [2, 82]
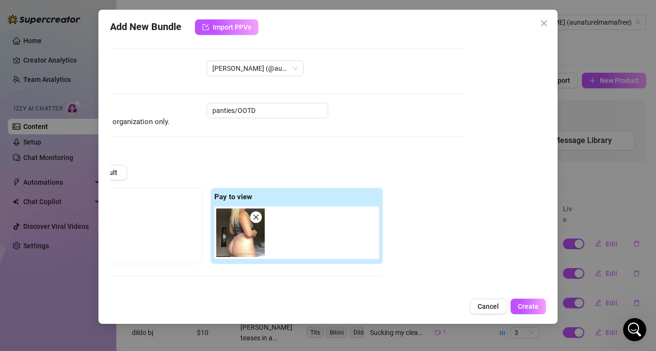
click at [241, 231] on img at bounding box center [240, 233] width 48 height 48
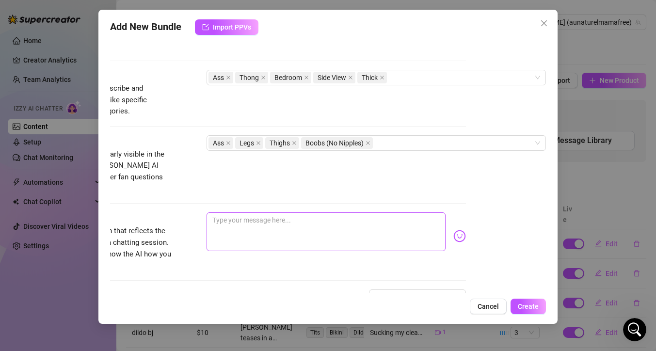
scroll to position [462, 82]
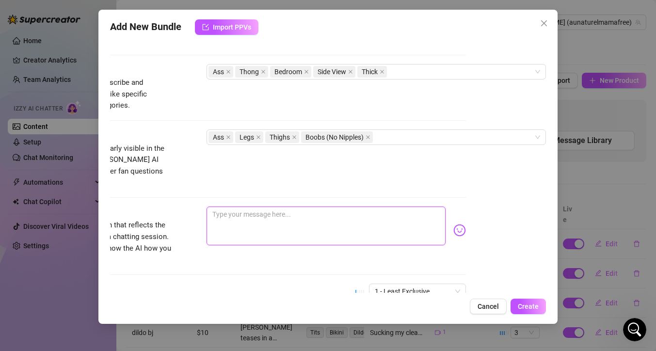
click at [310, 207] on textarea at bounding box center [326, 226] width 239 height 39
click at [453, 224] on img at bounding box center [459, 230] width 13 height 13
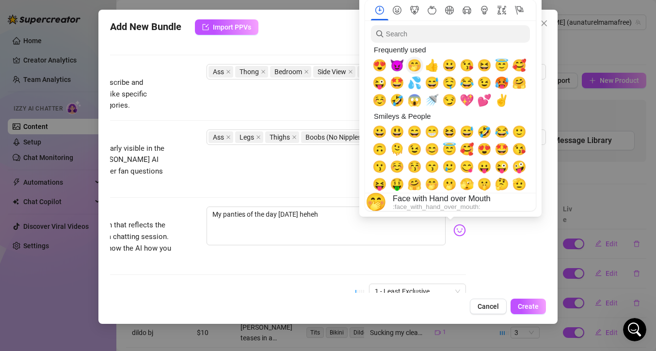
click at [420, 69] on span "🤭" at bounding box center [414, 66] width 15 height 14
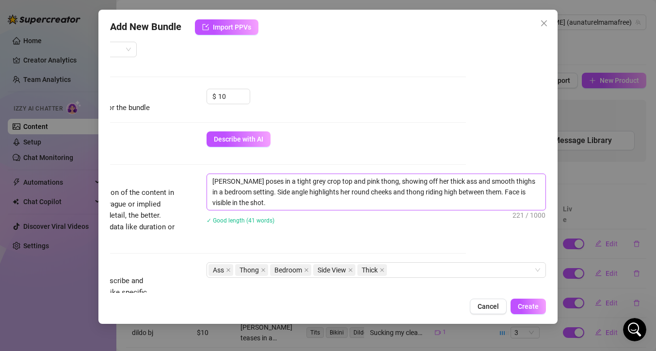
scroll to position [258, 82]
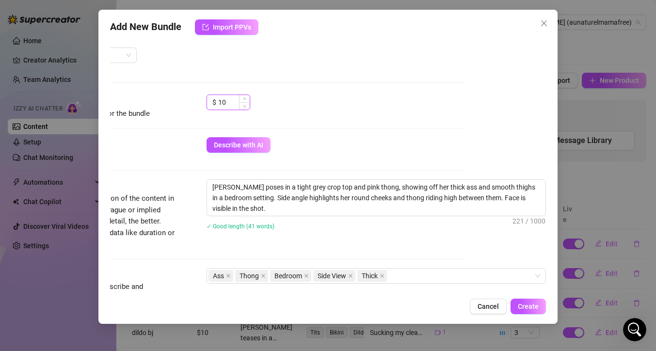
drag, startPoint x: 228, startPoint y: 103, endPoint x: 210, endPoint y: 101, distance: 18.6
click at [210, 101] on div "$ 10" at bounding box center [229, 103] width 44 height 16
click at [474, 148] on div "Account [PERSON_NAME] (@aunaturelmamafree) Name Name is for your internal organ…" at bounding box center [328, 166] width 436 height 254
click at [528, 306] on span "Create" at bounding box center [528, 307] width 21 height 8
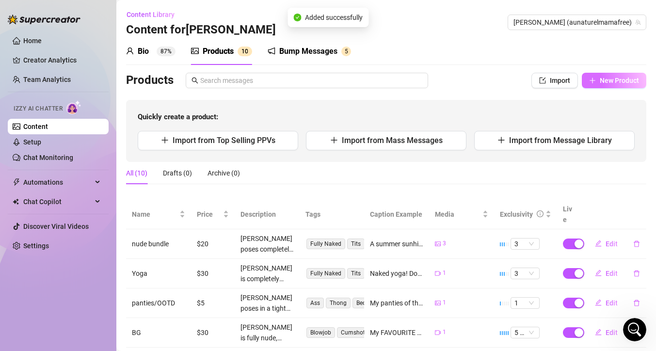
click at [613, 82] on span "New Product" at bounding box center [619, 81] width 39 height 8
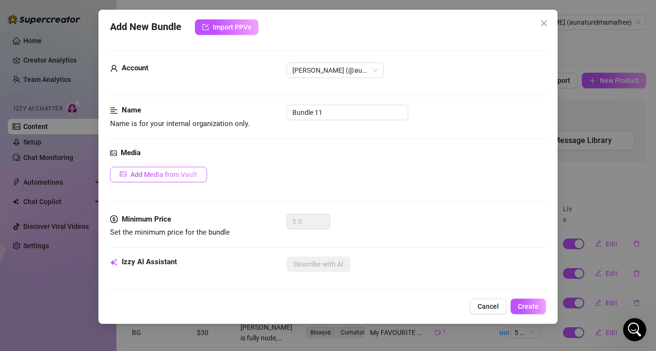
click at [179, 177] on span "Add Media from Vault" at bounding box center [163, 175] width 67 height 8
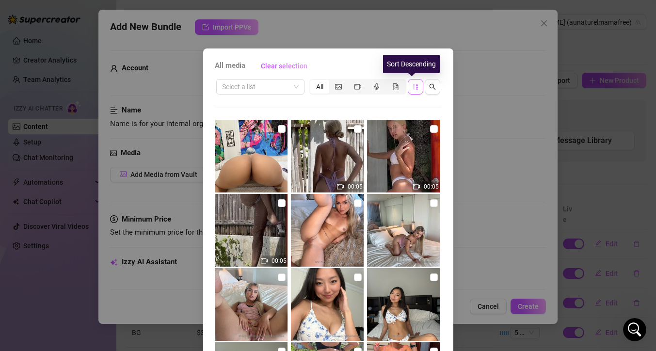
click at [408, 87] on button "button" at bounding box center [416, 87] width 16 height 16
click at [412, 89] on icon "sort-descending" at bounding box center [415, 86] width 7 height 7
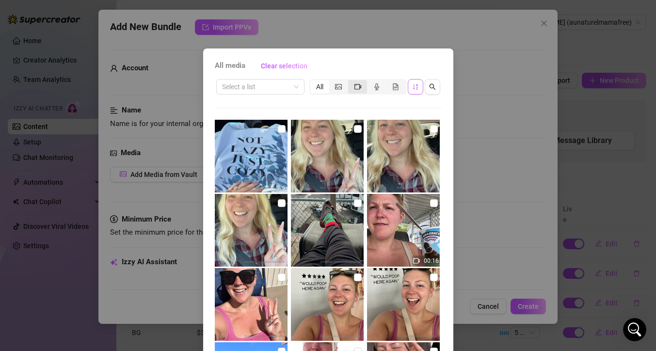
click at [355, 86] on icon "video-camera" at bounding box center [358, 86] width 7 height 7
click at [351, 81] on input "segmented control" at bounding box center [351, 81] width 0 height 0
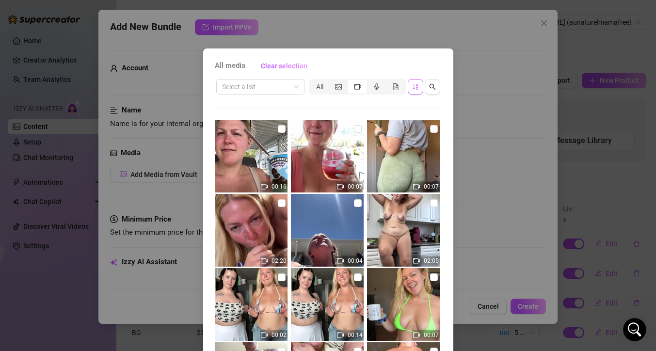
scroll to position [350, 0]
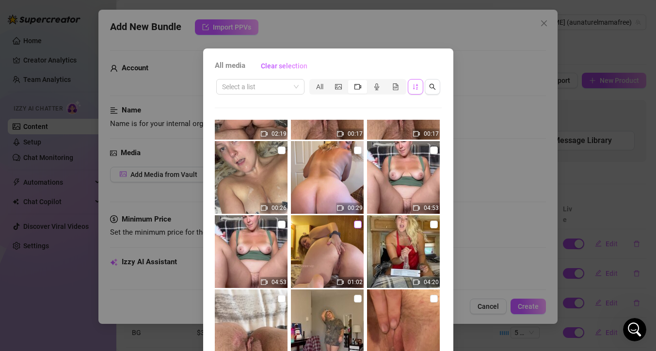
click at [354, 224] on input "checkbox" at bounding box center [358, 225] width 8 height 8
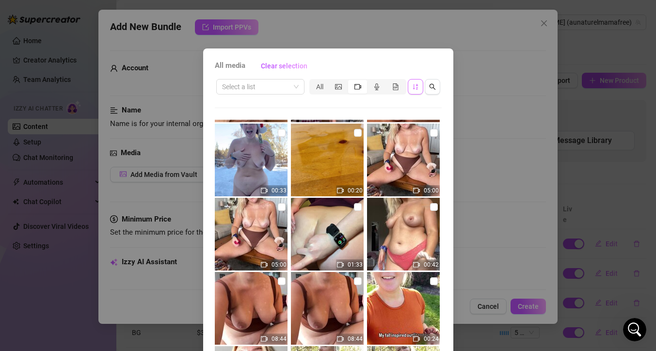
scroll to position [54, 0]
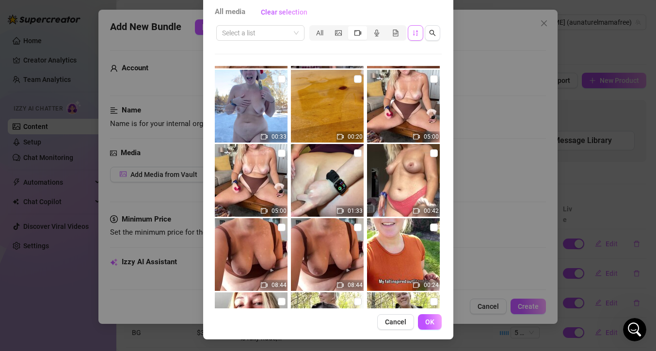
click at [432, 323] on button "OK" at bounding box center [430, 322] width 24 height 16
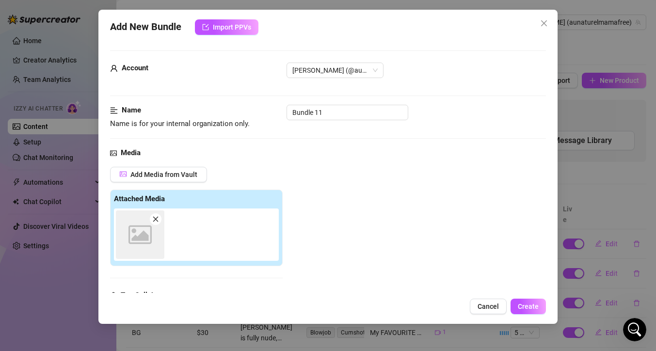
scroll to position [151, 0]
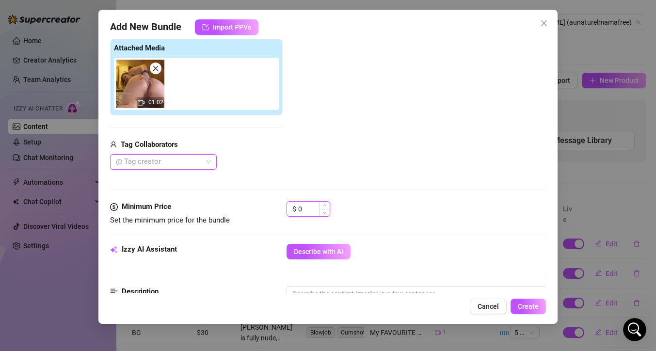
click at [306, 206] on input "0" at bounding box center [314, 209] width 32 height 15
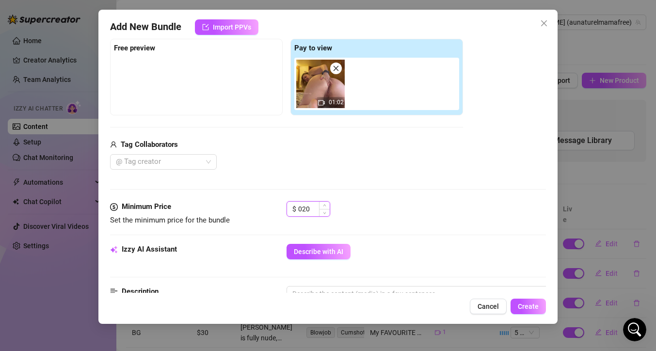
click at [304, 205] on input "020" at bounding box center [314, 209] width 32 height 15
click at [303, 205] on input "020" at bounding box center [314, 209] width 32 height 15
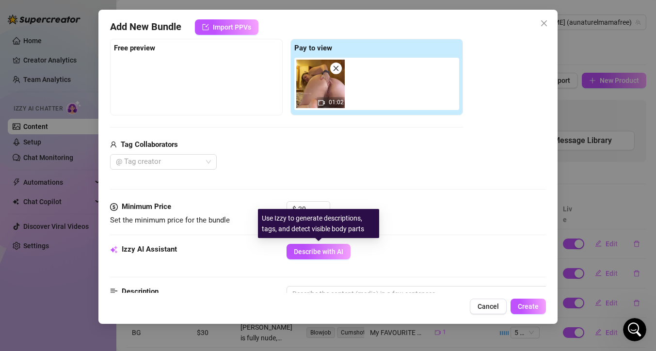
drag, startPoint x: 316, startPoint y: 249, endPoint x: 320, endPoint y: 233, distance: 16.5
click at [316, 249] on span "Describe with AI" at bounding box center [318, 252] width 49 height 8
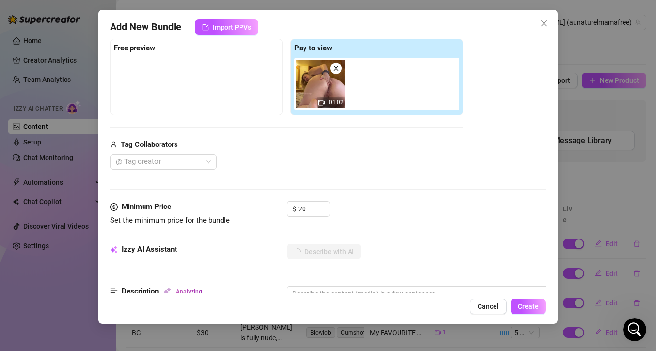
scroll to position [0, 0]
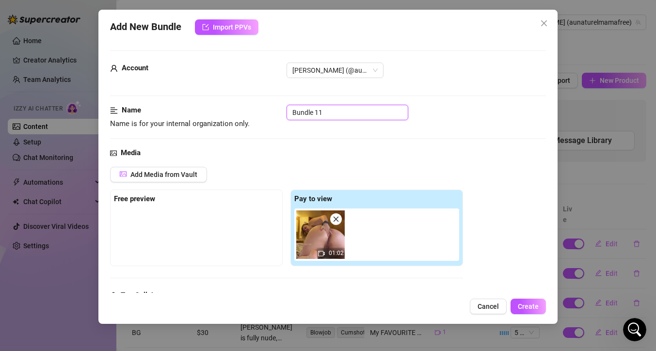
drag, startPoint x: 268, startPoint y: 107, endPoint x: 240, endPoint y: 105, distance: 28.6
click at [240, 105] on div "Name Name is for your internal organization only. Bundle 11" at bounding box center [328, 117] width 436 height 25
click at [483, 158] on div "Media" at bounding box center [328, 153] width 436 height 12
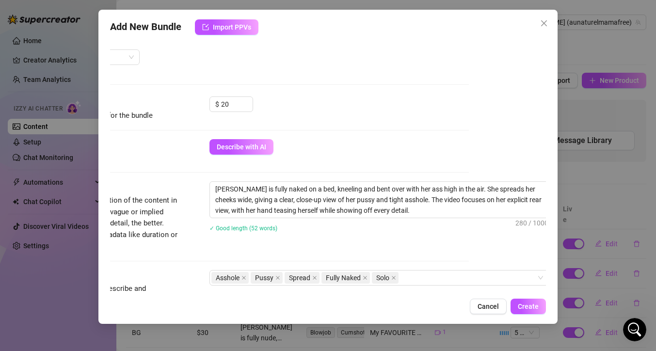
scroll to position [256, 87]
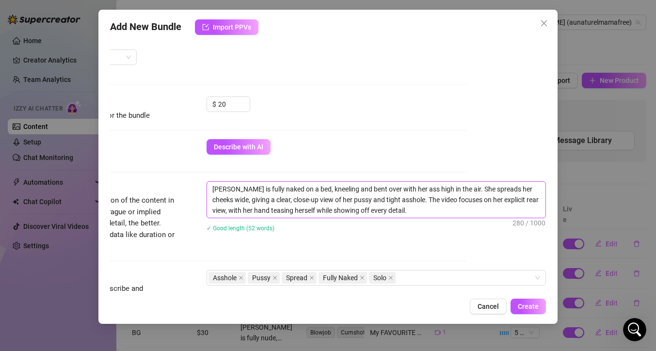
click at [255, 209] on textarea "[PERSON_NAME] is fully naked on a bed, kneeling and bent over with her ass high…" at bounding box center [376, 200] width 339 height 36
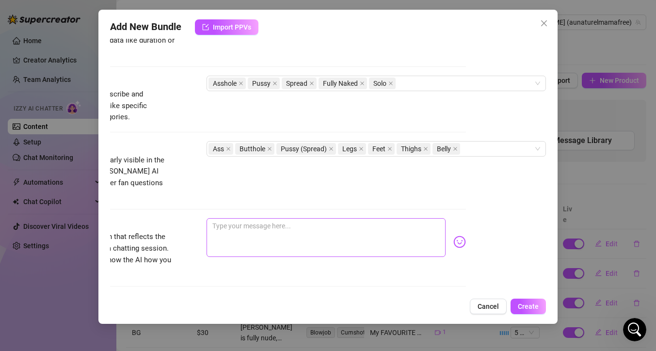
scroll to position [457, 87]
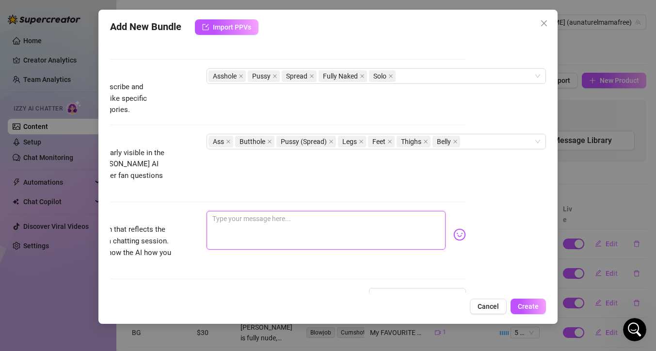
click at [306, 222] on textarea at bounding box center [326, 230] width 239 height 39
click at [453, 228] on img at bounding box center [459, 234] width 13 height 13
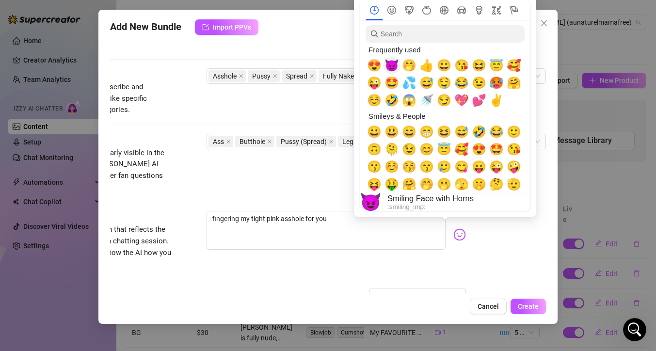
click at [391, 67] on span "😈" at bounding box center [392, 66] width 15 height 14
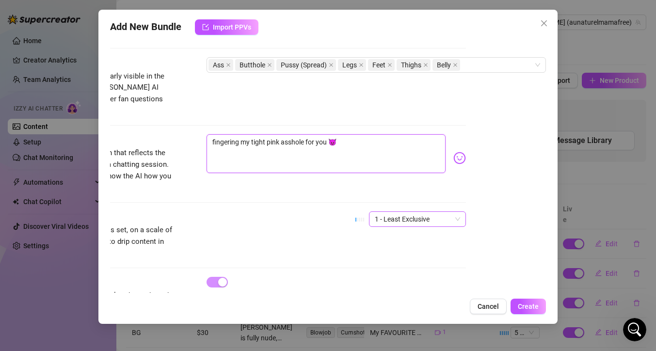
scroll to position [534, 87]
click at [394, 211] on span "1 - Least Exclusive" at bounding box center [417, 218] width 85 height 15
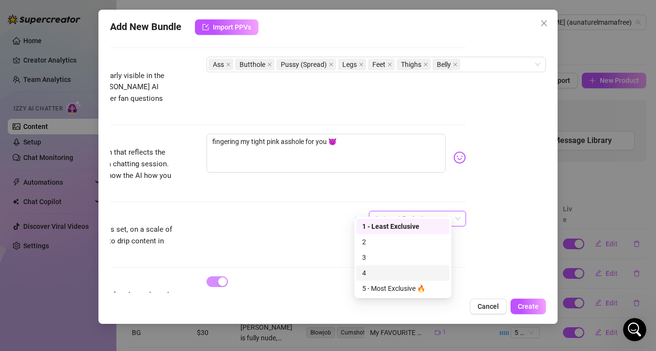
click at [398, 271] on div "4" at bounding box center [402, 273] width 81 height 11
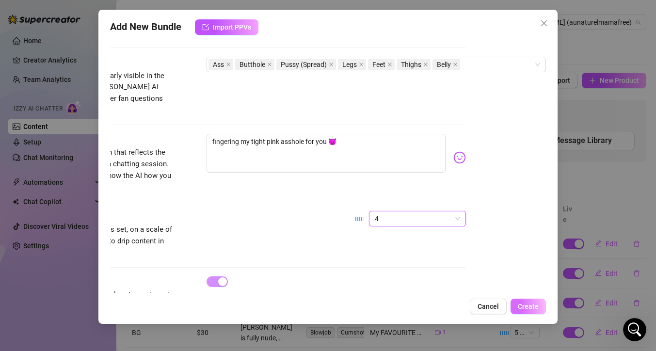
click at [519, 308] on span "Create" at bounding box center [528, 307] width 21 height 8
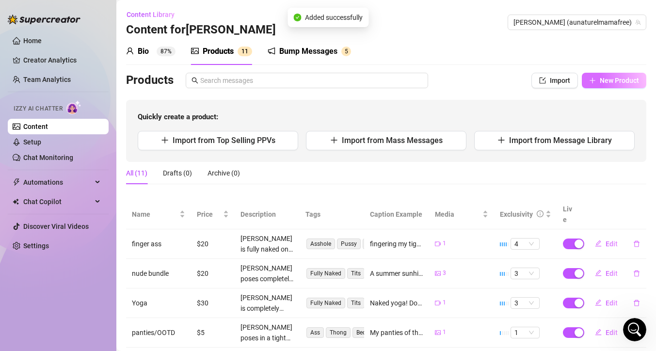
click at [605, 81] on span "New Product" at bounding box center [619, 81] width 39 height 8
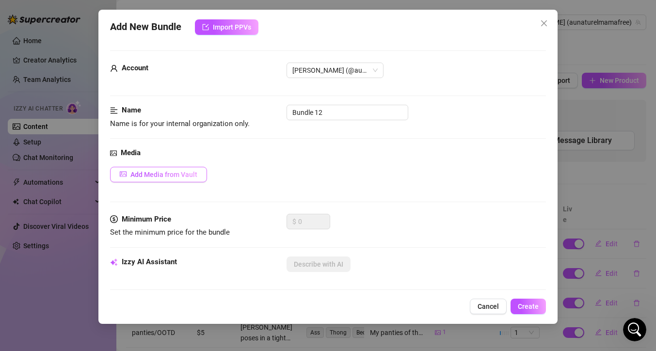
click at [167, 176] on span "Add Media from Vault" at bounding box center [163, 175] width 67 height 8
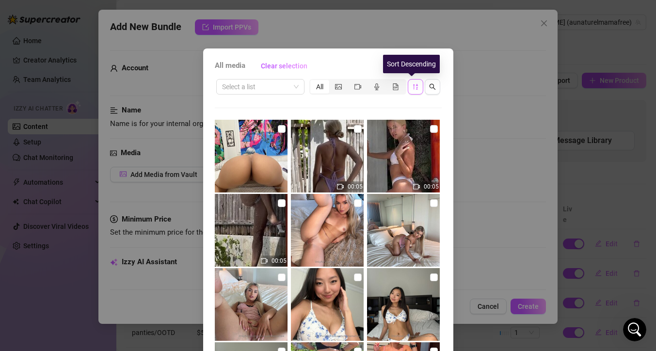
click at [412, 88] on icon "sort-descending" at bounding box center [415, 86] width 7 height 7
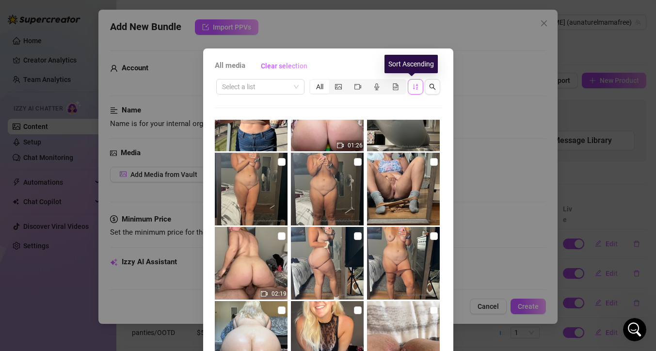
scroll to position [1894, 0]
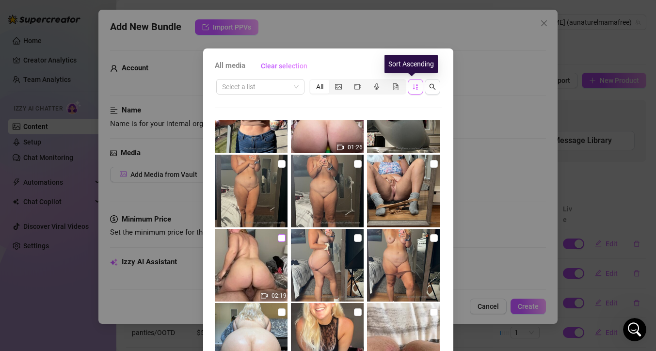
click at [278, 239] on input "checkbox" at bounding box center [282, 238] width 8 height 8
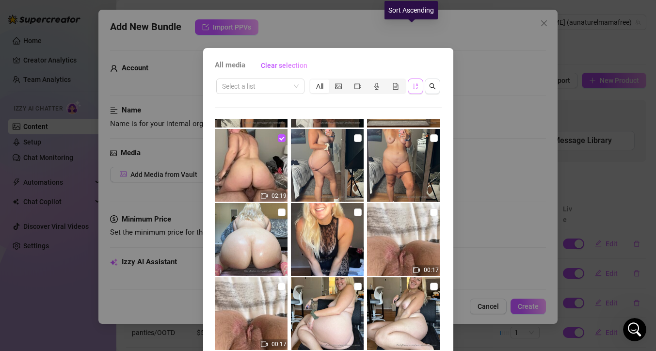
scroll to position [54, 0]
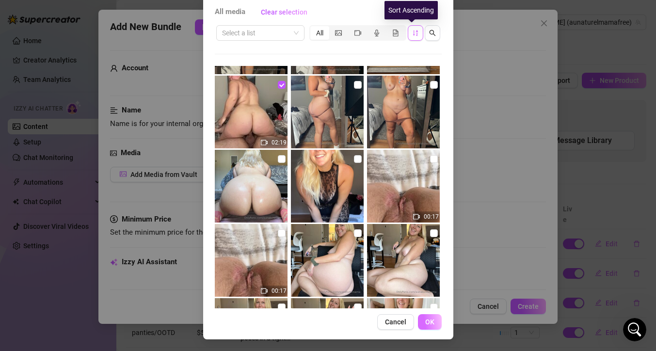
click at [429, 323] on span "OK" at bounding box center [429, 322] width 9 height 8
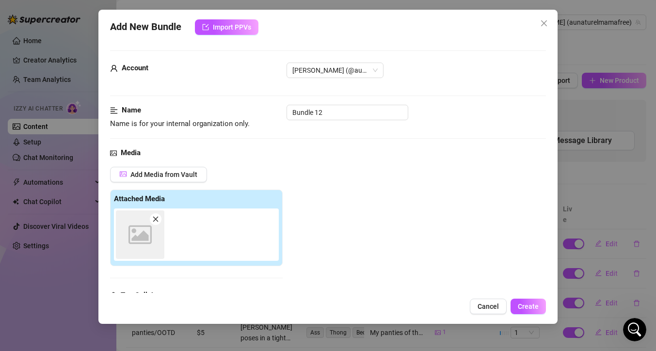
scroll to position [151, 0]
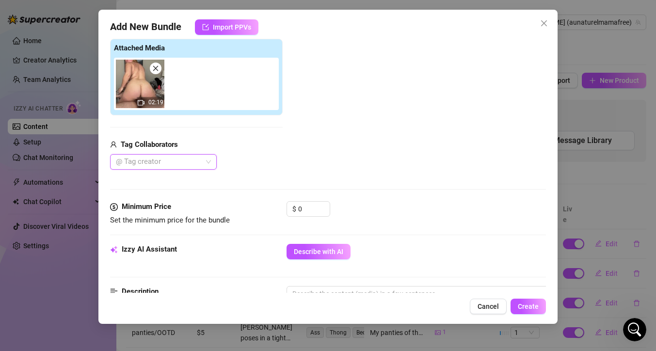
click at [200, 162] on div at bounding box center [158, 162] width 93 height 14
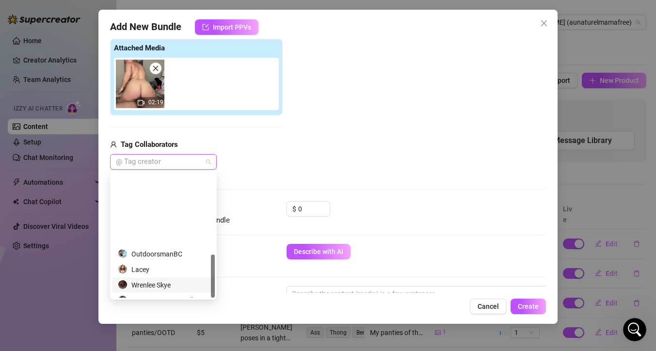
scroll to position [233, 0]
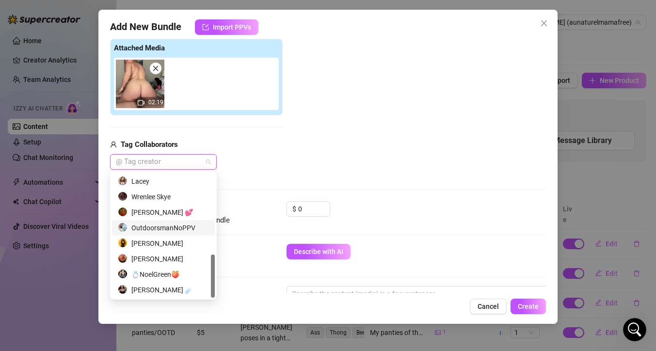
click at [169, 227] on div "OutdoorsmanNoPPV" at bounding box center [163, 228] width 91 height 11
click at [317, 155] on div "Add Media from Vault Attached Media 02:19 Tag Collaborators OutdoorsmanNoPPV" at bounding box center [328, 93] width 436 height 154
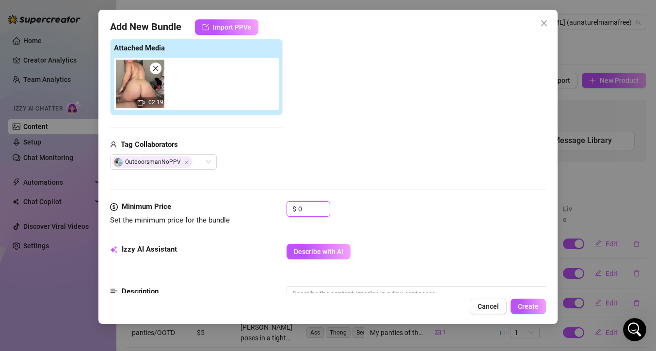
drag, startPoint x: 312, startPoint y: 207, endPoint x: 268, endPoint y: 203, distance: 44.3
click at [269, 204] on div "Minimum Price Set the minimum price for the bundle $ 0" at bounding box center [328, 213] width 436 height 25
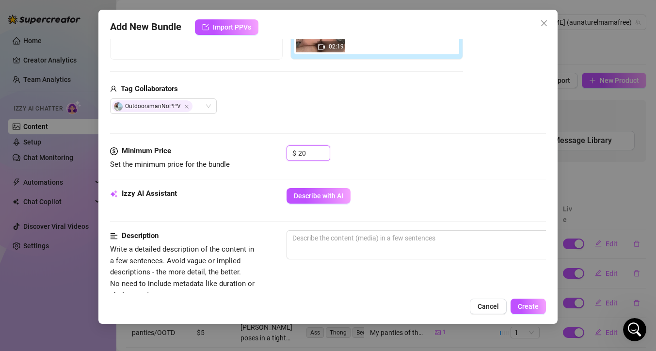
scroll to position [208, 0]
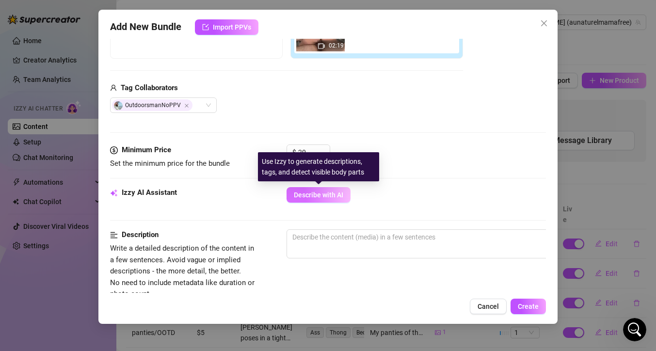
click at [337, 195] on span "Describe with AI" at bounding box center [318, 195] width 49 height 8
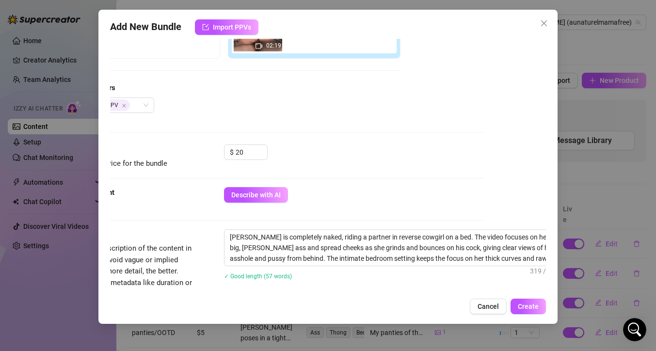
scroll to position [208, 77]
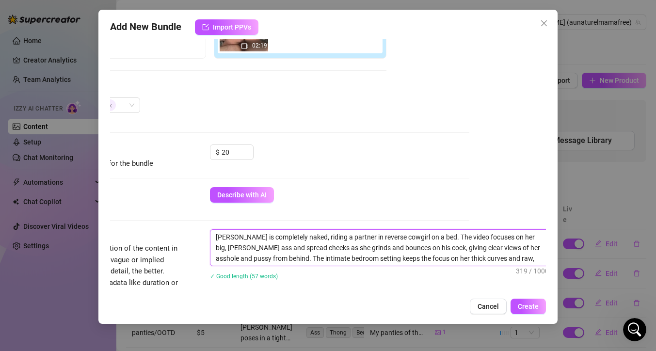
click at [368, 237] on textarea "[PERSON_NAME] is completely naked, riding a partner in reverse cowgirl on a bed…" at bounding box center [379, 248] width 339 height 36
drag, startPoint x: 372, startPoint y: 238, endPoint x: 352, endPoint y: 239, distance: 20.9
click at [352, 239] on textarea "[PERSON_NAME] is completely naked, riding a partner in reverse cowgirl on a bed…" at bounding box center [379, 248] width 339 height 36
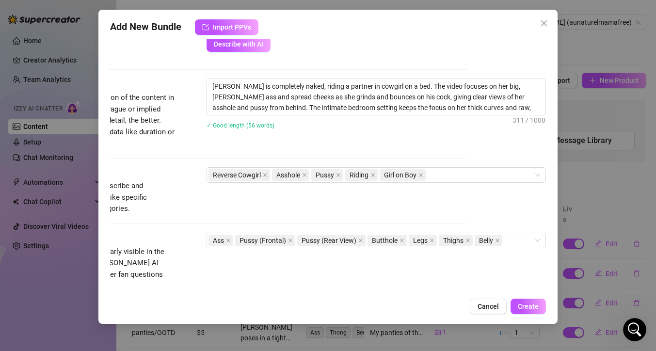
scroll to position [366, 87]
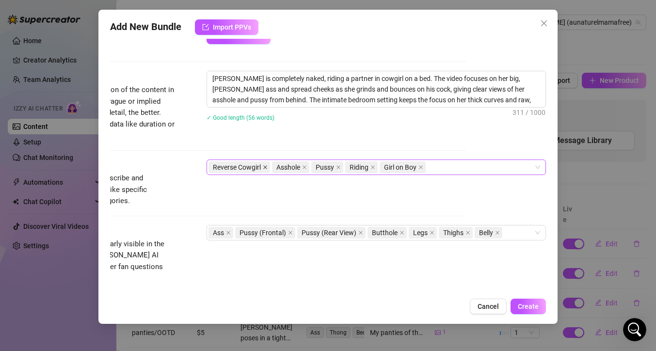
click at [263, 167] on icon "close" at bounding box center [265, 167] width 5 height 5
click at [389, 165] on div "Asshole Pussy Riding Girl on Boy" at bounding box center [371, 168] width 325 height 14
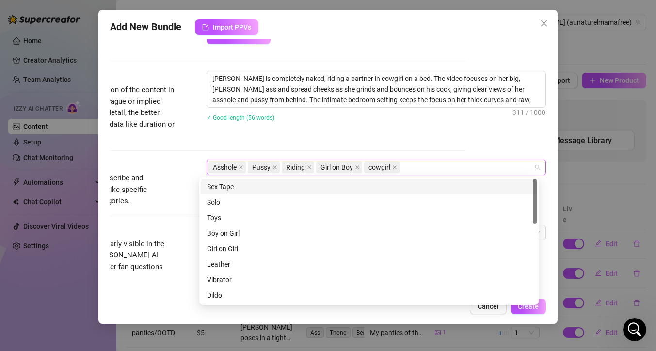
click at [347, 188] on div "Sex Tape" at bounding box center [369, 186] width 324 height 11
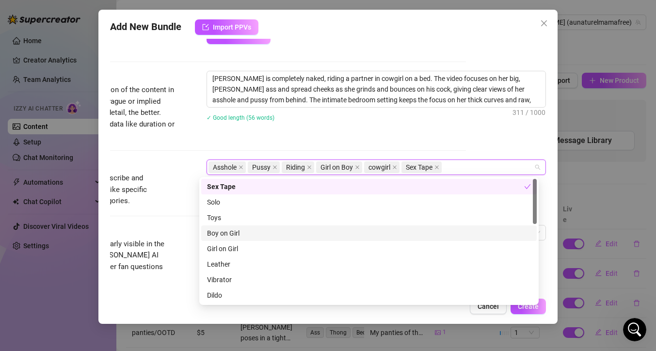
click at [312, 235] on div "Boy on Girl" at bounding box center [369, 233] width 324 height 11
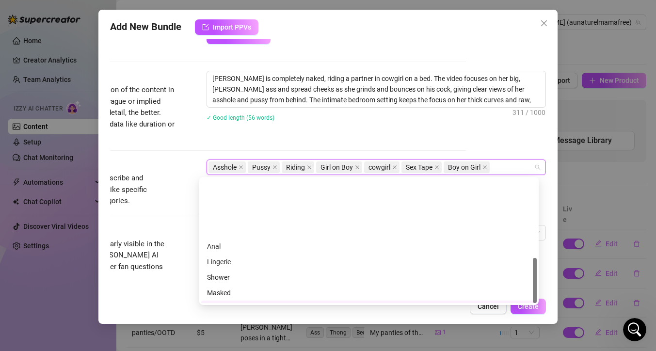
scroll to position [217, 0]
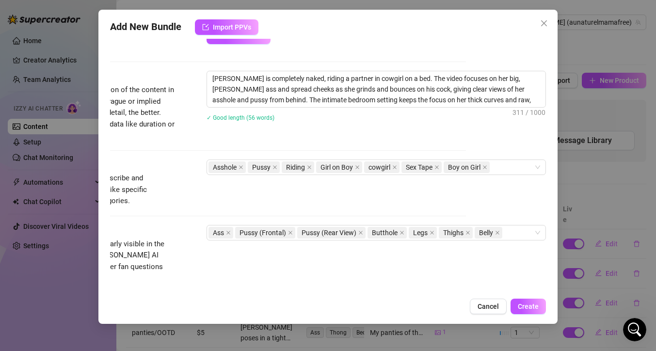
click at [404, 138] on div "Description Write a detailed description of the content in a few sentences. Avo…" at bounding box center [248, 106] width 436 height 70
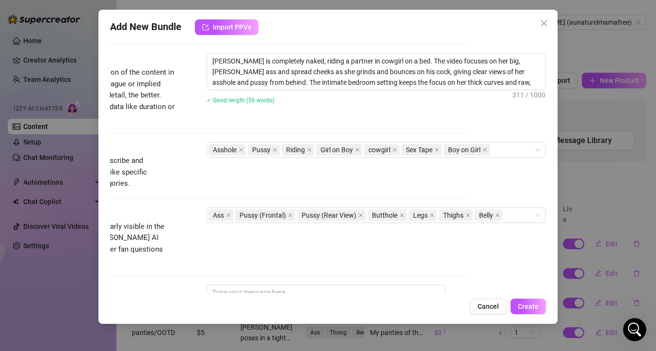
scroll to position [387, 87]
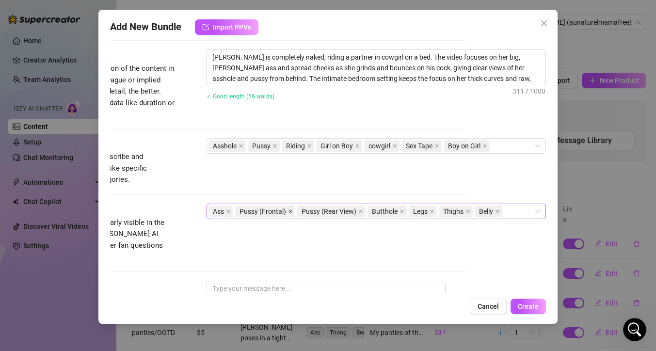
click at [288, 211] on icon "close" at bounding box center [290, 211] width 5 height 5
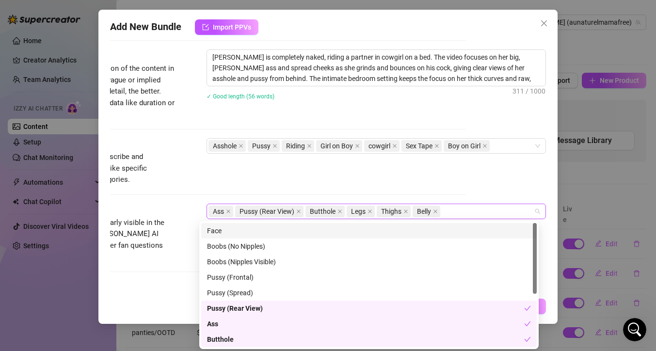
click at [454, 214] on div "Ass Pussy (Rear View) Butthole Legs Thighs Belly" at bounding box center [371, 212] width 325 height 14
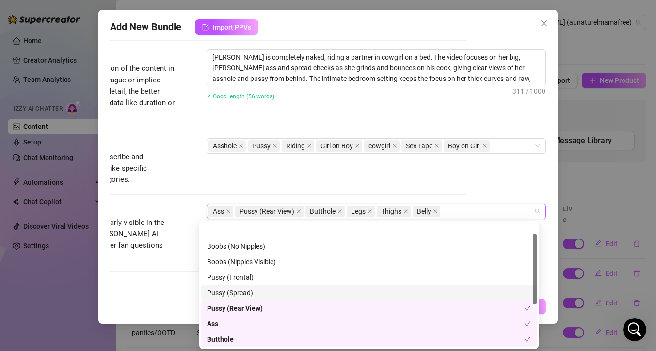
scroll to position [93, 0]
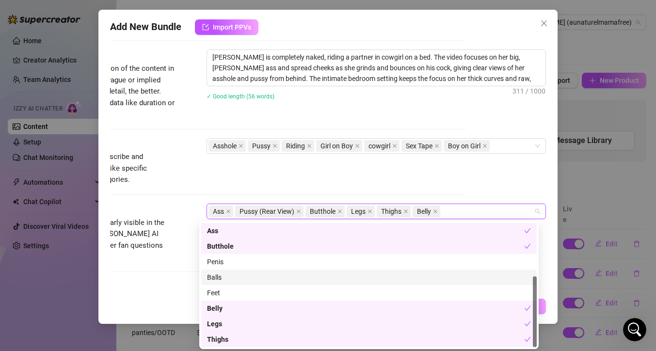
click at [250, 275] on div "Balls" at bounding box center [369, 277] width 324 height 11
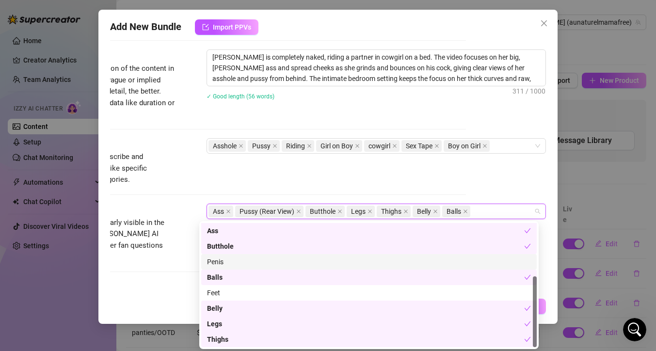
click at [255, 262] on div "Penis" at bounding box center [369, 262] width 324 height 11
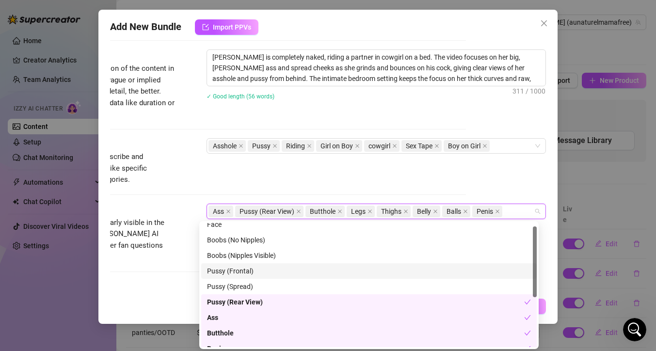
scroll to position [0, 0]
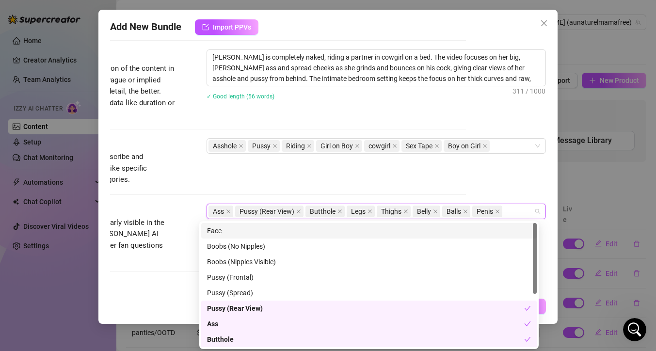
click at [272, 226] on div "Face" at bounding box center [369, 231] width 324 height 11
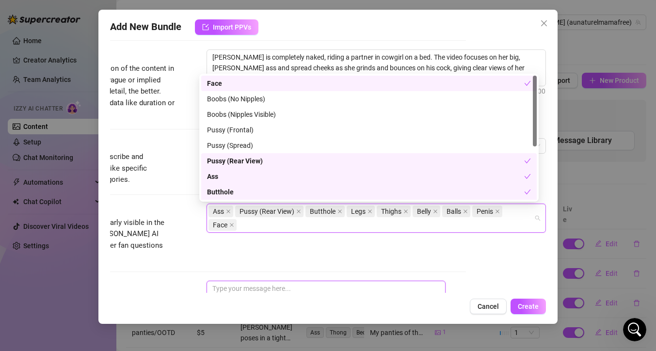
click at [299, 282] on textarea at bounding box center [326, 300] width 239 height 39
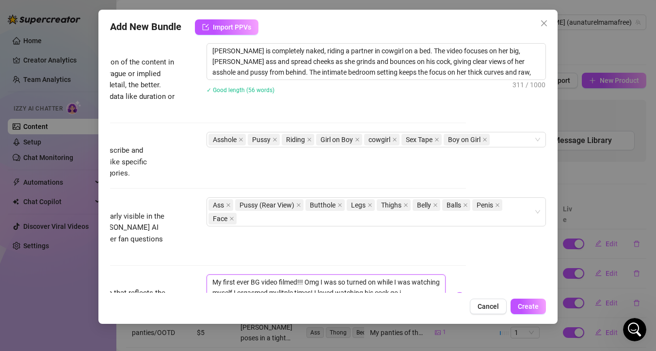
scroll to position [404, 87]
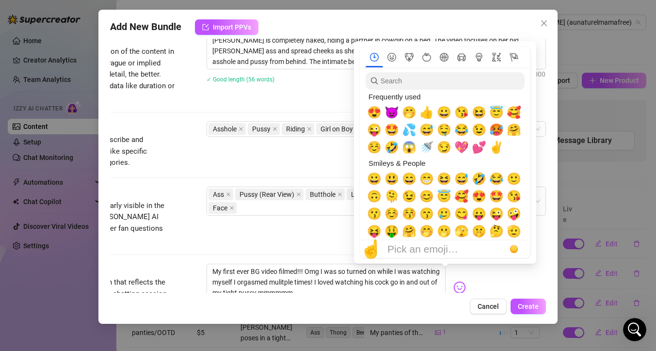
click at [453, 281] on img at bounding box center [459, 287] width 13 height 13
click at [439, 131] on span "🤤" at bounding box center [444, 130] width 15 height 14
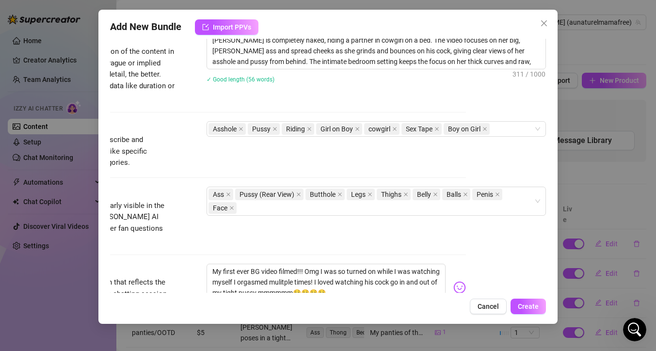
click at [310, 224] on div "Visible Body Parts Select the body parts clearly visible in the content. This h…" at bounding box center [248, 216] width 436 height 59
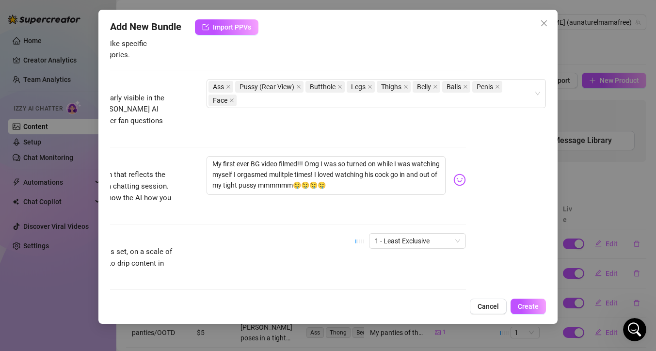
scroll to position [514, 87]
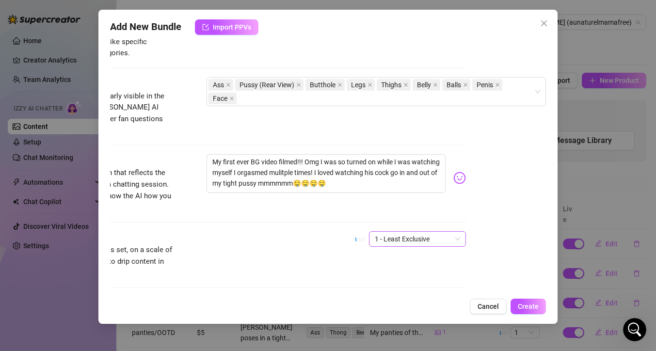
click at [439, 235] on div "1 - Least Exclusive" at bounding box center [417, 239] width 97 height 16
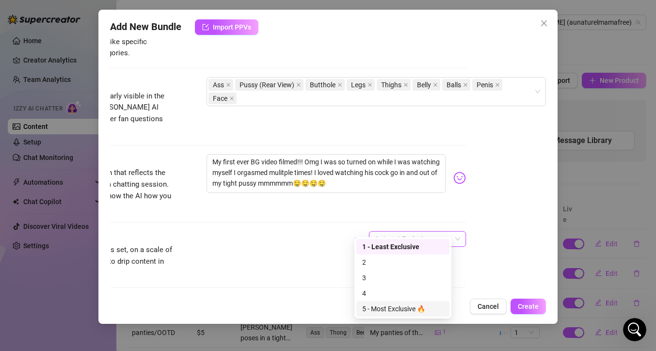
click at [386, 305] on div "5 - Most Exclusive 🔥" at bounding box center [402, 309] width 81 height 11
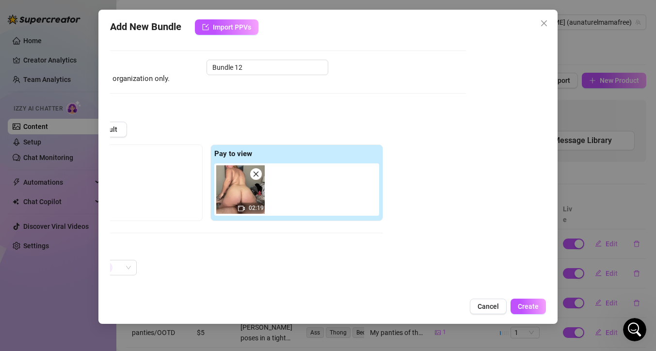
scroll to position [41, 87]
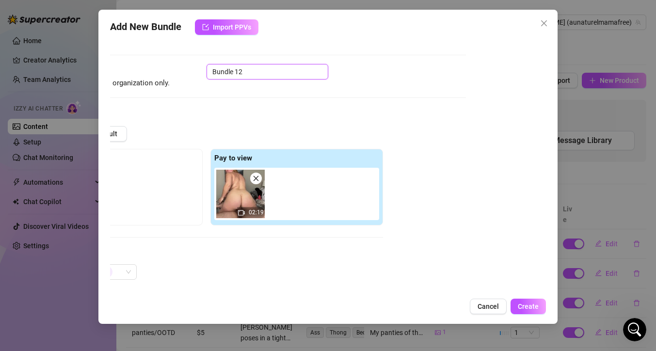
drag, startPoint x: 306, startPoint y: 74, endPoint x: 176, endPoint y: 72, distance: 130.9
click at [176, 74] on div "Name Name is for your internal organization only. Bundle 12" at bounding box center [248, 76] width 436 height 25
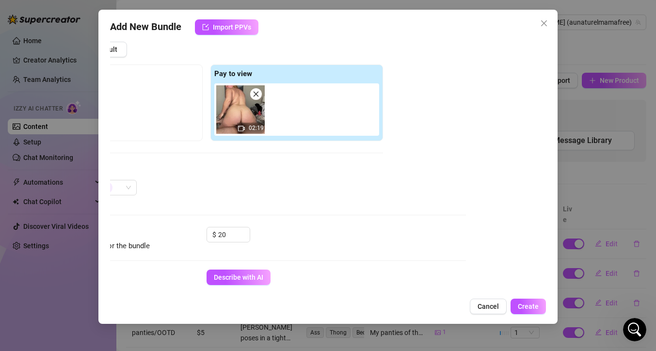
scroll to position [139, 87]
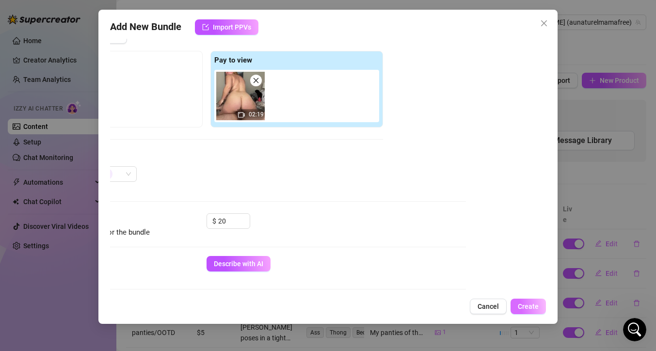
click at [525, 310] on span "Create" at bounding box center [528, 307] width 21 height 8
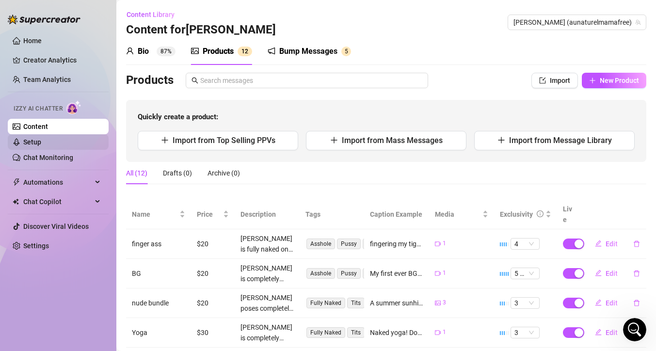
click at [23, 138] on link "Setup" at bounding box center [32, 142] width 18 height 8
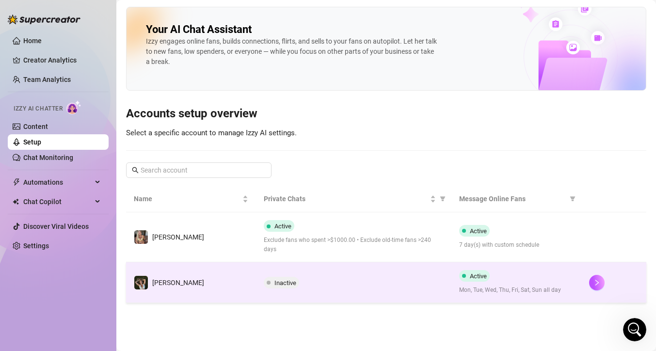
click at [218, 274] on td "[PERSON_NAME]" at bounding box center [191, 282] width 130 height 41
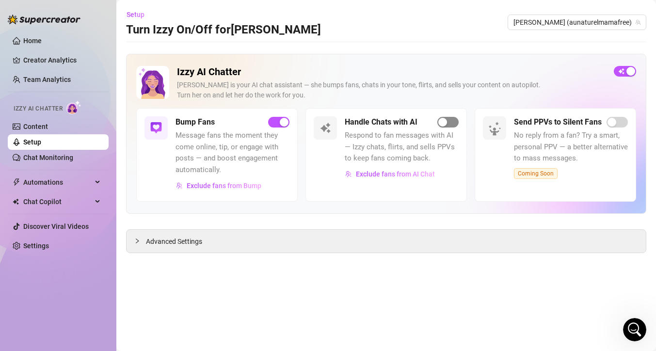
click at [439, 118] on div "button" at bounding box center [442, 122] width 9 height 9
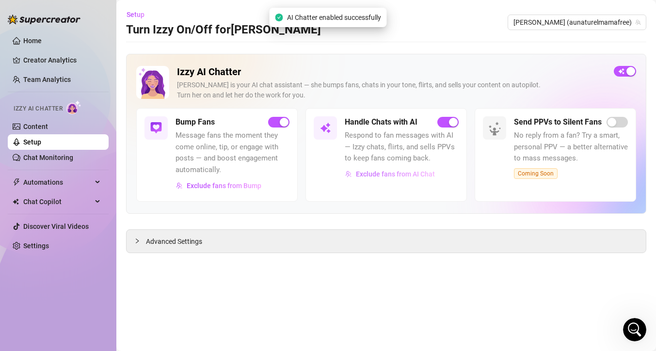
click at [371, 174] on span "Exclude fans from AI Chat" at bounding box center [395, 174] width 79 height 8
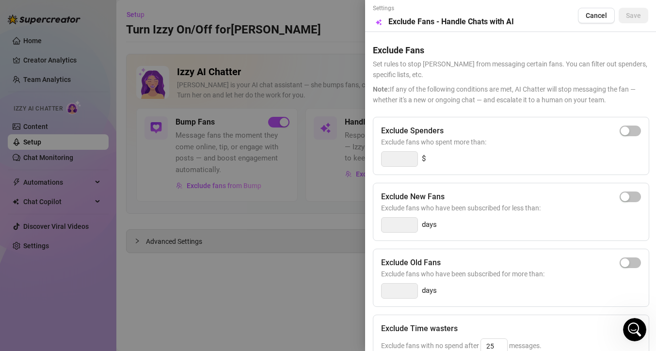
click at [594, 20] on button "Cancel" at bounding box center [596, 16] width 37 height 16
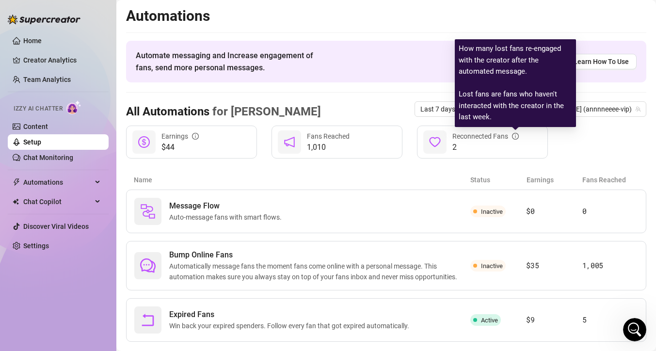
click at [517, 136] on icon "info-circle" at bounding box center [515, 136] width 7 height 7
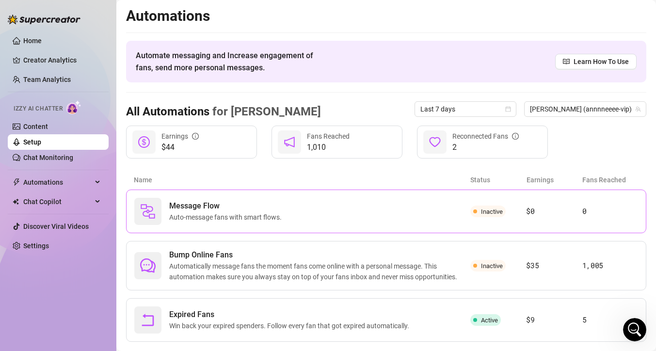
click at [481, 214] on span "Inactive" at bounding box center [492, 211] width 22 height 7
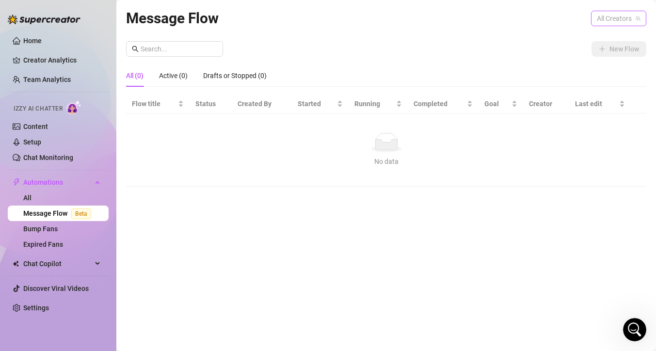
click at [630, 20] on span "All Creators" at bounding box center [619, 18] width 44 height 15
click at [462, 44] on div "New Flow" at bounding box center [386, 49] width 520 height 16
click at [624, 22] on span "All Creators" at bounding box center [619, 18] width 44 height 15
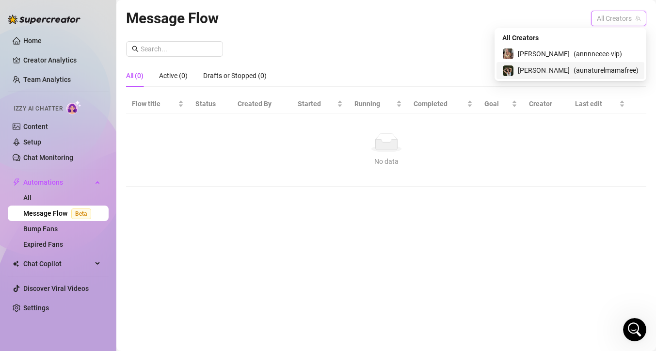
click at [596, 72] on span "( aunaturelmamafree )" at bounding box center [606, 70] width 65 height 11
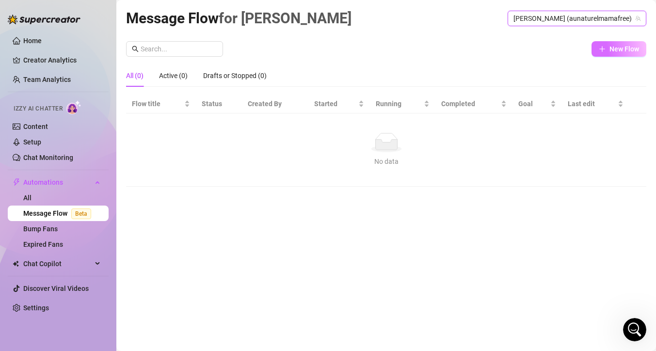
click at [620, 50] on span "New Flow" at bounding box center [625, 49] width 30 height 8
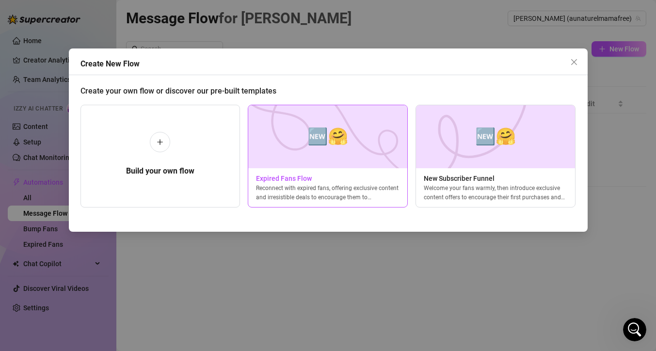
click at [351, 150] on img at bounding box center [328, 136] width 160 height 63
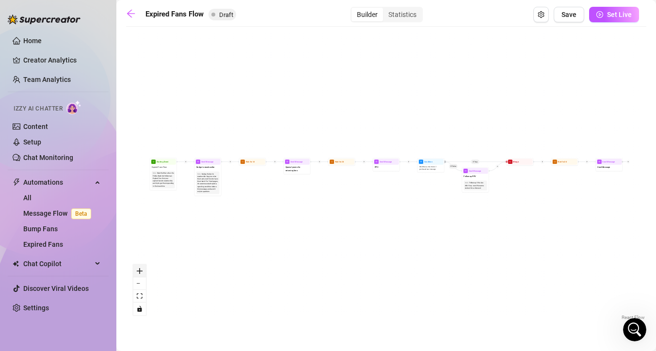
click at [143, 270] on button "zoom in" at bounding box center [139, 271] width 13 height 13
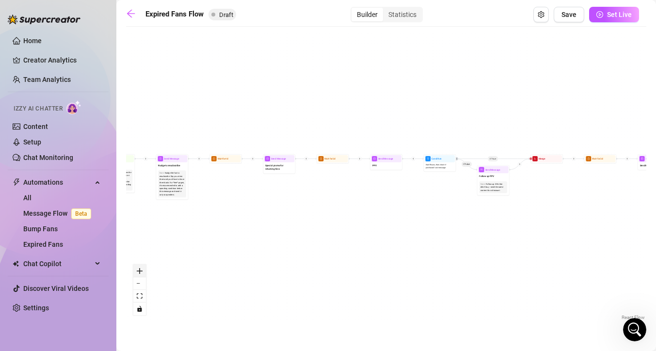
click at [143, 270] on button "zoom in" at bounding box center [139, 271] width 13 height 13
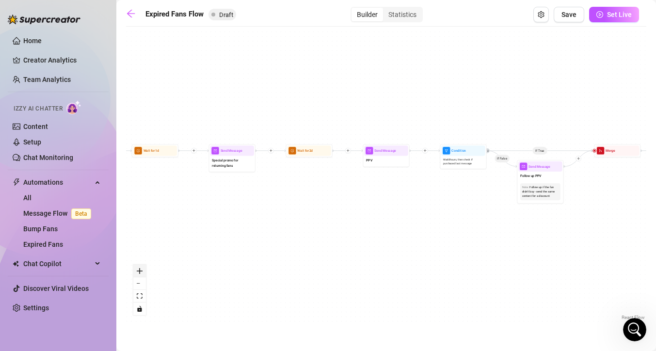
click at [143, 270] on button "zoom in" at bounding box center [139, 271] width 13 height 13
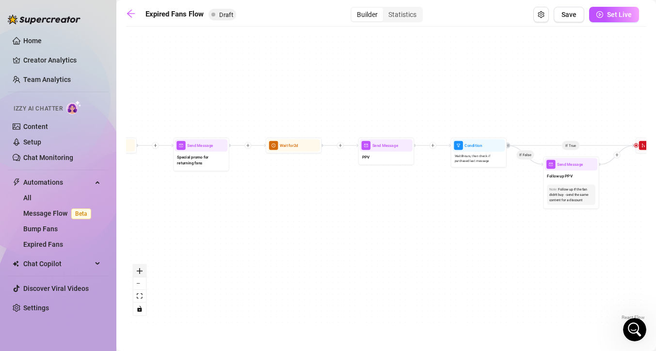
click at [143, 270] on button "zoom in" at bounding box center [139, 271] width 13 height 13
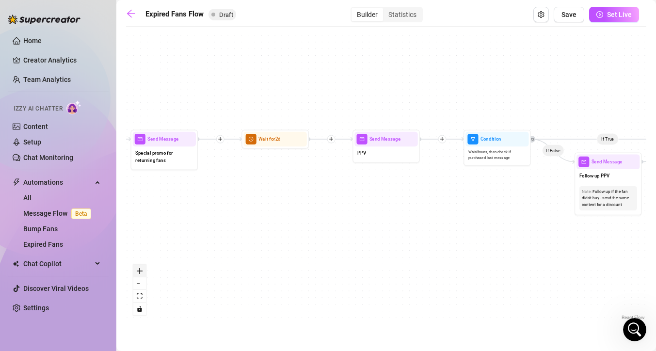
click at [143, 270] on button "zoom in" at bounding box center [139, 271] width 13 height 13
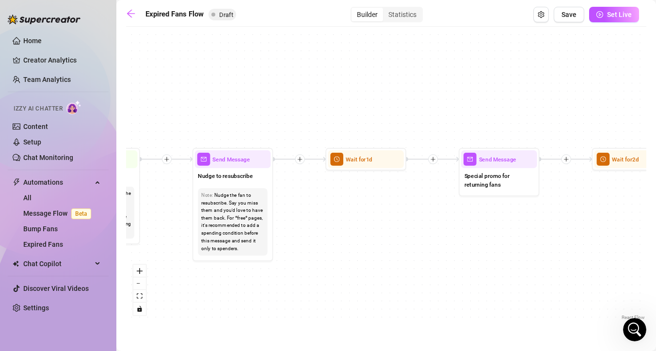
drag, startPoint x: 187, startPoint y: 158, endPoint x: 593, endPoint y: 187, distance: 407.0
click at [597, 187] on div "If True If False Send Message Send Message Wait for 2d Merge Send Message Follo…" at bounding box center [386, 177] width 520 height 291
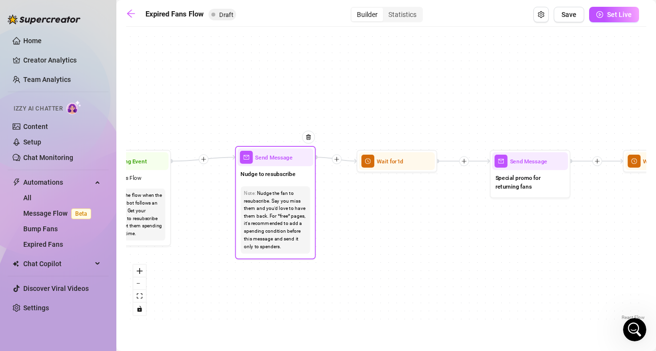
drag, startPoint x: 377, startPoint y: 188, endPoint x: 305, endPoint y: 180, distance: 72.6
click at [305, 180] on div "Nudge to resubscribe" at bounding box center [276, 174] width 76 height 17
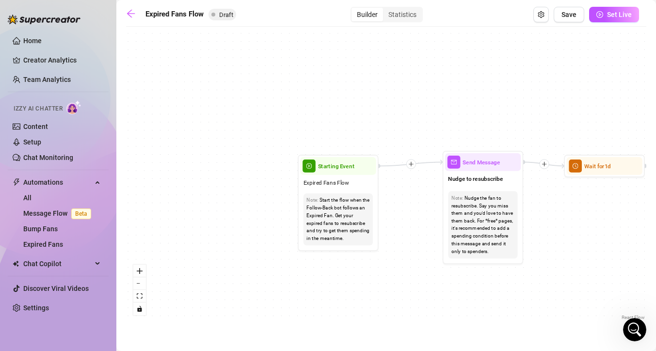
drag, startPoint x: 379, startPoint y: 209, endPoint x: 558, endPoint y: 210, distance: 179.0
click at [558, 210] on div "If True If False Send Message Send Message Wait for 2d Merge Send Message Follo…" at bounding box center [386, 177] width 520 height 291
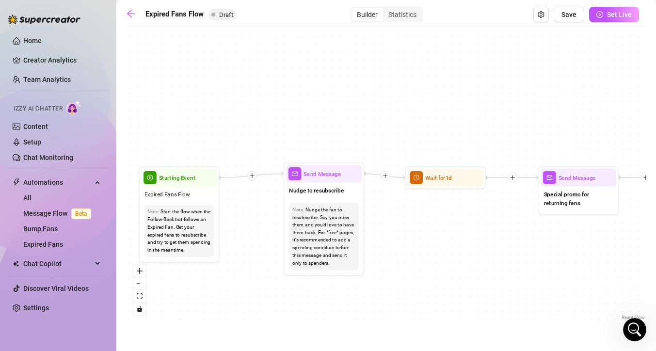
drag, startPoint x: 579, startPoint y: 211, endPoint x: 418, endPoint y: 222, distance: 160.9
click at [419, 223] on div "If True If False Send Message Send Message Wait for 2d Merge Send Message Follo…" at bounding box center [386, 177] width 520 height 291
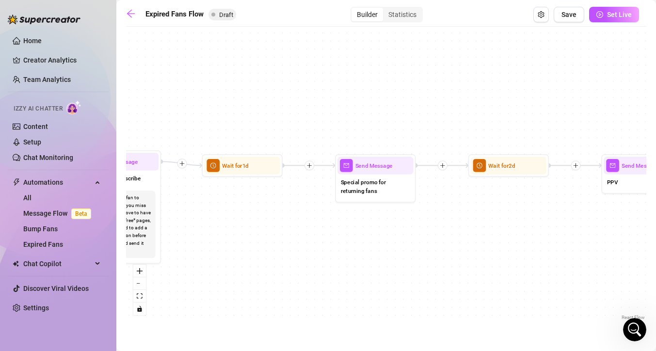
drag, startPoint x: 586, startPoint y: 246, endPoint x: 402, endPoint y: 228, distance: 185.1
click at [383, 233] on div "If True If False Send Message Send Message Wait for 2d Merge Send Message Follo…" at bounding box center [386, 177] width 520 height 291
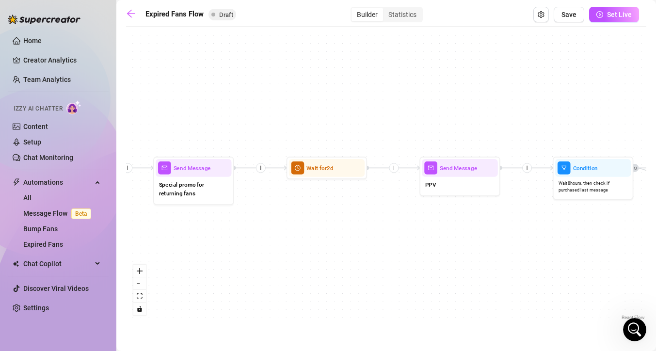
drag, startPoint x: 500, startPoint y: 234, endPoint x: 366, endPoint y: 229, distance: 134.4
click at [366, 229] on div "If True If False Send Message Send Message Wait for 2d Merge Send Message Follo…" at bounding box center [386, 177] width 520 height 291
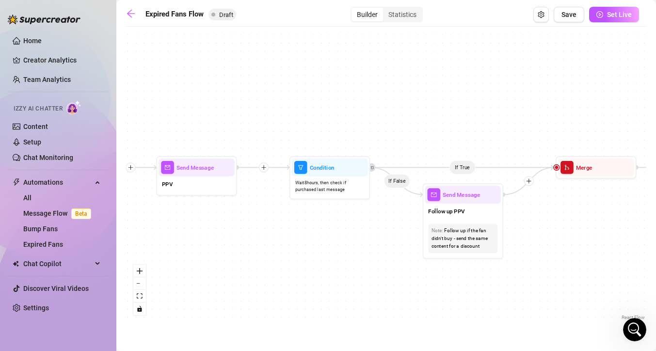
drag, startPoint x: 555, startPoint y: 235, endPoint x: 343, endPoint y: 229, distance: 212.0
click at [343, 229] on div "If True If False Send Message Send Message Wait for 2d Merge Send Message Follo…" at bounding box center [386, 177] width 520 height 291
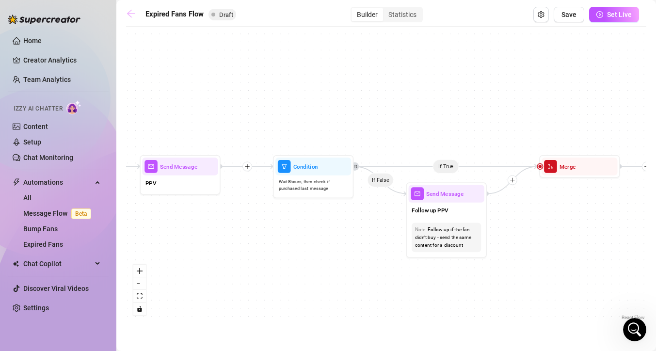
click at [130, 15] on icon "arrow-left" at bounding box center [131, 14] width 10 height 10
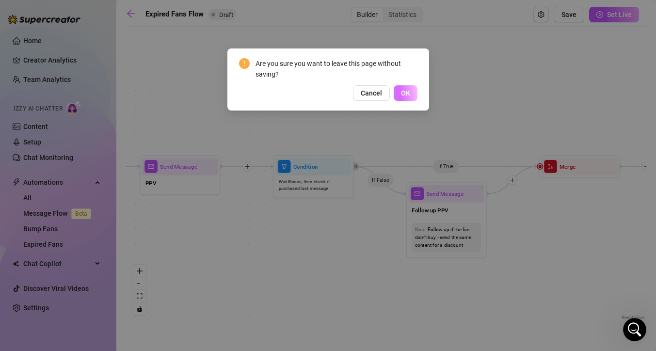
click at [410, 94] on button "OK" at bounding box center [406, 93] width 24 height 16
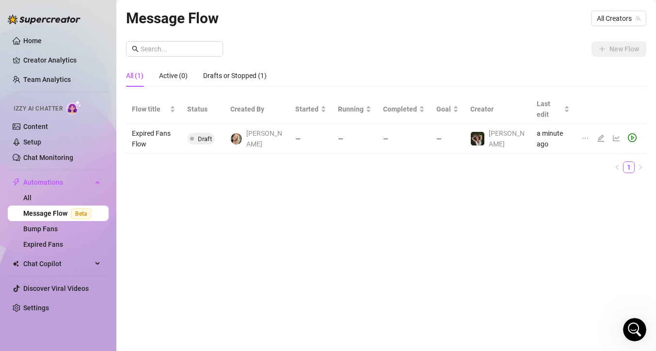
click at [597, 135] on icon "edit" at bounding box center [600, 138] width 7 height 7
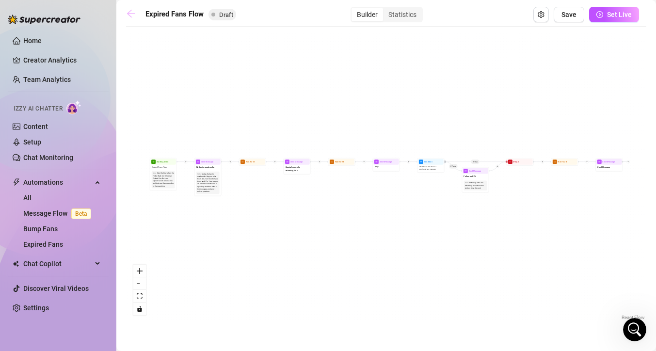
click at [132, 13] on icon "arrow-left" at bounding box center [131, 14] width 10 height 10
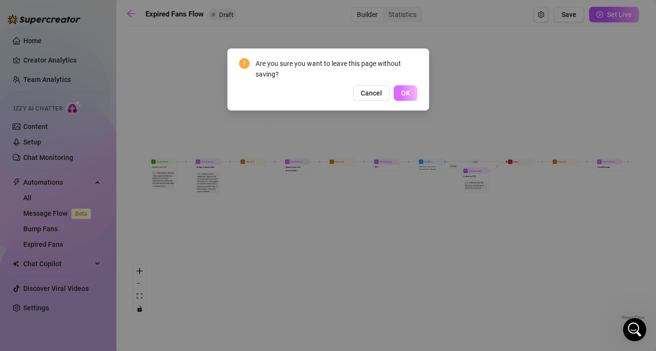
click at [403, 90] on span "OK" at bounding box center [405, 93] width 9 height 8
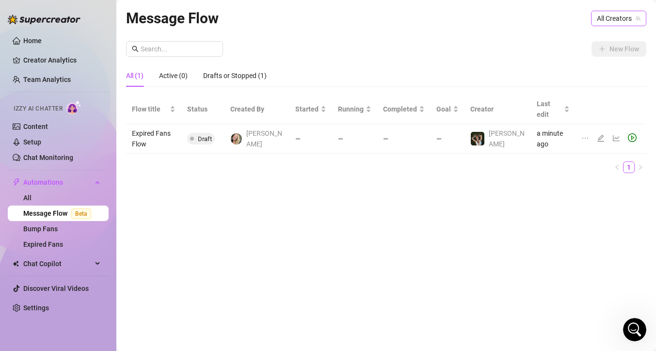
click at [608, 15] on span "All Creators" at bounding box center [619, 18] width 44 height 15
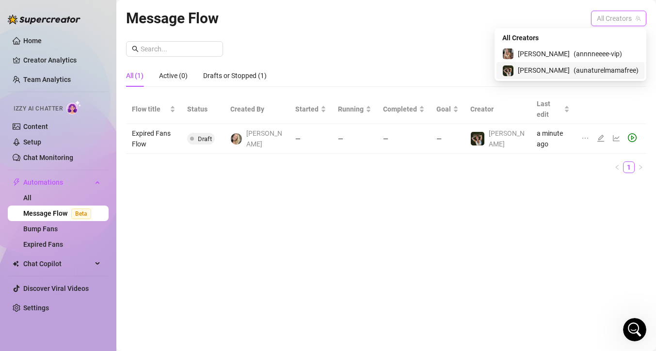
click at [571, 69] on div "[PERSON_NAME] ( aunaturelmamafree )" at bounding box center [570, 71] width 136 height 12
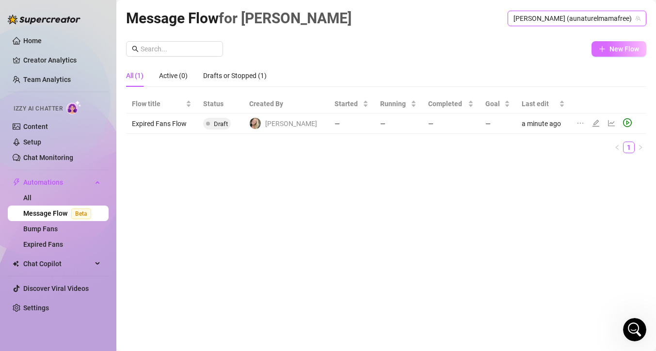
click at [604, 48] on icon "plus" at bounding box center [601, 48] width 5 height 0
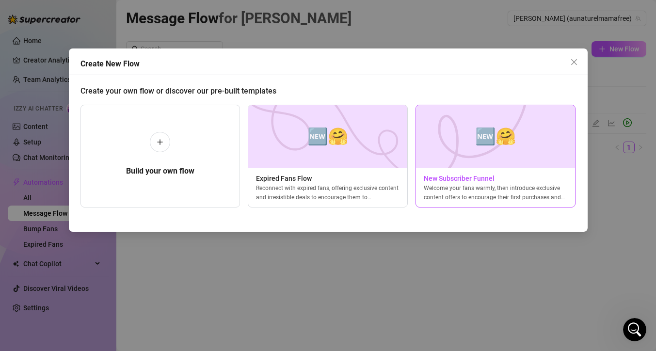
click at [477, 156] on img at bounding box center [496, 136] width 160 height 63
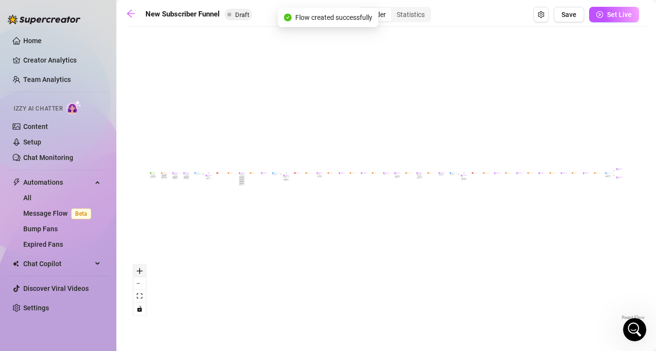
click at [141, 274] on button "zoom in" at bounding box center [139, 271] width 13 height 13
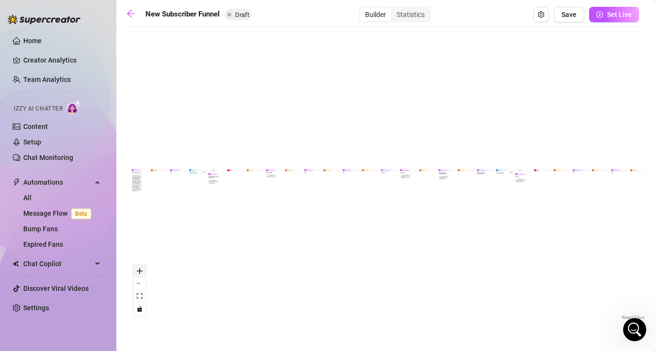
click at [141, 274] on button "zoom in" at bounding box center [139, 271] width 13 height 13
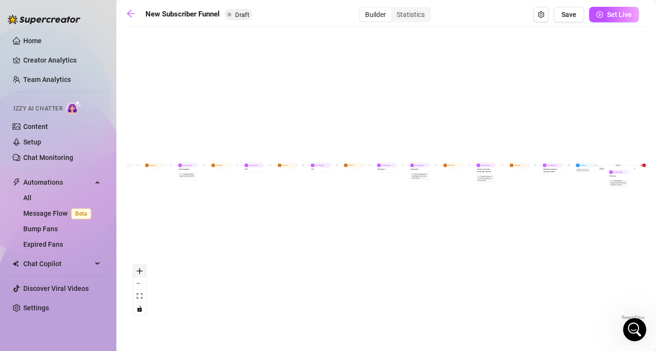
click at [141, 274] on button "zoom in" at bounding box center [139, 271] width 13 height 13
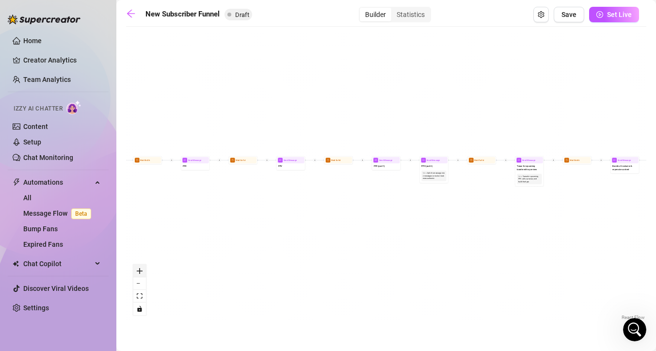
click at [141, 274] on button "zoom in" at bounding box center [139, 271] width 13 height 13
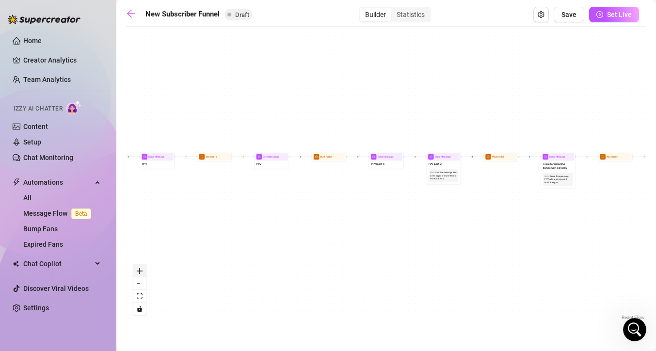
click at [141, 274] on button "zoom in" at bounding box center [139, 271] width 13 height 13
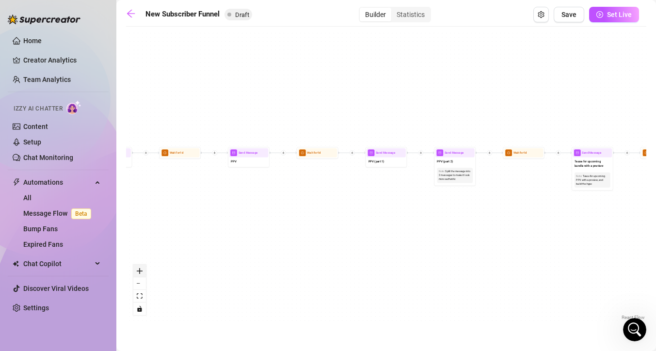
click at [141, 274] on button "zoom in" at bounding box center [139, 271] width 13 height 13
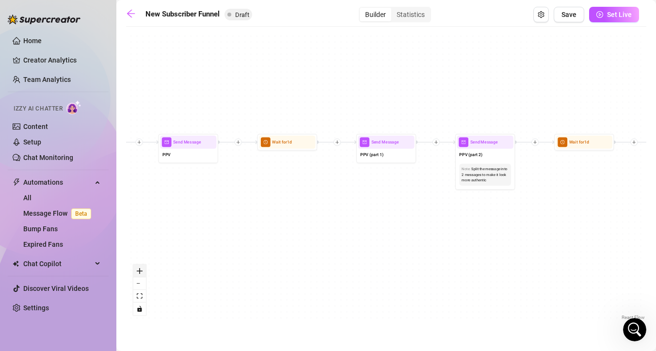
click at [141, 274] on button "zoom in" at bounding box center [139, 271] width 13 height 13
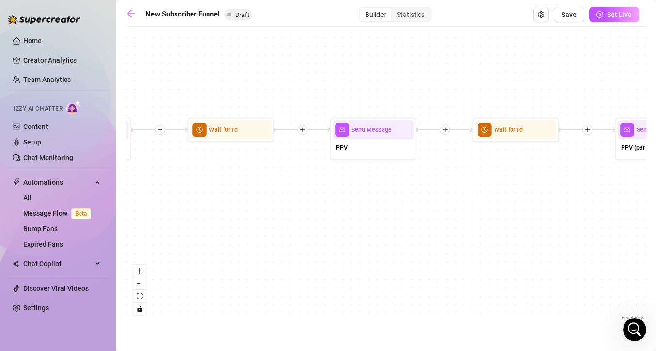
drag, startPoint x: 225, startPoint y: 208, endPoint x: 526, endPoint y: 210, distance: 301.2
click at [531, 210] on div "If True If True If True If False If False If False If True If False Merge Merge…" at bounding box center [386, 177] width 520 height 291
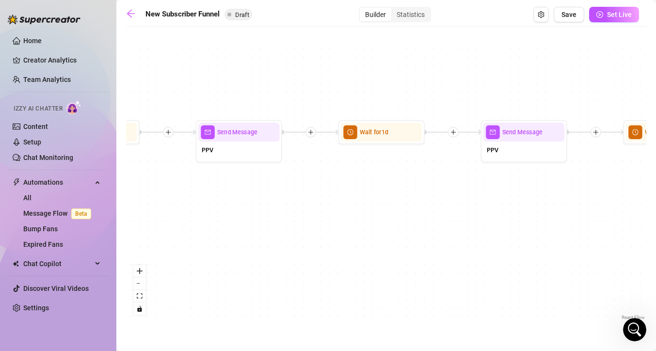
drag, startPoint x: 180, startPoint y: 216, endPoint x: 434, endPoint y: 222, distance: 253.7
click at [441, 224] on div "If True If True If True If False If False If False If True If False Merge Merge…" at bounding box center [386, 177] width 520 height 291
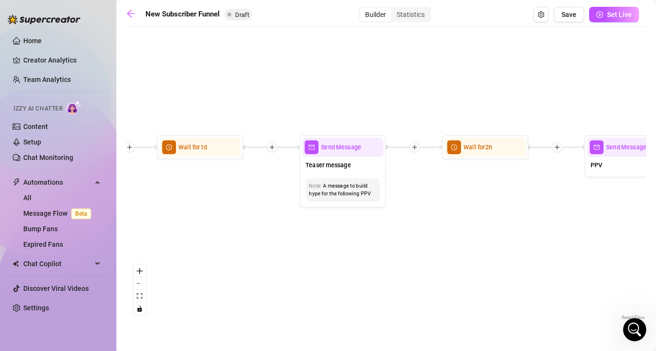
drag, startPoint x: 229, startPoint y: 226, endPoint x: 414, endPoint y: 230, distance: 184.3
click at [444, 231] on div "If True If True If True If False If False If False If True If False Merge Merge…" at bounding box center [386, 177] width 520 height 291
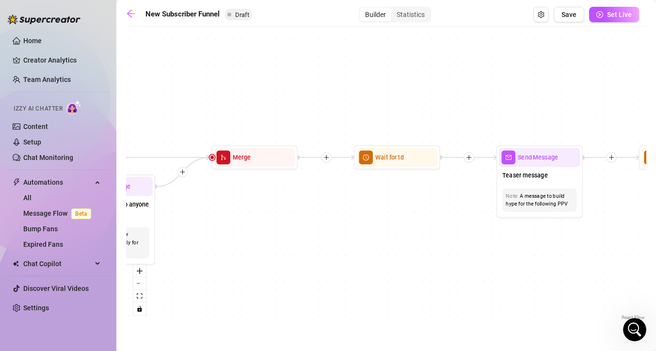
drag, startPoint x: 188, startPoint y: 222, endPoint x: 386, endPoint y: 224, distance: 198.4
click at [390, 225] on div "If True If True If True If False If False If False If True If False Merge Merge…" at bounding box center [386, 177] width 520 height 291
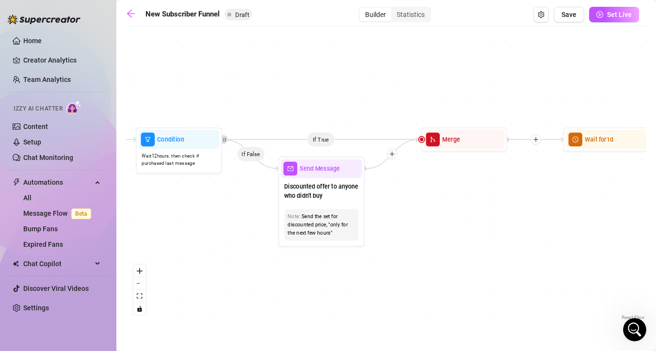
drag, startPoint x: 261, startPoint y: 242, endPoint x: 412, endPoint y: 226, distance: 151.3
click at [412, 226] on div "If True If True If True If False If False If False If True If False Merge Merge…" at bounding box center [386, 177] width 520 height 291
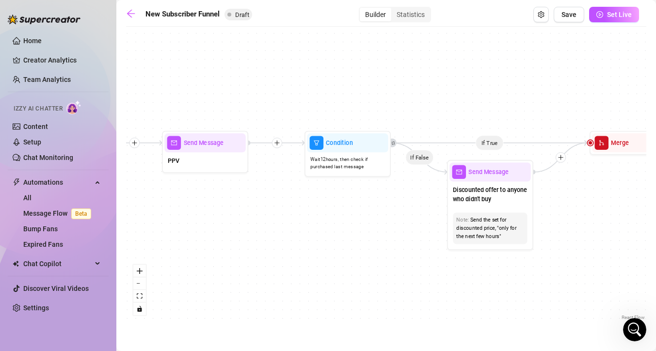
drag, startPoint x: 184, startPoint y: 233, endPoint x: 351, endPoint y: 227, distance: 166.4
click at [355, 229] on div "If True If True If True If False If False If False If True If False Merge Merge…" at bounding box center [386, 177] width 520 height 291
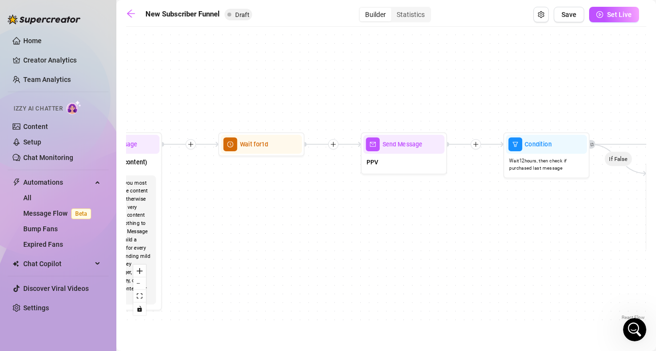
drag, startPoint x: 199, startPoint y: 225, endPoint x: 355, endPoint y: 225, distance: 156.2
click at [365, 226] on div "If True If True If True If False If False If False If True If False Merge Merge…" at bounding box center [386, 177] width 520 height 291
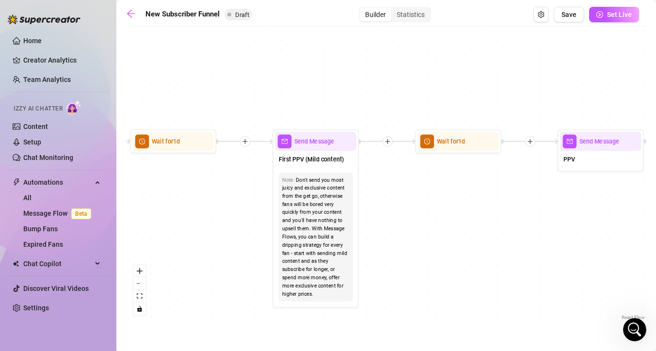
drag, startPoint x: 322, startPoint y: 228, endPoint x: 400, endPoint y: 217, distance: 78.8
click at [426, 222] on div "If True If True If True If False If False If False If True If False Merge Merge…" at bounding box center [386, 177] width 520 height 291
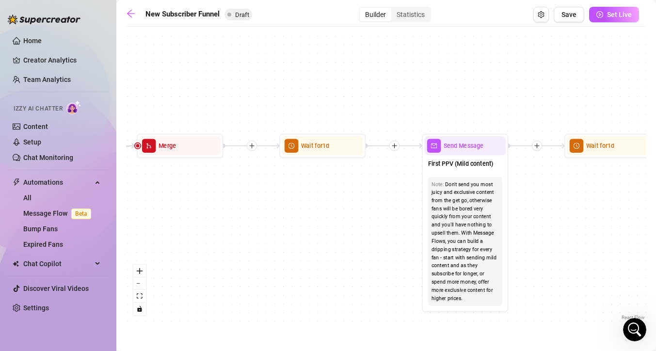
click at [348, 215] on div "If True If True If True If False If False If False If True If False Merge Merge…" at bounding box center [386, 177] width 520 height 291
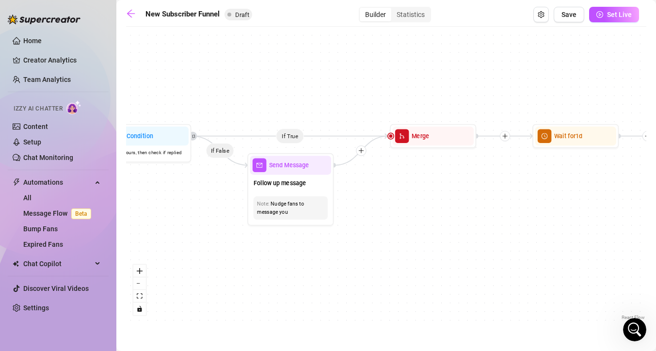
drag, startPoint x: 231, startPoint y: 222, endPoint x: 411, endPoint y: 210, distance: 179.8
click at [411, 210] on div "If True If True If True If False If False If False If True If False Merge Merge…" at bounding box center [386, 177] width 520 height 291
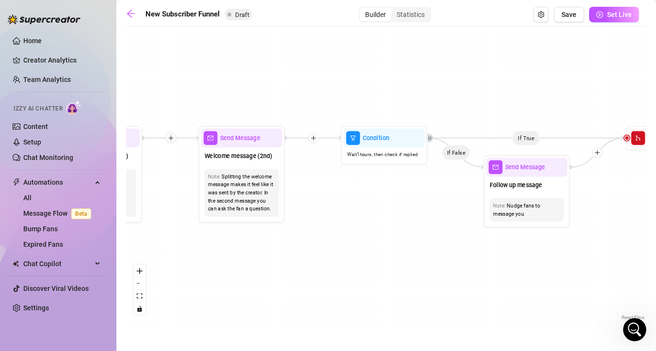
drag, startPoint x: 213, startPoint y: 233, endPoint x: 413, endPoint y: 225, distance: 200.0
click at [435, 229] on div "If True If True If True If False If False If False If True If False Merge Merge…" at bounding box center [386, 177] width 520 height 291
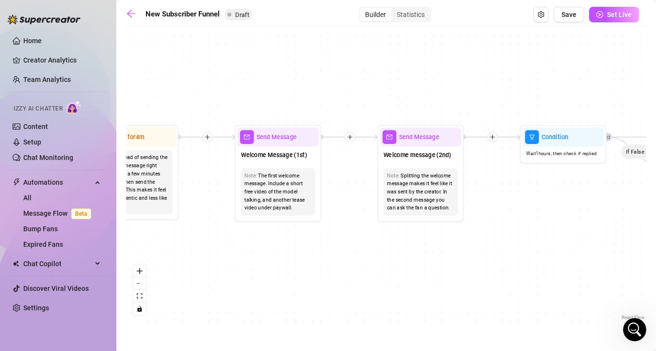
drag, startPoint x: 374, startPoint y: 259, endPoint x: 387, endPoint y: 257, distance: 12.8
click at [388, 259] on div "If True If True If True If False If False If False If True If False Merge Merge…" at bounding box center [386, 177] width 520 height 291
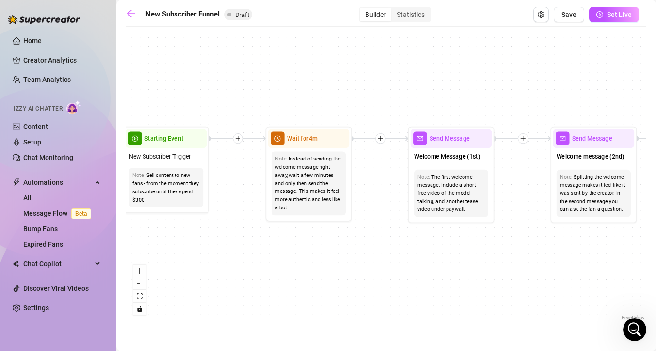
drag, startPoint x: 374, startPoint y: 255, endPoint x: 386, endPoint y: 255, distance: 11.2
click at [386, 255] on div "If True If True If True If False If False If False If True If False Merge Merge…" at bounding box center [386, 177] width 520 height 291
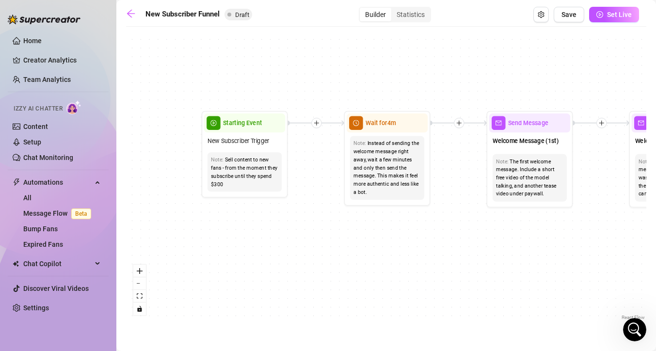
drag, startPoint x: 238, startPoint y: 255, endPoint x: 281, endPoint y: 235, distance: 47.3
click at [281, 235] on div "If True If True If True If False If False If False If True If False Merge Merge…" at bounding box center [386, 177] width 520 height 291
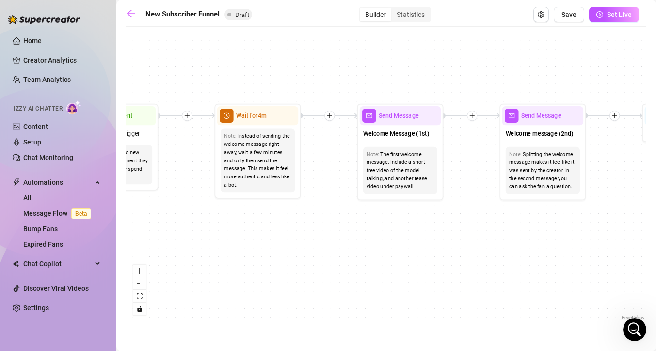
drag, startPoint x: 434, startPoint y: 247, endPoint x: 305, endPoint y: 240, distance: 129.7
click at [305, 240] on div "If True If True If True If False If False If False If True If False Merge Merge…" at bounding box center [386, 177] width 520 height 291
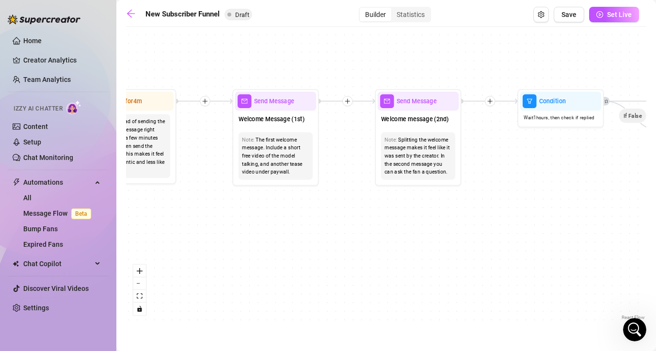
drag, startPoint x: 462, startPoint y: 253, endPoint x: 339, endPoint y: 238, distance: 123.6
click at [339, 238] on div "If True If True If True If False If False If False If True If False Merge Merge…" at bounding box center [386, 177] width 520 height 291
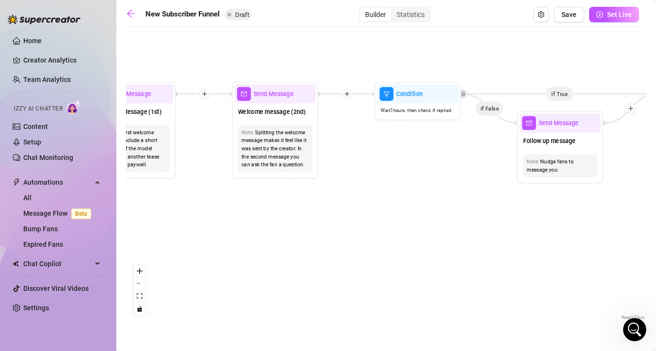
drag, startPoint x: 398, startPoint y: 238, endPoint x: 337, endPoint y: 234, distance: 61.2
click at [338, 234] on div "If True If True If True If False If False If False If True If False Merge Merge…" at bounding box center [386, 177] width 520 height 291
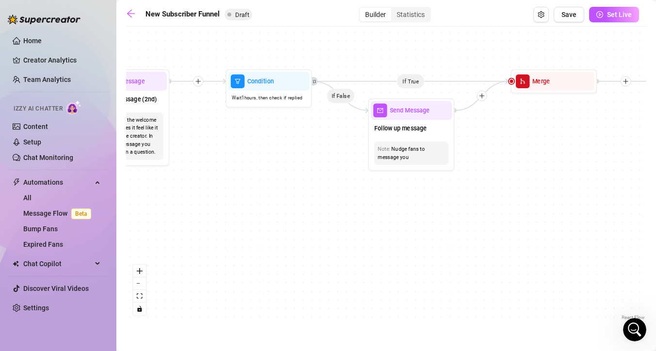
drag, startPoint x: 470, startPoint y: 214, endPoint x: 318, endPoint y: 201, distance: 152.4
click at [319, 201] on div "If True If True If True If False If False If False If True If False Merge Merge…" at bounding box center [386, 177] width 520 height 291
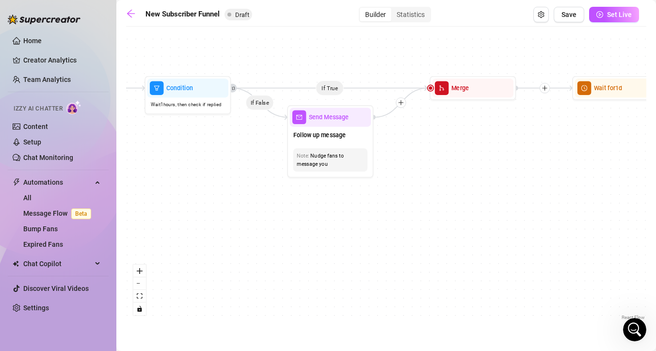
drag, startPoint x: 457, startPoint y: 223, endPoint x: 406, endPoint y: 225, distance: 51.0
click at [406, 225] on div "If True If True If True If False If False If False If True If False Merge Merge…" at bounding box center [386, 177] width 520 height 291
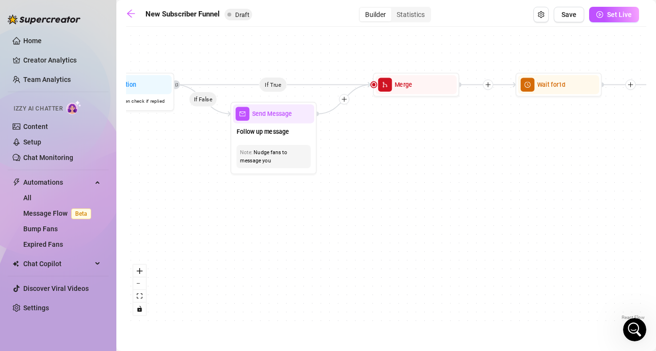
drag, startPoint x: 401, startPoint y: 209, endPoint x: 344, endPoint y: 206, distance: 56.8
click at [344, 206] on div "If True If True If True If False If False If False If True If False Merge Merge…" at bounding box center [386, 177] width 520 height 291
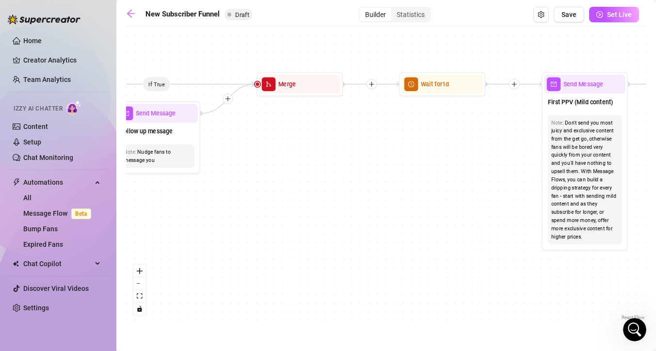
drag, startPoint x: 422, startPoint y: 172, endPoint x: 361, endPoint y: 166, distance: 61.4
click at [361, 166] on div "If True If True If True If False If False If False If True If False Merge Merge…" at bounding box center [386, 177] width 520 height 291
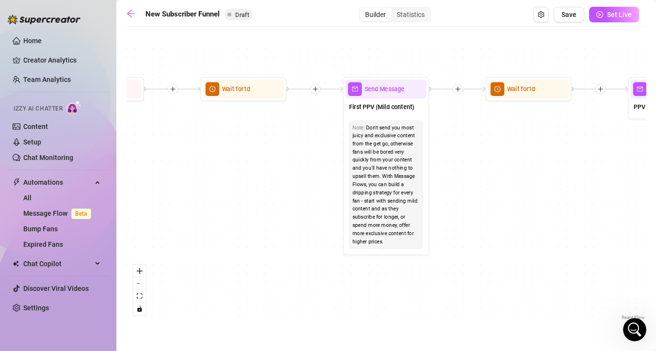
drag, startPoint x: 482, startPoint y: 153, endPoint x: 289, endPoint y: 155, distance: 192.5
click at [285, 157] on div "If True If True If True If False If False If False If True If False Merge Merge…" at bounding box center [386, 177] width 520 height 291
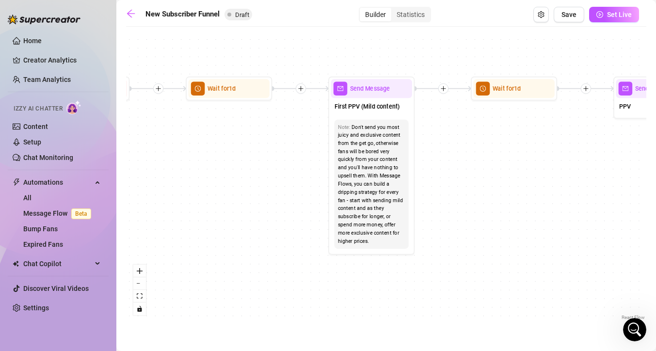
drag, startPoint x: 460, startPoint y: 153, endPoint x: 445, endPoint y: 152, distance: 14.6
click at [445, 152] on div "If True If True If True If False If False If False If True If False Merge Merge…" at bounding box center [386, 177] width 520 height 291
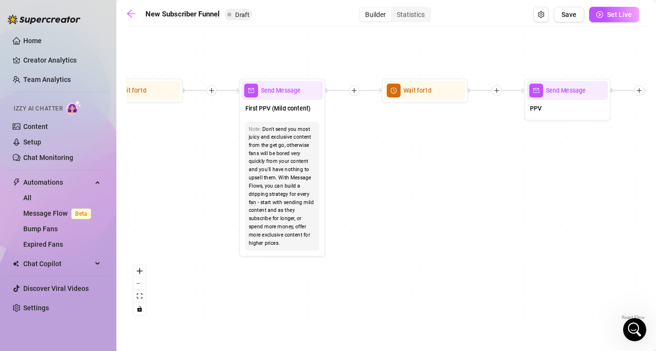
drag, startPoint x: 435, startPoint y: 187, endPoint x: 348, endPoint y: 177, distance: 87.8
click at [348, 177] on div "If True If True If True If False If False If False If True If False Merge Merge…" at bounding box center [386, 177] width 520 height 291
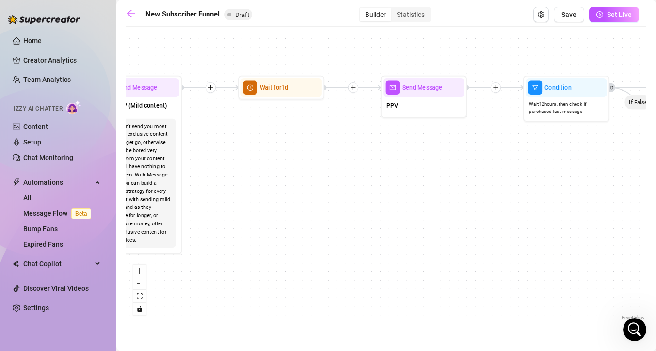
drag, startPoint x: 447, startPoint y: 181, endPoint x: 420, endPoint y: 180, distance: 26.2
click at [420, 180] on div "If True If True If True If False If False If False If True If False Merge Merge…" at bounding box center [386, 177] width 520 height 291
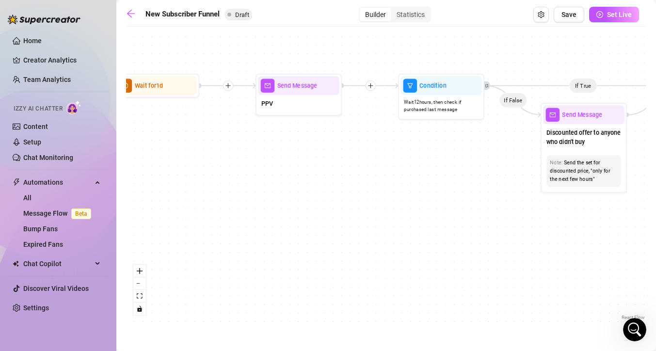
drag, startPoint x: 522, startPoint y: 184, endPoint x: 381, endPoint y: 177, distance: 140.8
click at [381, 177] on div "If True If True If True If False If False If False If True If False Merge Merge…" at bounding box center [386, 177] width 520 height 291
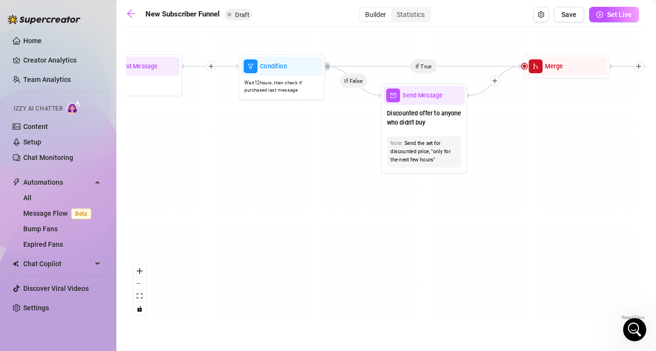
drag, startPoint x: 494, startPoint y: 226, endPoint x: 347, endPoint y: 207, distance: 148.7
click at [347, 207] on div "If True If True If True If False If False If False If True If False Merge Merge…" at bounding box center [386, 177] width 520 height 291
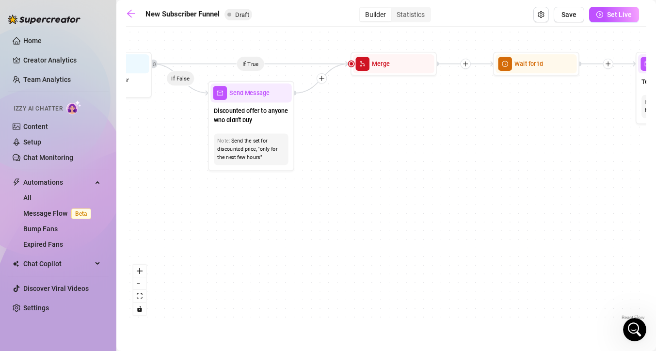
drag, startPoint x: 524, startPoint y: 138, endPoint x: 325, endPoint y: 139, distance: 198.8
click at [325, 139] on div "If True If True If True If False If False If False If True If False Merge Merge…" at bounding box center [386, 177] width 520 height 291
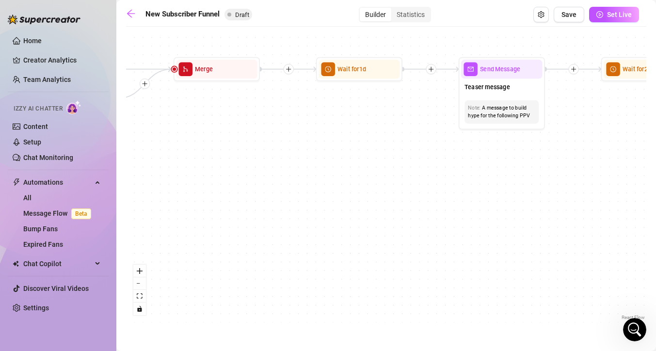
drag, startPoint x: 370, startPoint y: 135, endPoint x: 348, endPoint y: 136, distance: 21.4
click at [348, 136] on div "If True If True If True If False If False If False If True If False Merge Merge…" at bounding box center [386, 177] width 520 height 291
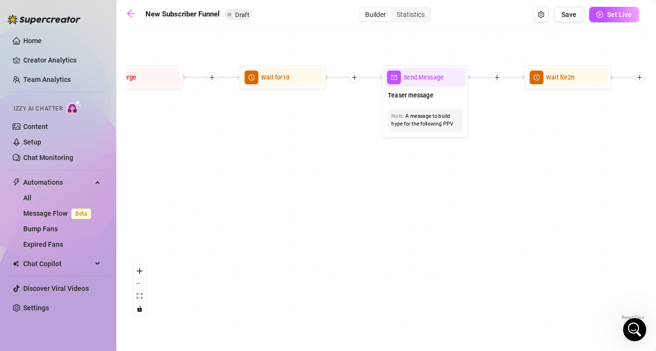
drag, startPoint x: 481, startPoint y: 168, endPoint x: 408, endPoint y: 170, distance: 72.3
click at [408, 171] on div "If True If True If True If False If False If False If True If False Merge Merge…" at bounding box center [386, 177] width 520 height 291
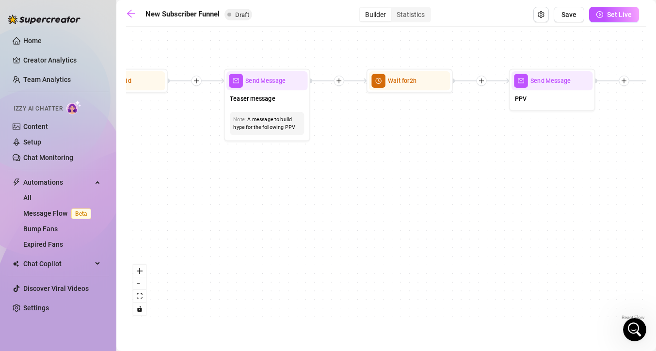
drag, startPoint x: 516, startPoint y: 161, endPoint x: 446, endPoint y: 161, distance: 70.3
click at [446, 161] on div "If True If True If True If False If False If False If True If False Merge Merge…" at bounding box center [386, 177] width 520 height 291
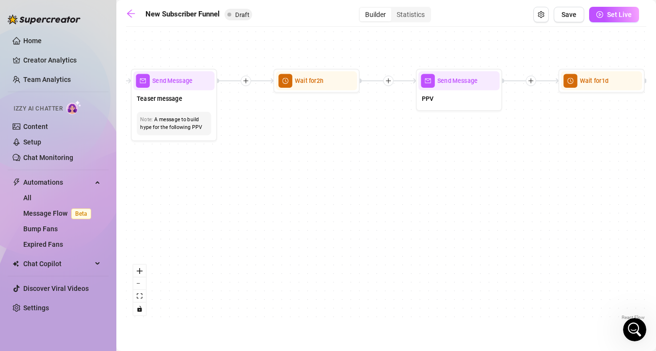
drag, startPoint x: 513, startPoint y: 175, endPoint x: 387, endPoint y: 168, distance: 125.8
click at [387, 168] on div "If True If True If True If False If False If False If True If False Merge Merge…" at bounding box center [386, 177] width 520 height 291
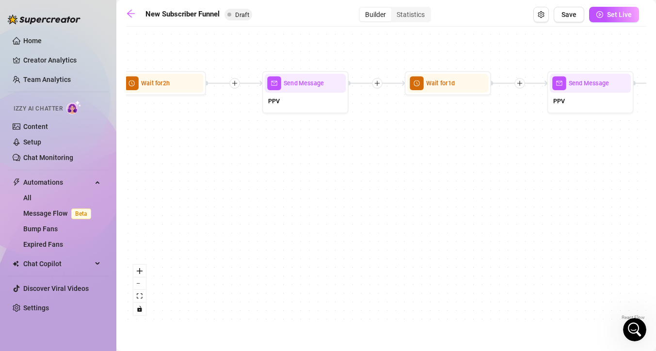
drag, startPoint x: 469, startPoint y: 178, endPoint x: 388, endPoint y: 177, distance: 80.5
click at [385, 179] on div "If True If True If True If False If False If False If True If False Merge Merge…" at bounding box center [386, 177] width 520 height 291
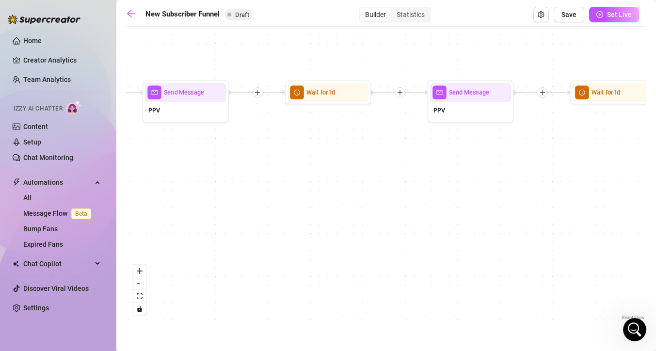
drag, startPoint x: 439, startPoint y: 201, endPoint x: 415, endPoint y: 202, distance: 23.8
click at [415, 202] on div "If True If True If True If False If False If False If True If False Merge Merge…" at bounding box center [386, 177] width 520 height 291
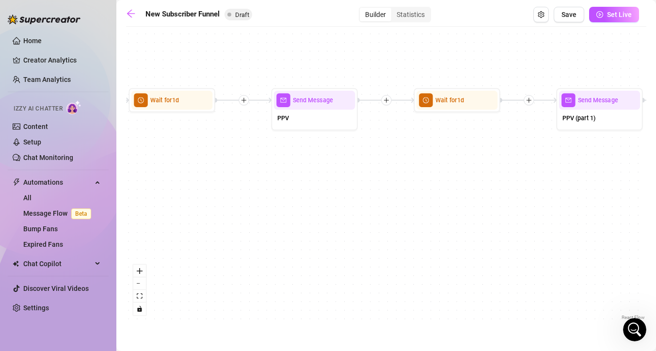
drag, startPoint x: 448, startPoint y: 207, endPoint x: 379, endPoint y: 206, distance: 68.9
click at [379, 206] on div "If True If True If True If False If False If False If True If False Merge Merge…" at bounding box center [386, 177] width 520 height 291
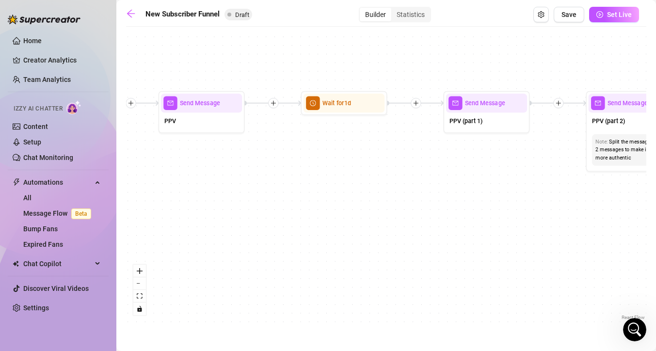
drag, startPoint x: 505, startPoint y: 204, endPoint x: 392, endPoint y: 207, distance: 112.5
click at [392, 207] on div "If True If True If True If False If False If False If True If False Merge Merge…" at bounding box center [386, 177] width 520 height 291
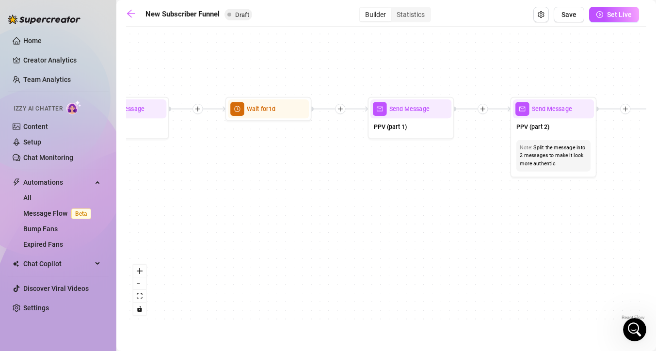
drag, startPoint x: 509, startPoint y: 210, endPoint x: 463, endPoint y: 210, distance: 46.6
click at [463, 210] on div "If True If True If True If False If False If False If True If False Merge Merge…" at bounding box center [386, 177] width 520 height 291
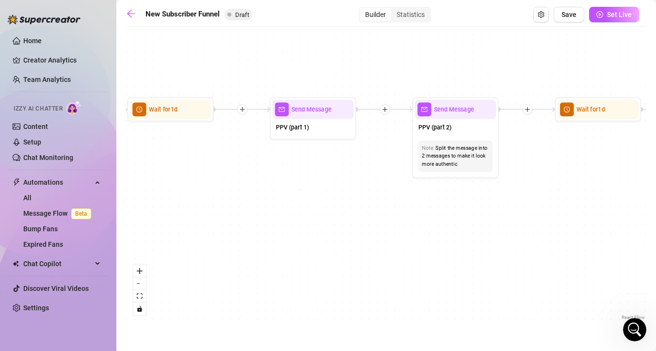
drag, startPoint x: 465, startPoint y: 220, endPoint x: 440, endPoint y: 217, distance: 24.9
click at [440, 218] on div "If True If True If True If False If False If False If True If False Merge Merge…" at bounding box center [386, 177] width 520 height 291
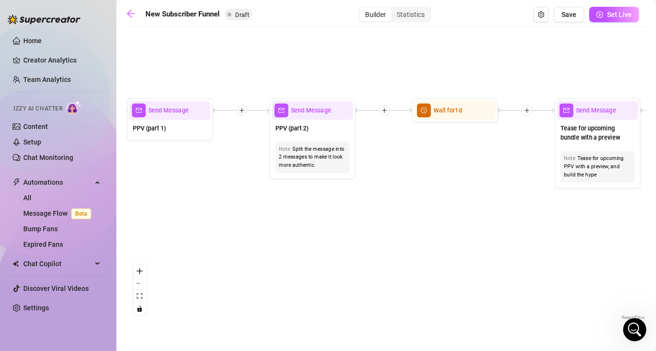
drag, startPoint x: 532, startPoint y: 210, endPoint x: 407, endPoint y: 212, distance: 124.7
click at [407, 212] on div "If True If True If True If False If False If False If True If False Merge Merge…" at bounding box center [386, 177] width 520 height 291
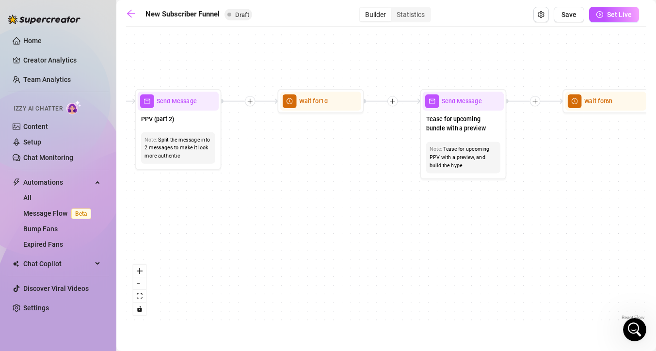
drag, startPoint x: 510, startPoint y: 217, endPoint x: 399, endPoint y: 203, distance: 111.5
click at [399, 203] on div "If True If True If True If False If False If False If True If False Merge Merge…" at bounding box center [386, 177] width 520 height 291
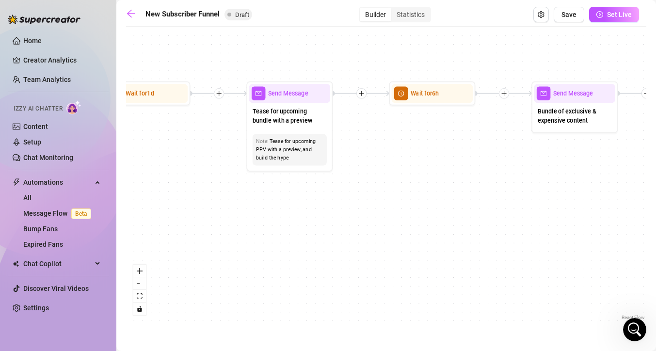
drag, startPoint x: 496, startPoint y: 207, endPoint x: 342, endPoint y: 193, distance: 154.9
click at [323, 199] on div "If True If True If True If False If False If False If True If False Merge Merge…" at bounding box center [386, 177] width 520 height 291
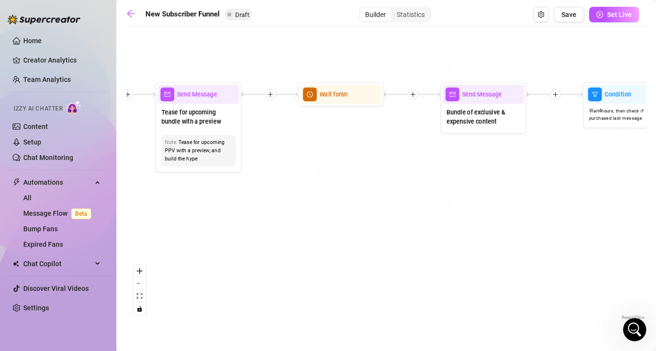
drag, startPoint x: 399, startPoint y: 193, endPoint x: 356, endPoint y: 189, distance: 42.9
click at [356, 189] on div "If True If True If True If False If False If False If True If False Merge Merge…" at bounding box center [386, 177] width 520 height 291
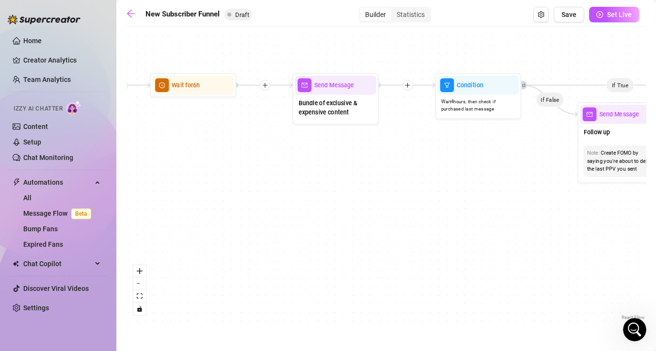
drag, startPoint x: 503, startPoint y: 192, endPoint x: 399, endPoint y: 187, distance: 104.9
click at [399, 187] on div "If True If True If True If False If False If False If True If False Merge Merge…" at bounding box center [386, 177] width 520 height 291
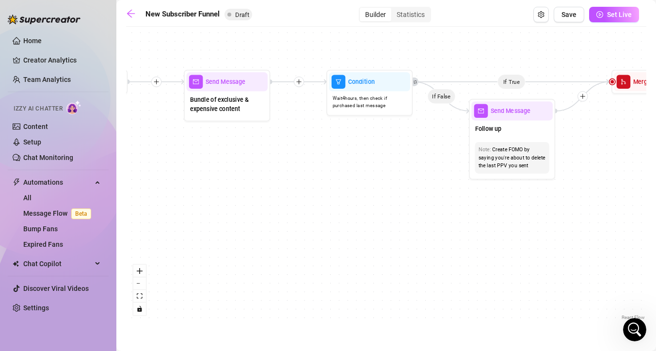
drag, startPoint x: 419, startPoint y: 160, endPoint x: 402, endPoint y: 159, distance: 18.0
click at [402, 159] on div "If True If True If True If False If False If False If True If False Merge Merge…" at bounding box center [386, 177] width 520 height 291
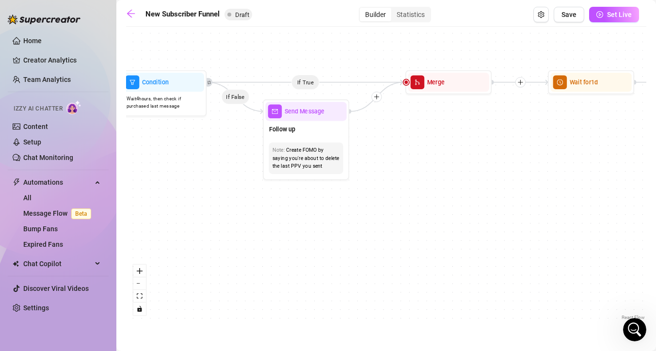
drag, startPoint x: 469, startPoint y: 195, endPoint x: 343, endPoint y: 191, distance: 126.7
click at [342, 192] on div "If True If True If True If False If False If False If True If False Merge Merge…" at bounding box center [386, 177] width 520 height 291
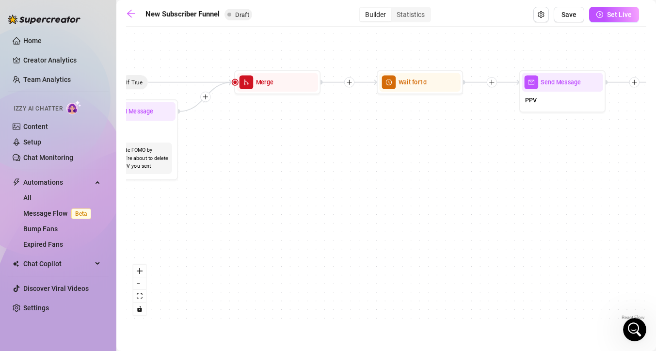
drag, startPoint x: 333, startPoint y: 169, endPoint x: 296, endPoint y: 167, distance: 36.9
click at [296, 167] on div "If True If True If True If False If False If False If True If False Merge Merge…" at bounding box center [386, 177] width 520 height 291
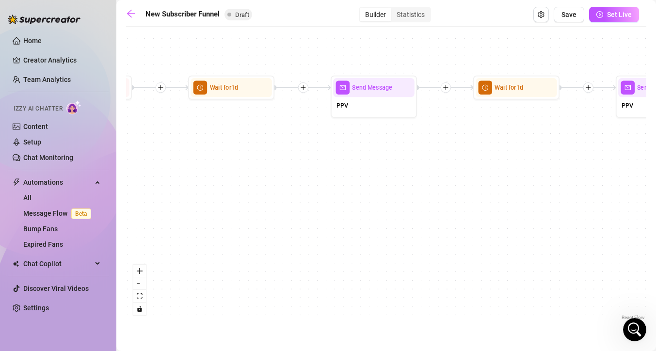
drag, startPoint x: 455, startPoint y: 195, endPoint x: 430, endPoint y: 189, distance: 26.0
click at [399, 194] on div "If True If True If True If False If False If False If True If False Merge Merge…" at bounding box center [386, 177] width 520 height 291
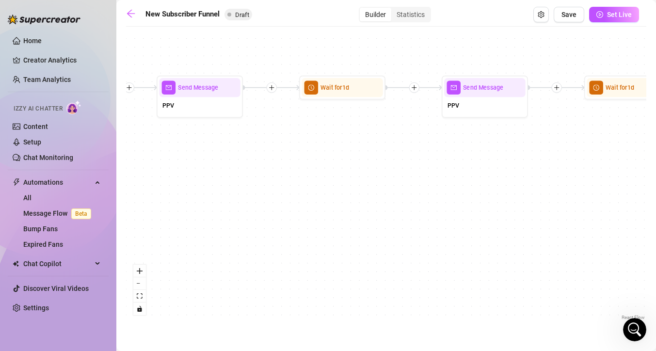
drag, startPoint x: 484, startPoint y: 200, endPoint x: 419, endPoint y: 193, distance: 65.4
click at [419, 194] on div "If True If True If True If False If False If False If True If False Merge Merge…" at bounding box center [386, 177] width 520 height 291
click at [142, 281] on button "zoom out" at bounding box center [139, 283] width 13 height 13
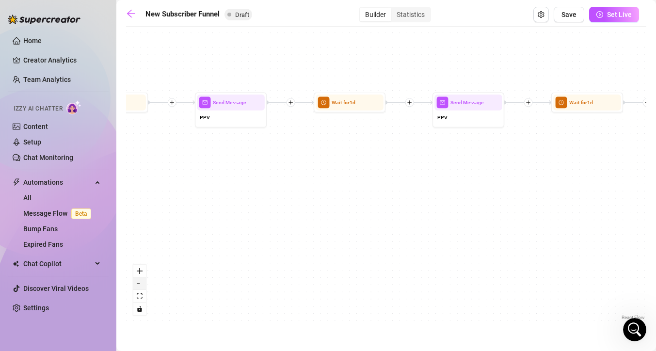
click at [142, 280] on button "zoom out" at bounding box center [139, 283] width 13 height 13
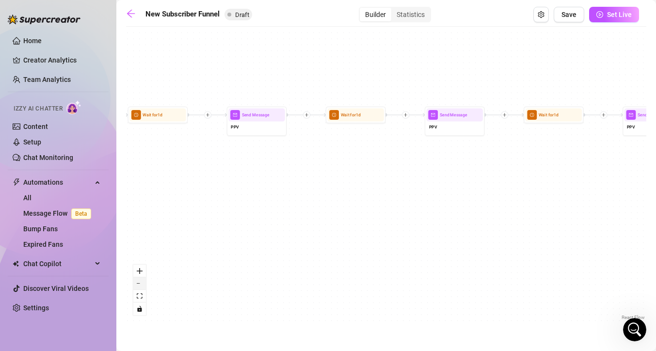
click at [142, 280] on button "zoom out" at bounding box center [139, 283] width 13 height 13
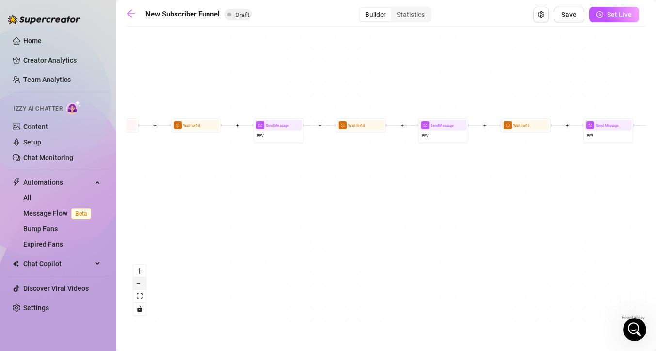
click at [142, 280] on button "zoom out" at bounding box center [139, 283] width 13 height 13
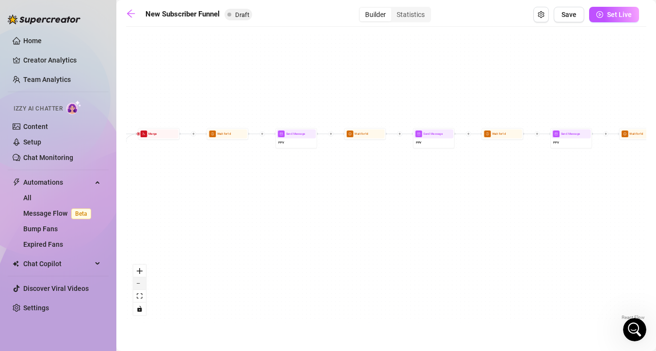
click at [142, 280] on button "zoom out" at bounding box center [139, 283] width 13 height 13
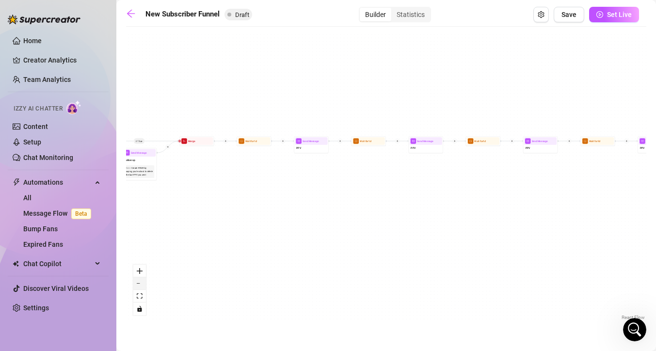
click at [143, 279] on button "zoom out" at bounding box center [139, 283] width 13 height 13
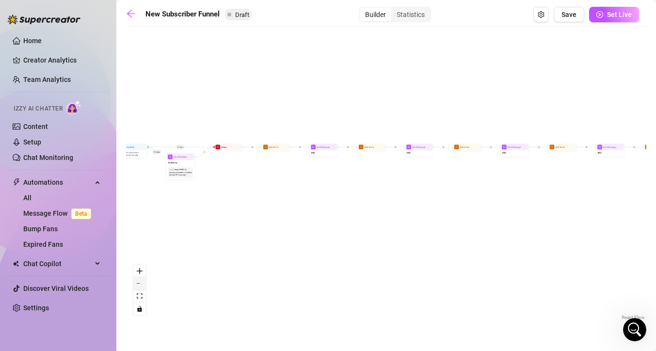
click at [142, 279] on button "zoom out" at bounding box center [139, 283] width 13 height 13
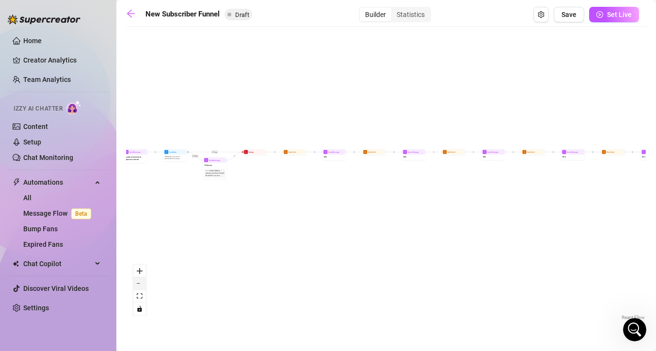
click at [142, 279] on button "zoom out" at bounding box center [139, 283] width 13 height 13
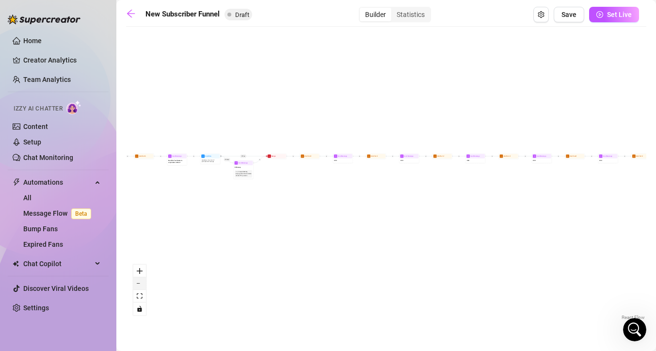
click at [142, 278] on button "zoom out" at bounding box center [139, 283] width 13 height 13
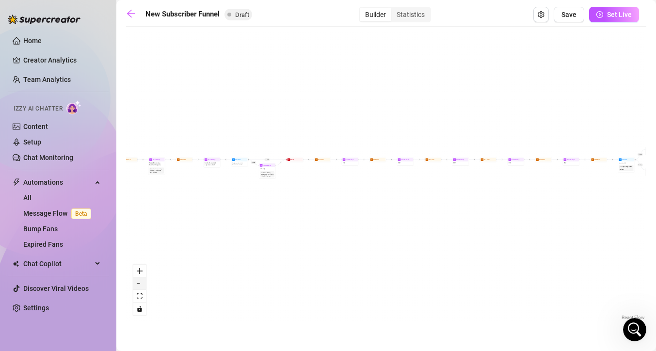
click at [142, 278] on button "zoom out" at bounding box center [139, 283] width 13 height 13
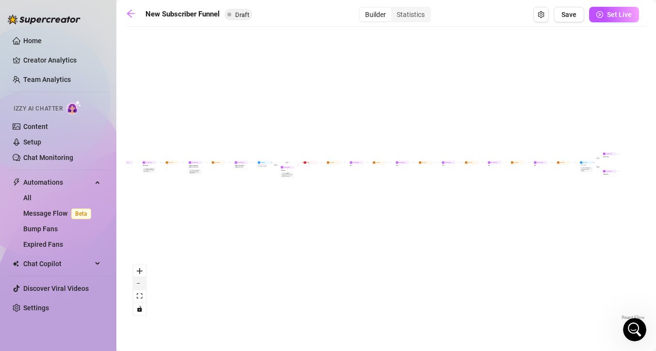
click at [142, 278] on button "zoom out" at bounding box center [139, 283] width 13 height 13
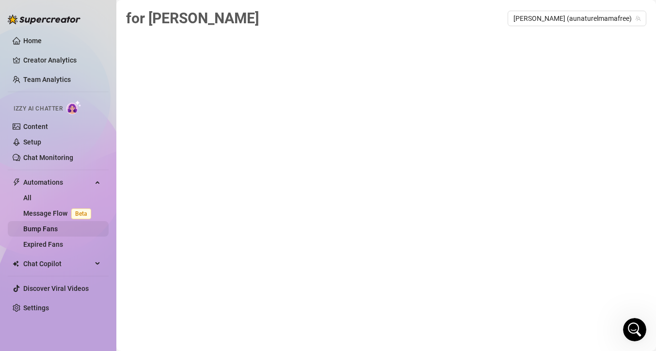
click at [34, 225] on link "Bump Fans" at bounding box center [40, 229] width 34 height 8
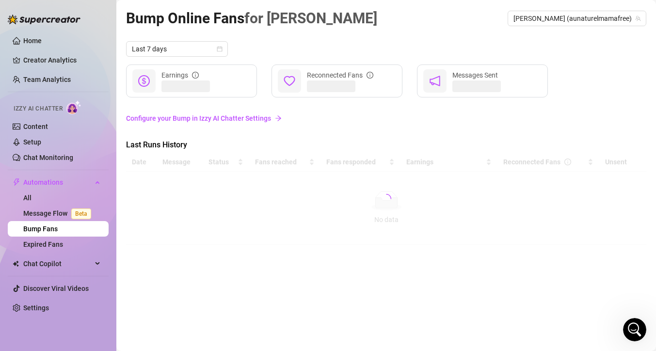
click at [204, 119] on link "Configure your Bump in Izzy AI Chatter Settings" at bounding box center [386, 118] width 520 height 11
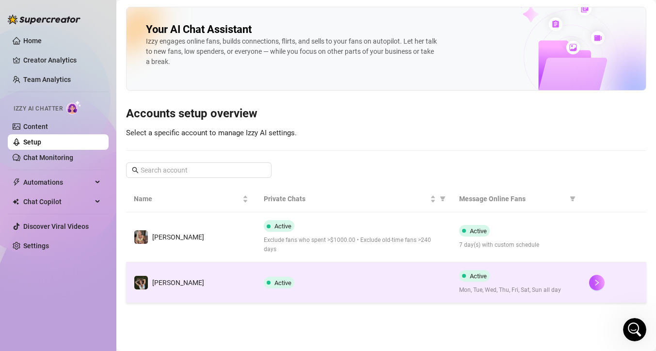
click at [290, 279] on span "Active" at bounding box center [282, 282] width 17 height 7
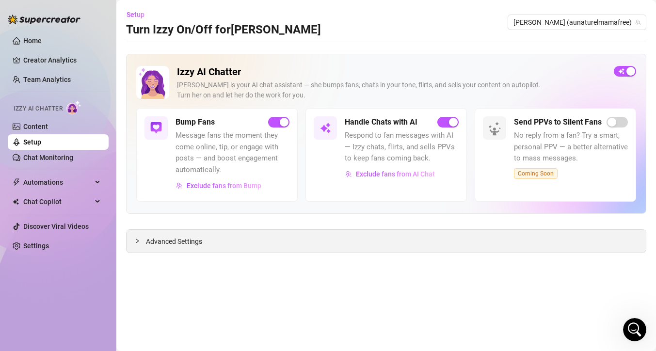
click at [187, 239] on span "Advanced Settings" at bounding box center [174, 241] width 56 height 11
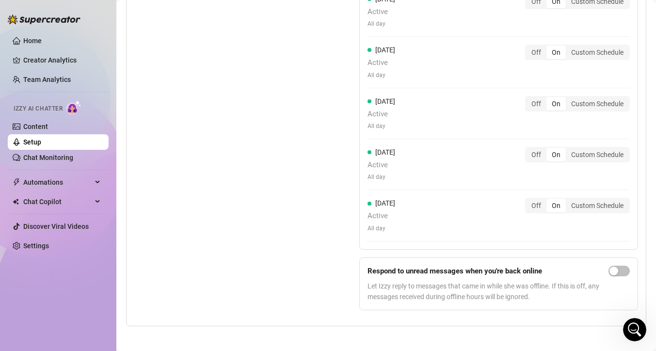
scroll to position [936, 0]
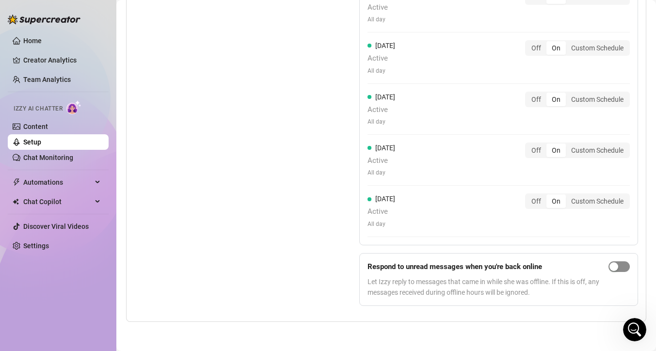
click at [611, 268] on button "button" at bounding box center [619, 266] width 21 height 11
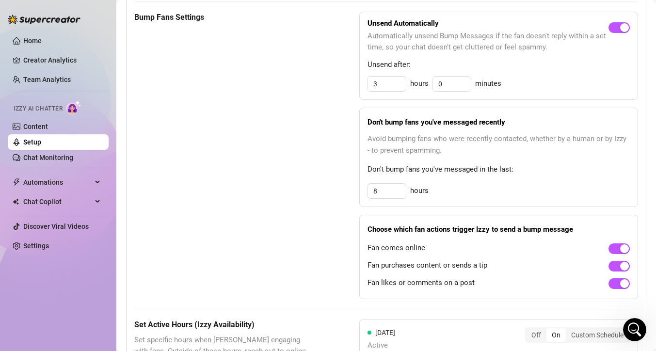
scroll to position [494, 0]
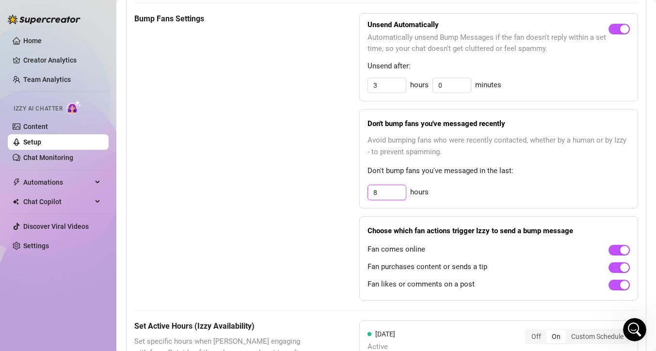
drag, startPoint x: 377, startPoint y: 193, endPoint x: 364, endPoint y: 193, distance: 13.1
click at [368, 193] on div "8" at bounding box center [387, 193] width 39 height 16
click at [500, 194] on div "4 hours" at bounding box center [499, 193] width 262 height 16
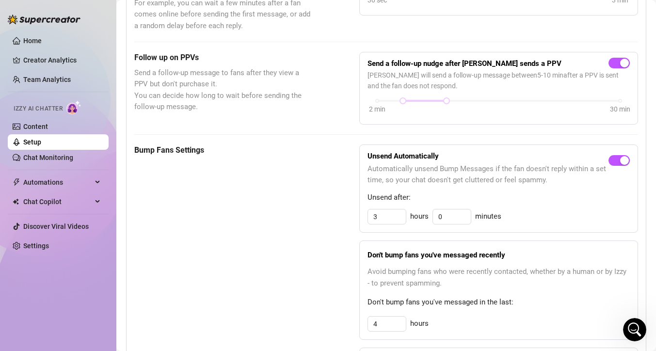
scroll to position [361, 0]
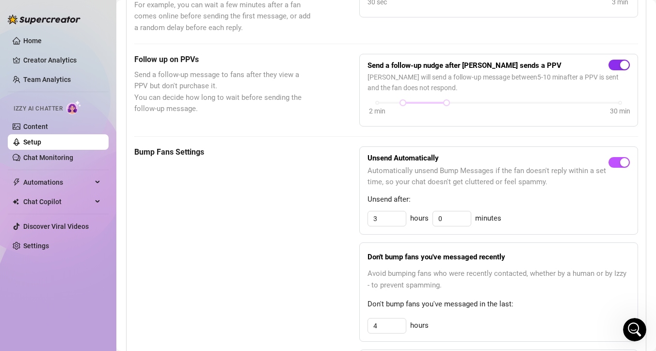
click at [612, 64] on button "button" at bounding box center [619, 65] width 21 height 11
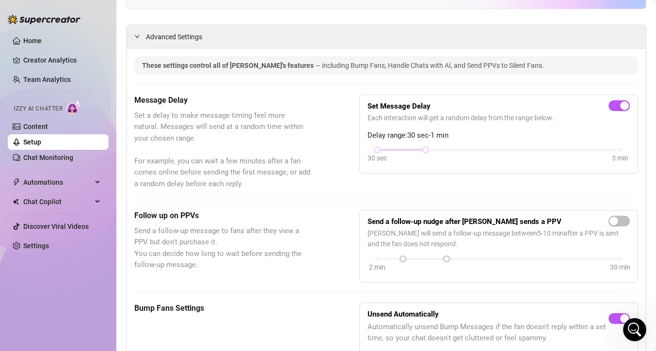
scroll to position [204, 0]
click at [451, 150] on div "30 sec 3 min" at bounding box center [498, 149] width 243 height 4
click at [484, 147] on div "30 sec 3 min" at bounding box center [498, 149] width 243 height 4
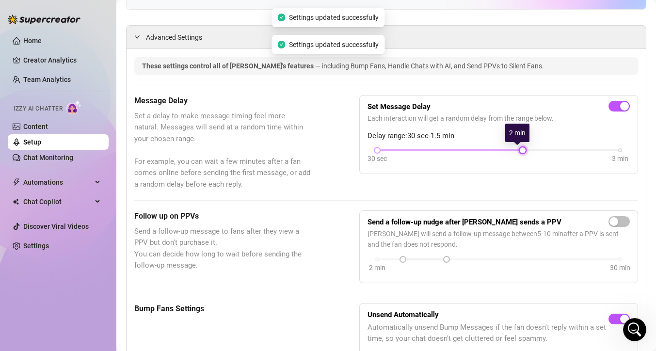
click at [512, 149] on div "30 sec 3 min" at bounding box center [498, 149] width 243 height 4
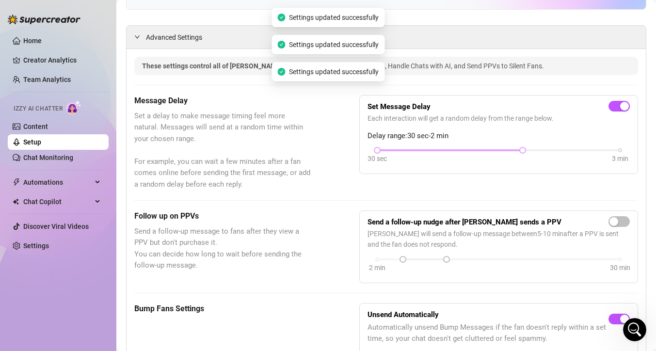
click at [410, 151] on div at bounding box center [450, 150] width 146 height 5
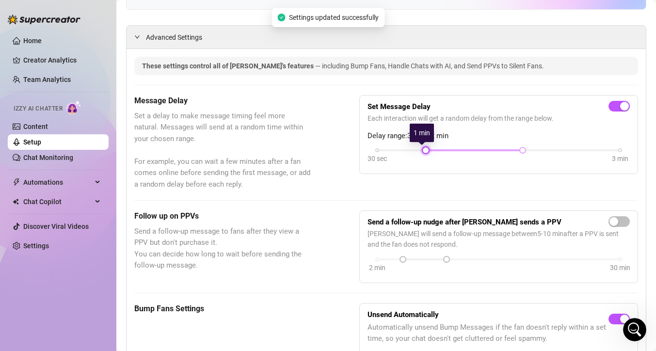
drag, startPoint x: 376, startPoint y: 152, endPoint x: 429, endPoint y: 150, distance: 52.9
click at [429, 150] on div "30 sec 3 min" at bounding box center [498, 149] width 243 height 4
click at [613, 151] on div "30 sec 3 min" at bounding box center [498, 149] width 243 height 4
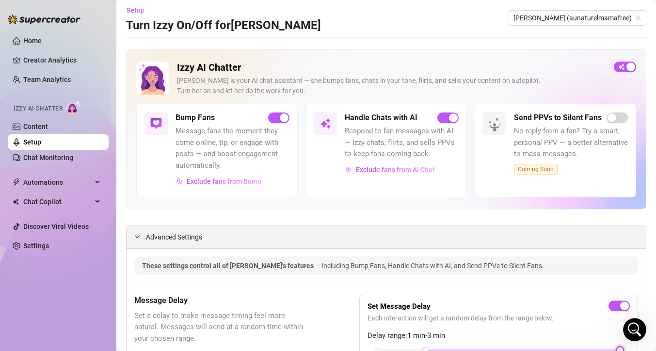
scroll to position [11, 0]
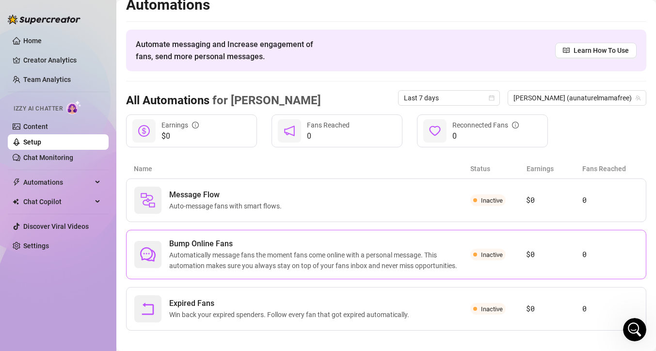
click at [198, 258] on span "Automatically message fans the moment fans come online with a personal message.…" at bounding box center [319, 260] width 301 height 21
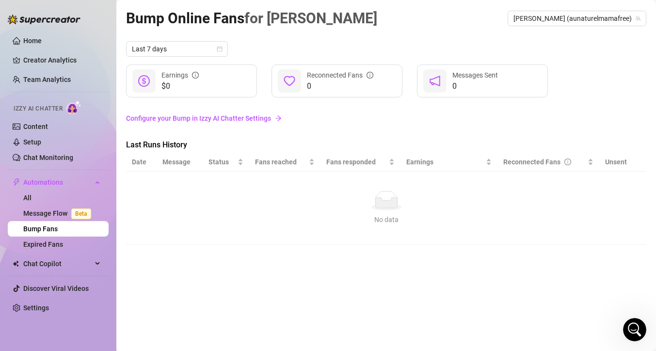
click at [210, 117] on link "Configure your Bump in Izzy AI Chatter Settings" at bounding box center [386, 118] width 520 height 11
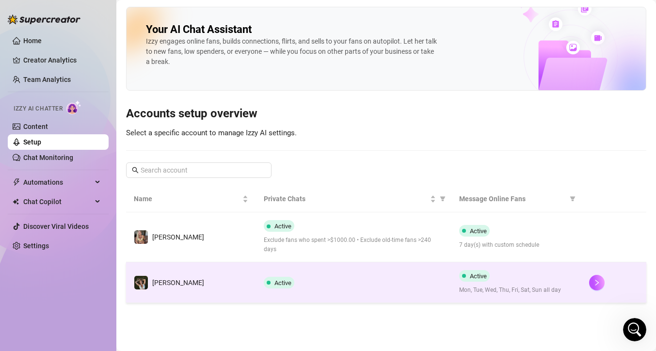
click at [293, 277] on div "Active" at bounding box center [281, 283] width 34 height 12
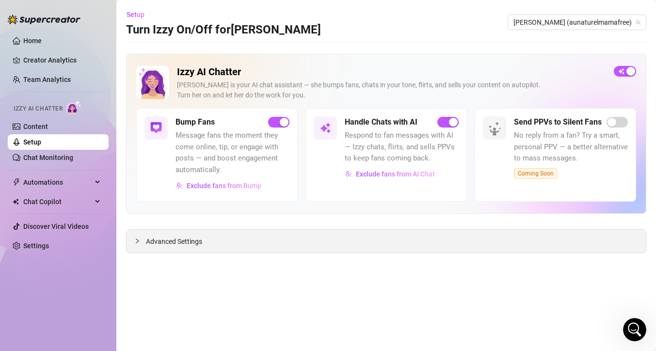
click at [224, 248] on div "Advanced Settings" at bounding box center [386, 241] width 519 height 23
click at [188, 244] on span "Advanced Settings" at bounding box center [174, 241] width 56 height 11
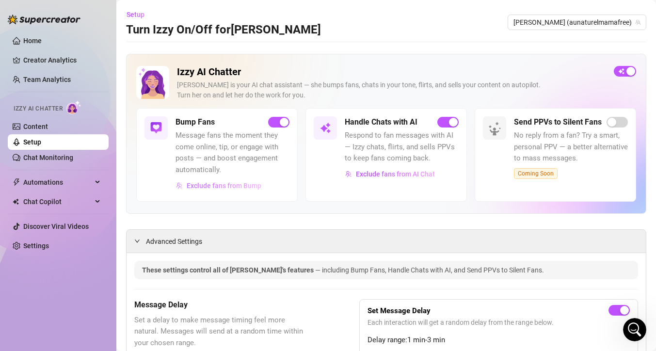
click at [198, 189] on span "Exclude fans from Bump" at bounding box center [224, 186] width 75 height 8
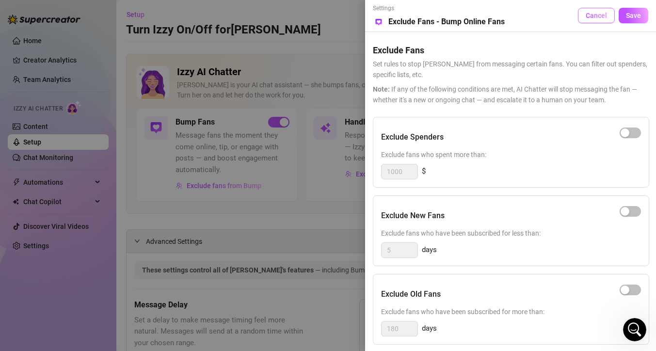
click at [596, 17] on span "Cancel" at bounding box center [596, 16] width 21 height 8
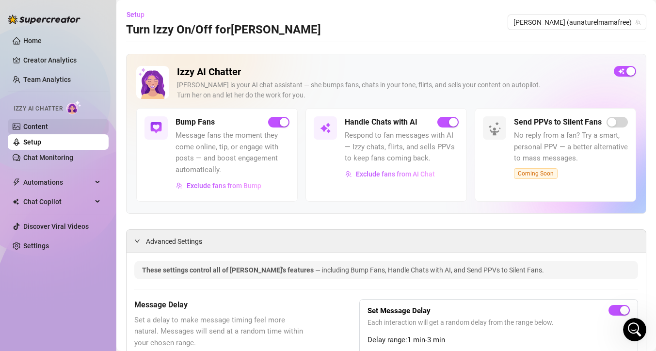
click at [48, 130] on link "Content" at bounding box center [35, 127] width 25 height 8
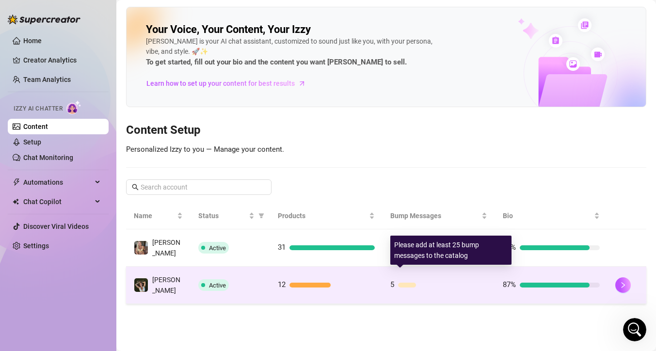
click at [420, 283] on div at bounding box center [442, 285] width 89 height 5
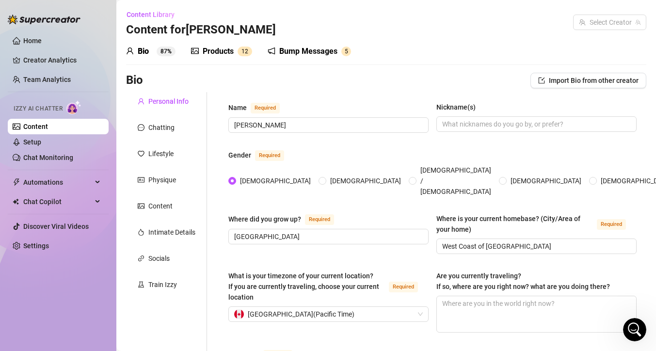
click at [318, 47] on div "Bump Messages" at bounding box center [308, 52] width 58 height 12
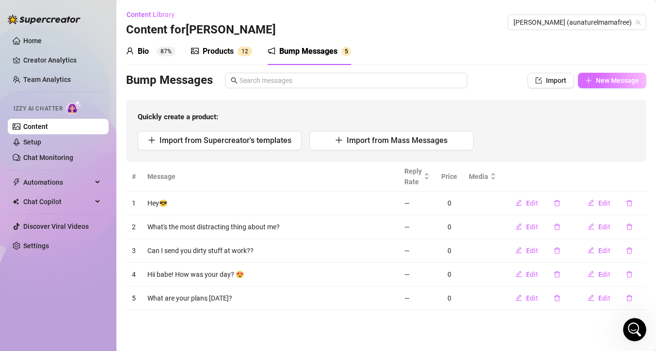
click at [616, 82] on span "New Message" at bounding box center [617, 81] width 43 height 8
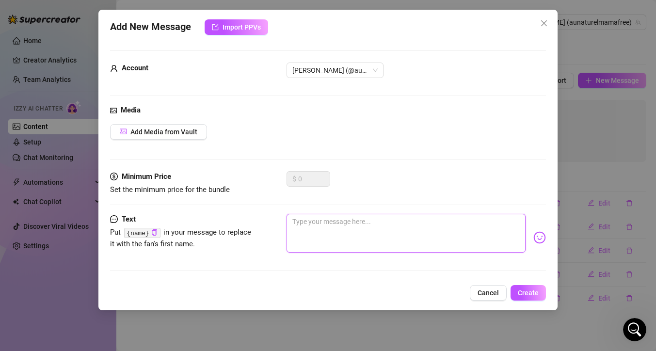
click at [343, 225] on textarea at bounding box center [406, 233] width 239 height 39
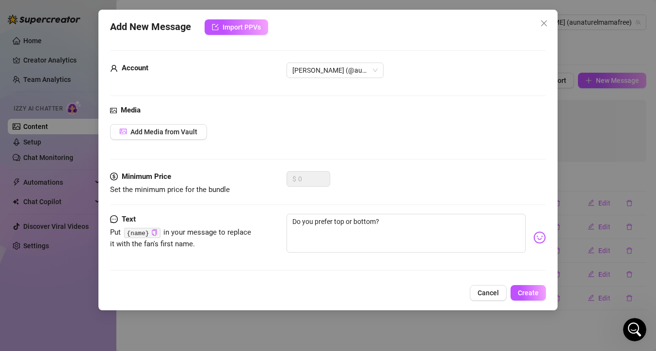
click at [533, 242] on img at bounding box center [539, 237] width 13 height 13
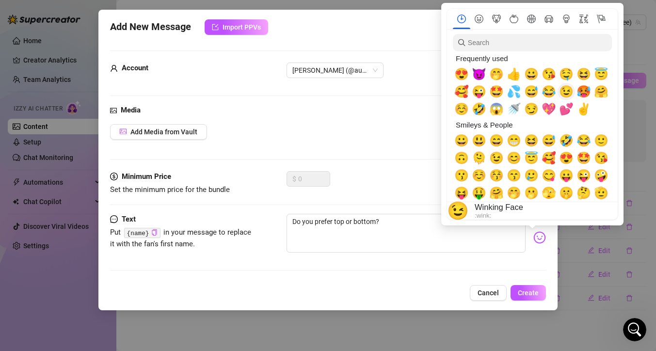
click at [567, 94] on span "😉" at bounding box center [566, 92] width 15 height 14
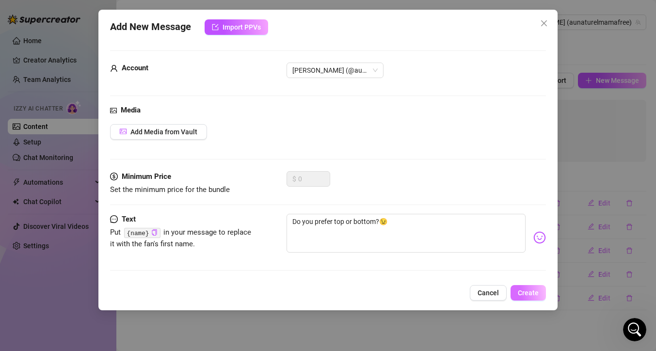
click at [532, 294] on span "Create" at bounding box center [528, 293] width 21 height 8
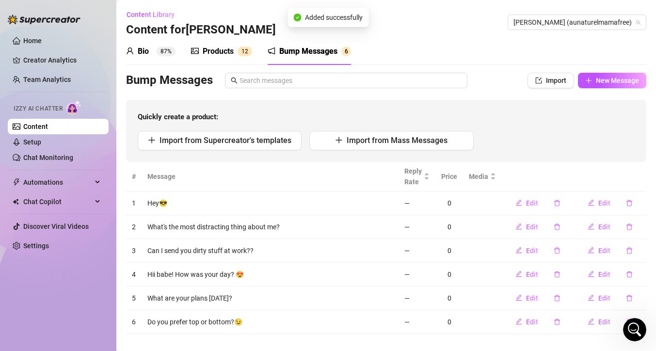
scroll to position [12, 0]
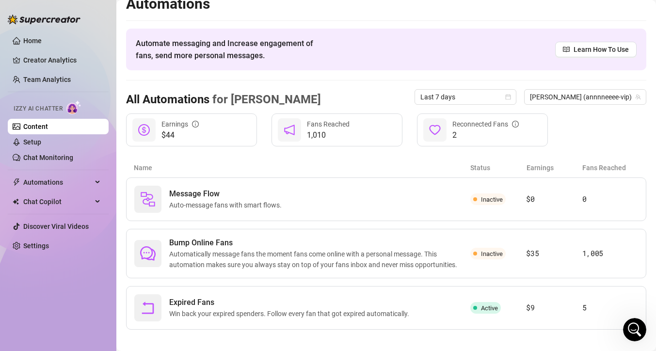
scroll to position [14, 0]
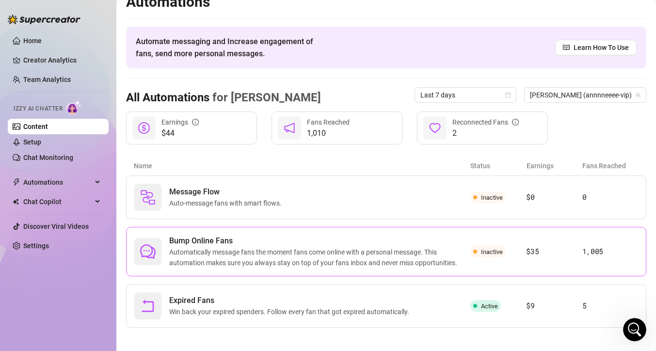
click at [228, 241] on span "Bump Online Fans" at bounding box center [319, 241] width 301 height 12
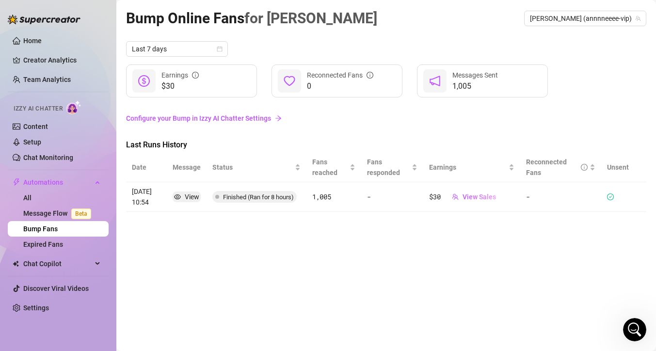
click at [265, 120] on link "Configure your Bump in Izzy AI Chatter Settings" at bounding box center [386, 118] width 520 height 11
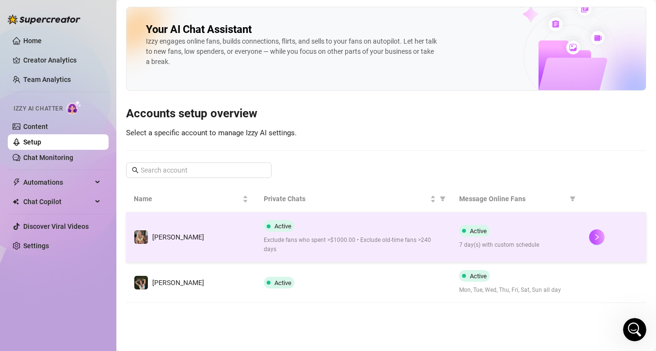
click at [294, 235] on div "Active Exclude fans who spent >$1000.00 • Exclude old-time fans >240 days" at bounding box center [353, 237] width 179 height 34
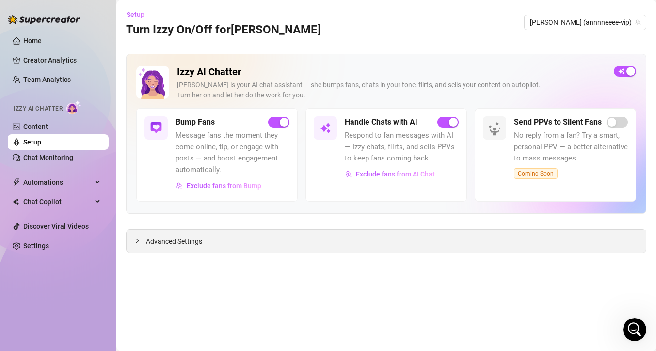
click at [205, 241] on div "Advanced Settings" at bounding box center [386, 241] width 519 height 23
click at [180, 242] on span "Advanced Settings" at bounding box center [174, 241] width 56 height 11
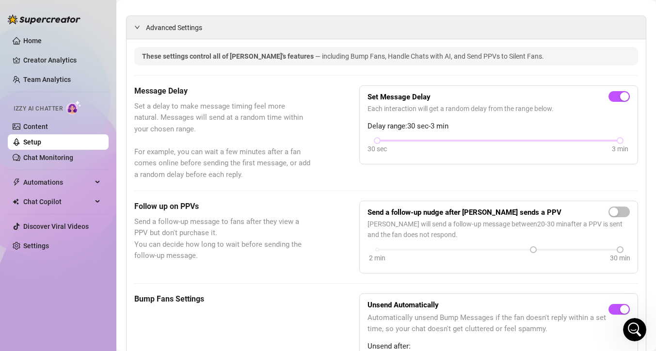
scroll to position [216, 0]
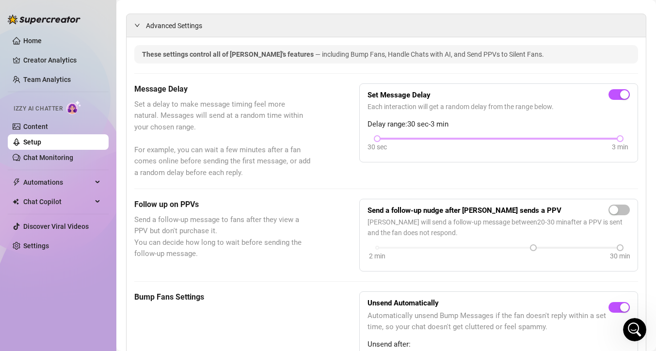
click at [425, 140] on div at bounding box center [498, 138] width 243 height 5
click at [438, 141] on div at bounding box center [498, 138] width 243 height 5
click at [440, 139] on div at bounding box center [498, 138] width 243 height 5
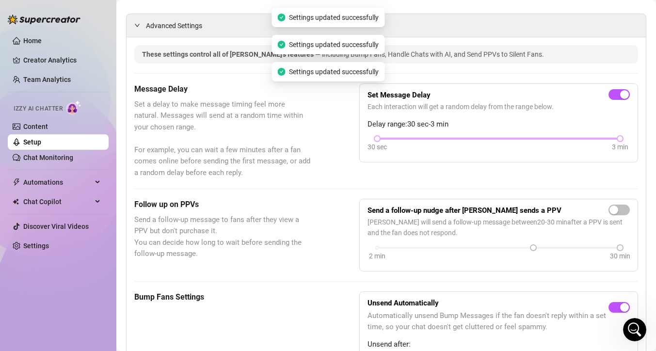
click at [446, 139] on div at bounding box center [498, 138] width 243 height 5
drag, startPoint x: 376, startPoint y: 141, endPoint x: 417, endPoint y: 141, distance: 40.7
click at [417, 141] on div "30 sec 3 min" at bounding box center [499, 145] width 262 height 18
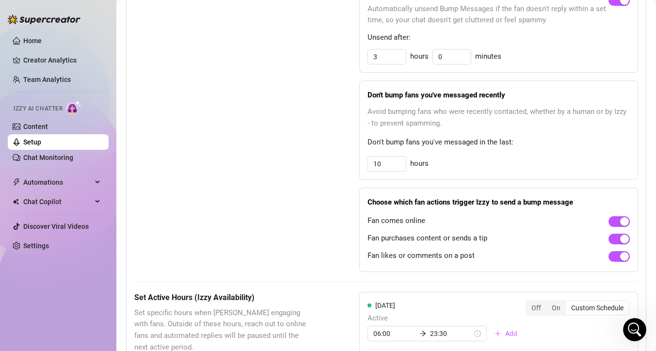
scroll to position [538, 0]
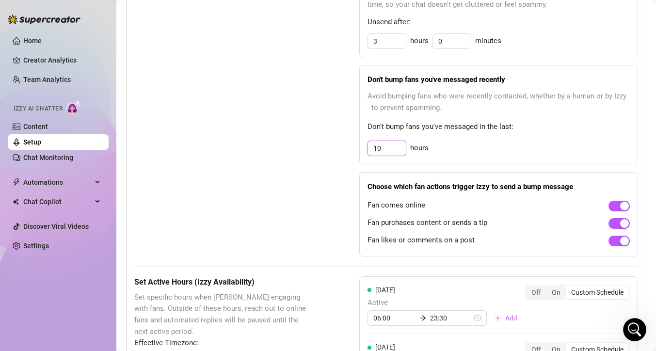
click at [382, 48] on input "10" at bounding box center [387, 41] width 38 height 15
click at [523, 151] on div "7 hours" at bounding box center [499, 149] width 262 height 16
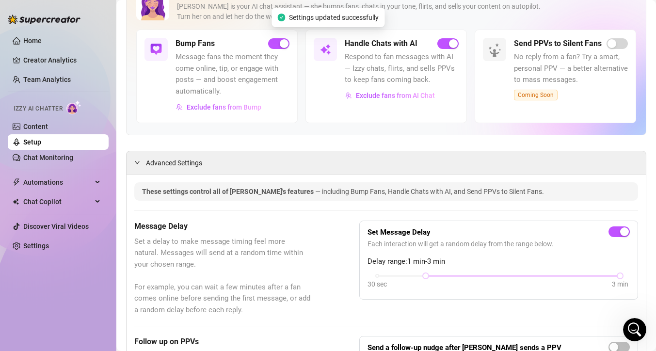
scroll to position [0, 0]
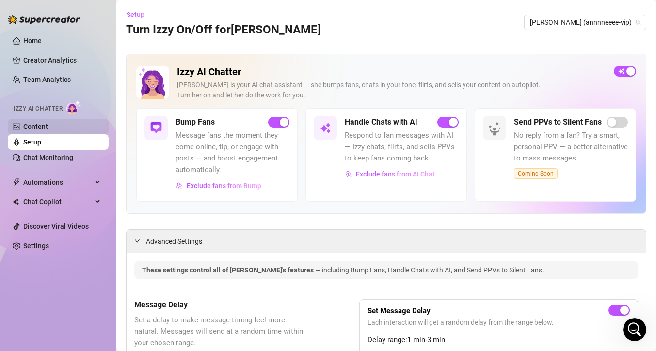
click at [36, 124] on link "Content" at bounding box center [35, 127] width 25 height 8
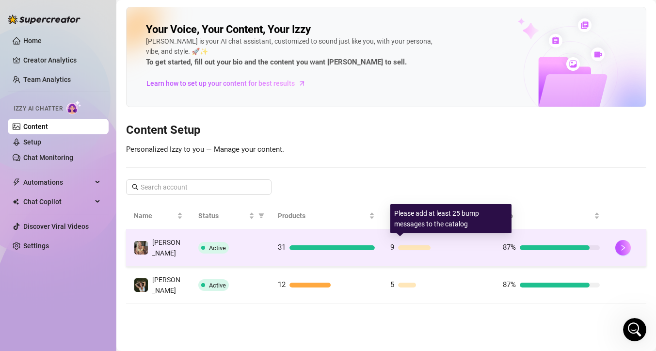
click at [415, 245] on div at bounding box center [414, 247] width 32 height 5
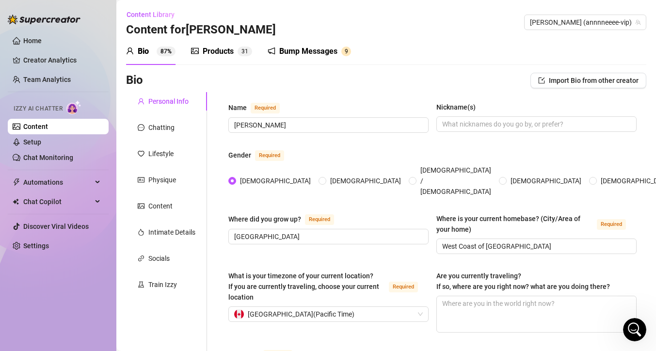
click at [313, 49] on div "Bump Messages" at bounding box center [308, 52] width 58 height 12
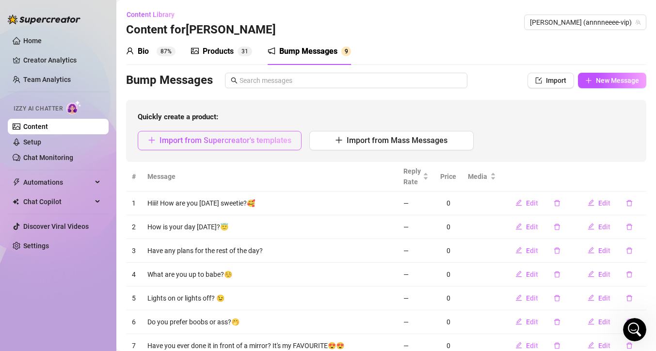
click at [238, 141] on span "Import from Supercreator's templates" at bounding box center [226, 140] width 132 height 9
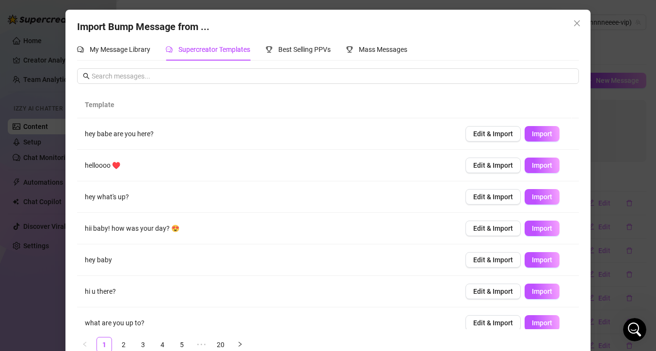
scroll to position [74, 0]
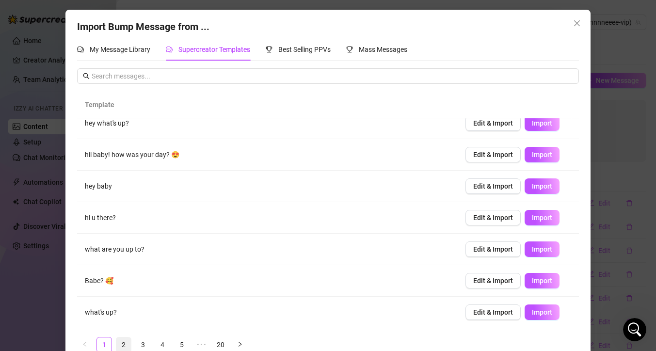
click at [122, 342] on link "2" at bounding box center [123, 345] width 15 height 15
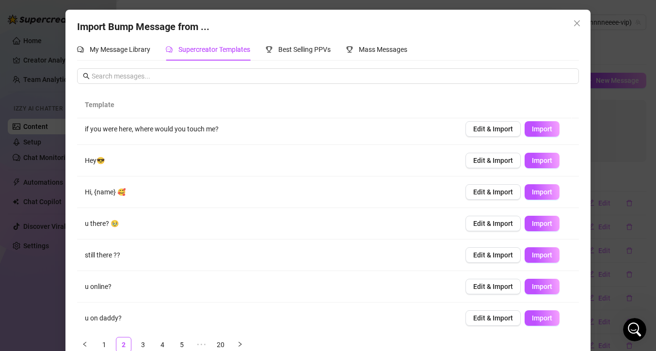
scroll to position [10, 0]
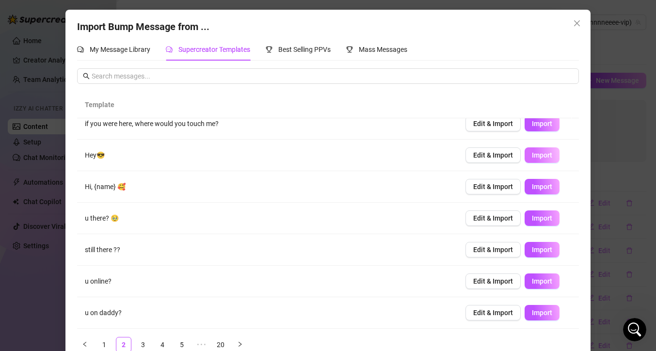
click at [532, 156] on span "Import" at bounding box center [542, 155] width 20 height 8
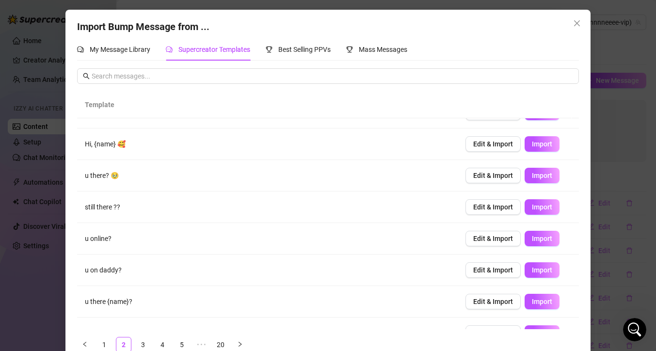
scroll to position [104, 0]
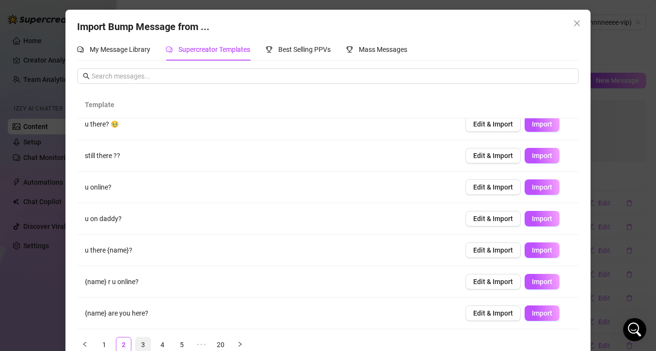
click at [141, 344] on link "3" at bounding box center [143, 345] width 15 height 15
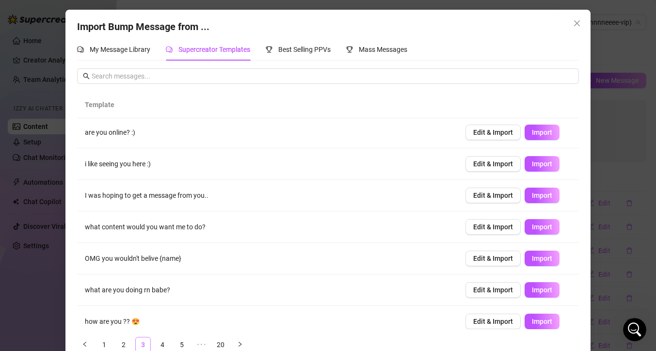
scroll to position [0, 0]
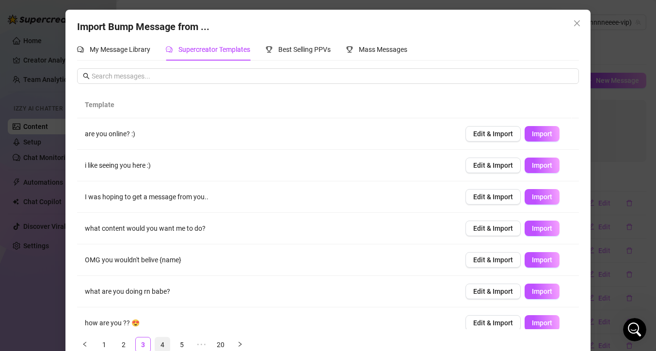
click at [155, 345] on link "4" at bounding box center [162, 345] width 15 height 15
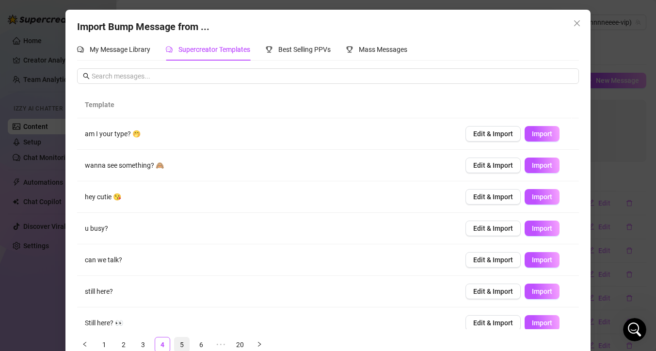
click at [180, 343] on link "5" at bounding box center [182, 345] width 15 height 15
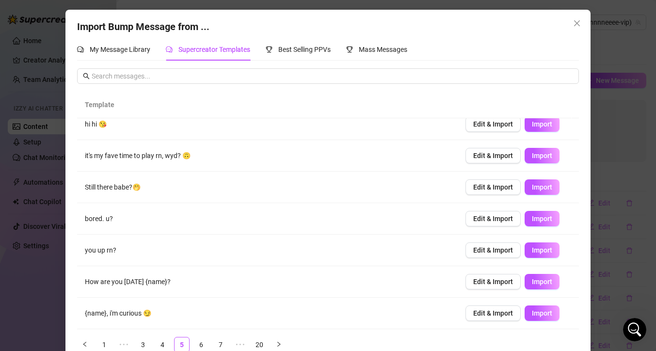
scroll to position [19, 0]
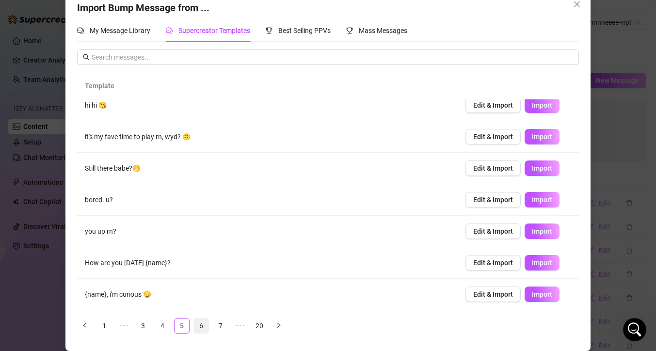
click at [197, 326] on link "6" at bounding box center [201, 326] width 15 height 15
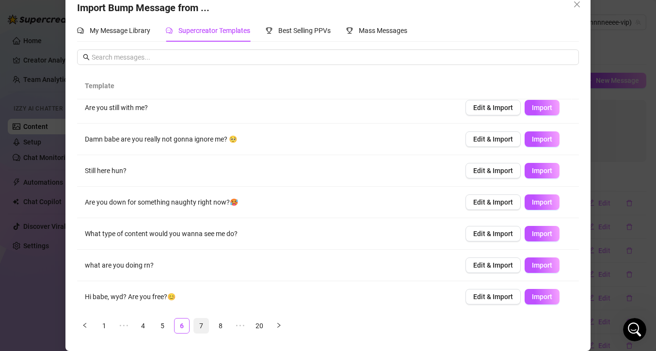
scroll to position [0, 0]
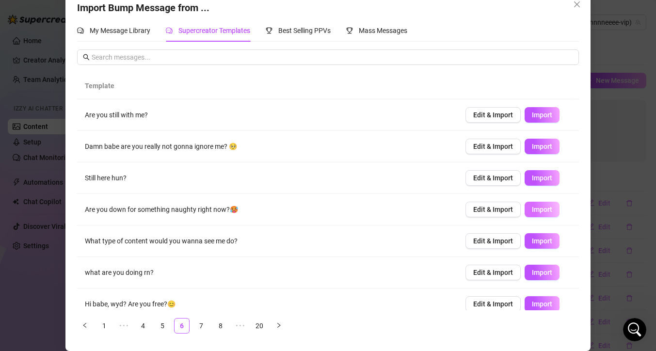
click at [533, 209] on span "Import" at bounding box center [542, 210] width 20 height 8
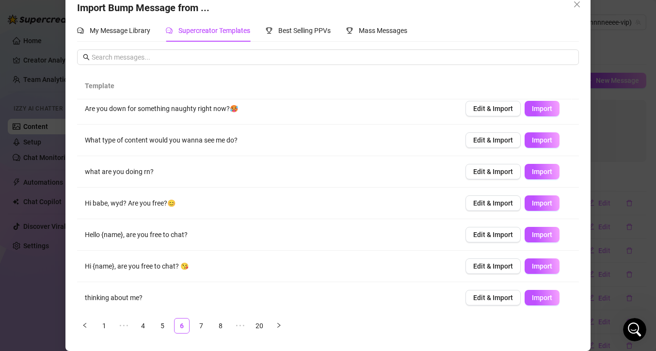
scroll to position [104, 0]
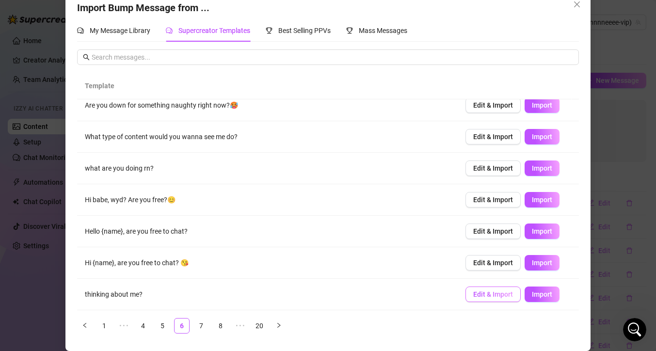
click at [479, 296] on span "Edit & Import" at bounding box center [493, 294] width 40 height 8
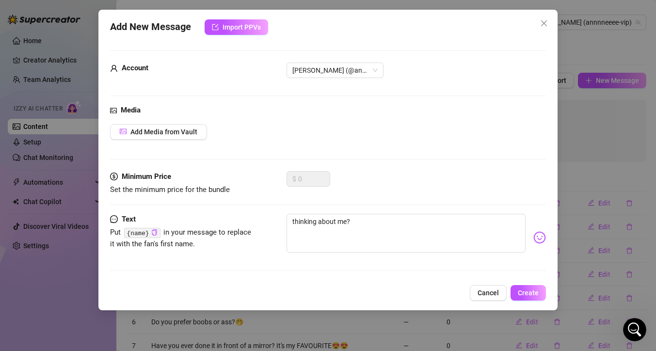
scroll to position [0, 0]
click at [290, 219] on textarea "thinking about me?" at bounding box center [406, 233] width 239 height 39
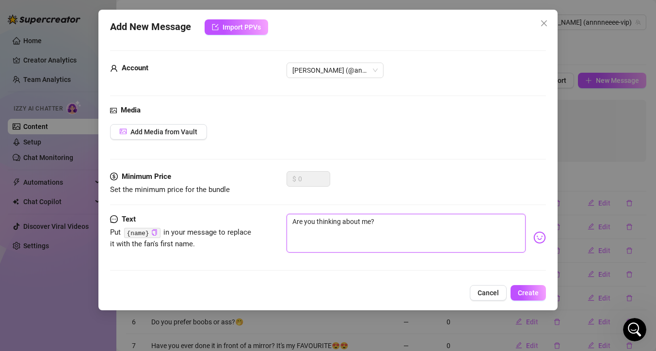
click at [404, 224] on textarea "Are you thinking about me?" at bounding box center [406, 233] width 239 height 39
click at [533, 237] on img at bounding box center [539, 237] width 13 height 13
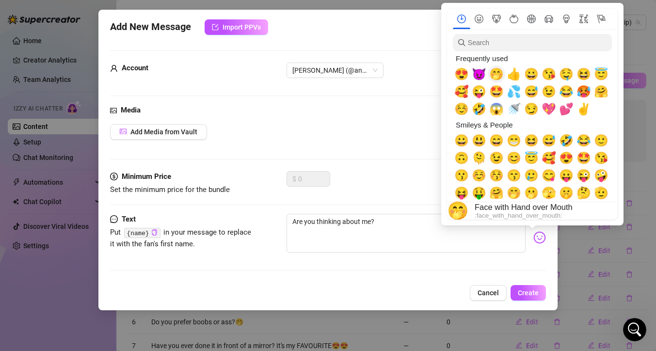
click at [494, 72] on span "🤭" at bounding box center [496, 74] width 15 height 14
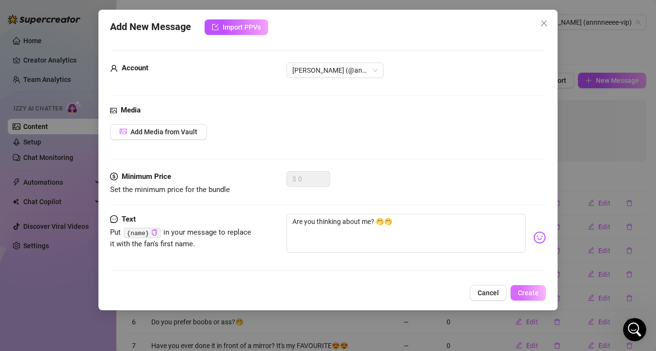
click at [526, 293] on span "Create" at bounding box center [528, 293] width 21 height 8
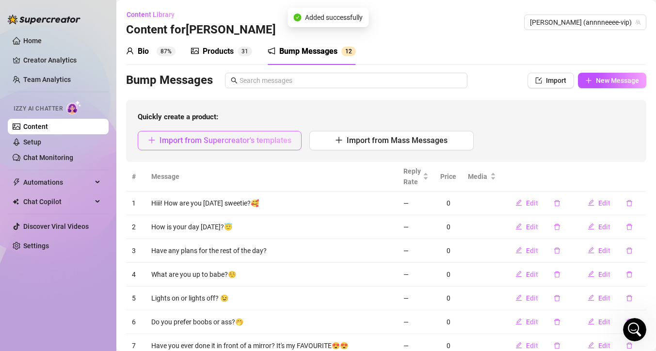
click at [261, 137] on span "Import from Supercreator's templates" at bounding box center [226, 140] width 132 height 9
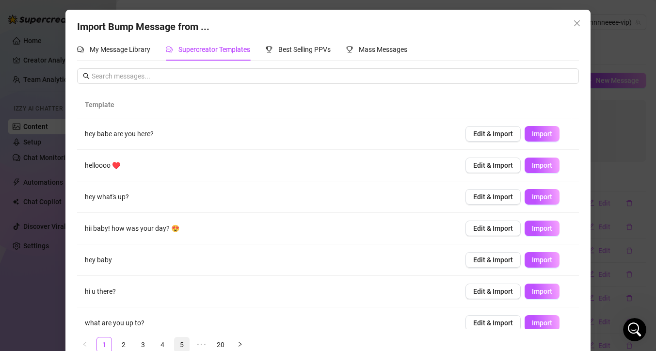
scroll to position [19, 0]
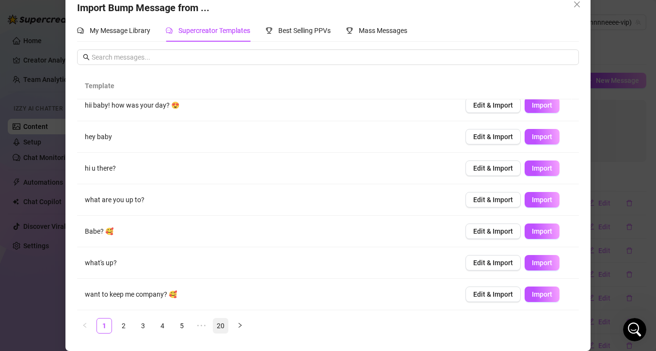
click at [213, 326] on link "20" at bounding box center [220, 326] width 15 height 15
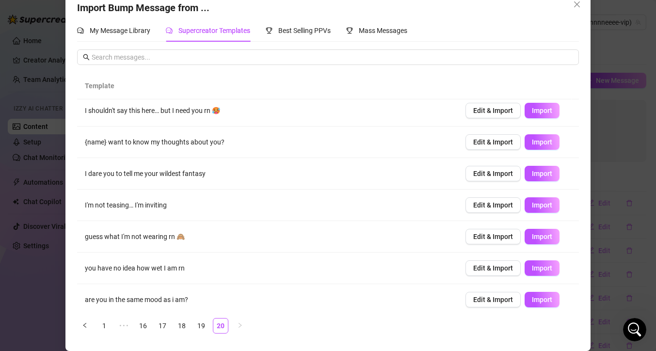
scroll to position [104, 0]
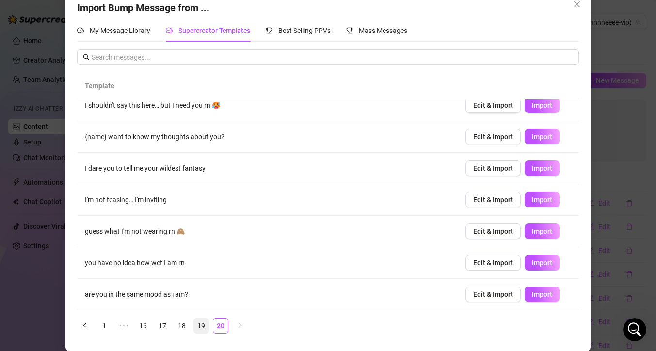
click at [199, 327] on link "19" at bounding box center [201, 326] width 15 height 15
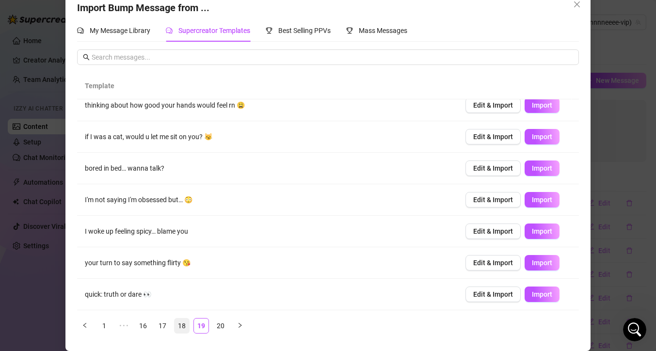
click at [178, 325] on link "18" at bounding box center [182, 326] width 15 height 15
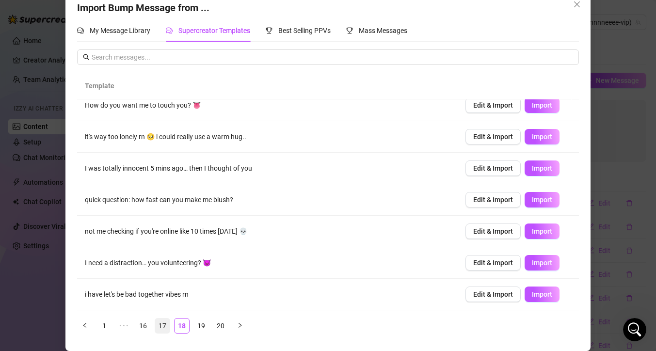
click at [159, 330] on link "17" at bounding box center [162, 326] width 15 height 15
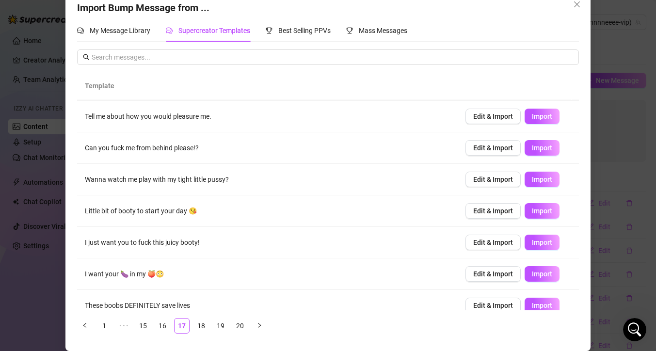
scroll to position [64, 0]
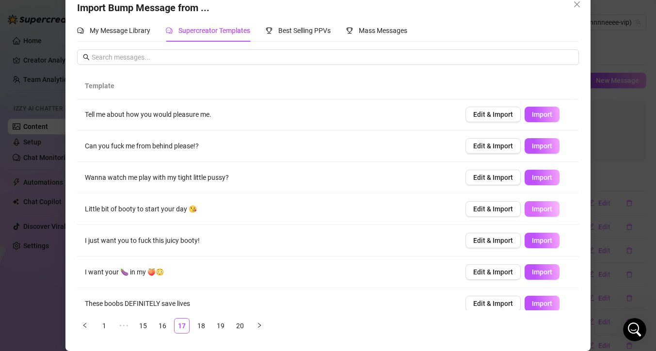
click at [532, 209] on span "Import" at bounding box center [542, 209] width 20 height 8
click at [602, 137] on div "Import Bump Message from ... My Message Library Supercreator Templates Best Sel…" at bounding box center [328, 175] width 656 height 351
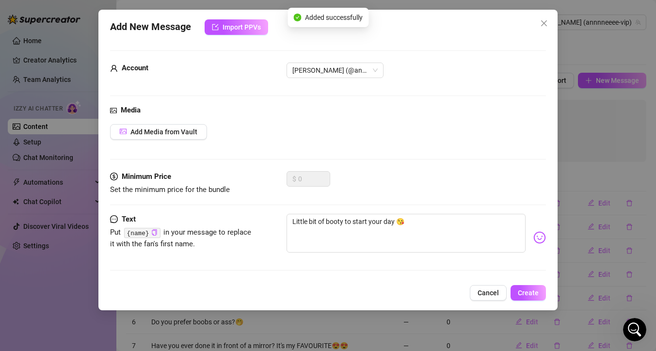
scroll to position [0, 0]
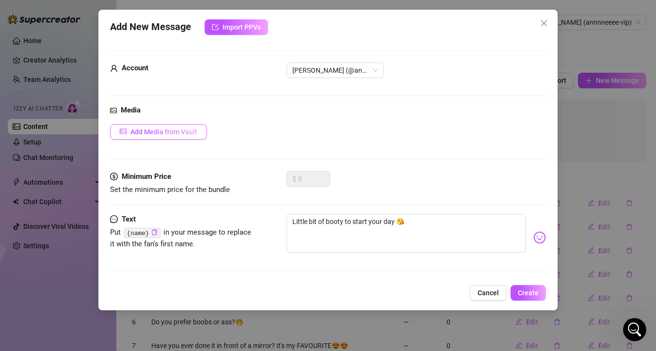
click at [178, 129] on span "Add Media from Vault" at bounding box center [163, 132] width 67 height 8
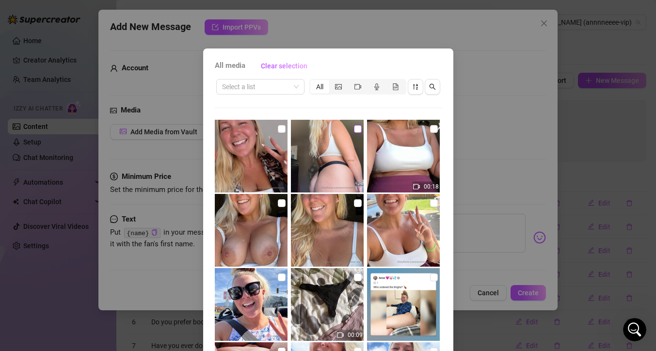
click at [354, 128] on input "checkbox" at bounding box center [358, 129] width 8 height 8
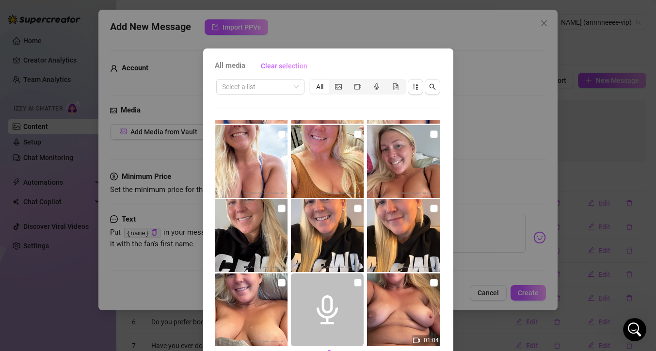
scroll to position [54, 0]
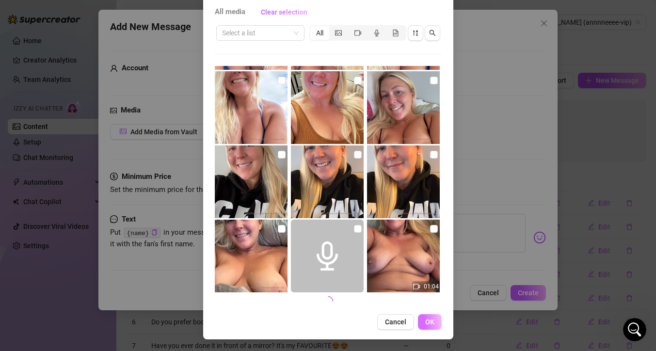
click at [432, 321] on button "OK" at bounding box center [430, 322] width 24 height 16
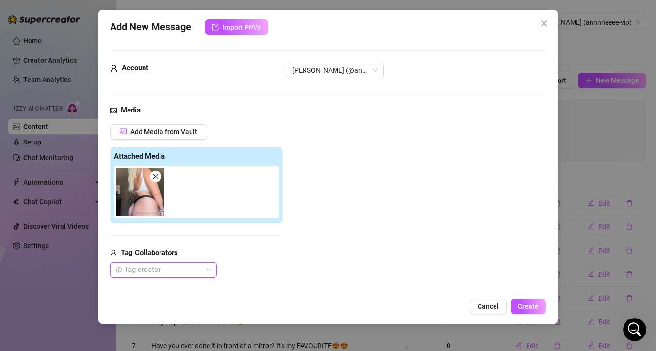
scroll to position [125, 0]
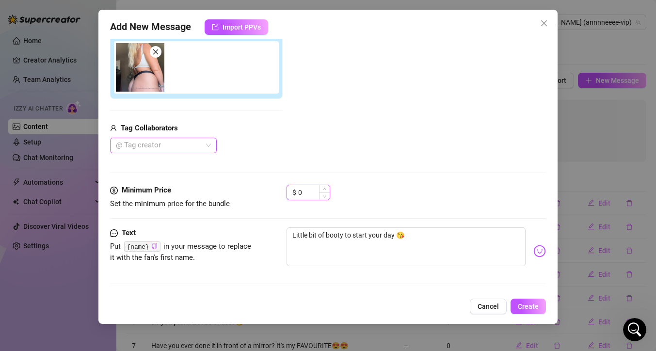
click at [300, 194] on input "0" at bounding box center [314, 192] width 32 height 15
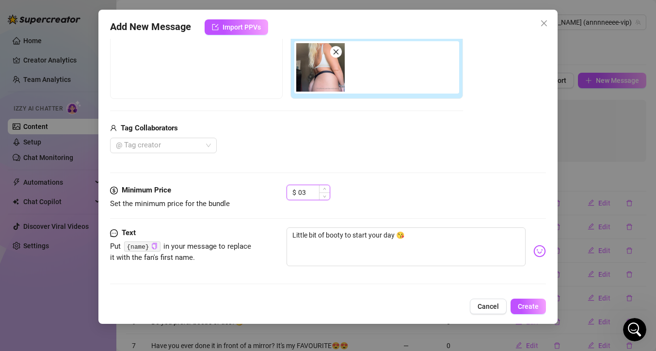
drag, startPoint x: 304, startPoint y: 193, endPoint x: 295, endPoint y: 194, distance: 8.3
click at [296, 193] on div "$ 03" at bounding box center [309, 193] width 44 height 16
click at [344, 233] on textarea "Little bit of booty to start your day 😘" at bounding box center [406, 246] width 239 height 39
click at [529, 306] on span "Create" at bounding box center [528, 307] width 21 height 8
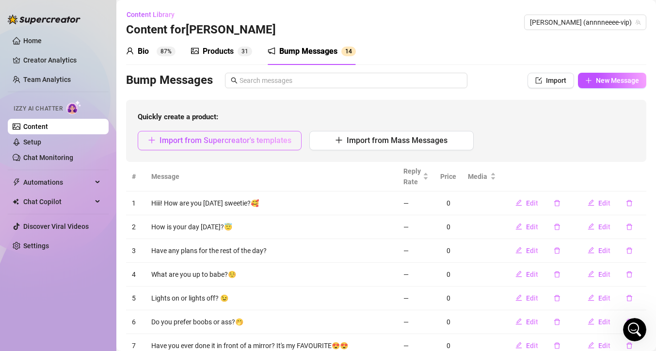
click at [206, 139] on span "Import from Supercreator's templates" at bounding box center [226, 140] width 132 height 9
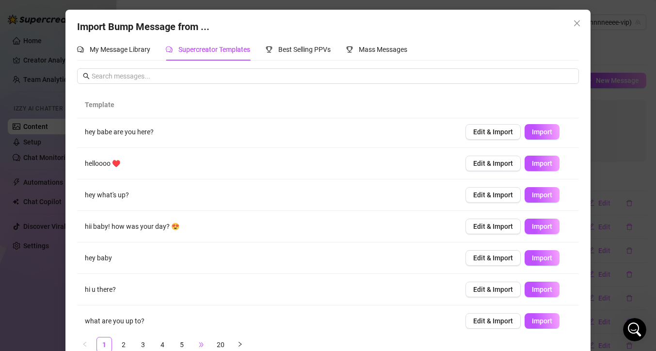
click at [198, 343] on span "•••" at bounding box center [202, 345] width 16 height 16
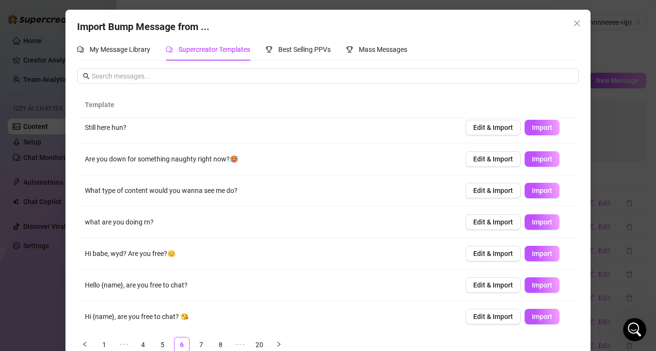
scroll to position [71, 0]
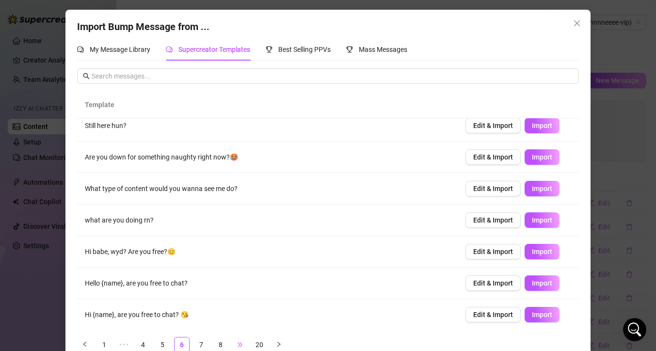
click at [235, 345] on span "•••" at bounding box center [240, 345] width 16 height 16
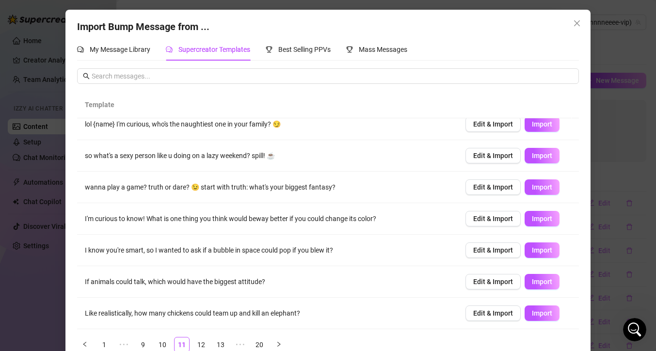
scroll to position [19, 0]
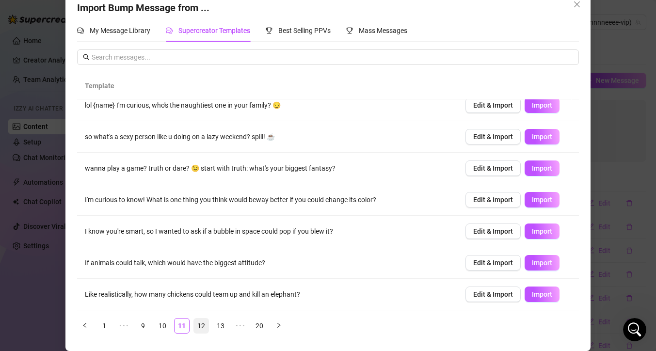
click at [196, 327] on link "12" at bounding box center [201, 326] width 15 height 15
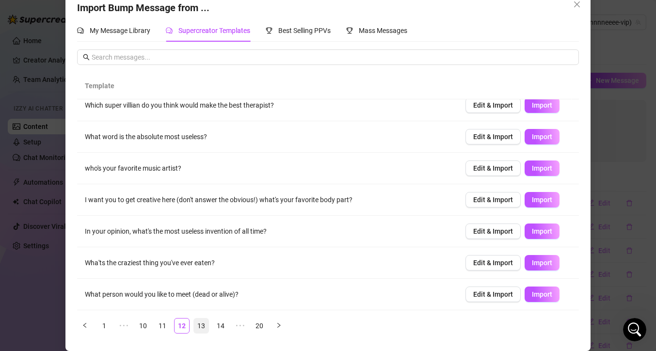
click at [198, 325] on link "13" at bounding box center [201, 326] width 15 height 15
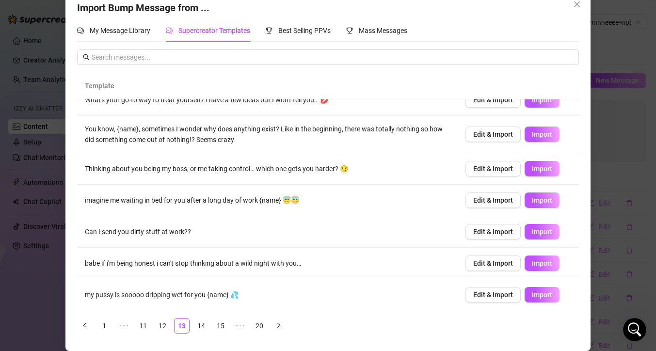
scroll to position [110, 0]
click at [532, 231] on span "Import" at bounding box center [542, 231] width 20 height 8
click at [610, 116] on div "Import Bump Message from ... My Message Library Supercreator Templates Best Sel…" at bounding box center [328, 175] width 656 height 351
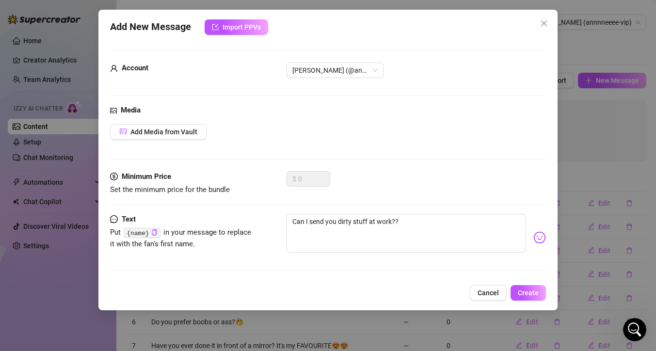
scroll to position [0, 0]
click at [455, 229] on textarea "Can I send you dirty stuff at work??" at bounding box center [406, 233] width 239 height 39
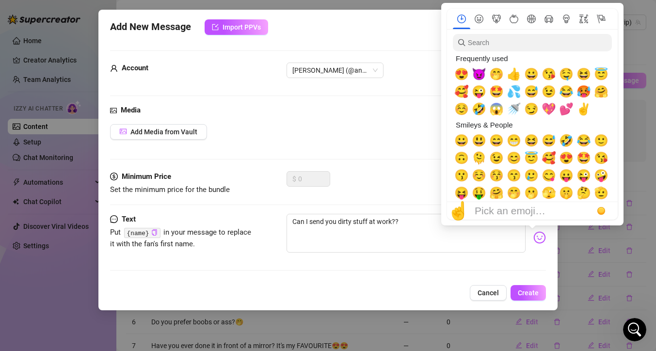
click at [534, 239] on img at bounding box center [539, 237] width 13 height 13
click at [478, 75] on span "😈" at bounding box center [479, 74] width 15 height 14
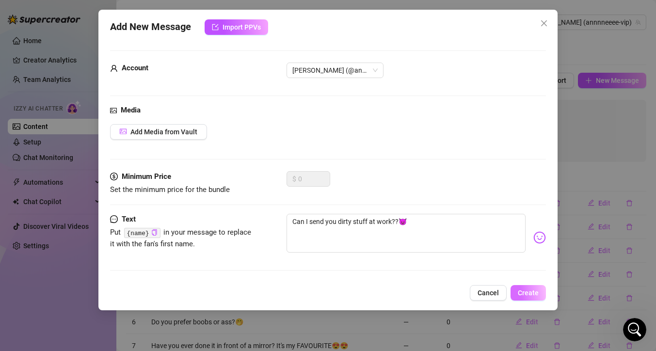
click at [531, 291] on span "Create" at bounding box center [528, 293] width 21 height 8
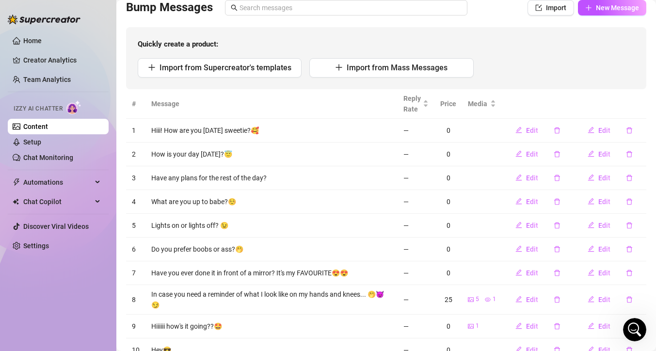
scroll to position [140, 0]
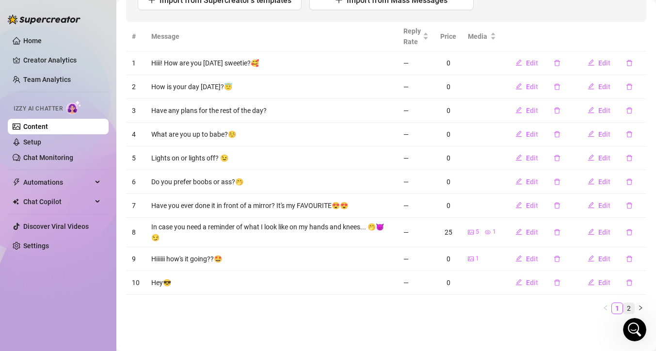
click at [624, 309] on link "2" at bounding box center [629, 308] width 11 height 11
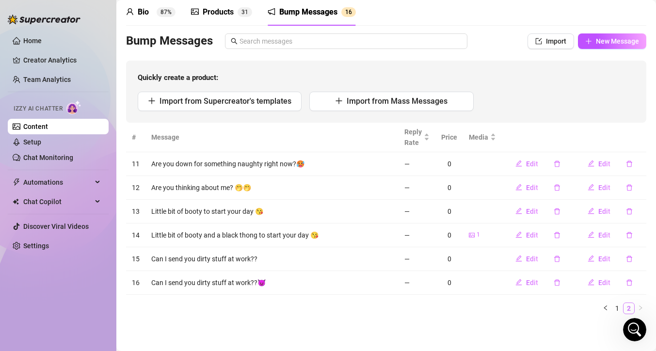
scroll to position [39, 0]
click at [527, 234] on span "Edit" at bounding box center [532, 235] width 12 height 8
type textarea "Little bit of booty and a black thong to start your day 😘"
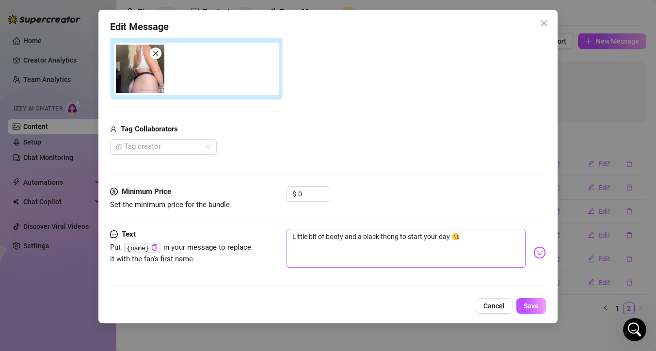
scroll to position [125, 0]
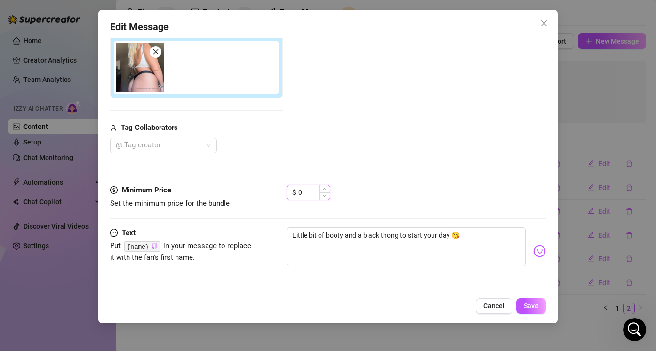
click at [309, 193] on input "0" at bounding box center [314, 192] width 32 height 15
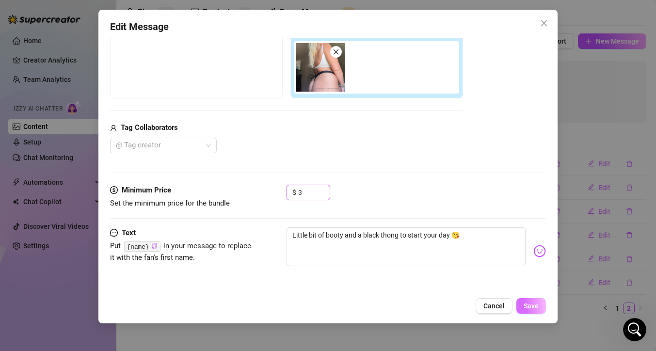
type input "3"
click at [527, 304] on span "Save" at bounding box center [531, 306] width 15 height 8
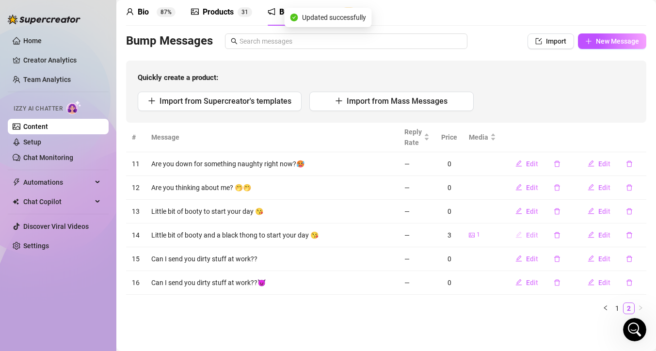
scroll to position [0, 0]
